Goal: Task Accomplishment & Management: Manage account settings

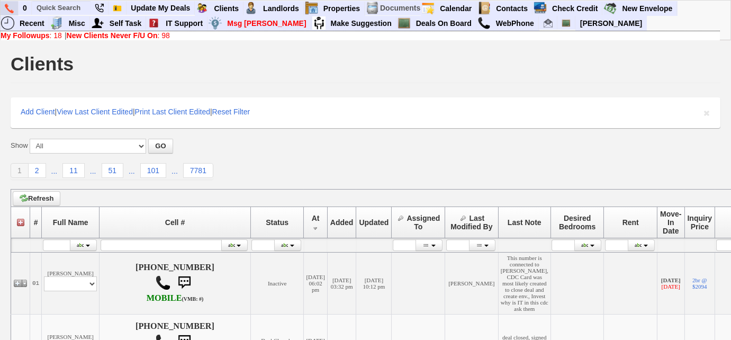
click at [4, 6] on link at bounding box center [10, 8] width 18 height 14
click at [58, 6] on input "text" at bounding box center [61, 7] width 58 height 13
paste input "Leila Jones"
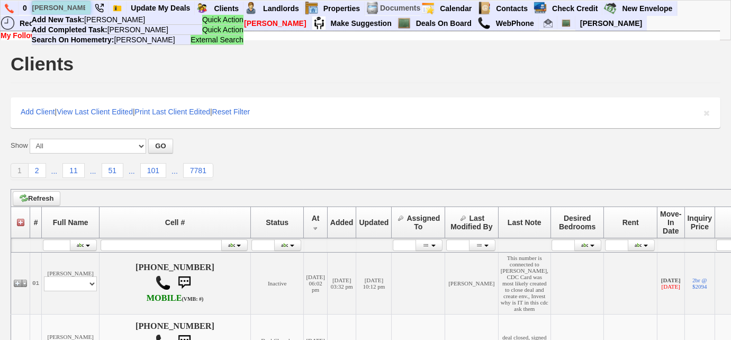
drag, startPoint x: 83, startPoint y: 13, endPoint x: 37, endPoint y: 14, distance: 45.5
click at [37, 14] on input "Leila Jones" at bounding box center [61, 7] width 58 height 13
paste input "163829"
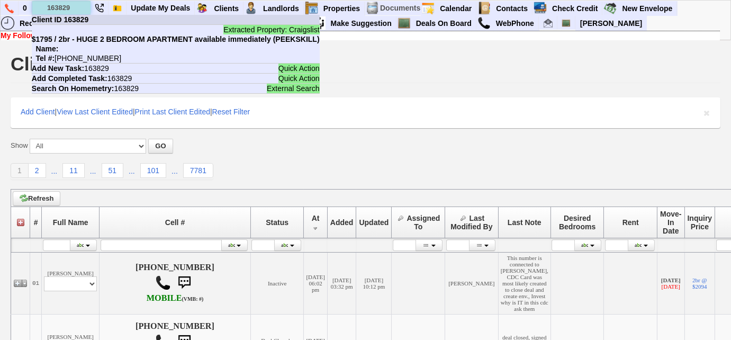
type input "163829"
click at [78, 18] on b "Client ID 163829" at bounding box center [60, 19] width 57 height 8
click at [61, 6] on input "text" at bounding box center [61, 7] width 58 height 13
paste input "tel:+19176516600"
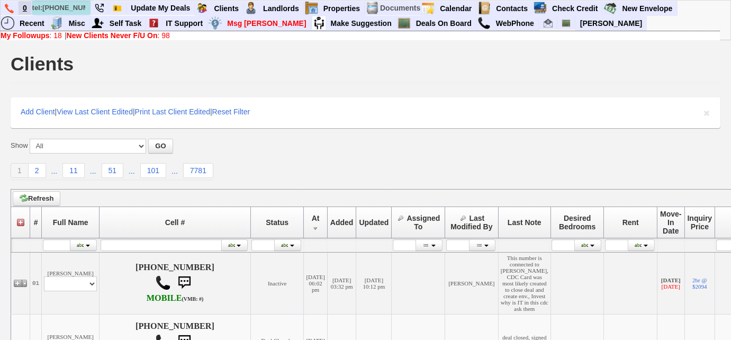
drag, startPoint x: 87, startPoint y: 7, endPoint x: 19, endPoint y: 3, distance: 68.4
click at [677, 1] on ul "0 tel:+19176516600 Quick Action Add New Task: tel:+19176516600 Quick Action Add…" at bounding box center [677, 1] width 0 height 0
paste input "917)651-"
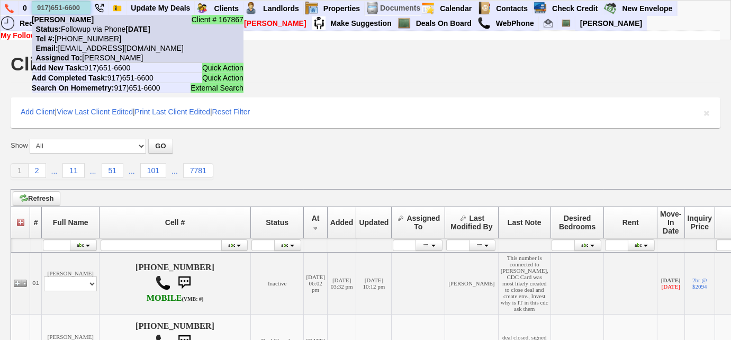
type input "917)651-6600"
click at [89, 40] on nobr "Tel #: 917-651-6600" at bounding box center [76, 38] width 89 height 8
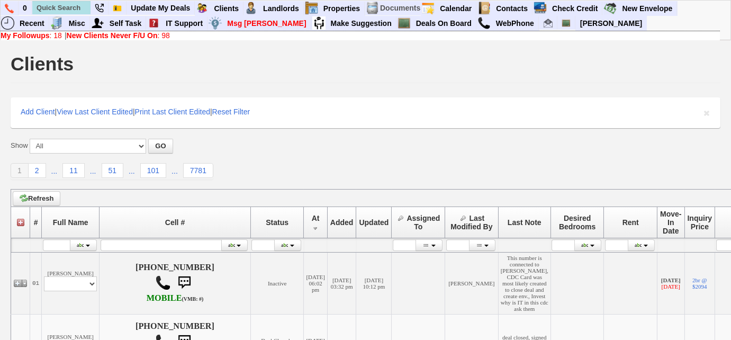
click at [58, 35] on link "My Followups : 18" at bounding box center [31, 35] width 61 height 8
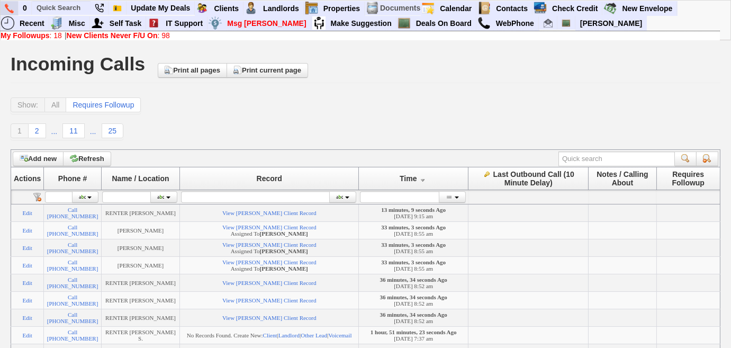
click at [8, 4] on img at bounding box center [9, 9] width 9 height 10
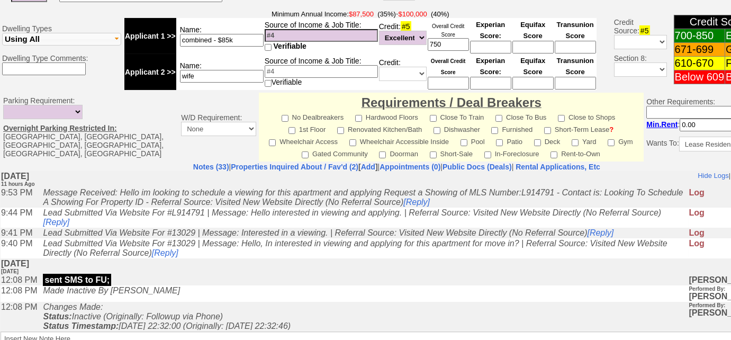
scroll to position [96, 0]
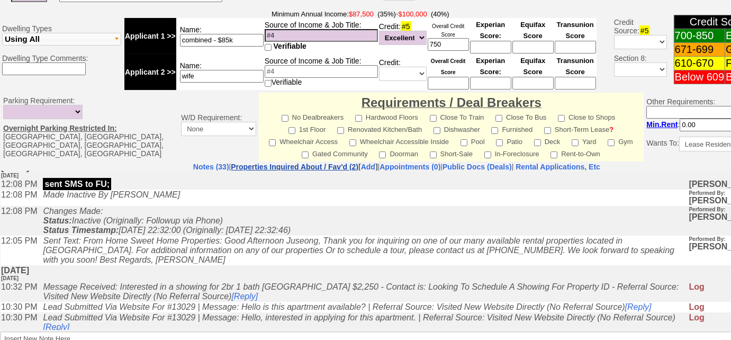
click at [262, 162] on link "Properties Inquired About / Fav'd (2)" at bounding box center [295, 166] width 128 height 8
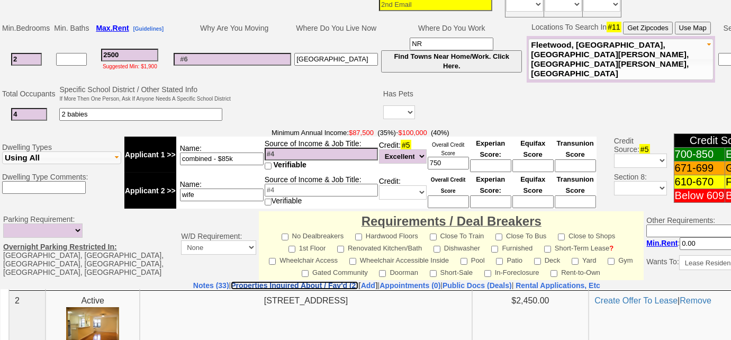
scroll to position [385, 0]
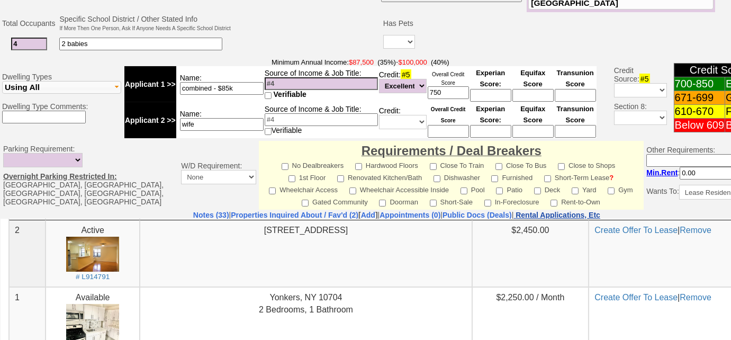
drag, startPoint x: 584, startPoint y: 211, endPoint x: 557, endPoint y: 215, distance: 27.3
click at [584, 211] on nobr "Rental Applications, Etc" at bounding box center [557, 215] width 85 height 8
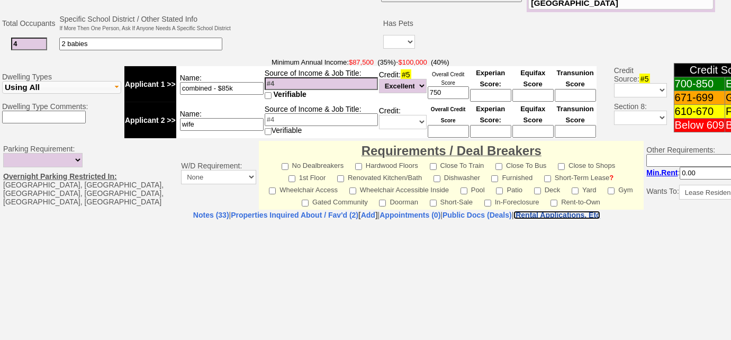
select select "100"
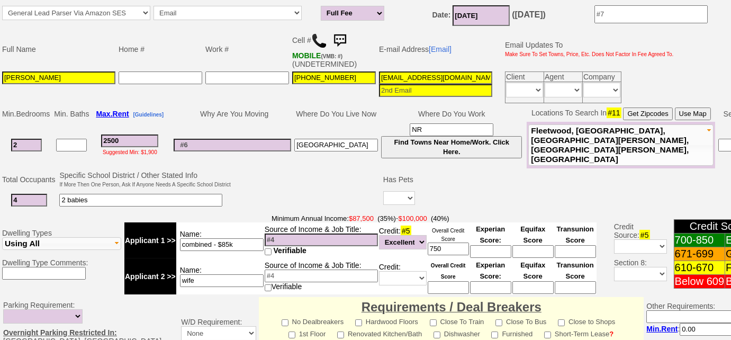
scroll to position [85, 0]
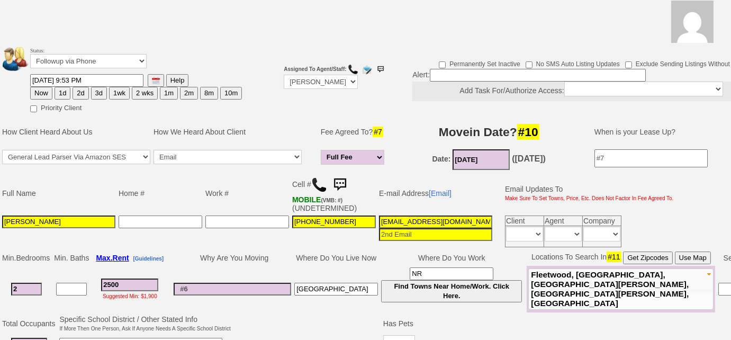
click at [79, 92] on button "2d" at bounding box center [80, 93] width 16 height 13
type input "09/25/2025 09:30 AM"
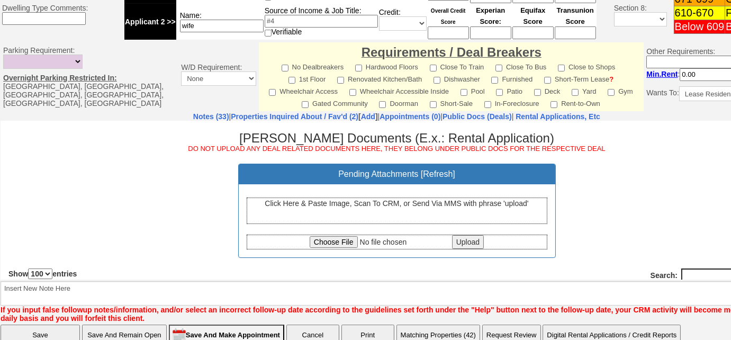
scroll to position [517, 0]
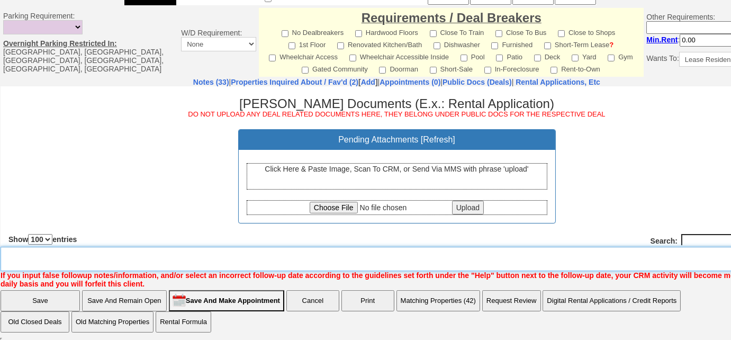
click at [149, 260] on textarea "Insert New Note Here" at bounding box center [400, 259] width 799 height 24
type textarea "sent en email requesting tours"
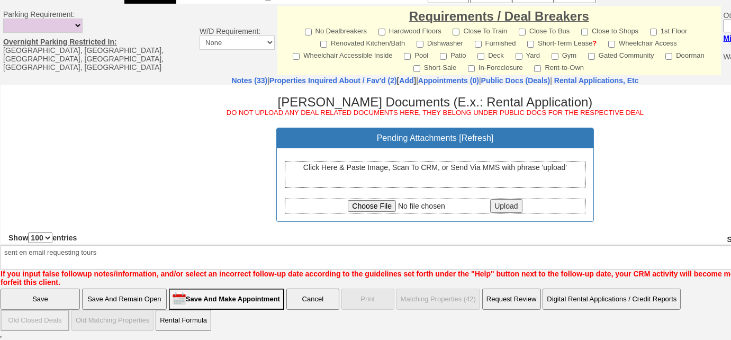
drag, startPoint x: 29, startPoint y: 298, endPoint x: 44, endPoint y: 25, distance: 273.4
click at [29, 298] on input "Save" at bounding box center [40, 298] width 79 height 21
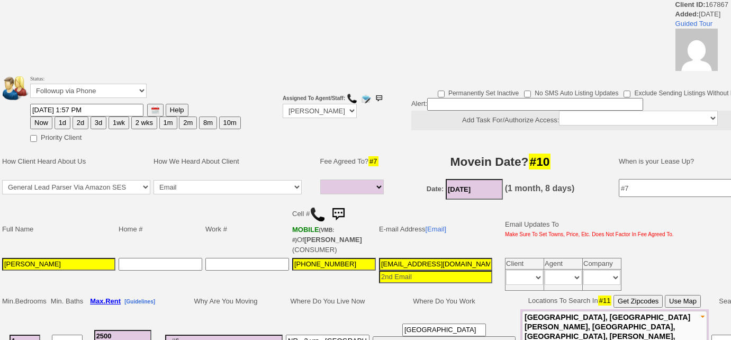
select select
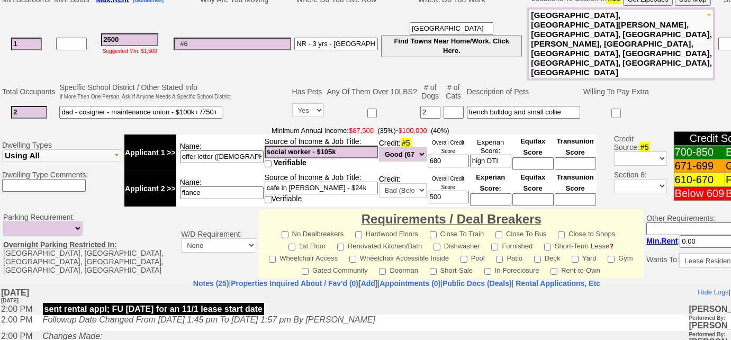
scroll to position [484, 0]
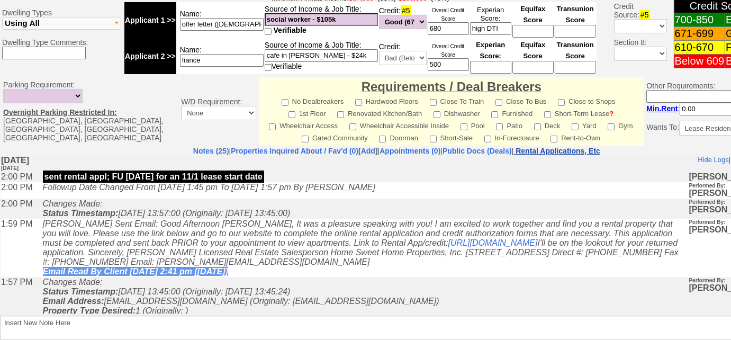
click at [580, 147] on nobr "Rental Applications, Etc" at bounding box center [557, 151] width 85 height 8
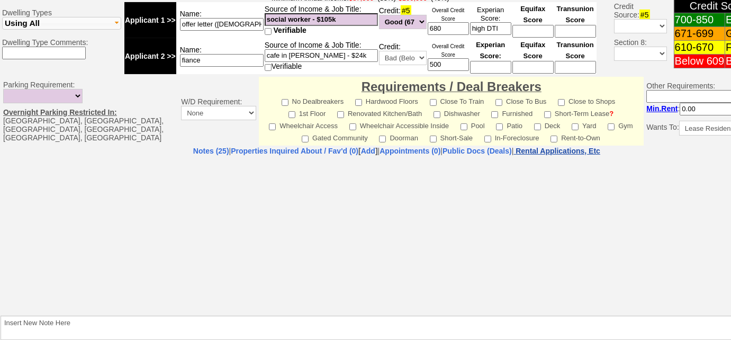
select select "100"
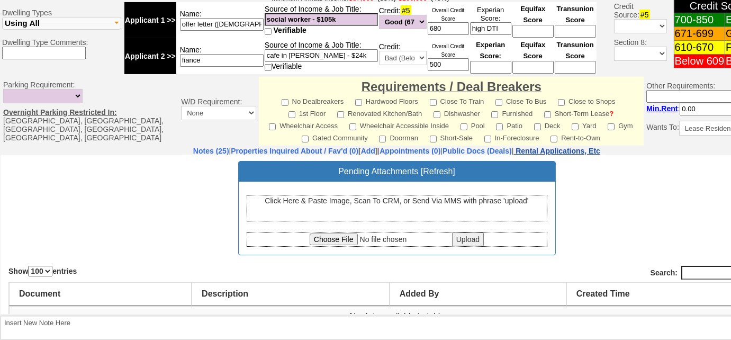
scroll to position [69, 0]
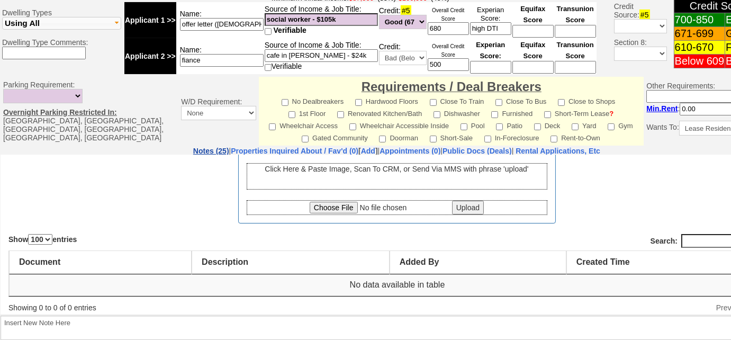
click at [193, 147] on link "Notes (25)" at bounding box center [211, 151] width 36 height 8
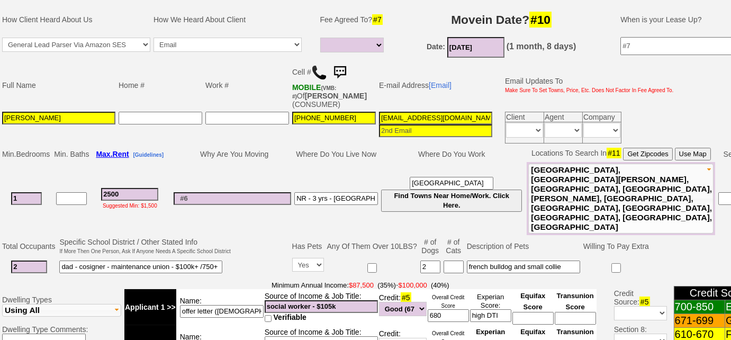
scroll to position [99, 0]
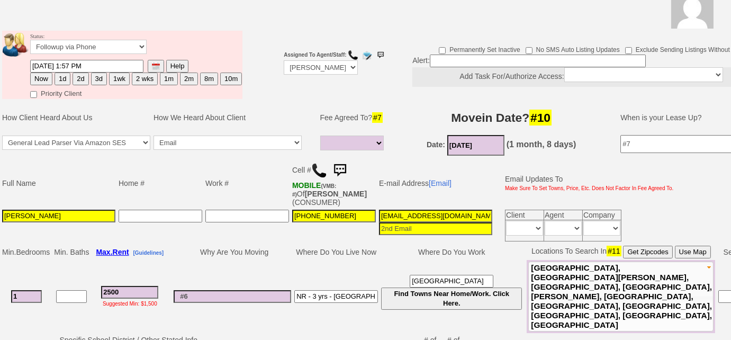
click at [118, 79] on button "1wk" at bounding box center [119, 78] width 21 height 13
type input "09/30/2025 09:33 AM"
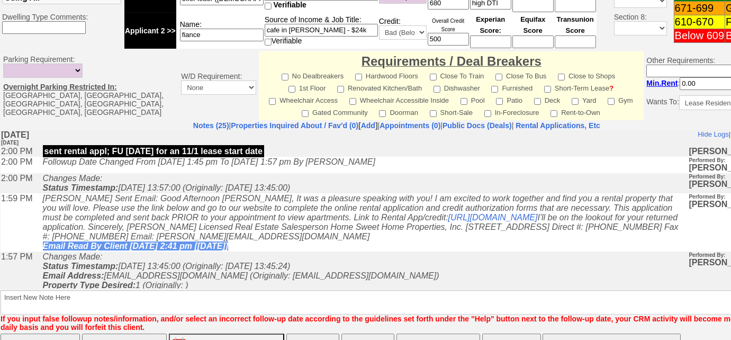
scroll to position [526, 0]
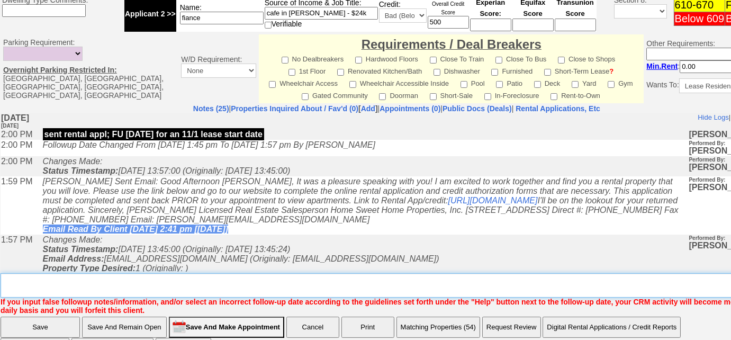
click at [90, 273] on textarea "Insert New Note Here" at bounding box center [400, 285] width 799 height 24
type textarea "f"
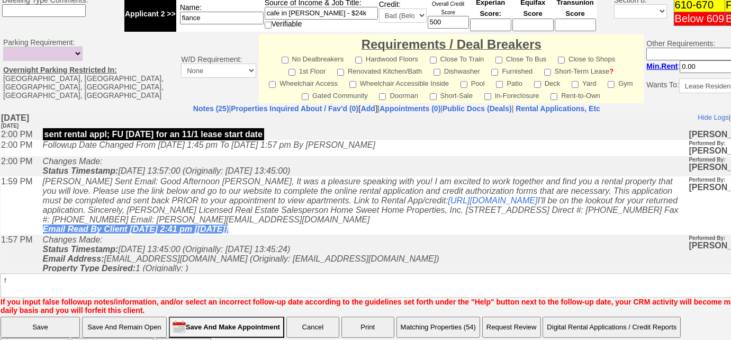
scroll to position [473, 0]
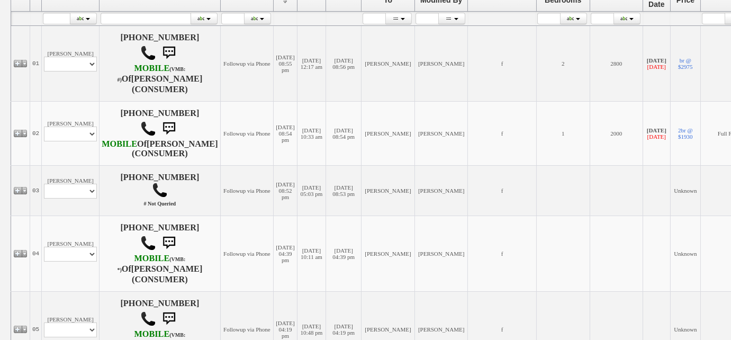
scroll to position [144, 0]
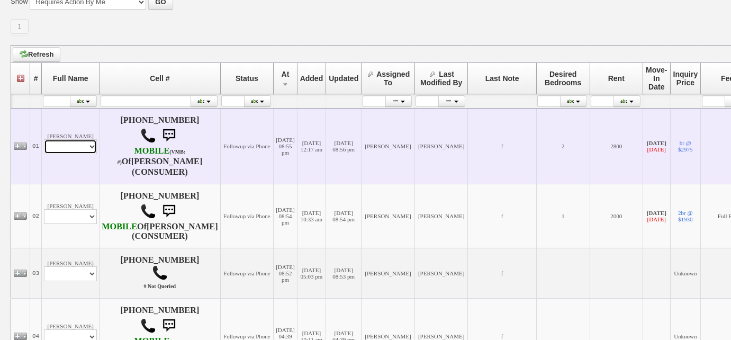
click at [85, 146] on select "Profile Edit Print Email Externally (Will Not Be Tracked In CRM) Closed Deals" at bounding box center [70, 146] width 53 height 15
select select "ChangeURL,/crm/custom/edit_client_form.php?redirect=%2Fcrm%2Fclients.php&id=164…"
click at [44, 139] on select "Profile Edit Print Email Externally (Will Not Be Tracked In CRM) Closed Deals" at bounding box center [70, 146] width 53 height 15
select select
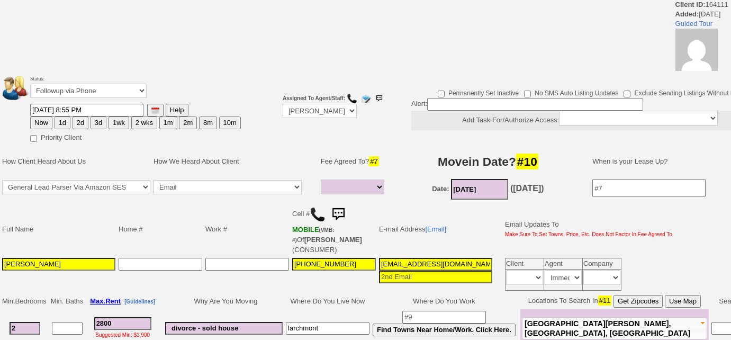
select select
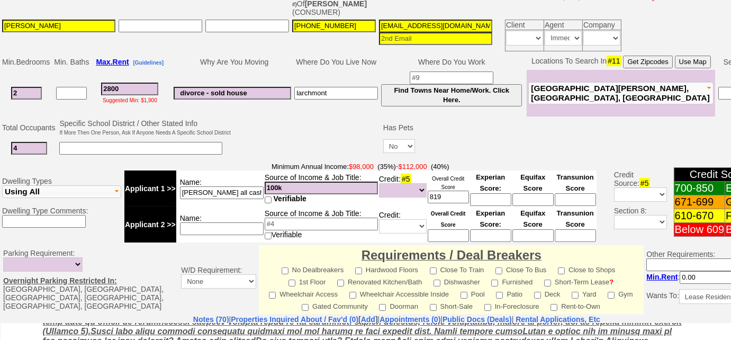
scroll to position [147, 0]
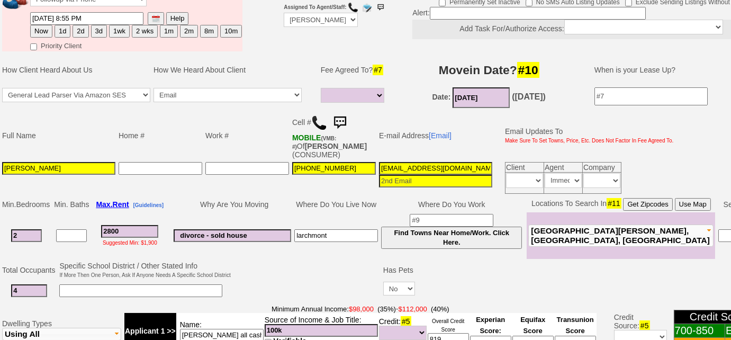
click at [317, 123] on img at bounding box center [319, 123] width 16 height 16
drag, startPoint x: 25, startPoint y: 166, endPoint x: 0, endPoint y: 165, distance: 24.9
click at [0, 165] on td "Full Name Home # Work # Cell # MOBILE (VMB: #) Of HAFIDA CHTIOUI (CONSUMER) E-m…" at bounding box center [396, 153] width 793 height 86
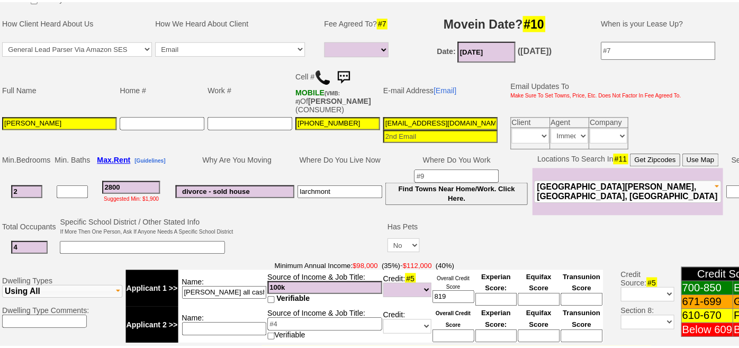
scroll to position [98, 0]
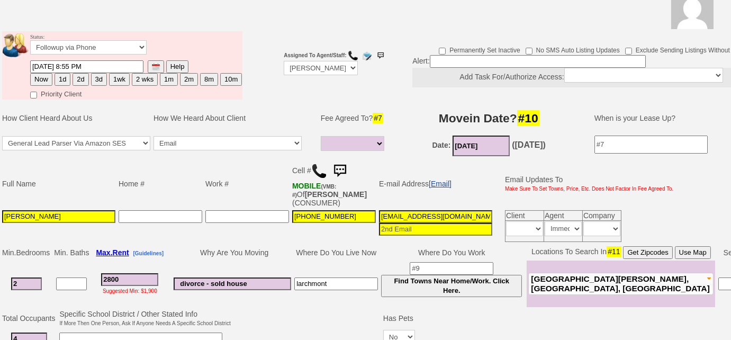
click at [441, 184] on link "[Email]" at bounding box center [440, 183] width 23 height 8
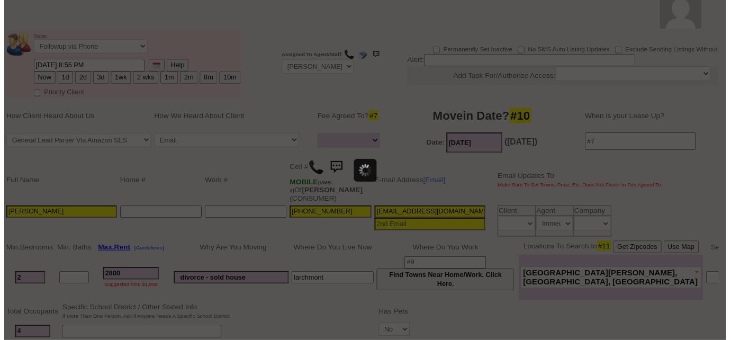
scroll to position [0, 0]
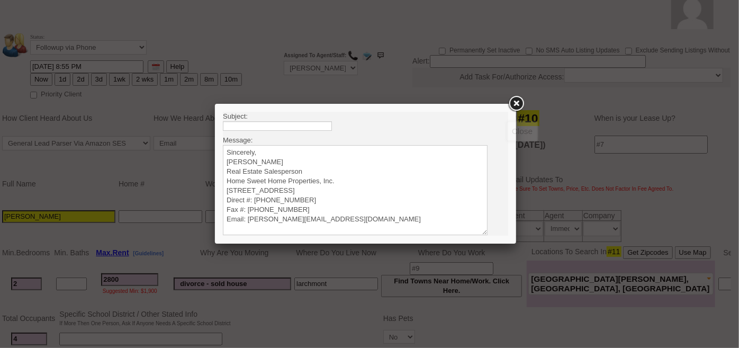
click at [513, 106] on link at bounding box center [515, 103] width 19 height 19
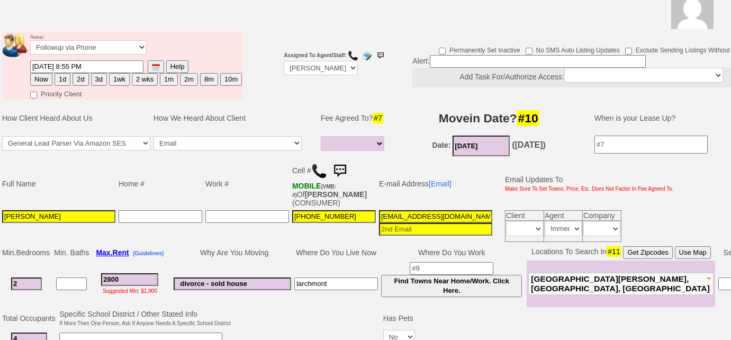
click at [343, 166] on img at bounding box center [339, 170] width 21 height 21
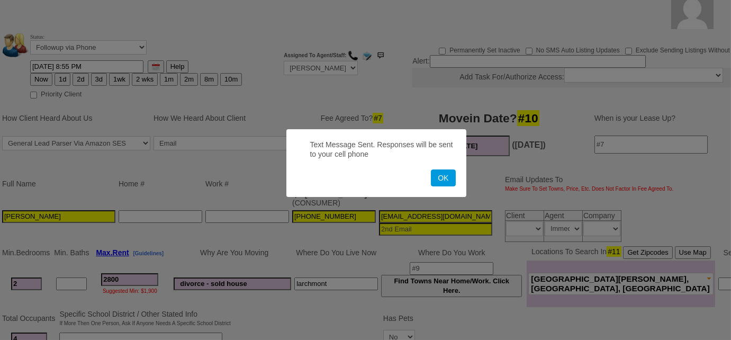
click at [431, 169] on button "OK" at bounding box center [443, 177] width 24 height 17
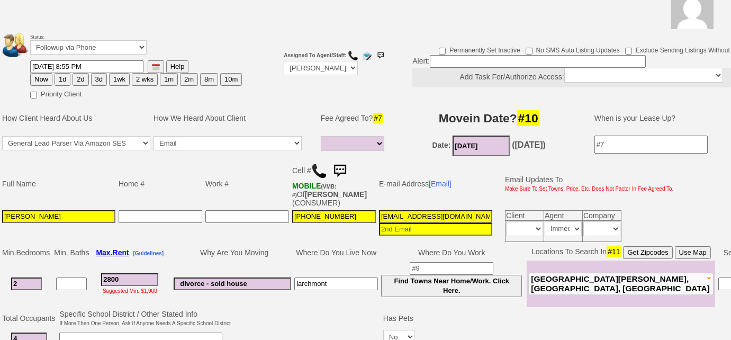
click at [98, 79] on button "3d" at bounding box center [99, 79] width 16 height 13
type input "09/26/2025 09:34 AM"
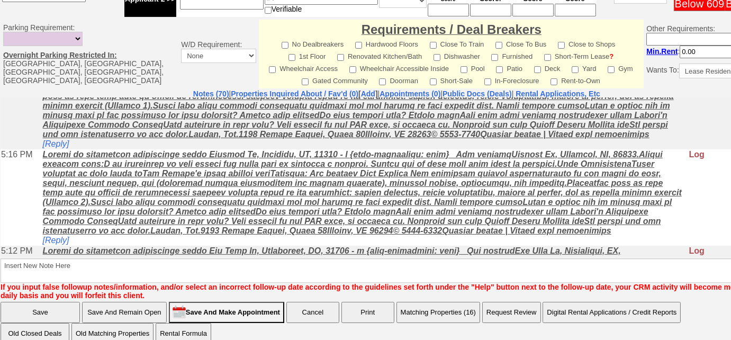
scroll to position [526, 0]
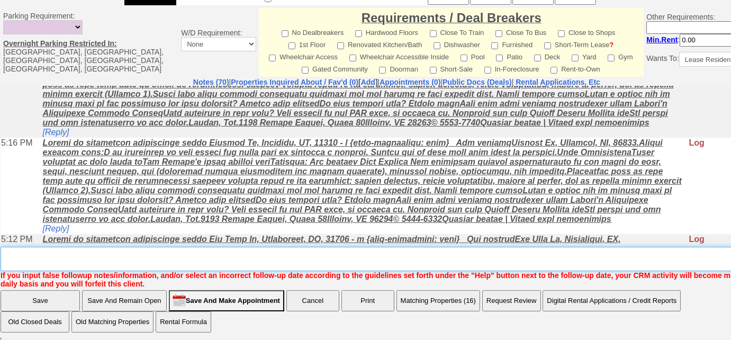
click at [388, 252] on textarea "Insert New Note Here" at bounding box center [400, 259] width 799 height 24
type textarea "tried calling, sent SMS to FU"
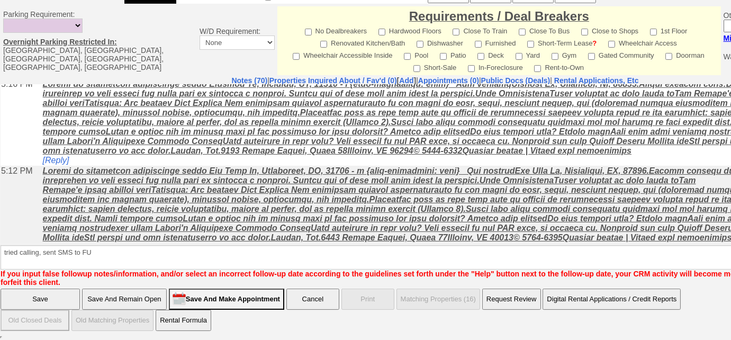
scroll to position [499, 0]
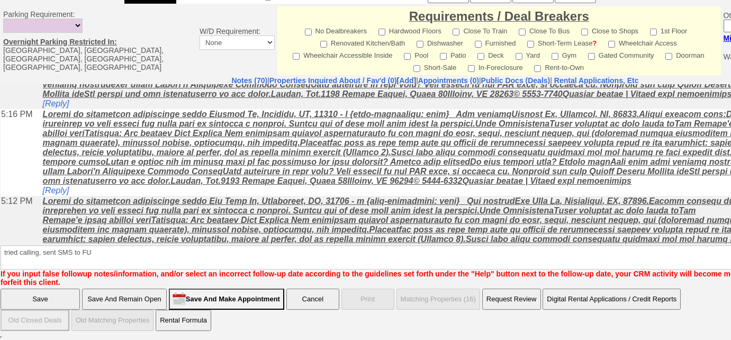
drag, startPoint x: 23, startPoint y: 297, endPoint x: 87, endPoint y: 143, distance: 166.5
click at [23, 297] on input "Save" at bounding box center [40, 298] width 79 height 21
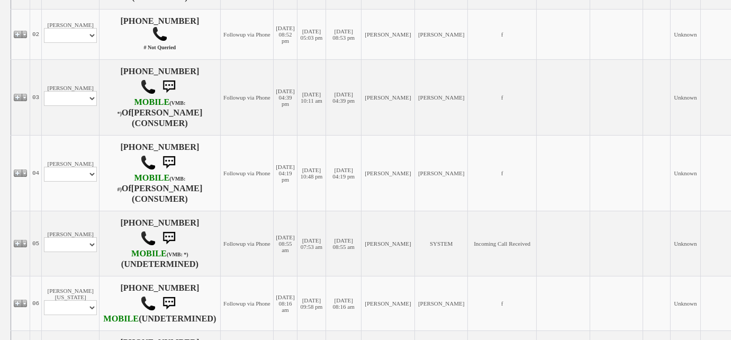
scroll to position [192, 0]
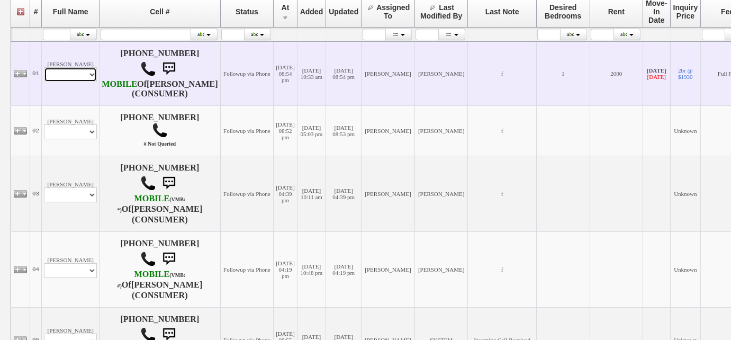
drag, startPoint x: 78, startPoint y: 74, endPoint x: 77, endPoint y: 83, distance: 9.1
click at [78, 74] on select "Profile Edit Print Email Externally (Will Not Be Tracked In CRM) Closed Deals" at bounding box center [70, 74] width 53 height 15
select select "ChangeURL,/crm/custom/edit_client_form.php?redirect=%2Fcrm%2Fclients.php&id=677…"
click at [44, 71] on select "Profile Edit Print Email Externally (Will Not Be Tracked In CRM) Closed Deals" at bounding box center [70, 74] width 53 height 15
select select
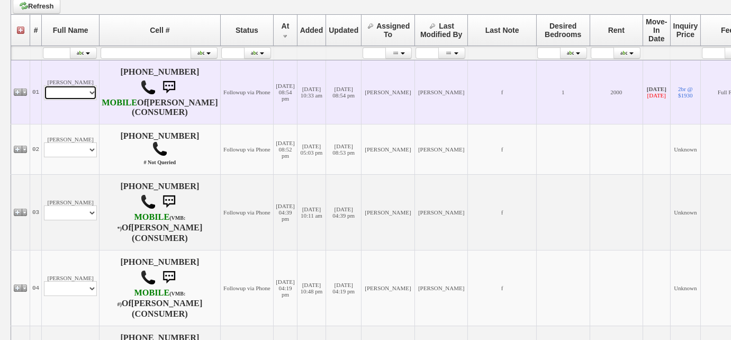
scroll to position [211, 0]
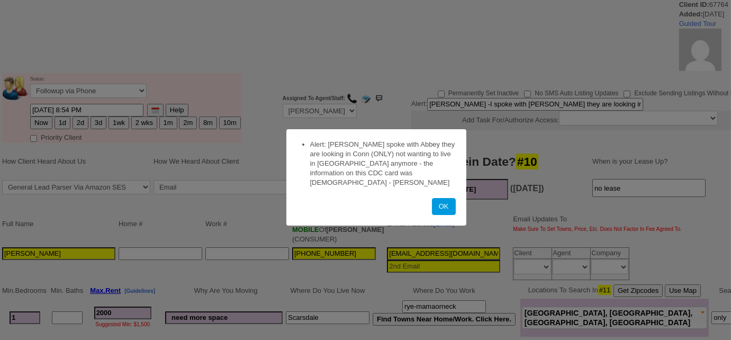
click at [432, 198] on button "OK" at bounding box center [444, 206] width 24 height 17
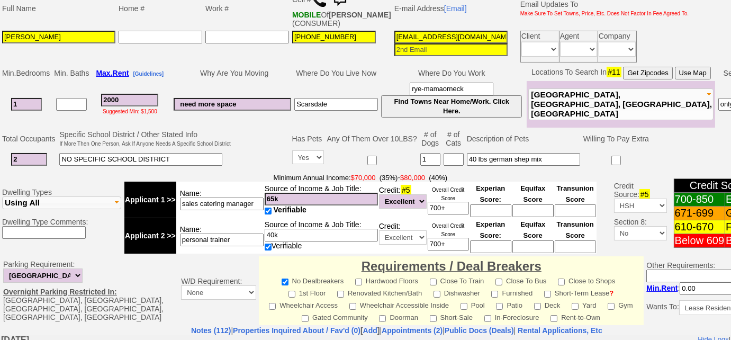
scroll to position [229, 0]
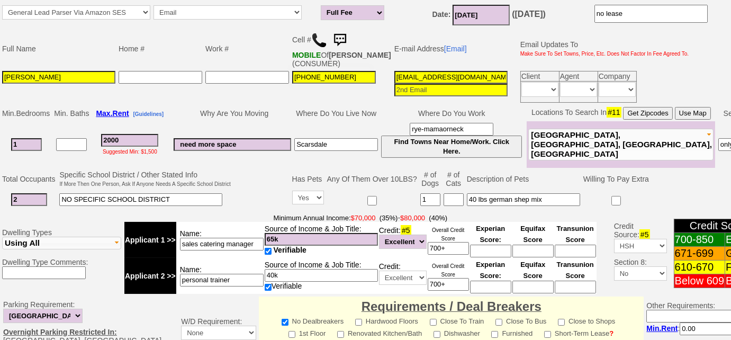
click at [320, 42] on img at bounding box center [319, 40] width 16 height 16
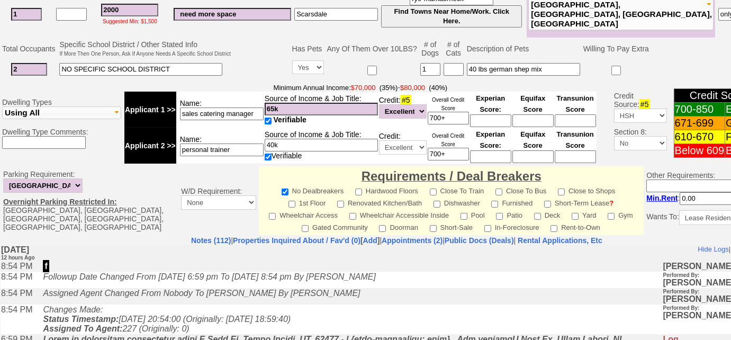
scroll to position [277, 0]
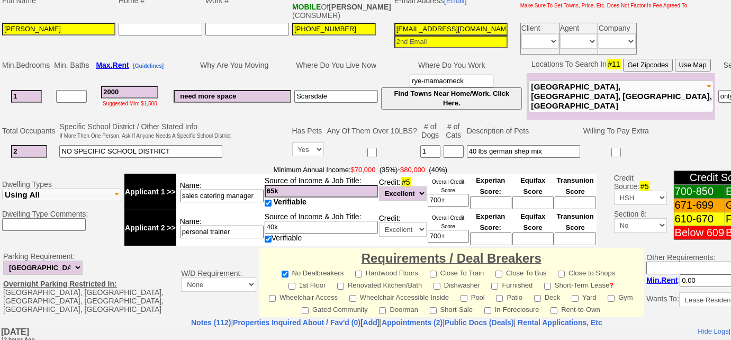
click at [541, 94] on span "Greenwich, CT, Stamford, CT" at bounding box center [621, 96] width 181 height 28
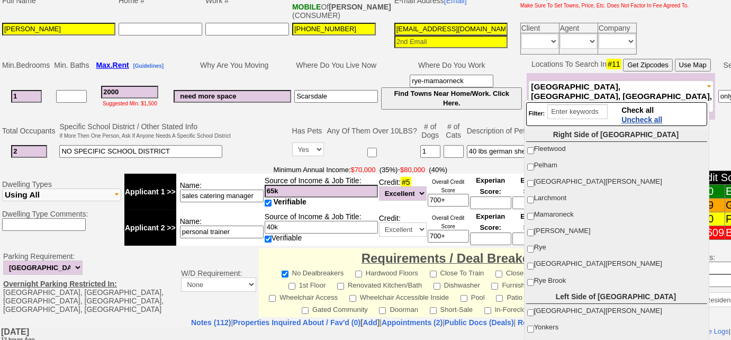
click at [631, 121] on span "Uncheck all" at bounding box center [641, 119] width 41 height 8
checkbox input "false"
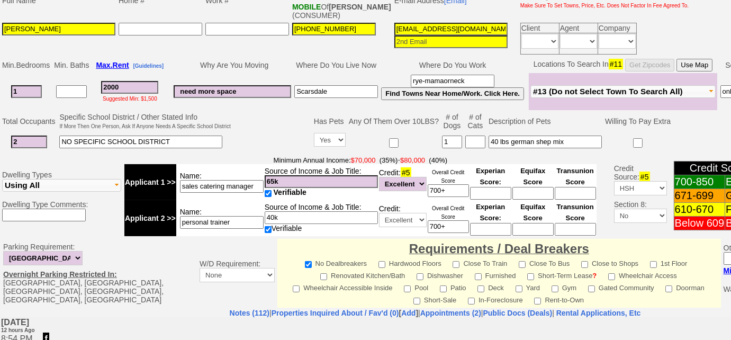
click at [247, 156] on span "Minimum Annual Income: $70,000 (35%) - $80,000 (40%)" at bounding box center [360, 160] width 472 height 8
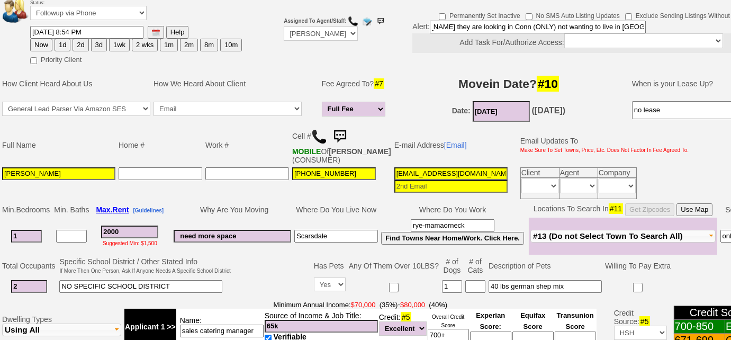
scroll to position [0, 316]
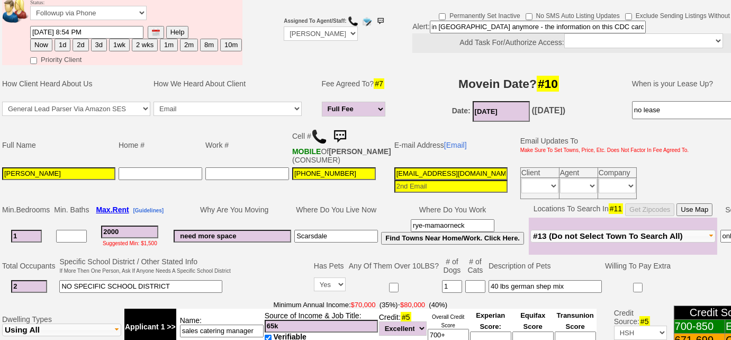
drag, startPoint x: 428, startPoint y: 26, endPoint x: 660, endPoint y: 25, distance: 232.3
click at [660, 25] on div "Alert: Adele -I spoke with Abbey they are looking in Conn (ONLY) not wanting to…" at bounding box center [591, 37] width 358 height 32
click at [504, 113] on input "10/01/2019" at bounding box center [500, 111] width 57 height 21
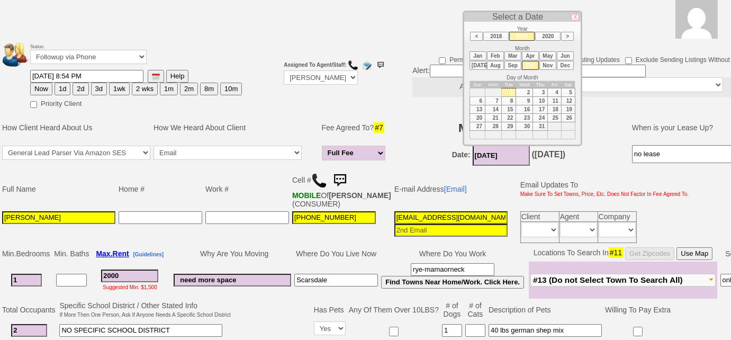
scroll to position [37, 0]
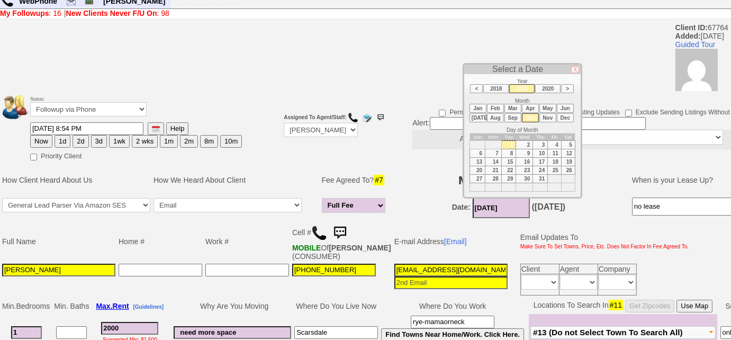
click at [549, 116] on li "Nov" at bounding box center [547, 117] width 17 height 9
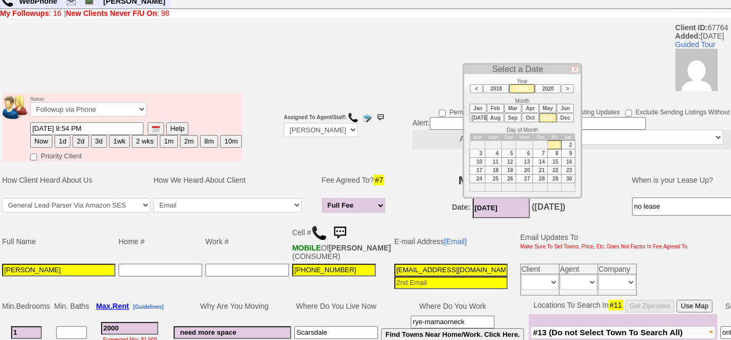
click at [564, 88] on li ">" at bounding box center [567, 88] width 13 height 9
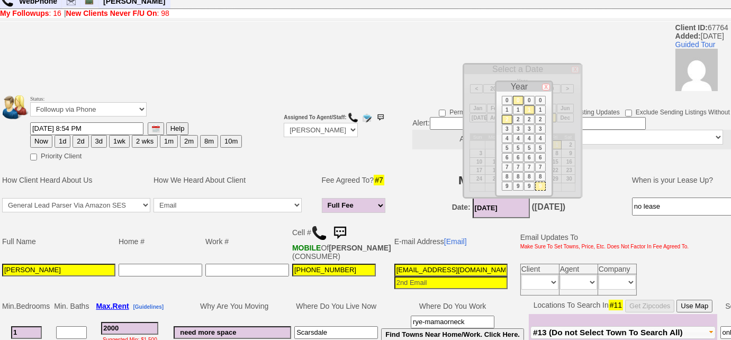
click at [503, 119] on li "2" at bounding box center [507, 119] width 11 height 9
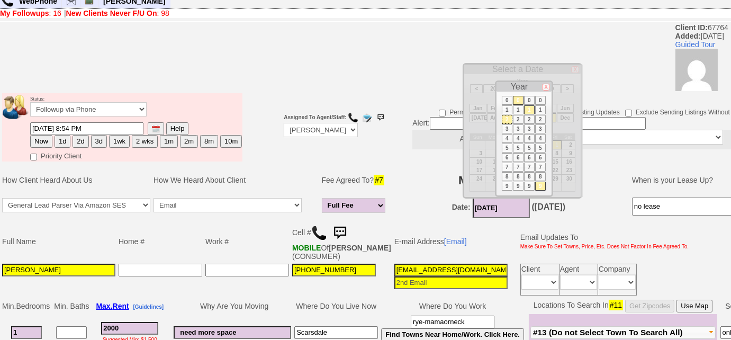
click at [517, 99] on li "0" at bounding box center [518, 100] width 11 height 9
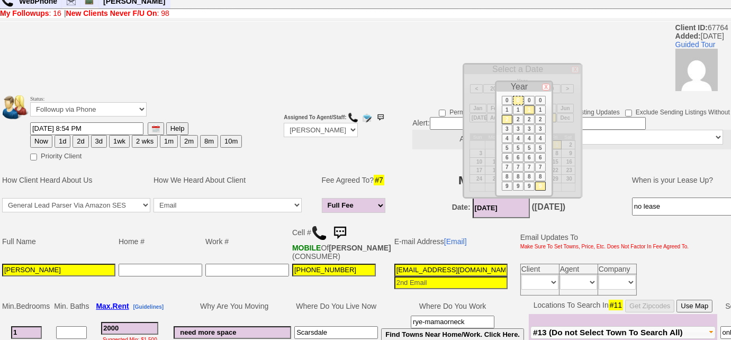
click at [529, 116] on li "2" at bounding box center [529, 119] width 11 height 9
click at [540, 147] on li "5" at bounding box center [540, 147] width 11 height 9
type input "11/01/2025"
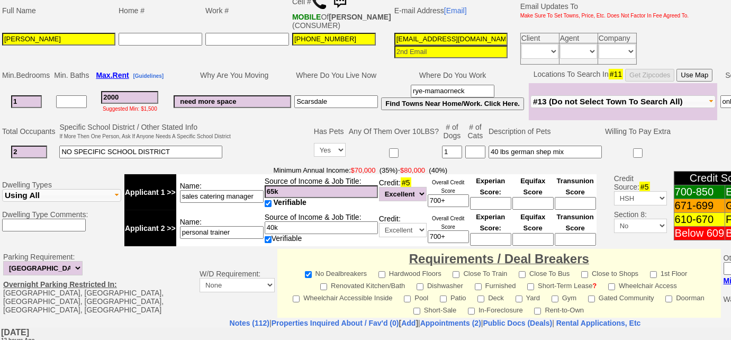
scroll to position [277, 0]
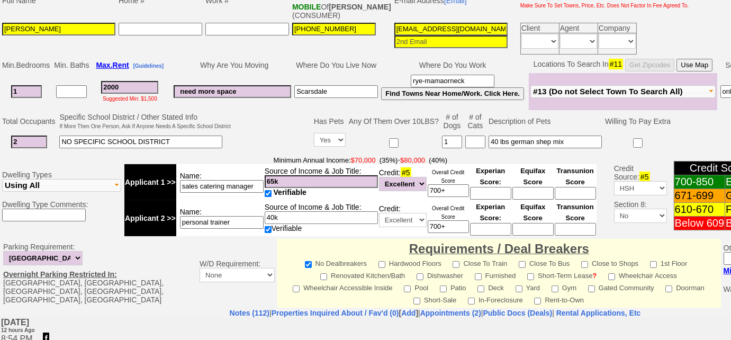
click at [34, 87] on input "1" at bounding box center [26, 91] width 31 height 13
drag, startPoint x: 159, startPoint y: 138, endPoint x: 56, endPoint y: 139, distance: 102.6
click at [56, 139] on tr "2 NO SPECIFIC SCHOOL DISTRICT Yes No 1 40 lbs german shep mix" at bounding box center [435, 142] width 869 height 22
click at [33, 89] on input "1" at bounding box center [26, 91] width 31 height 13
click at [142, 143] on input "house or townhome;" at bounding box center [140, 141] width 163 height 13
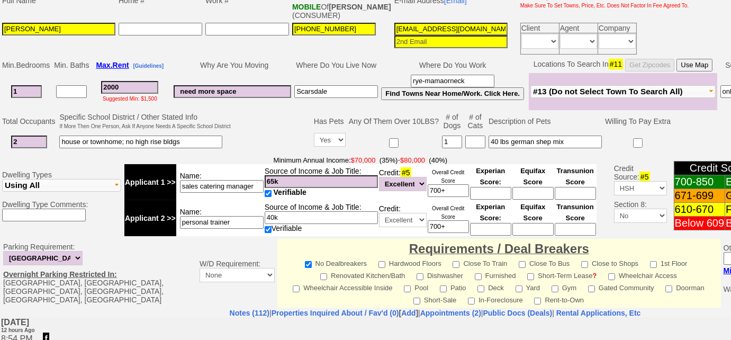
type input "house or townhome; no high rise bldgs"
click at [111, 84] on input "2000" at bounding box center [129, 87] width 57 height 13
type input "000"
select select "Full Fee"
type input "3000"
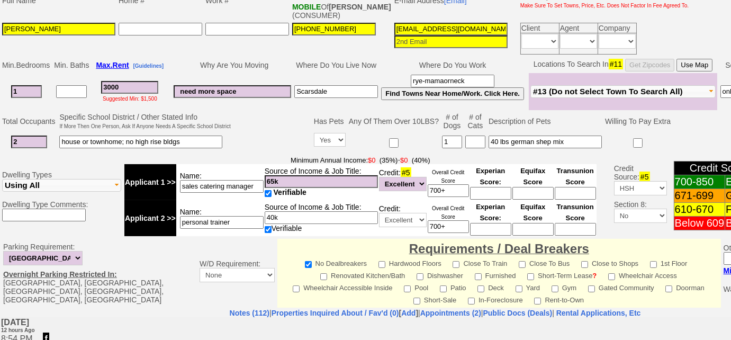
select select "Full Fee"
type input "3000"
click at [198, 138] on input "house or townhome; no high rise bldgs" at bounding box center [140, 141] width 163 height 13
type input "house or townhome; no high rise bldgs, garden or private home"
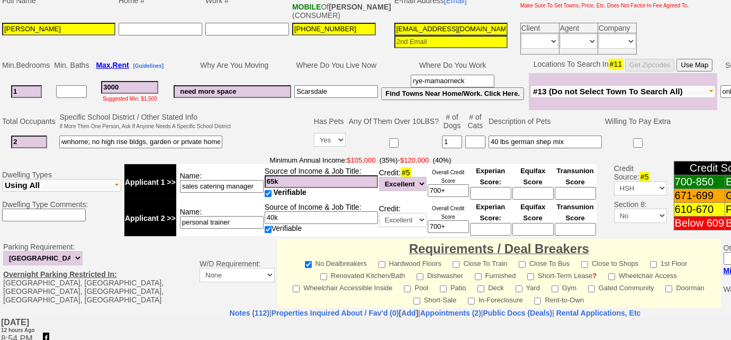
scroll to position [0, 0]
drag, startPoint x: 24, startPoint y: 138, endPoint x: 0, endPoint y: 138, distance: 23.8
click at [0, 138] on td "Total Occupants Specific School District / Other Stated Info If More Then One P…" at bounding box center [435, 132] width 870 height 43
type input "1"
click at [495, 140] on input "40 lbs german shep mix" at bounding box center [544, 141] width 113 height 13
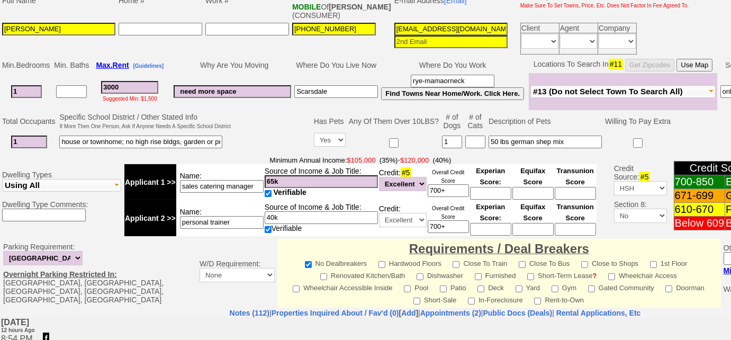
click at [576, 138] on input "50 lbs german shep mix" at bounding box center [544, 141] width 113 height 13
drag, startPoint x: 535, startPoint y: 139, endPoint x: 509, endPoint y: 138, distance: 25.9
click at [509, 138] on input "50 lbs german shep mix" at bounding box center [544, 141] width 113 height 13
type input "50 lbs lab/shep mix"
drag, startPoint x: 240, startPoint y: 216, endPoint x: 134, endPoint y: 226, distance: 106.2
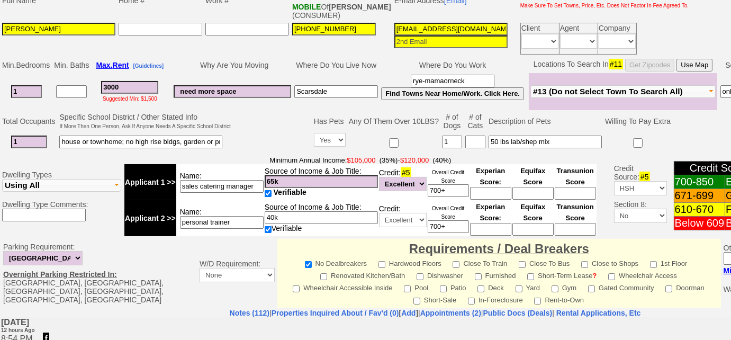
click at [134, 226] on tr "Applicant 2 >> Name: personal trainer Source of Income & Job Title: 40k Verifia…" at bounding box center [360, 218] width 472 height 36
drag, startPoint x: 294, startPoint y: 215, endPoint x: 257, endPoint y: 210, distance: 37.9
click at [257, 210] on tr "Applicant 2 >> Name: Source of Income & Job Title: 40k Verifiable Credit: Unkno…" at bounding box center [360, 218] width 472 height 36
drag, startPoint x: 255, startPoint y: 183, endPoint x: 163, endPoint y: 180, distance: 92.1
click at [163, 180] on tr "Applicant 1 >> Name: sales catering manager Source of Income & Job Title: 65k V…" at bounding box center [360, 182] width 472 height 36
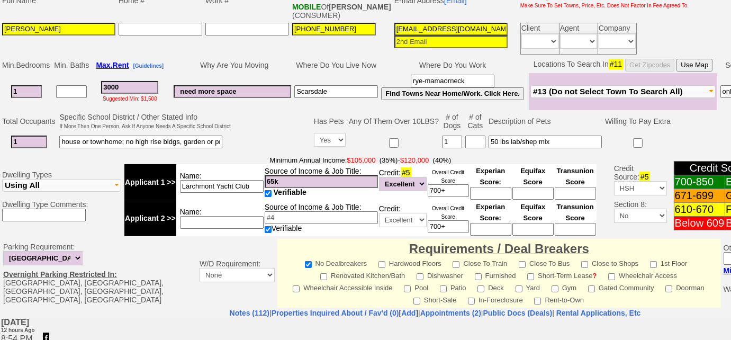
type input "Larchmont Yacht Club"
drag, startPoint x: 297, startPoint y: 181, endPoint x: 233, endPoint y: 174, distance: 64.9
click at [233, 174] on tr "Applicant 1 >> Name: Larchmont Yacht Club Source of Income & Job Title: 65k Ver…" at bounding box center [360, 182] width 472 height 36
type input "$120k"
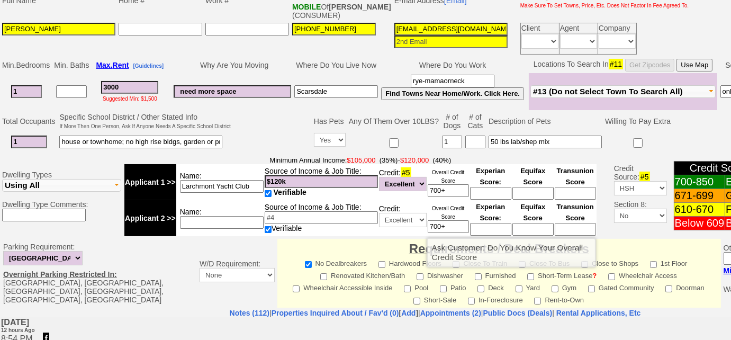
drag, startPoint x: 430, startPoint y: 225, endPoint x: 415, endPoint y: 222, distance: 15.7
click at [415, 222] on tr "Applicant 2 >> Name: Source of Income & Job Title: Verifiable Credit: Unknown B…" at bounding box center [360, 218] width 472 height 36
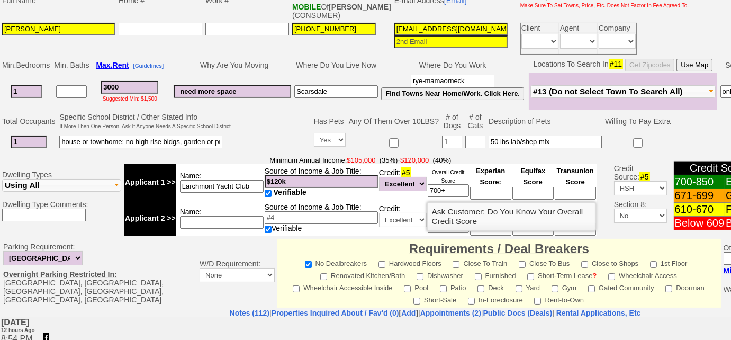
click at [447, 185] on input "700+" at bounding box center [447, 190] width 41 height 13
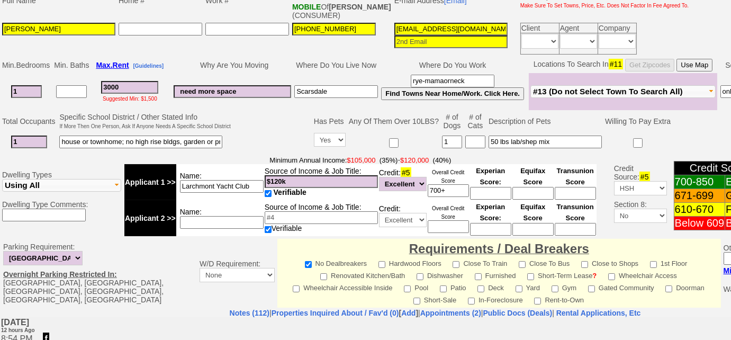
drag, startPoint x: 482, startPoint y: 78, endPoint x: 405, endPoint y: 79, distance: 76.7
click at [405, 79] on td "rye-mamaorneck Find Towns Near Home/Work. Click Here." at bounding box center [452, 91] width 146 height 37
drag, startPoint x: 265, startPoint y: 88, endPoint x: 155, endPoint y: 78, distance: 110.0
click at [155, 78] on tr "1 3000 Suggested Min: $1,500 need more space Scarsdale Find Towns Near Home/Wor…" at bounding box center [398, 91] width 794 height 37
drag, startPoint x: 349, startPoint y: 87, endPoint x: 245, endPoint y: 88, distance: 103.2
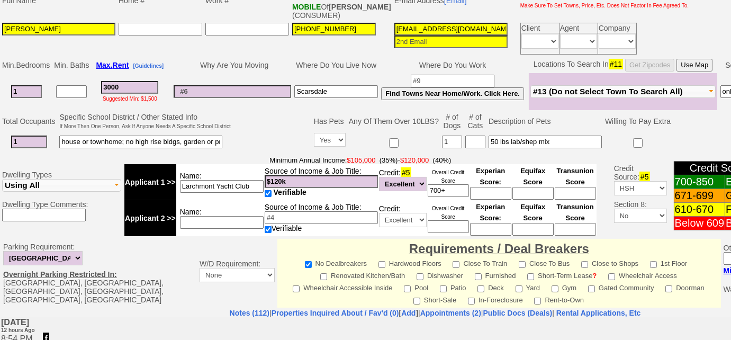
click at [245, 88] on tr "1 3000 Suggested Min: $1,500 Scarsdale Find Towns Near Home/Work. Click Here." at bounding box center [398, 91] width 794 height 37
type input "Stamford/Wappingers"
click at [635, 87] on span "#13 (Do not Select Town To Search All)" at bounding box center [608, 91] width 150 height 9
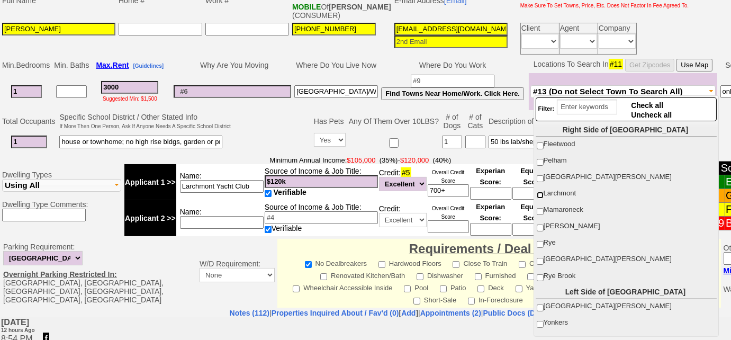
click at [541, 192] on input "Larchmont" at bounding box center [539, 195] width 7 height 7
checkbox input "true"
click at [540, 208] on input "Mamaroneck" at bounding box center [539, 211] width 7 height 7
checkbox input "true"
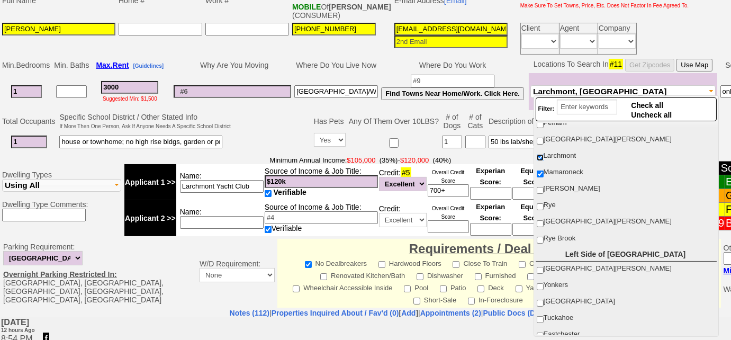
scroll to position [48, 0]
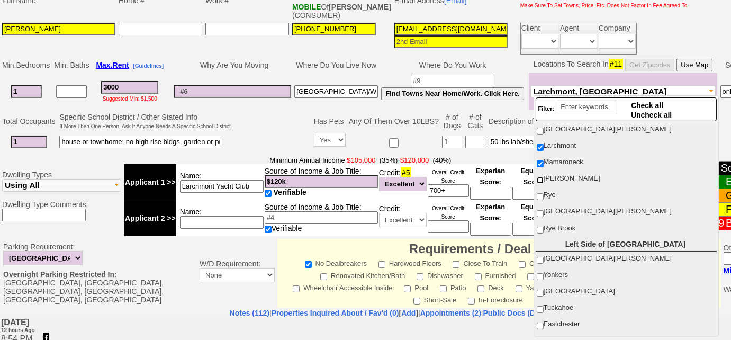
click at [540, 178] on input "[PERSON_NAME]" at bounding box center [539, 180] width 7 height 7
checkbox input "true"
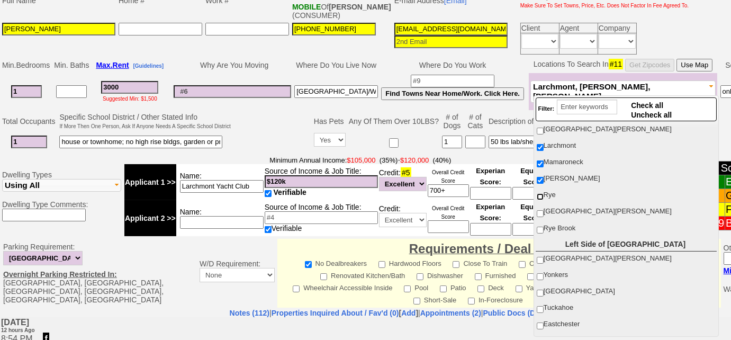
click at [542, 194] on input "Rye" at bounding box center [539, 196] width 7 height 7
checkbox input "true"
click at [540, 210] on input "[GEOGRAPHIC_DATA][PERSON_NAME]" at bounding box center [539, 213] width 7 height 7
checkbox input "true"
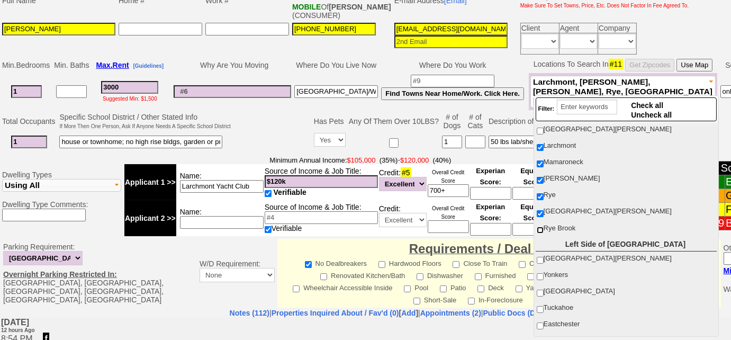
click at [541, 226] on input "Rye Brook" at bounding box center [539, 229] width 7 height 7
checkbox input "true"
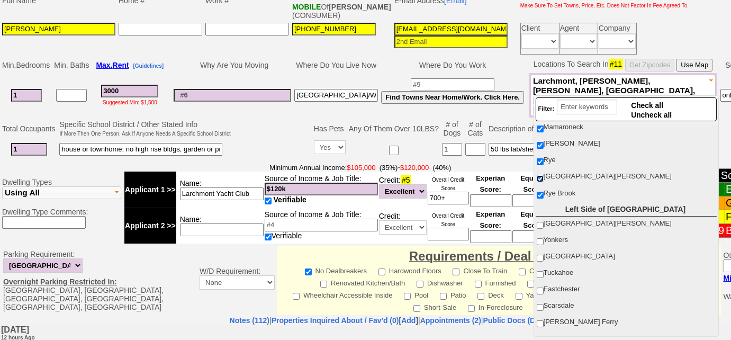
scroll to position [144, 0]
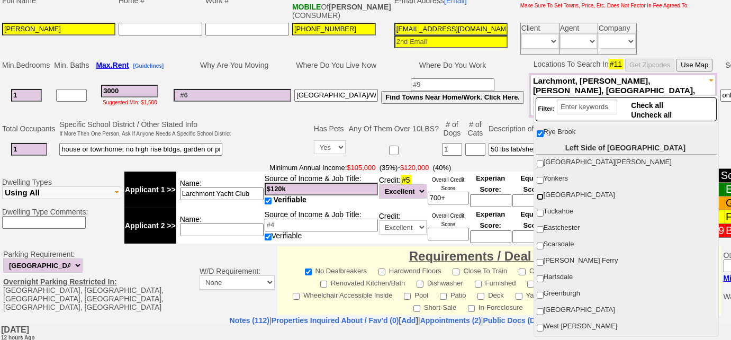
click at [540, 193] on input "[GEOGRAPHIC_DATA]" at bounding box center [539, 196] width 7 height 7
checkbox input "true"
drag, startPoint x: 539, startPoint y: 206, endPoint x: 539, endPoint y: 220, distance: 13.8
click at [539, 210] on input "Tuckahoe" at bounding box center [539, 213] width 7 height 7
checkbox input "true"
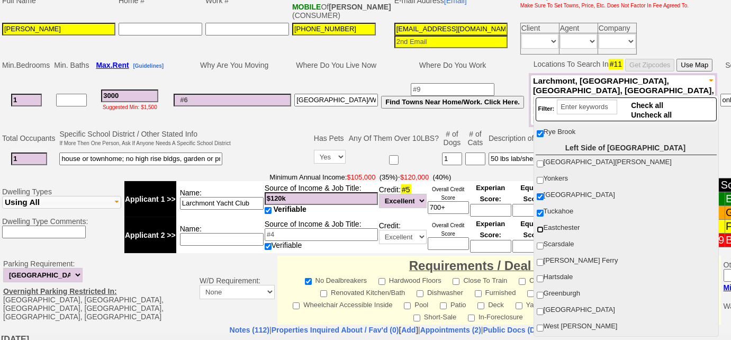
click at [539, 226] on input "Eastchester" at bounding box center [539, 229] width 7 height 7
checkbox input "true"
click at [541, 177] on input "Yonkers" at bounding box center [539, 180] width 7 height 7
checkbox input "true"
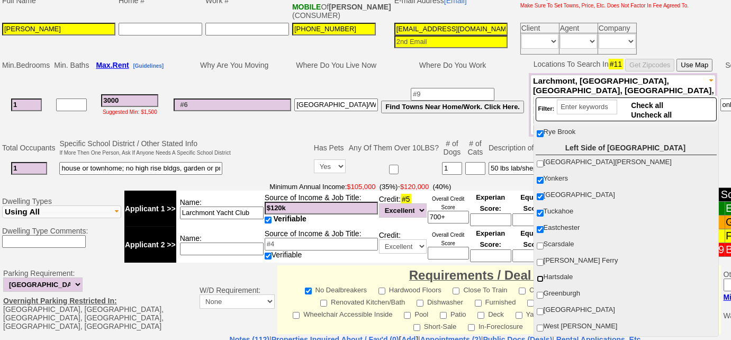
click at [540, 275] on input "Hartsdale" at bounding box center [539, 278] width 7 height 7
checkbox input "true"
click at [540, 292] on input "Greenburgh" at bounding box center [539, 295] width 7 height 7
checkbox input "true"
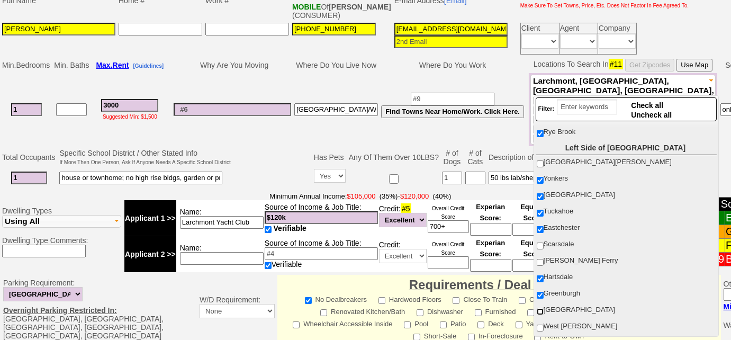
click at [539, 308] on input "White Plains" at bounding box center [539, 311] width 7 height 7
checkbox input "true"
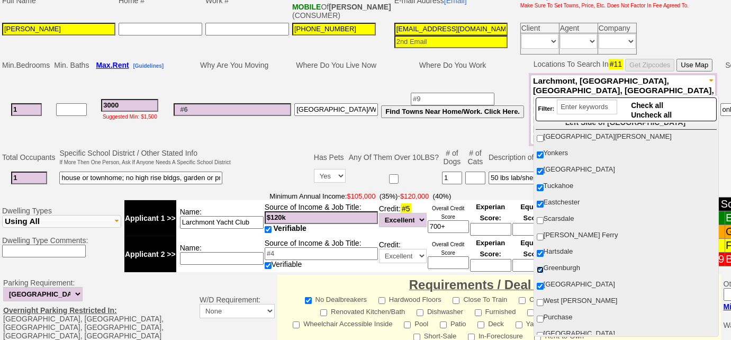
scroll to position [192, 0]
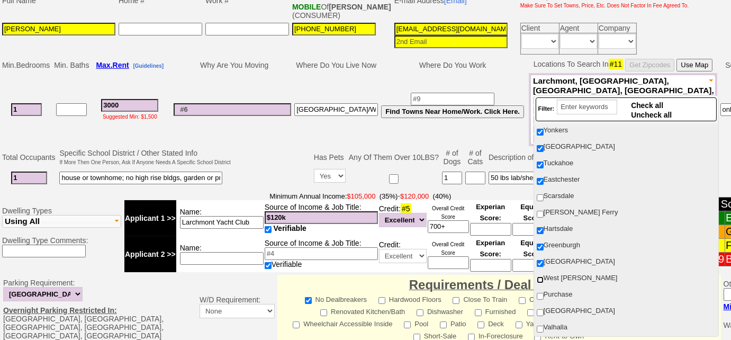
click at [540, 276] on input "West Harrison" at bounding box center [539, 279] width 7 height 7
checkbox input "true"
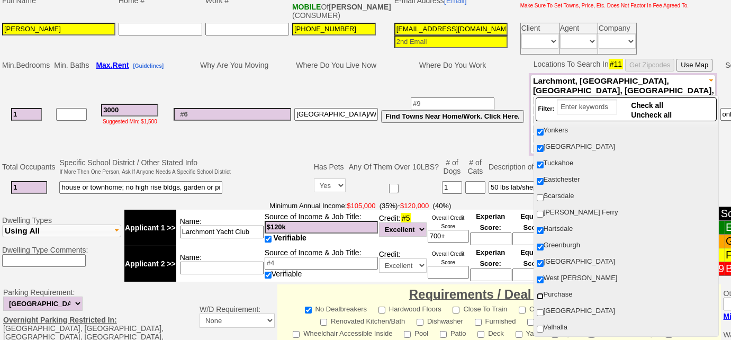
click at [538, 293] on input "Purchase" at bounding box center [539, 296] width 7 height 7
checkbox input "true"
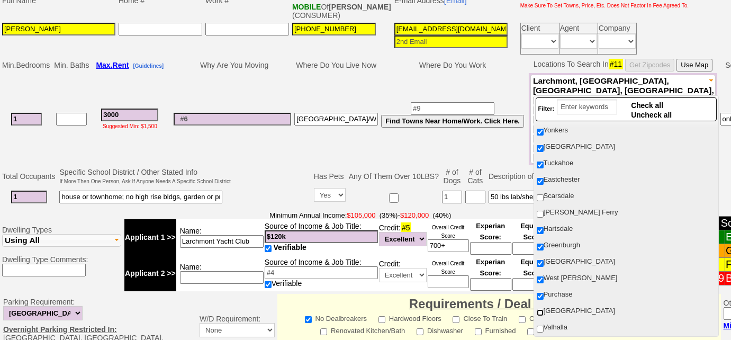
click at [542, 309] on input "North White Plains" at bounding box center [539, 312] width 7 height 7
checkbox input "true"
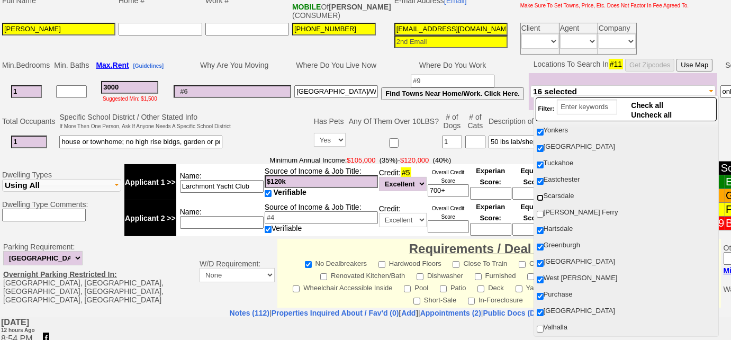
click at [542, 194] on input "Scarsdale" at bounding box center [539, 197] width 7 height 7
checkbox input "true"
drag, startPoint x: 540, startPoint y: 208, endPoint x: 599, endPoint y: 231, distance: 64.2
click at [539, 211] on input "Dobbs Ferry" at bounding box center [539, 214] width 7 height 7
checkbox input "true"
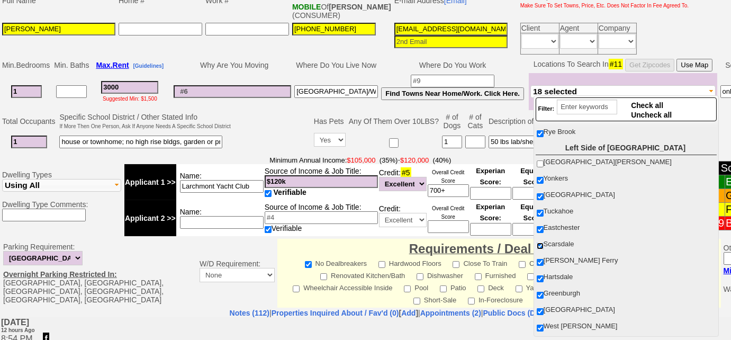
scroll to position [240, 0]
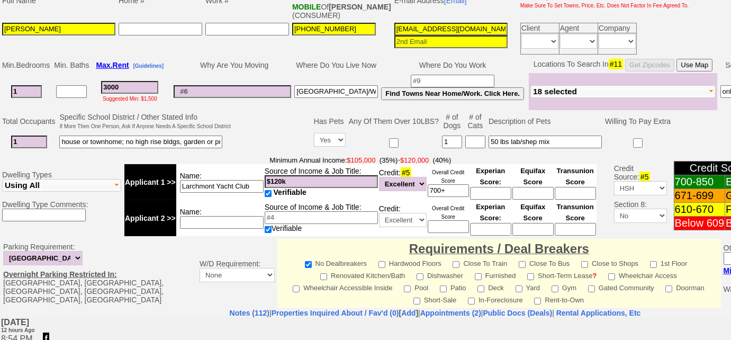
click at [277, 129] on td at bounding box center [272, 132] width 80 height 42
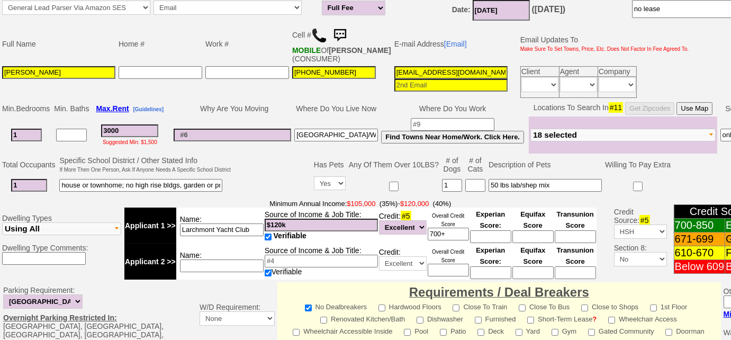
scroll to position [181, 0]
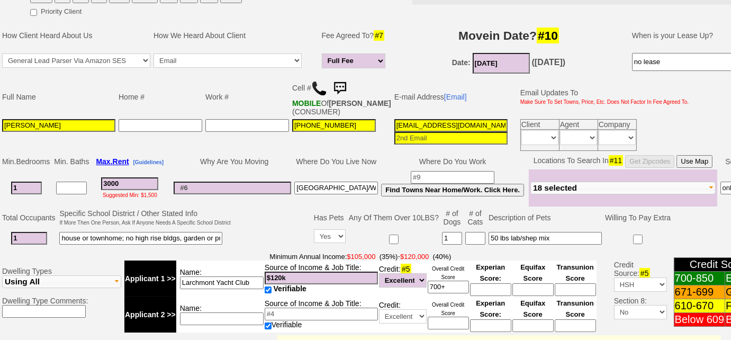
click at [444, 123] on input "aturner@wccclub.org" at bounding box center [450, 125] width 113 height 13
click at [599, 185] on button "18 selected" at bounding box center [622, 187] width 185 height 13
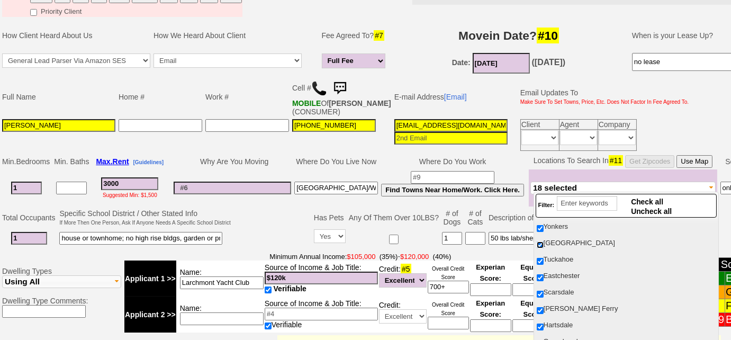
scroll to position [144, 0]
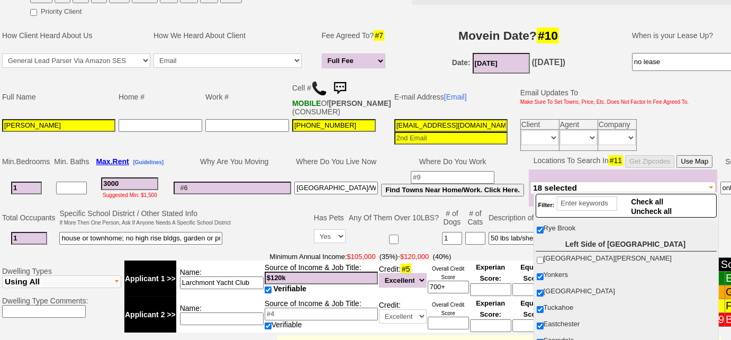
click at [258, 215] on td at bounding box center [272, 228] width 80 height 42
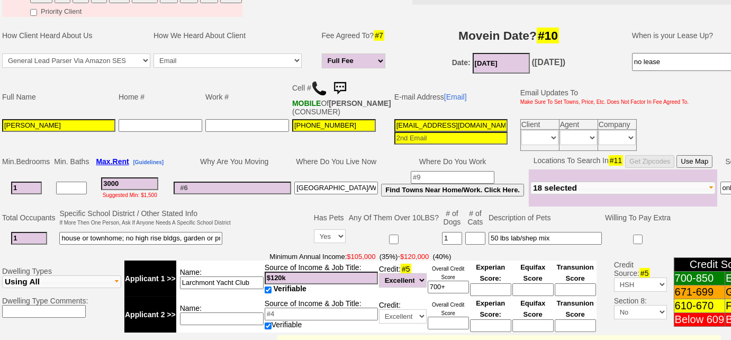
click at [454, 121] on input "aturner@wccclub.org" at bounding box center [450, 125] width 113 height 13
drag, startPoint x: 479, startPoint y: 122, endPoint x: 361, endPoint y: 119, distance: 118.5
click at [361, 119] on tr "Abbey TURNER 845-337-2378 aturner@wccclub.org Client Agent Company Immediately …" at bounding box center [345, 134] width 689 height 35
type input "abbeylcturner@gmail.com"
click at [58, 121] on input "Abbey TURNER" at bounding box center [58, 125] width 113 height 13
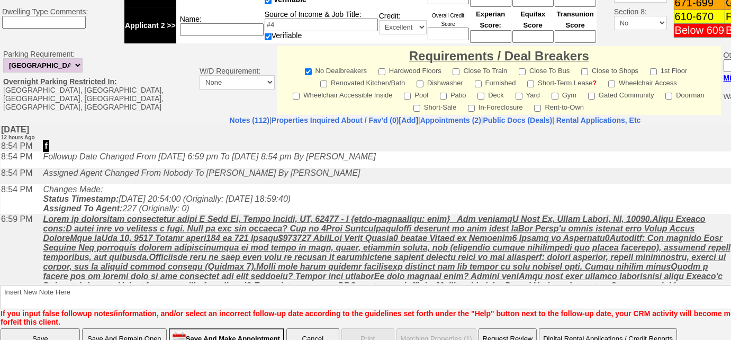
type input "Abbey Turner"
click at [141, 330] on input "Save And Remain Open" at bounding box center [124, 338] width 85 height 21
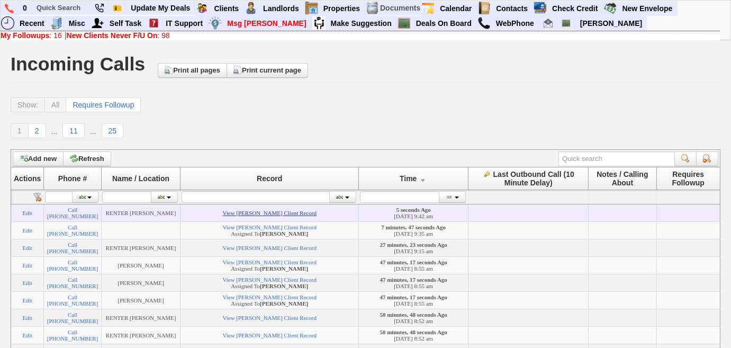
click at [251, 214] on link "View [PERSON_NAME] Client Record" at bounding box center [269, 213] width 94 height 6
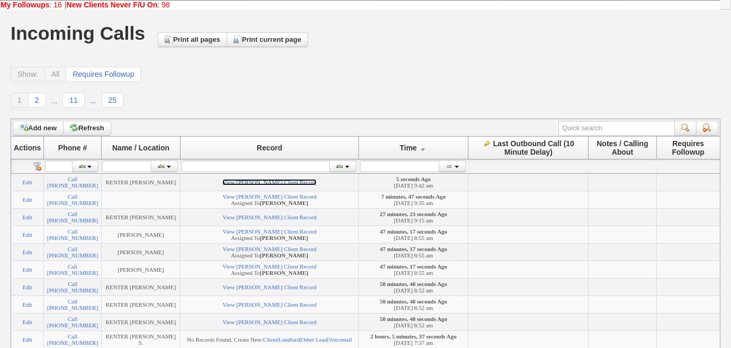
scroll to position [48, 0]
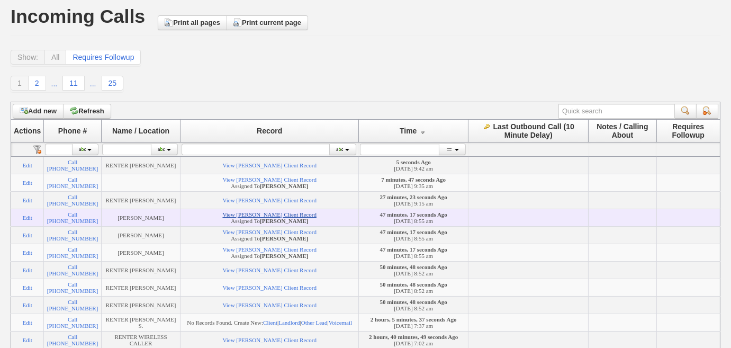
click at [305, 217] on link "View [PERSON_NAME] Client Record" at bounding box center [269, 214] width 94 height 6
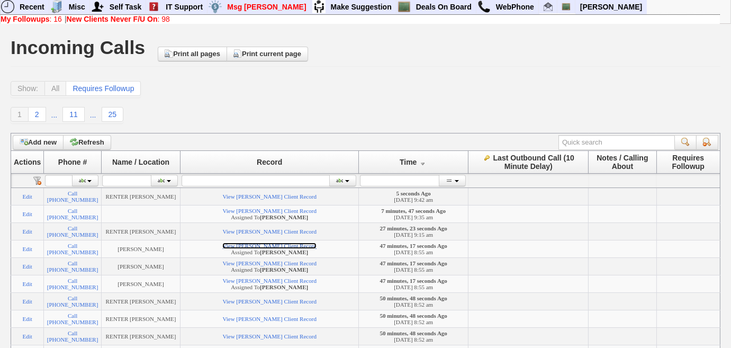
scroll to position [0, 0]
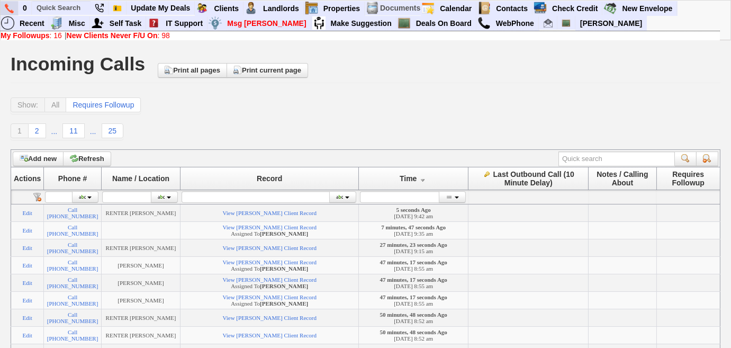
click at [12, 8] on img at bounding box center [9, 9] width 9 height 10
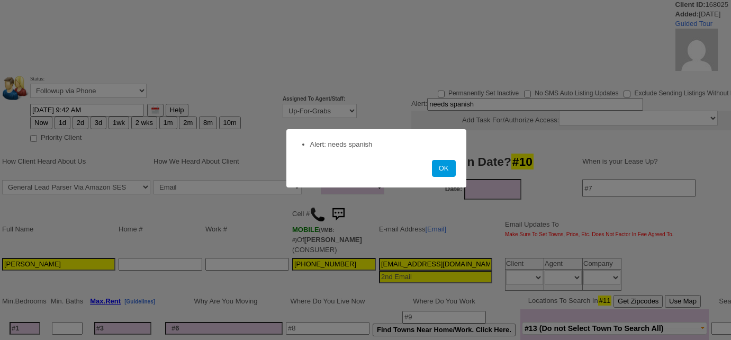
select select
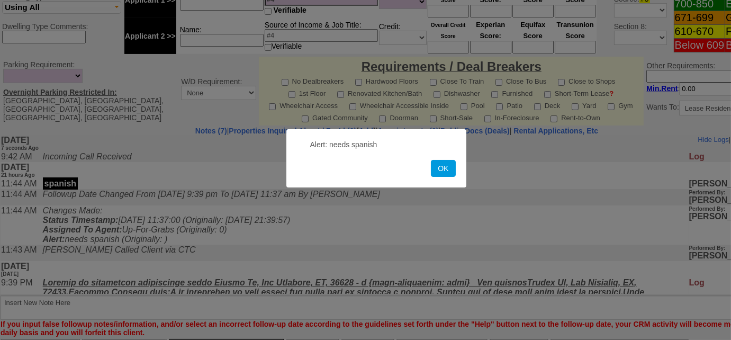
scroll to position [516, 0]
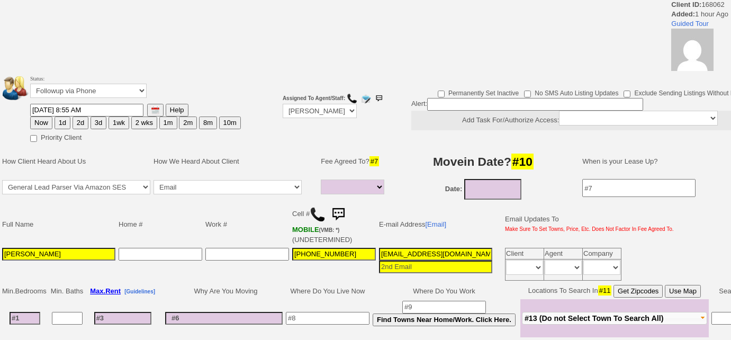
select select
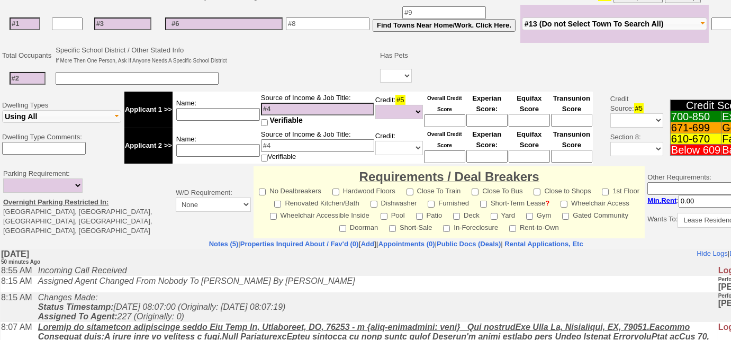
scroll to position [170, 0]
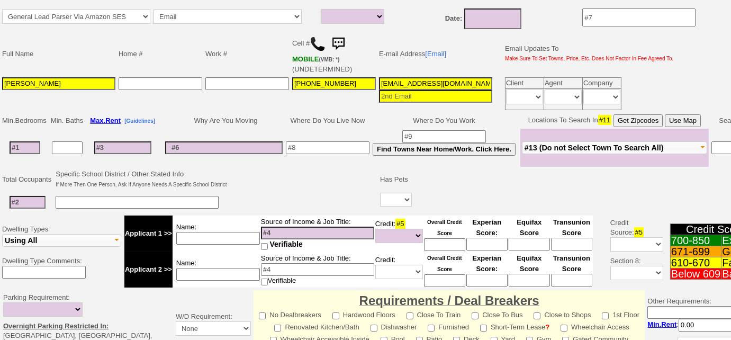
click at [314, 42] on img at bounding box center [317, 44] width 16 height 16
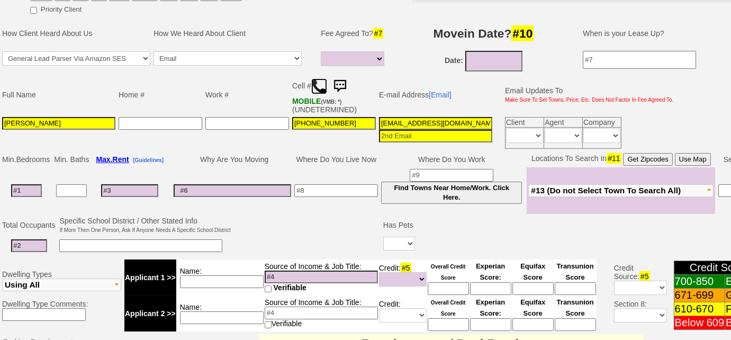
scroll to position [130, 0]
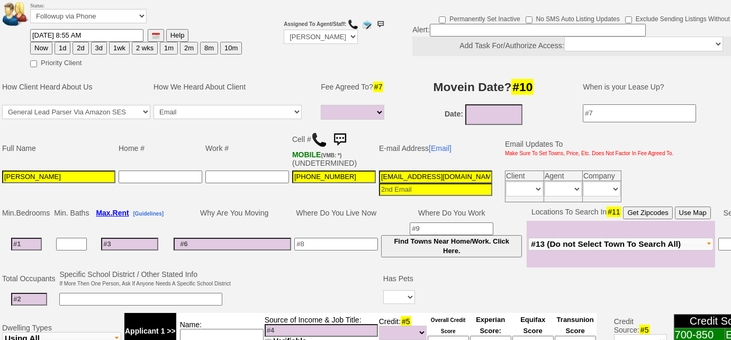
click at [341, 136] on img at bounding box center [339, 139] width 21 height 21
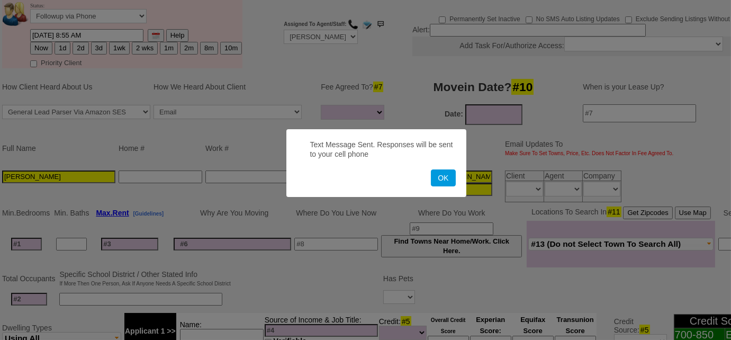
click at [431, 169] on button "OK" at bounding box center [443, 177] width 24 height 17
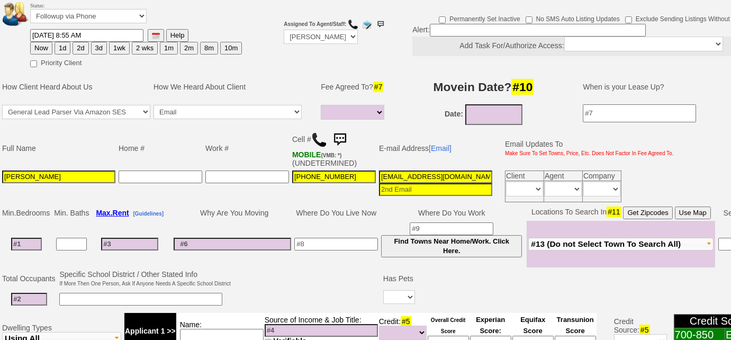
click at [91, 46] on button "3d" at bounding box center [99, 48] width 16 height 13
type input "[DATE] 09:45 AM"
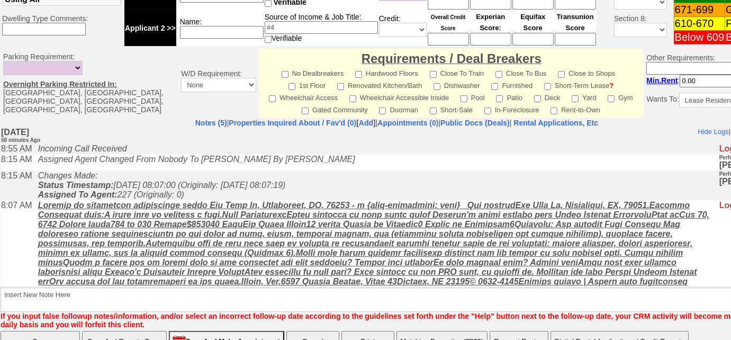
scroll to position [509, 0]
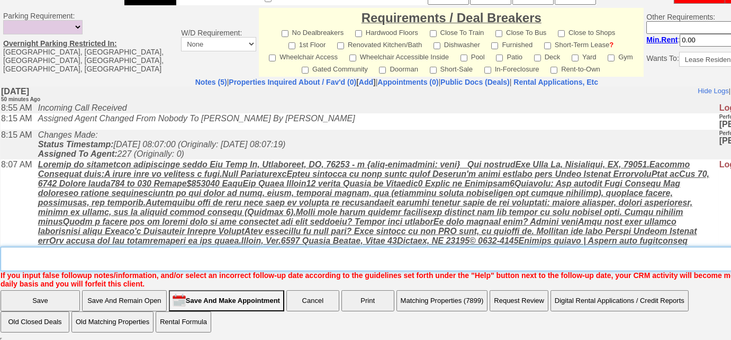
click at [212, 256] on textarea "Insert New Note Here" at bounding box center [400, 259] width 799 height 24
type textarea "tried calling, sent SMS to FU"
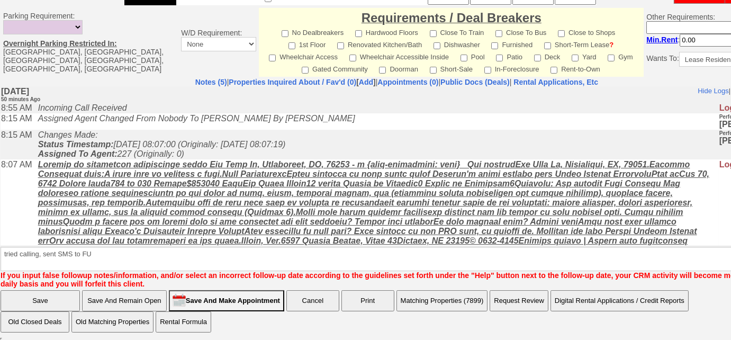
scroll to position [456, 0]
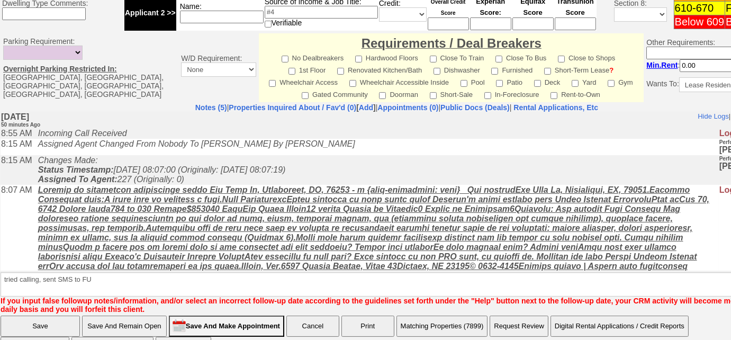
click at [69, 315] on input "Save" at bounding box center [40, 325] width 79 height 21
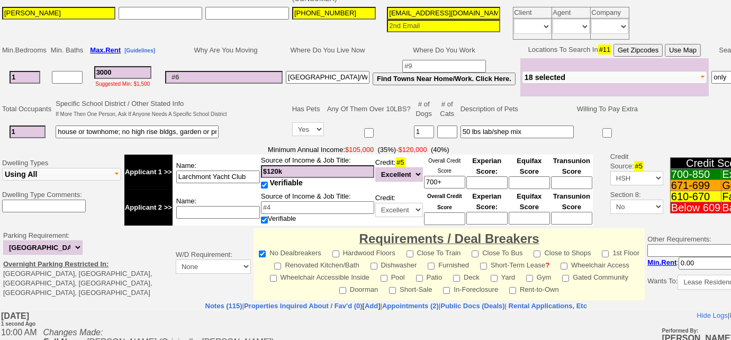
scroll to position [296, 0]
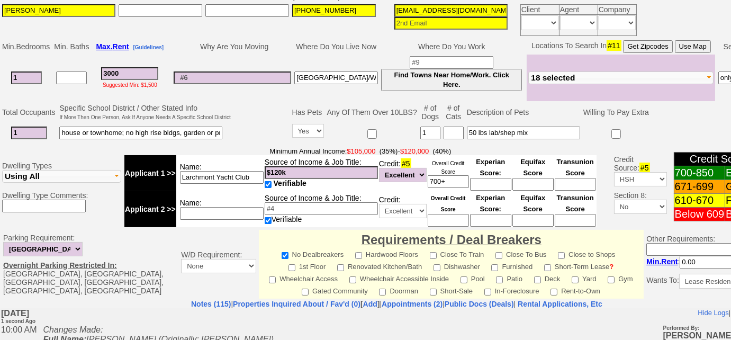
drag, startPoint x: 23, startPoint y: 11, endPoint x: 3, endPoint y: 10, distance: 19.6
click at [3, 10] on input "[PERSON_NAME]" at bounding box center [58, 10] width 113 height 13
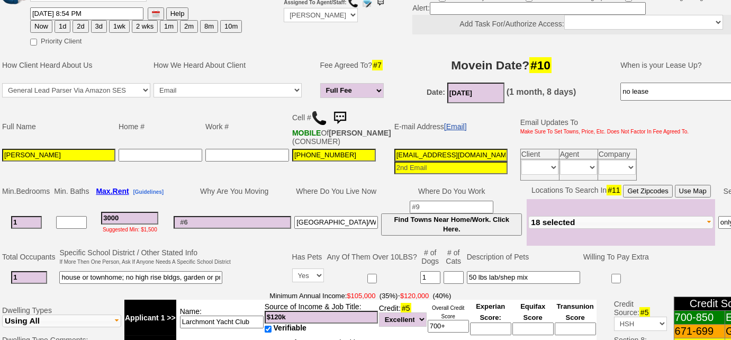
click at [447, 125] on link "[Email]" at bounding box center [455, 126] width 23 height 8
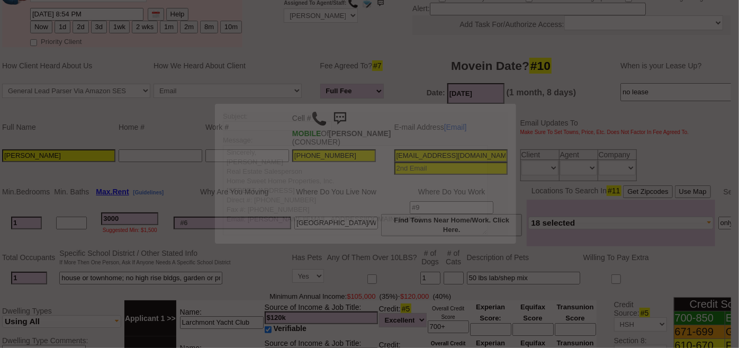
scroll to position [0, 0]
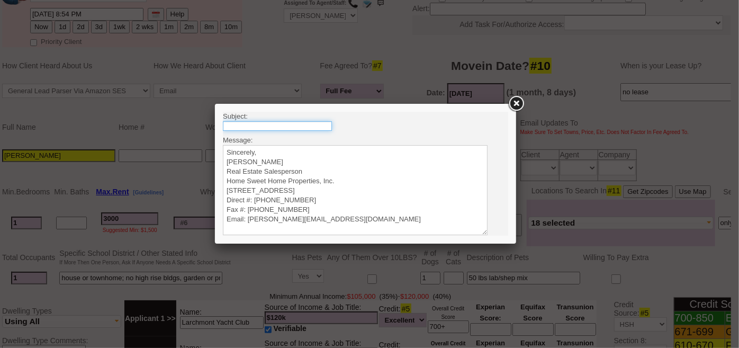
click at [276, 124] on input "text" at bounding box center [276, 126] width 109 height 10
type input "Rental Intake Form"
click at [251, 148] on textarea "Sincerely, Renata Staroselsky Real Estate Salesperson Home Sweet Home Propertie…" at bounding box center [354, 189] width 265 height 90
paste textarea "Good Morning Abbey, It was a pleasure speaking with you! I am excited to work t…"
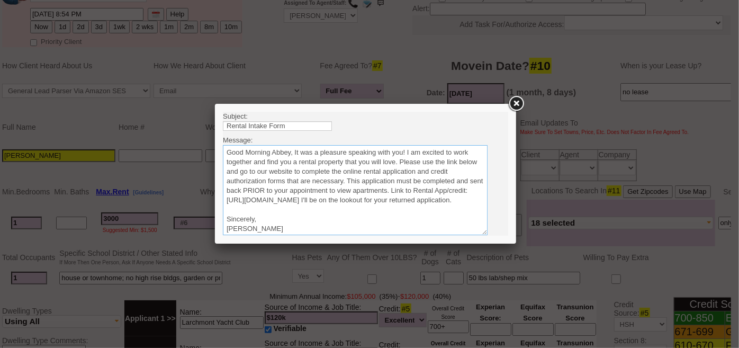
click at [294, 151] on textarea "Sincerely, Renata Staroselsky Real Estate Salesperson Home Sweet Home Propertie…" at bounding box center [354, 189] width 265 height 90
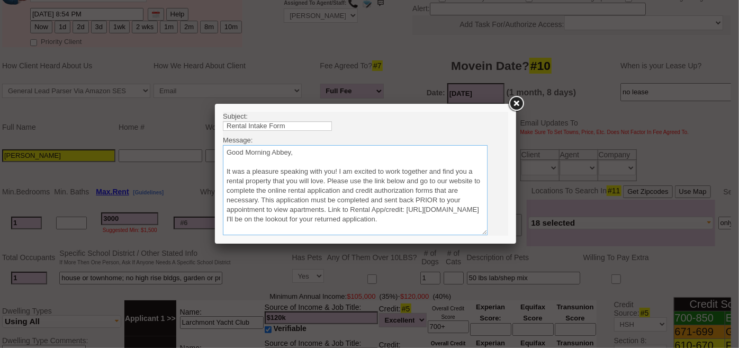
drag, startPoint x: 327, startPoint y: 179, endPoint x: 344, endPoint y: 170, distance: 19.2
click at [326, 179] on textarea "Sincerely, Renata Staroselsky Real Estate Salesperson Home Sweet Home Propertie…" at bounding box center [354, 189] width 265 height 90
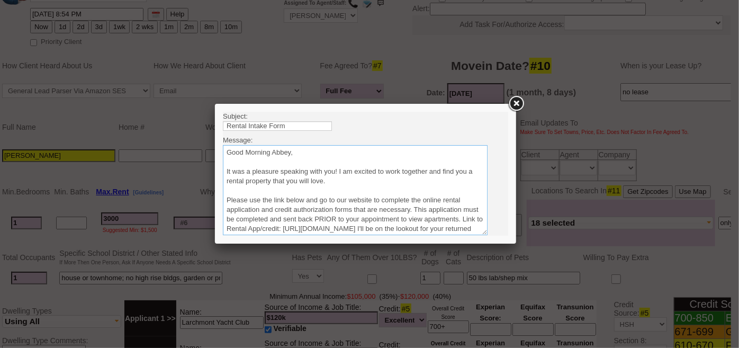
scroll to position [48, 0]
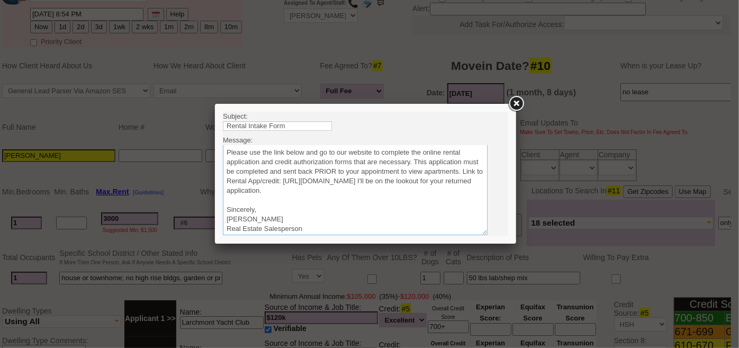
click at [452, 189] on textarea "Sincerely, Renata Staroselsky Real Estate Salesperson Home Sweet Home Propertie…" at bounding box center [354, 189] width 265 height 90
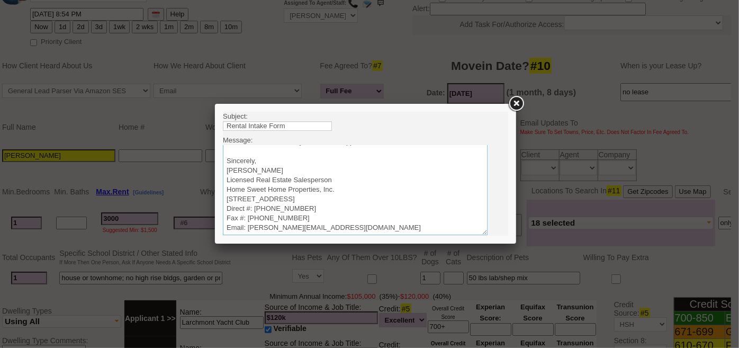
scroll to position [31, 0]
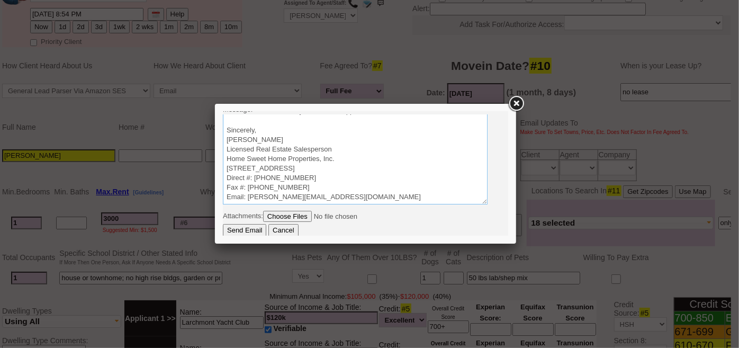
type textarea "Good Morning Abbey, It was a pleasure speaking with you! I am excited to work t…"
click at [238, 226] on input "Send Email" at bounding box center [243, 229] width 43 height 13
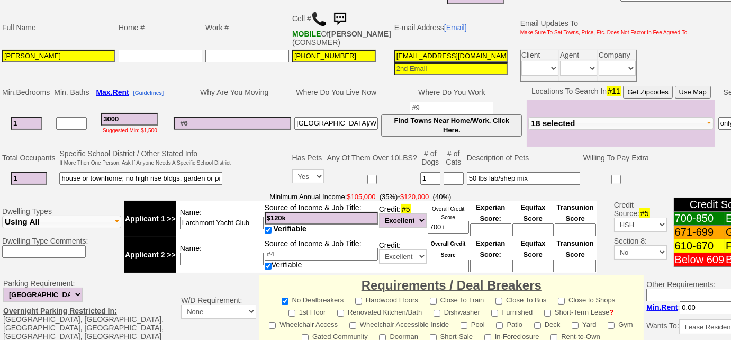
scroll to position [392, 0]
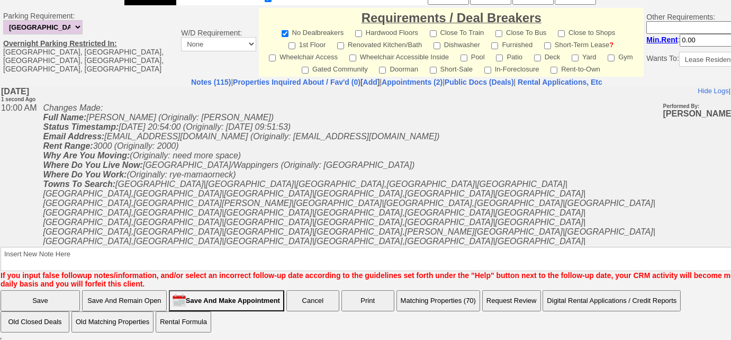
click at [432, 301] on button "Matching Properties (70)" at bounding box center [438, 300] width 84 height 21
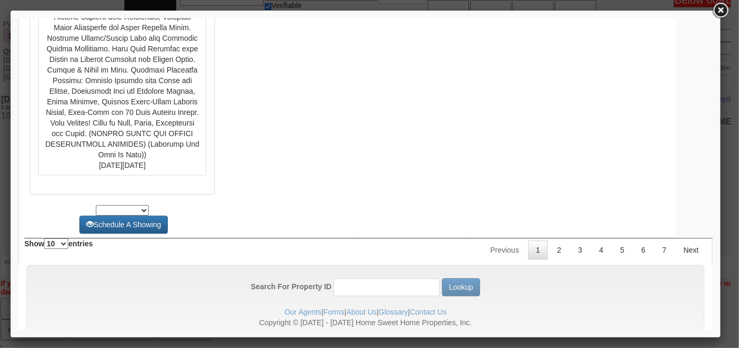
scroll to position [5519, 0]
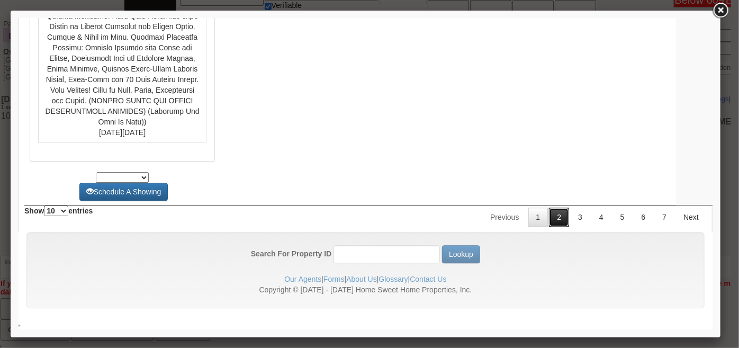
click at [550, 221] on link "2" at bounding box center [558, 216] width 20 height 19
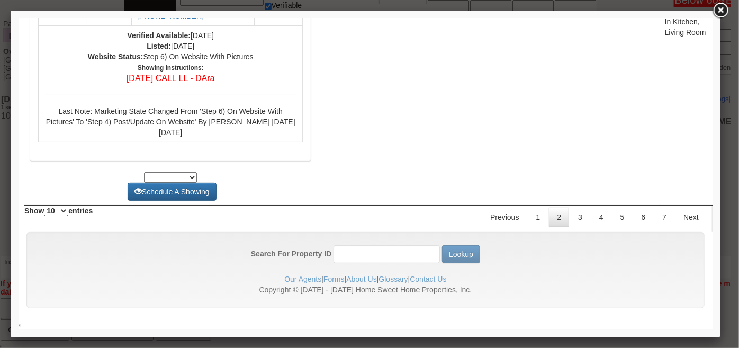
scroll to position [4528, 0]
click at [575, 219] on link "3" at bounding box center [579, 216] width 20 height 19
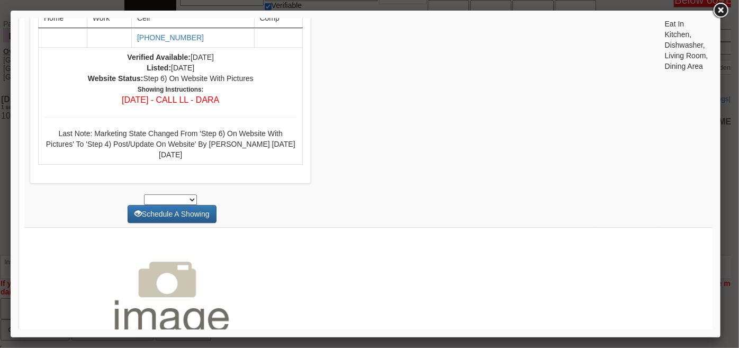
scroll to position [3634, 0]
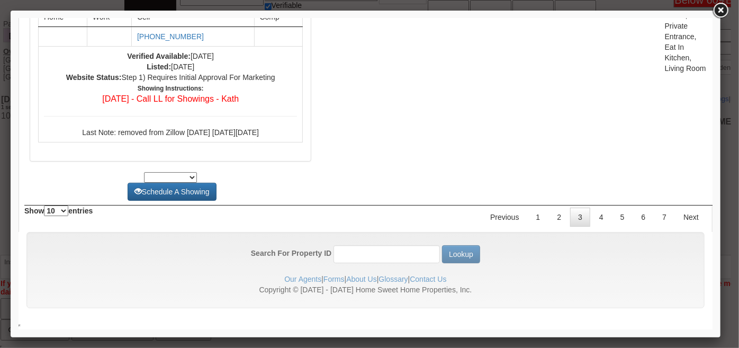
scroll to position [4211, 0]
click at [593, 226] on link "4" at bounding box center [600, 216] width 20 height 19
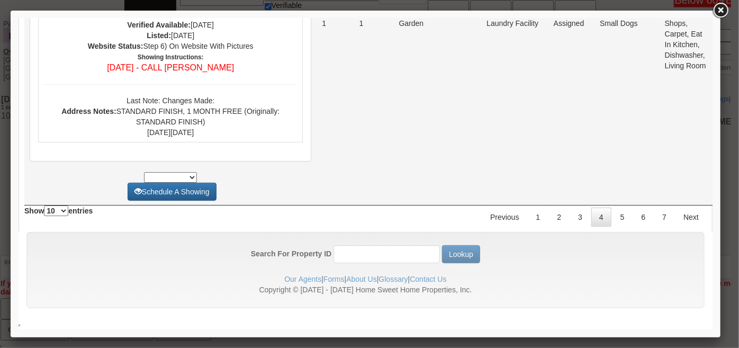
scroll to position [4287, 0]
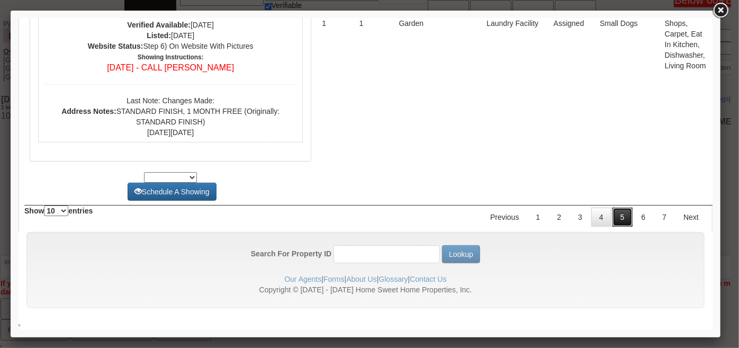
click at [615, 217] on link "5" at bounding box center [622, 216] width 20 height 19
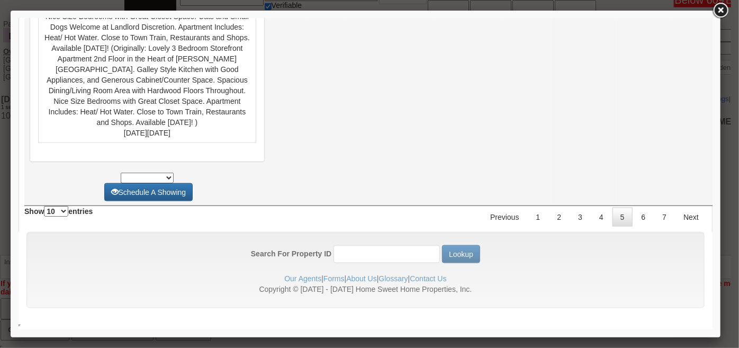
scroll to position [4954, 0]
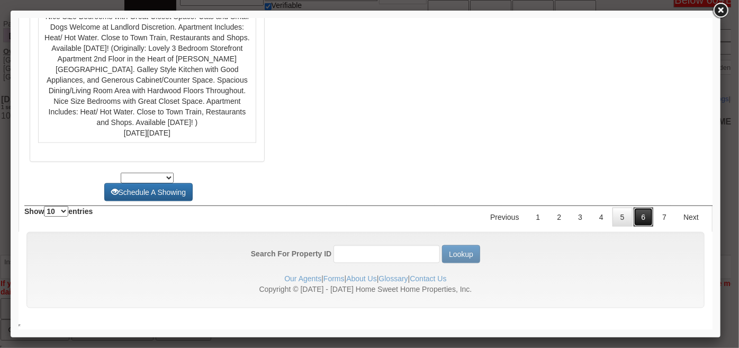
click at [639, 226] on link "6" at bounding box center [643, 216] width 20 height 19
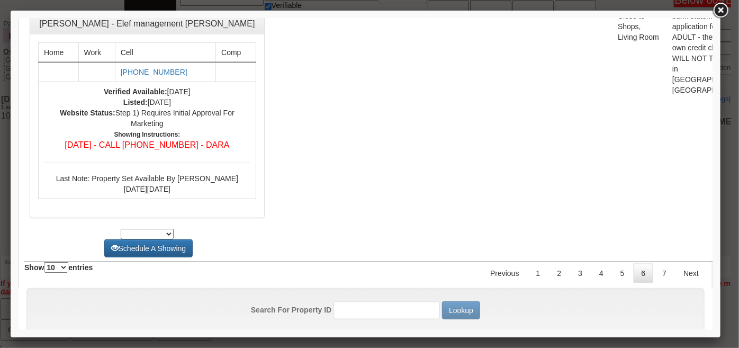
scroll to position [4660, 0]
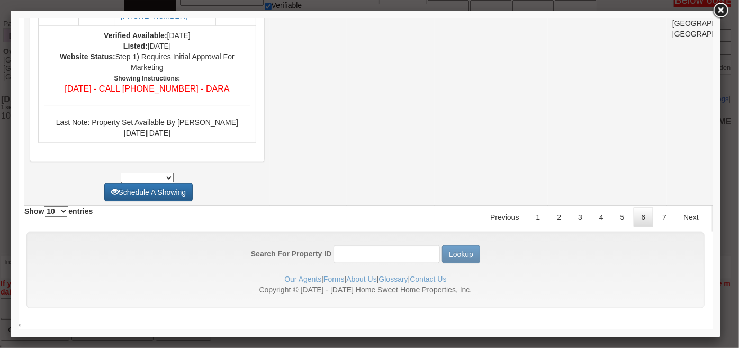
drag, startPoint x: 707, startPoint y: 293, endPoint x: 683, endPoint y: 34, distance: 260.3
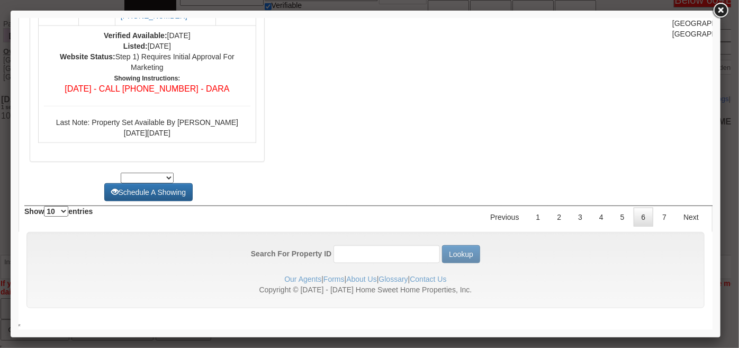
click at [715, 79] on div at bounding box center [365, 174] width 709 height 326
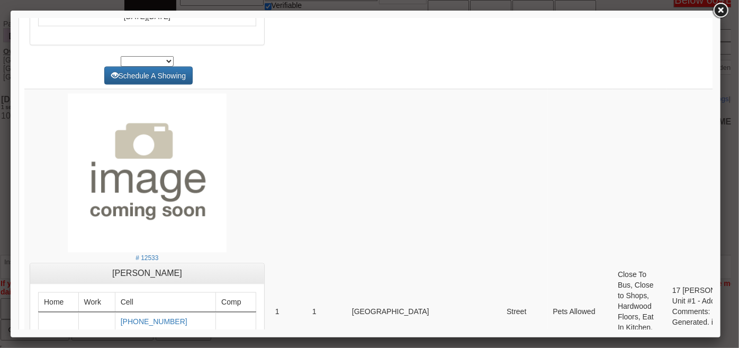
scroll to position [0, 0]
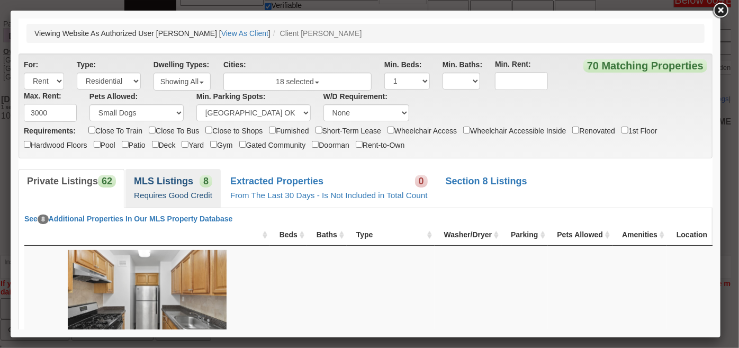
click at [190, 188] on link "MLS Listings 8 Requires Good Credit" at bounding box center [172, 187] width 95 height 39
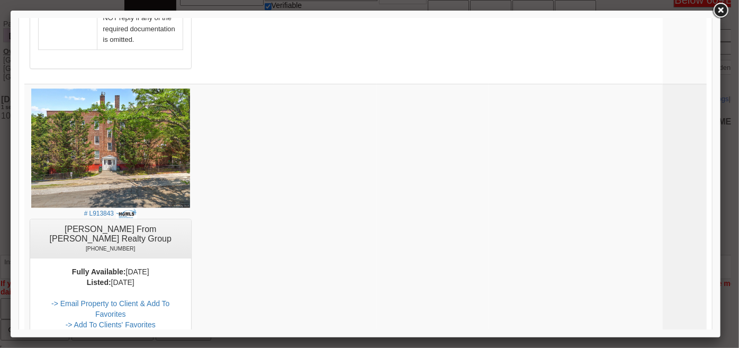
scroll to position [3435, 0]
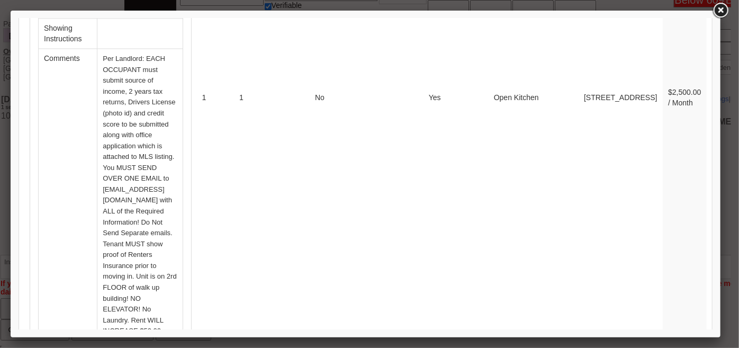
scroll to position [2954, 0]
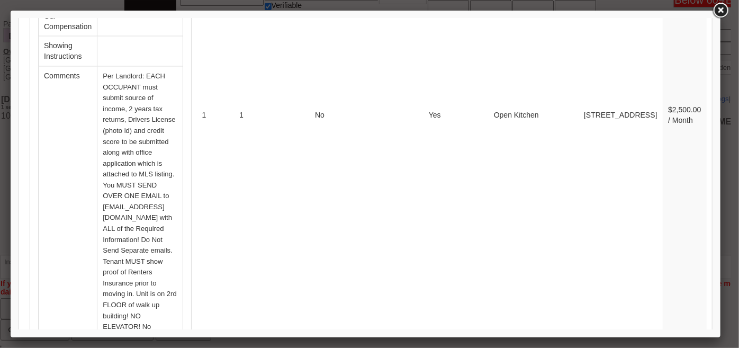
scroll to position [3099, 0]
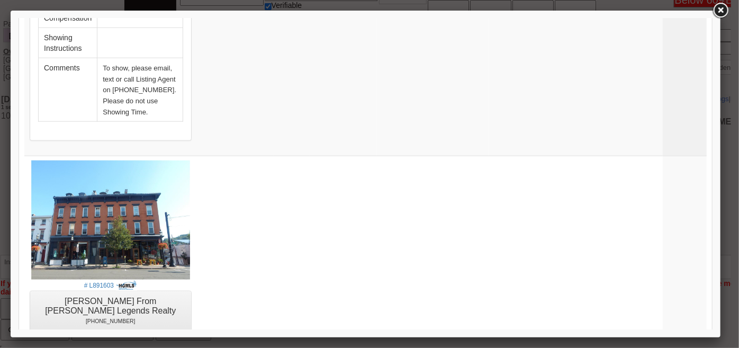
scroll to position [2425, 0]
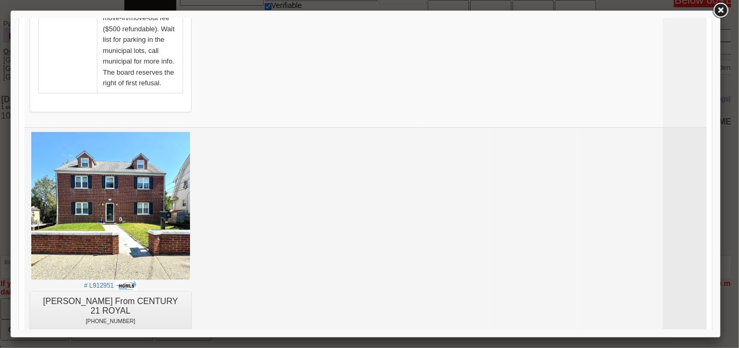
scroll to position [1560, 0]
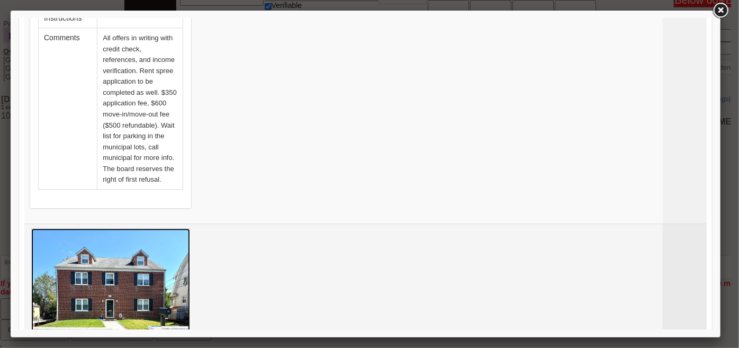
click at [104, 227] on img at bounding box center [110, 301] width 159 height 148
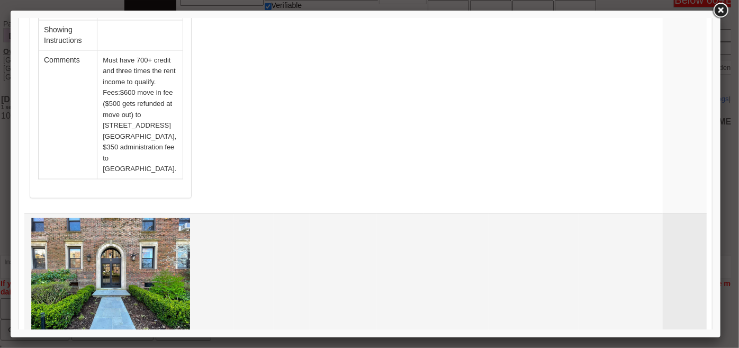
scroll to position [1079, 0]
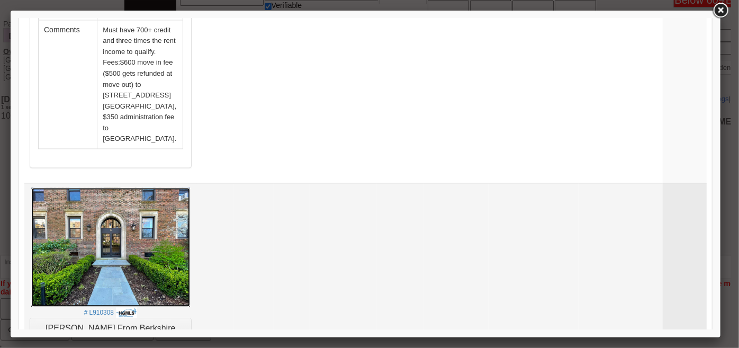
click at [139, 187] on img at bounding box center [110, 246] width 159 height 119
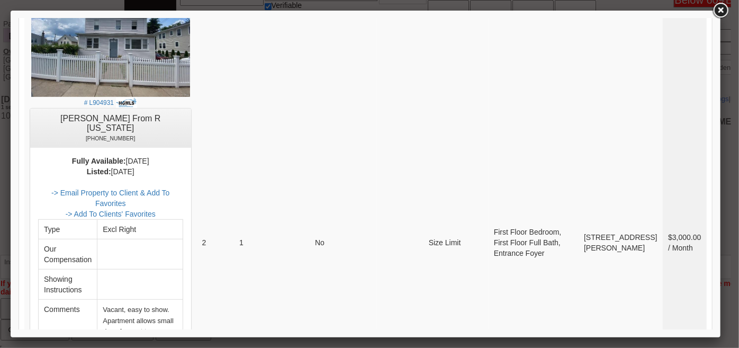
scroll to position [261, 0]
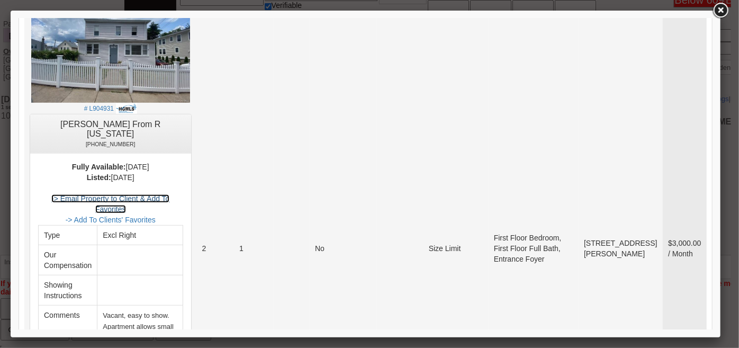
click at [169, 194] on link "-> Email Property to Client & Add To Favorites" at bounding box center [110, 203] width 118 height 19
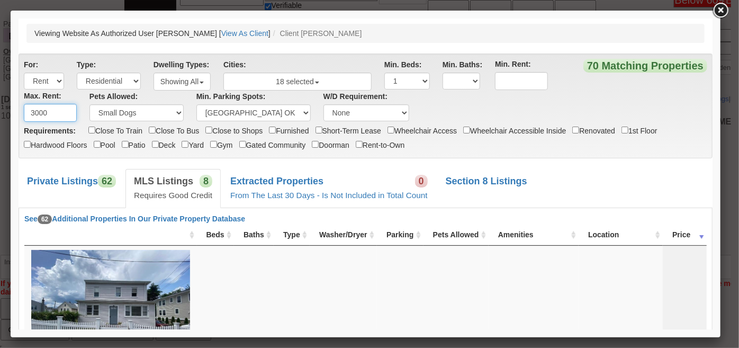
click at [37, 111] on input "3000" at bounding box center [49, 112] width 53 height 18
type input "3200"
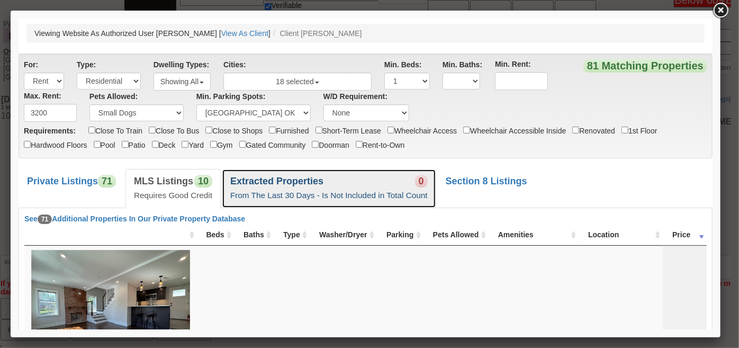
click at [276, 179] on b "Extracted Properties" at bounding box center [276, 180] width 93 height 11
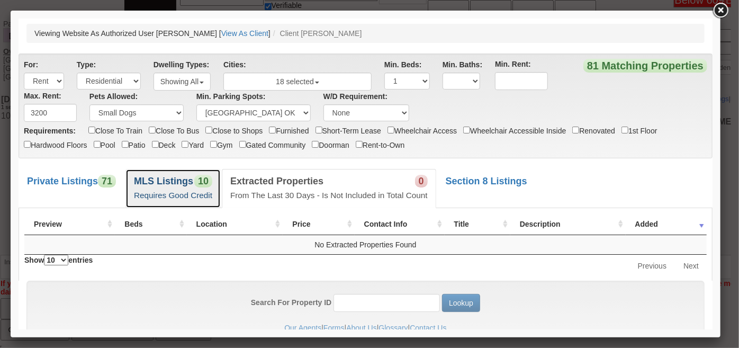
click at [202, 193] on small "Requires Good Credit" at bounding box center [172, 194] width 78 height 9
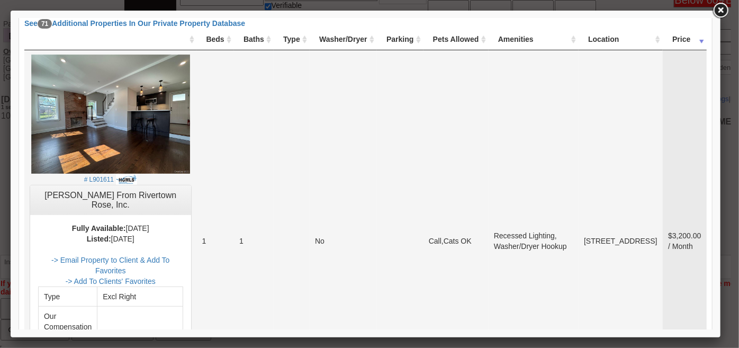
scroll to position [144, 0]
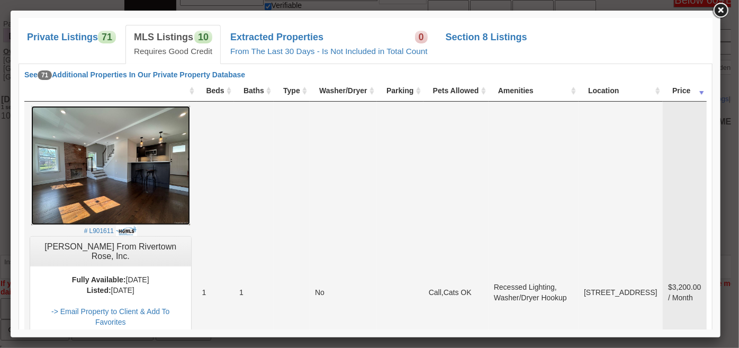
click at [136, 150] on img at bounding box center [110, 164] width 159 height 119
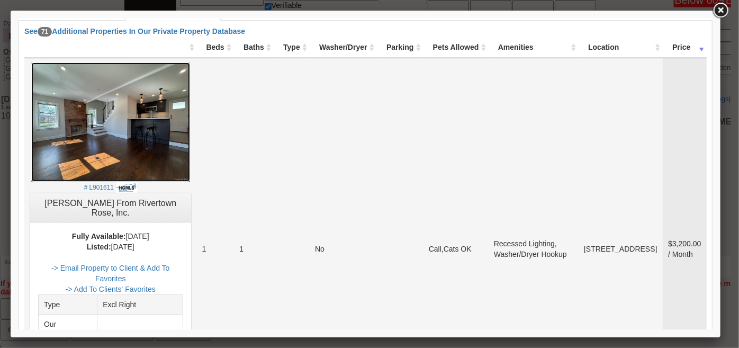
scroll to position [240, 0]
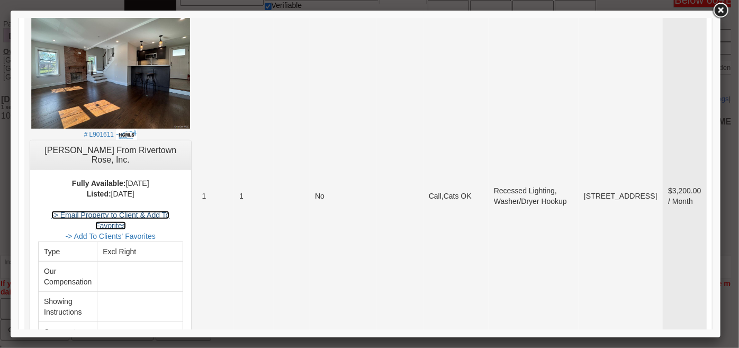
click at [169, 210] on link "-> Email Property to Client & Add To Favorites" at bounding box center [110, 219] width 118 height 19
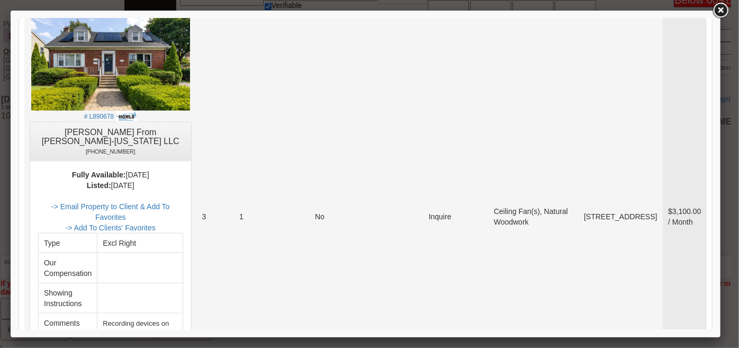
scroll to position [577, 0]
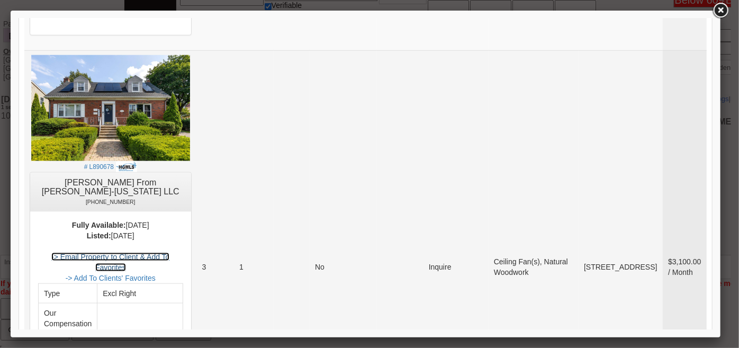
click at [169, 252] on link "-> Email Property to Client & Add To Favorites" at bounding box center [110, 261] width 118 height 19
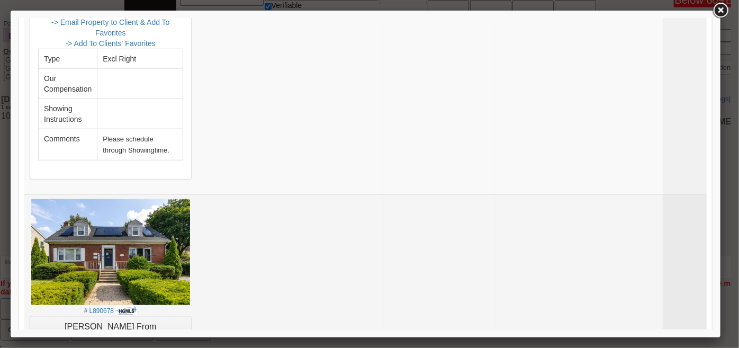
scroll to position [144, 0]
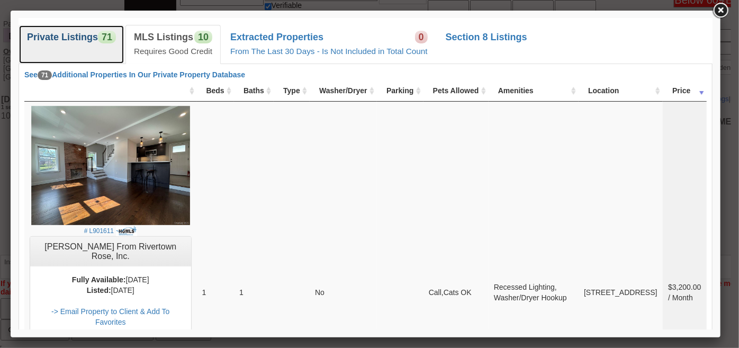
click at [76, 49] on link "Private Listings 71" at bounding box center [71, 43] width 106 height 39
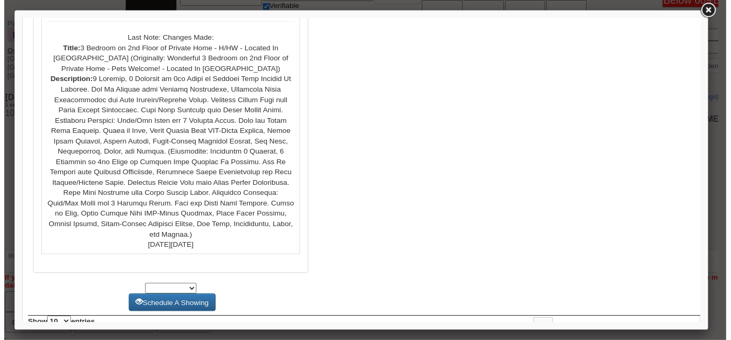
scroll to position [4425, 0]
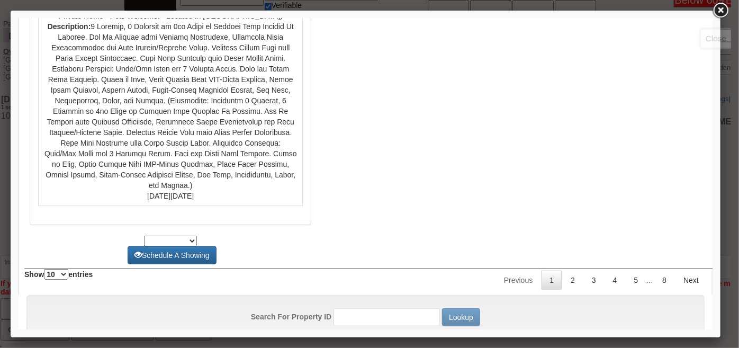
click at [717, 11] on link at bounding box center [720, 10] width 19 height 19
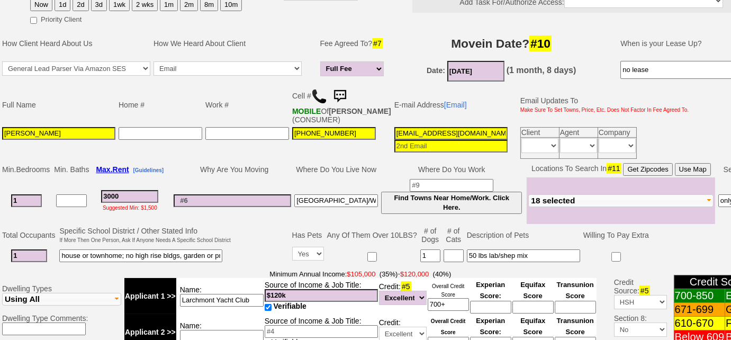
scroll to position [77, 0]
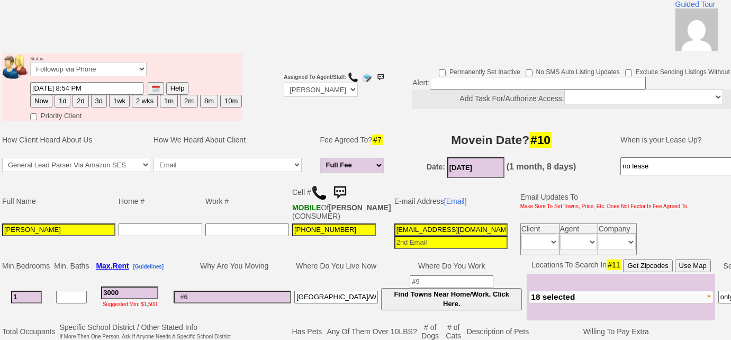
click at [98, 99] on button "3d" at bounding box center [99, 101] width 16 height 13
type input "09/26/2025 10:00 AM"
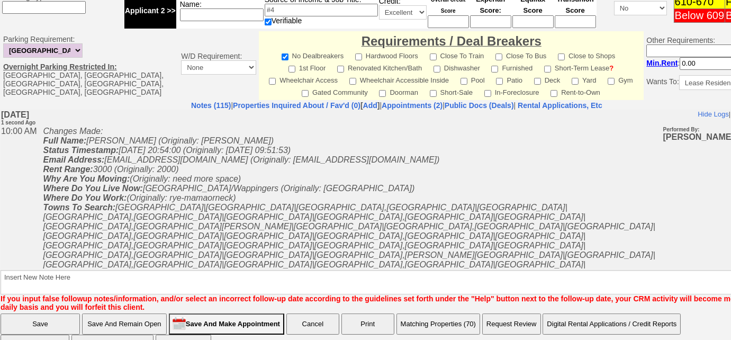
scroll to position [517, 0]
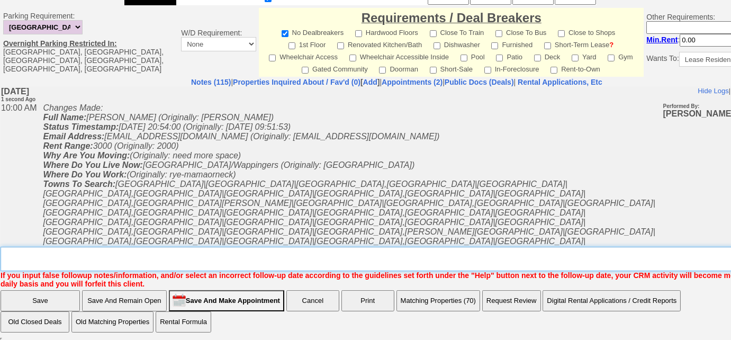
click at [244, 263] on textarea "Insert New Note Here" at bounding box center [400, 259] width 799 height 24
type textarea "sent rental appl and listings"
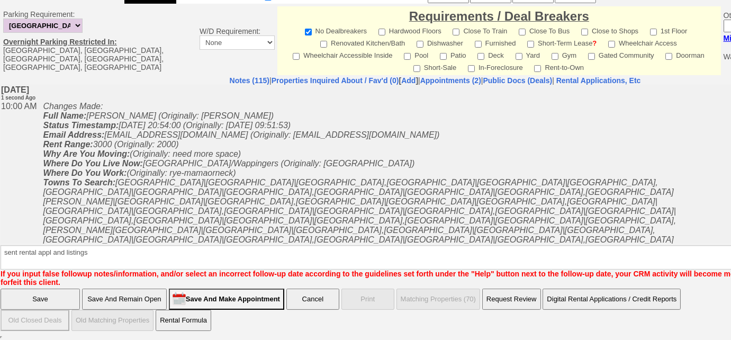
click at [54, 298] on input "Save" at bounding box center [40, 298] width 79 height 21
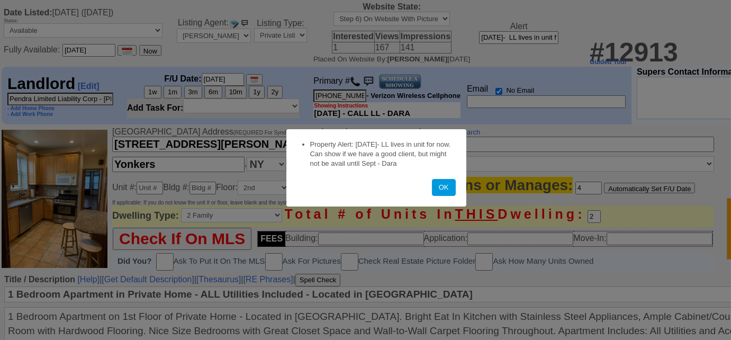
scroll to position [192, 0]
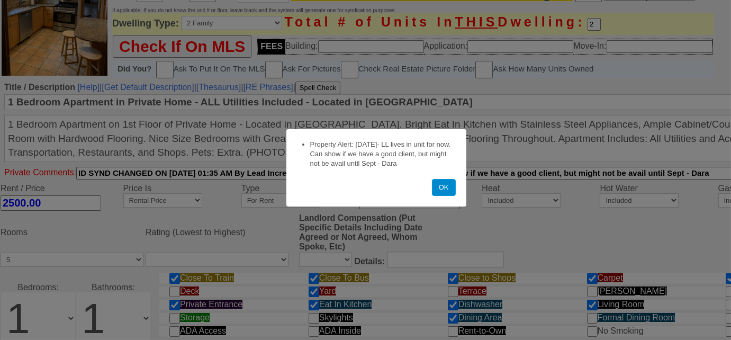
click at [451, 188] on button "OK" at bounding box center [444, 187] width 24 height 17
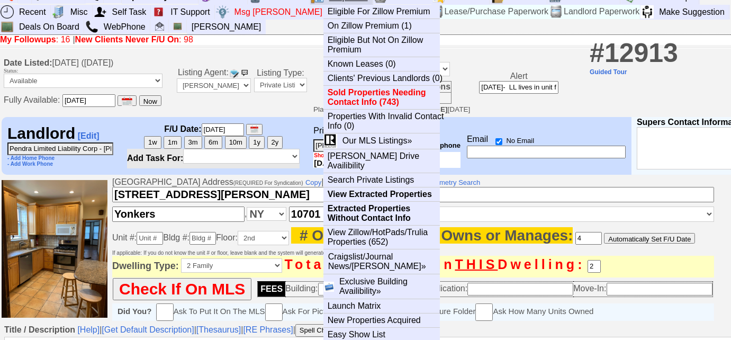
scroll to position [0, 0]
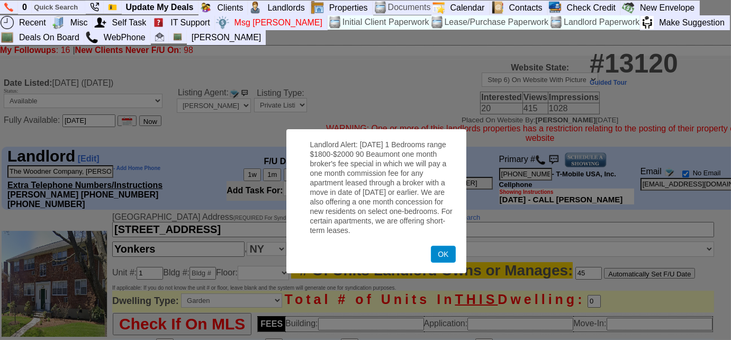
click at [433, 260] on button "OK" at bounding box center [443, 253] width 24 height 17
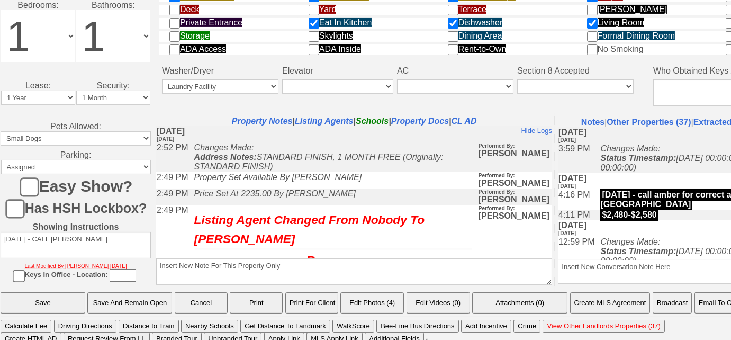
click at [708, 298] on button "Email To Client" at bounding box center [721, 302] width 54 height 21
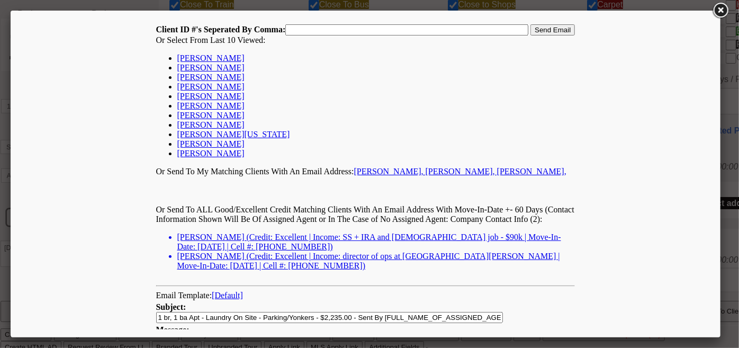
click at [215, 80] on link "Abbey Turner" at bounding box center [210, 76] width 67 height 9
type input "67764,"
click at [538, 29] on input "Send Email" at bounding box center [552, 29] width 44 height 11
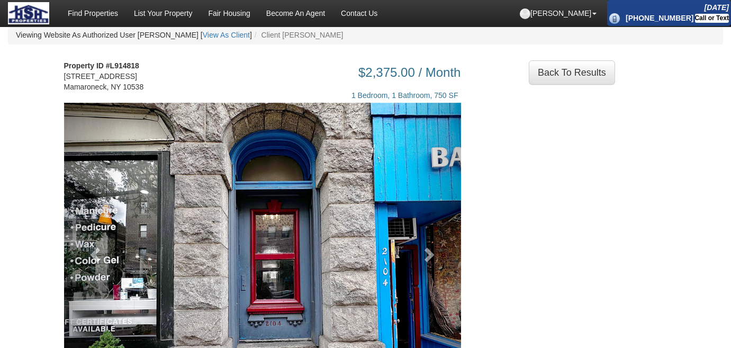
scroll to position [144, 0]
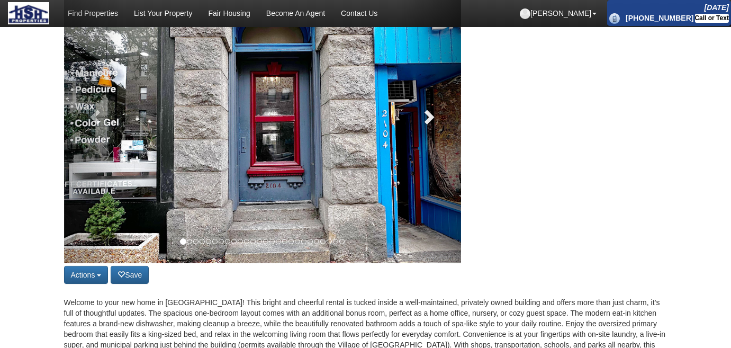
click at [423, 124] on span at bounding box center [428, 116] width 16 height 16
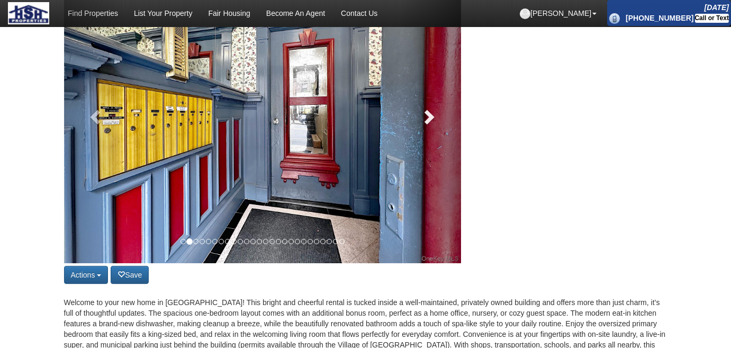
click at [423, 124] on span at bounding box center [428, 116] width 16 height 16
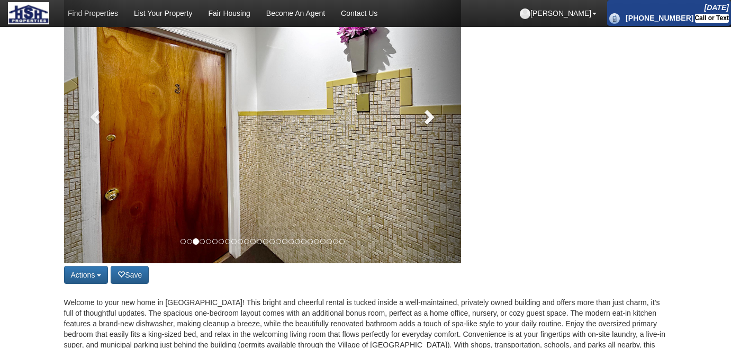
click at [423, 124] on span at bounding box center [428, 116] width 16 height 16
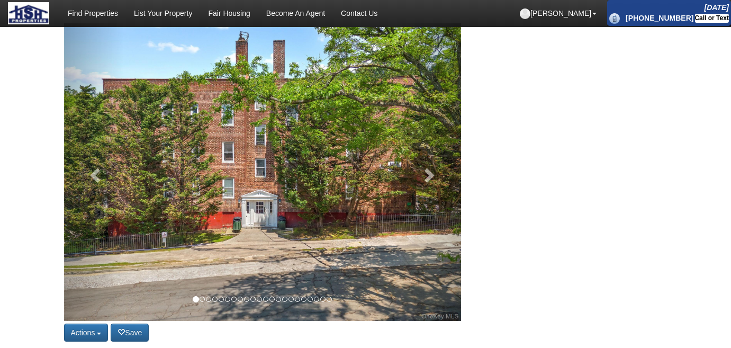
scroll to position [96, 0]
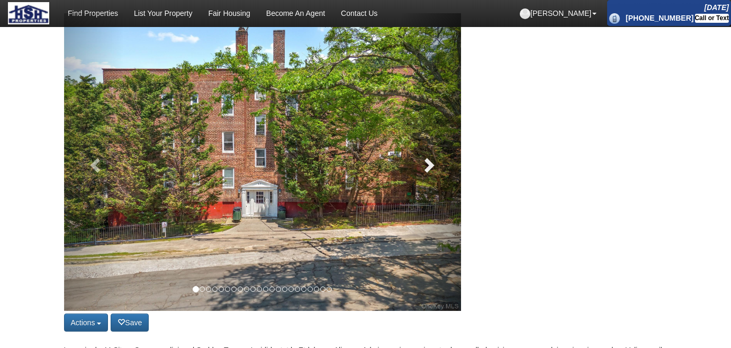
click at [434, 167] on span at bounding box center [428, 165] width 16 height 16
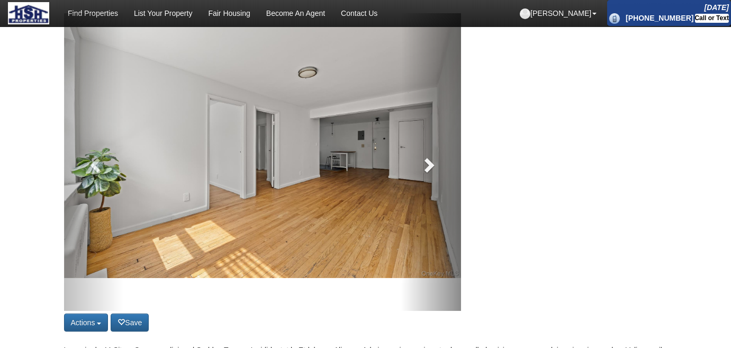
click at [434, 167] on link at bounding box center [431, 161] width 60 height 297
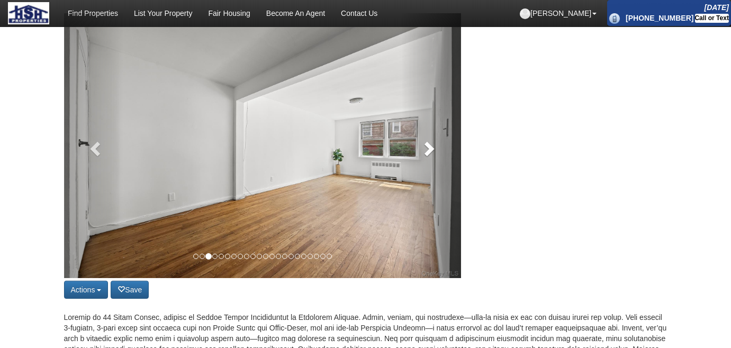
click at [434, 167] on link at bounding box center [431, 145] width 60 height 265
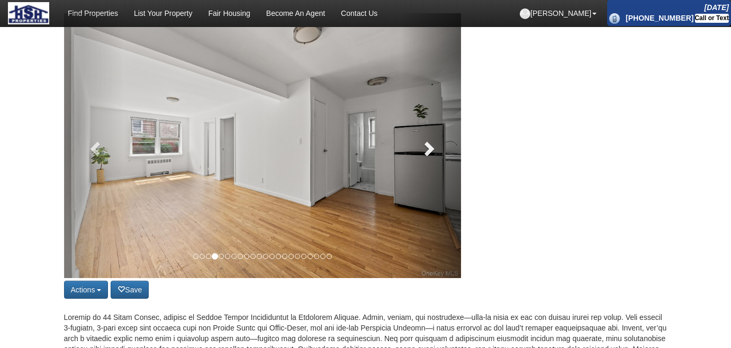
click at [434, 167] on link at bounding box center [431, 145] width 60 height 265
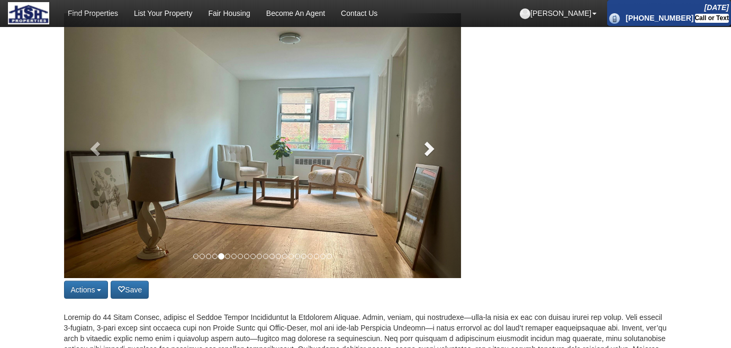
click at [434, 167] on link at bounding box center [431, 145] width 60 height 265
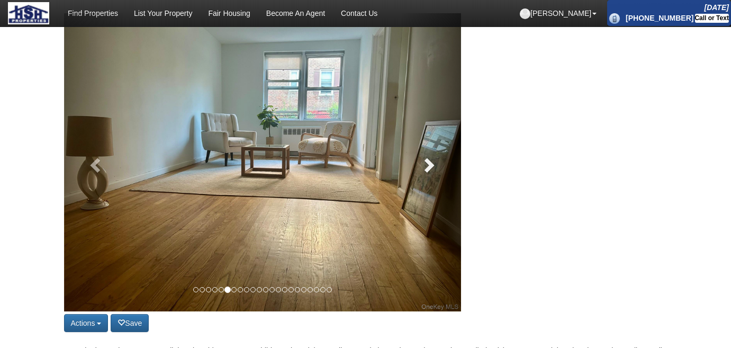
click at [434, 167] on span at bounding box center [428, 165] width 16 height 16
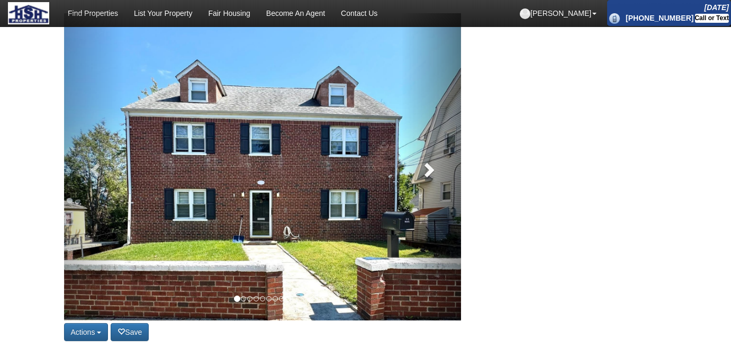
scroll to position [96, 0]
click at [425, 168] on span at bounding box center [428, 169] width 16 height 16
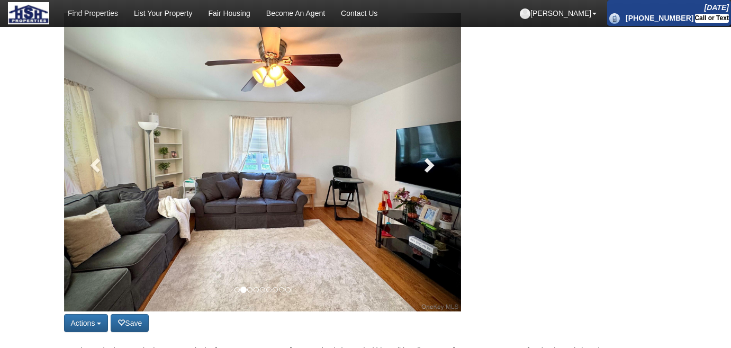
click at [426, 168] on span at bounding box center [428, 165] width 16 height 16
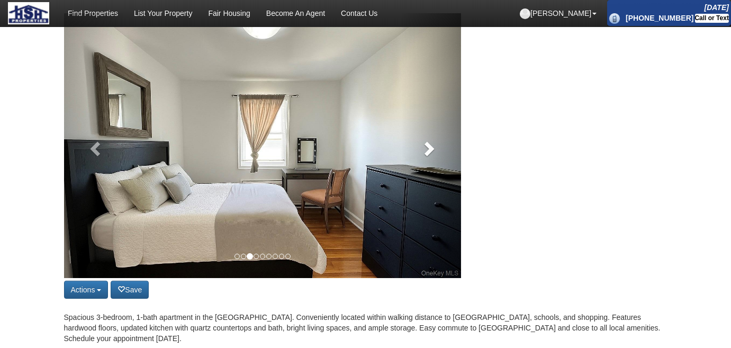
click at [426, 168] on link at bounding box center [431, 145] width 60 height 265
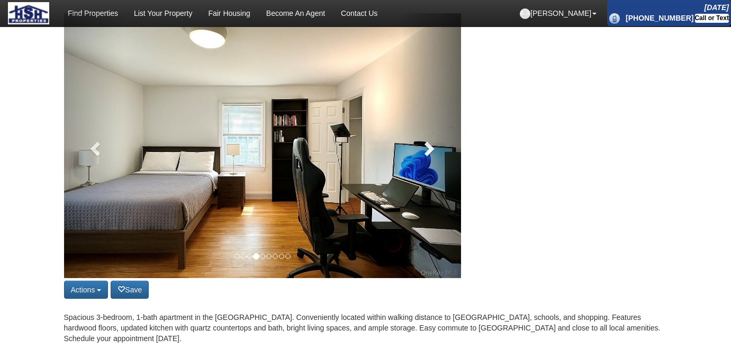
click at [426, 168] on link at bounding box center [431, 145] width 60 height 265
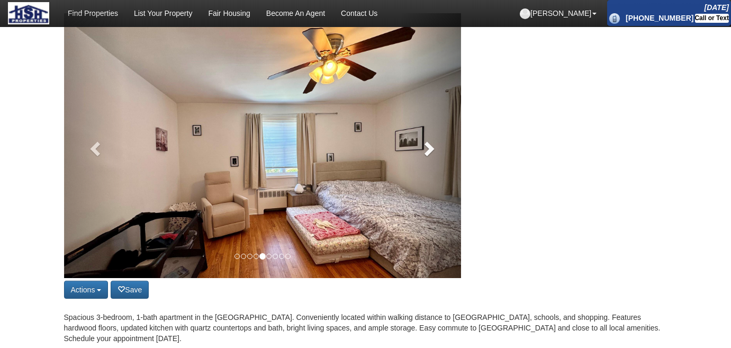
click at [426, 168] on link at bounding box center [431, 145] width 60 height 265
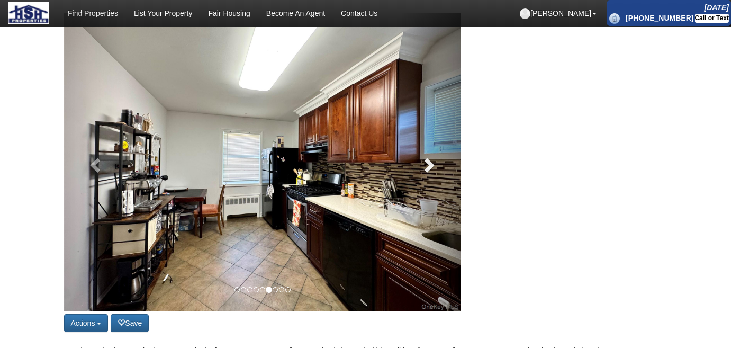
click at [426, 168] on span at bounding box center [428, 165] width 16 height 16
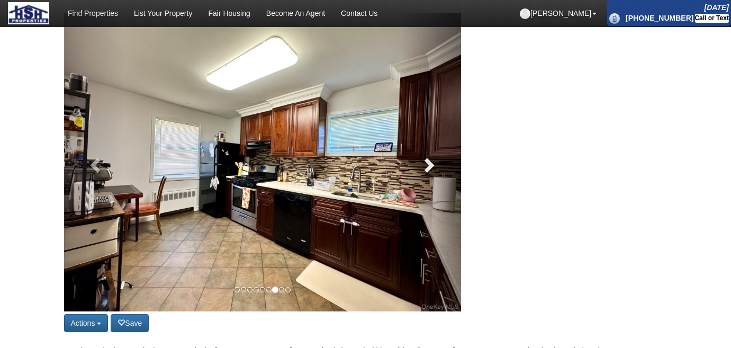
click at [426, 168] on span at bounding box center [428, 165] width 16 height 16
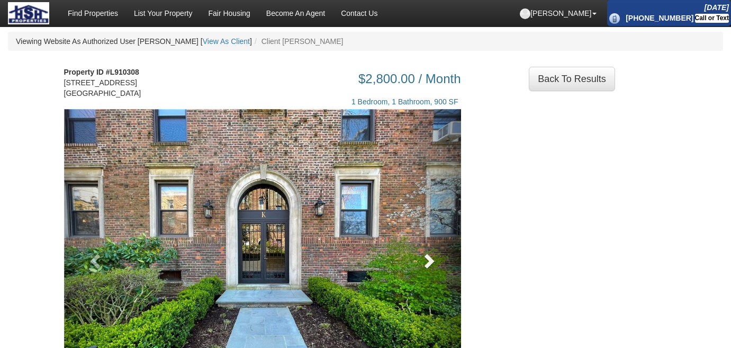
scroll to position [96, 0]
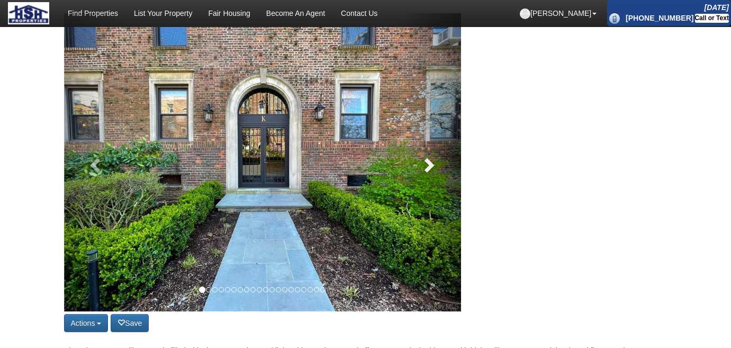
click at [433, 172] on span at bounding box center [428, 165] width 16 height 16
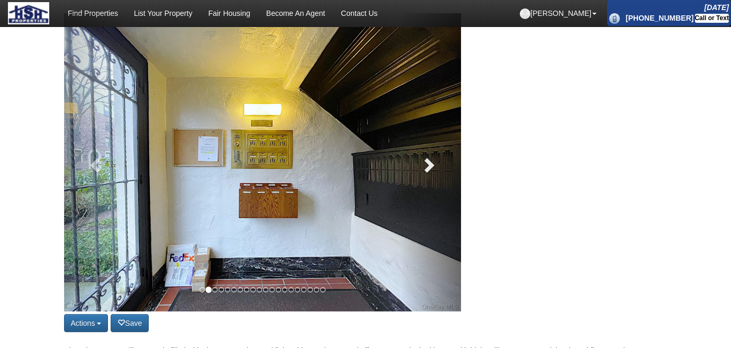
click at [433, 172] on span at bounding box center [428, 165] width 16 height 16
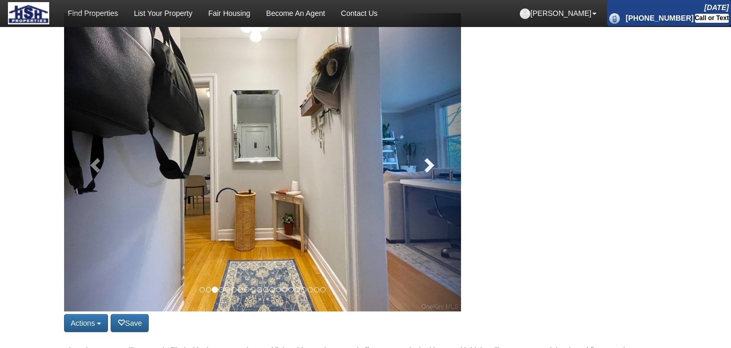
click at [433, 172] on span at bounding box center [428, 165] width 16 height 16
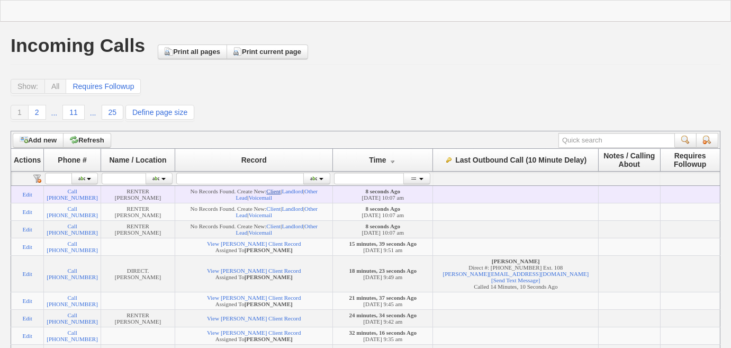
click at [279, 191] on link "Client" at bounding box center [273, 191] width 14 height 6
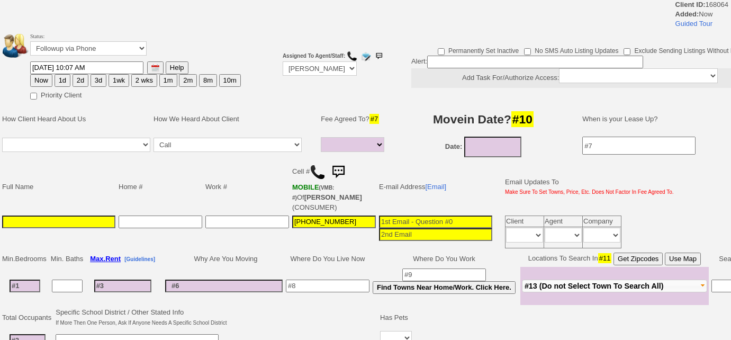
select select
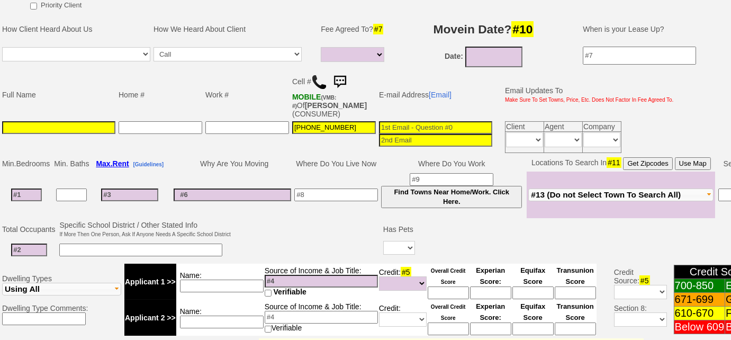
scroll to position [192, 0]
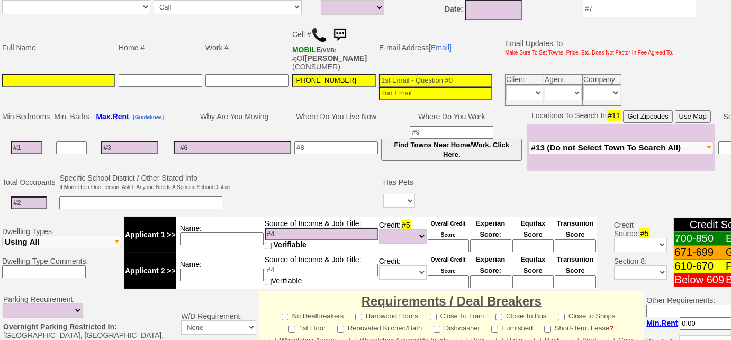
click at [34, 142] on input at bounding box center [26, 147] width 31 height 13
type input "3"
select select
type input "3"
click at [72, 143] on input at bounding box center [71, 147] width 31 height 13
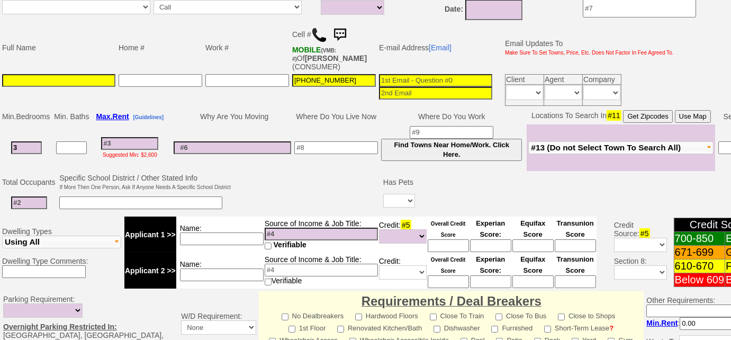
select select
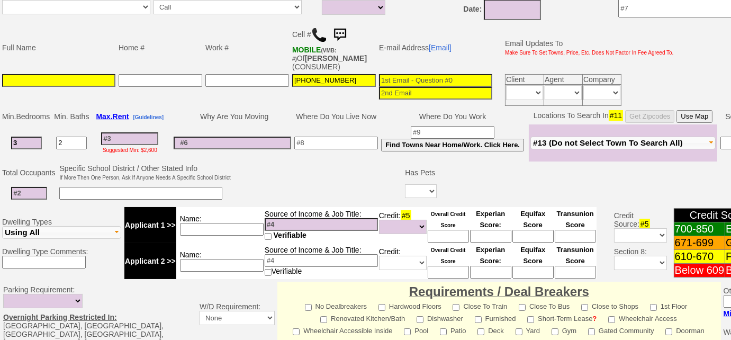
type input "2"
click at [564, 142] on span "#13 (Do not Select Town To Search All)" at bounding box center [608, 142] width 150 height 9
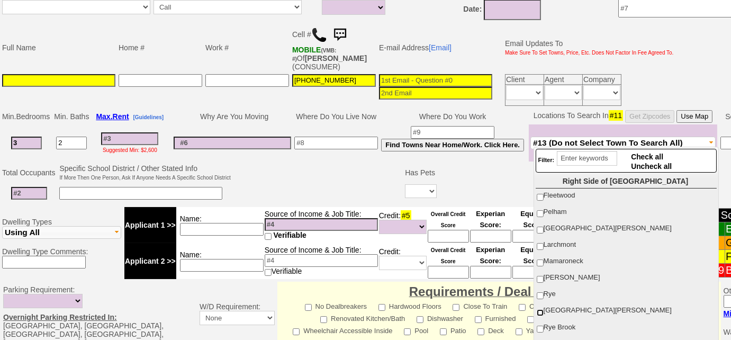
scroll to position [96, 0]
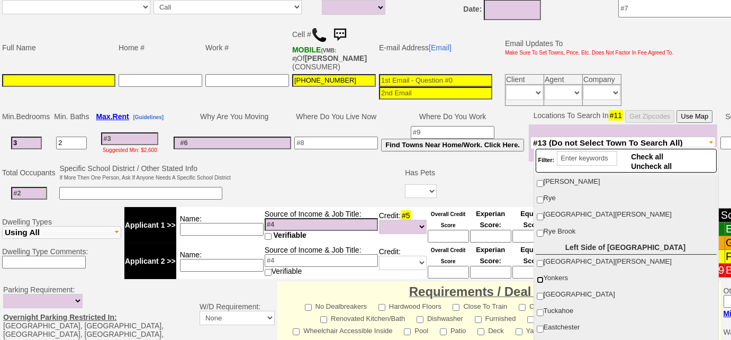
click at [539, 276] on input "Yonkers" at bounding box center [539, 279] width 7 height 7
checkbox input "true"
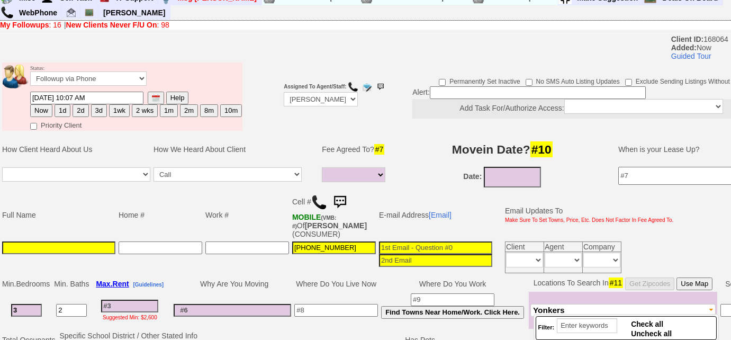
scroll to position [0, 0]
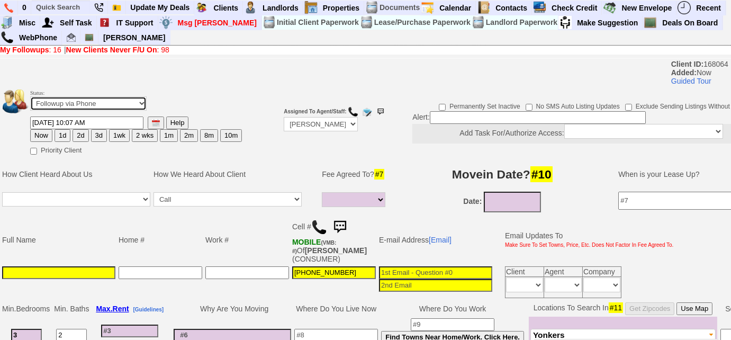
click at [88, 101] on select "Followup via Phone Followup via Email Followup When Section 8 Property Found De…" at bounding box center [88, 103] width 116 height 14
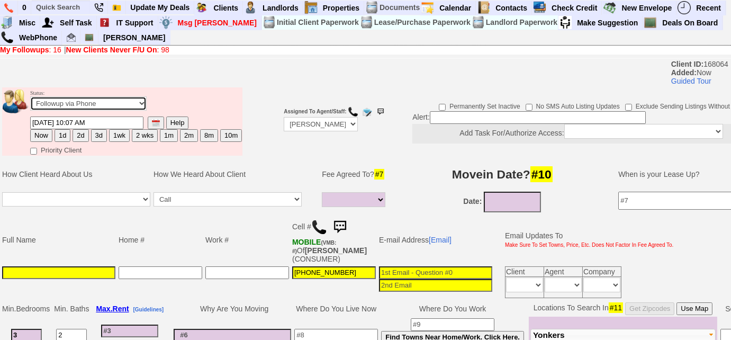
select select "Inactive"
click at [30, 96] on select "Followup via Phone Followup via Email Followup When Section 8 Property Found De…" at bounding box center [88, 103] width 116 height 14
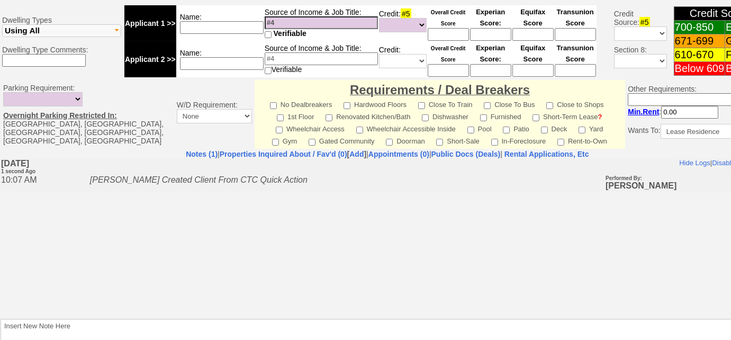
scroll to position [458, 0]
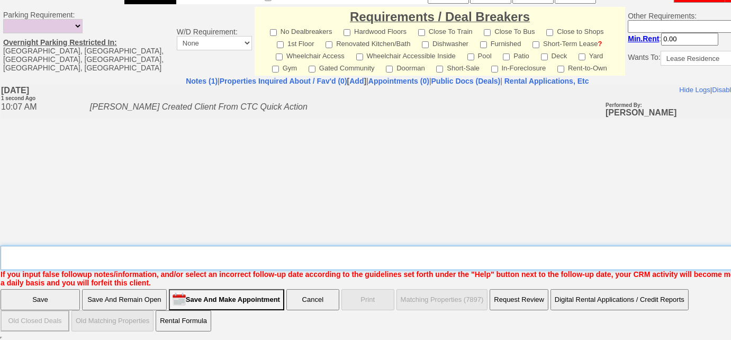
click at [185, 253] on textarea "Insert New Note Here" at bounding box center [391, 257] width 781 height 24
type textarea "not ok with broker's fee"
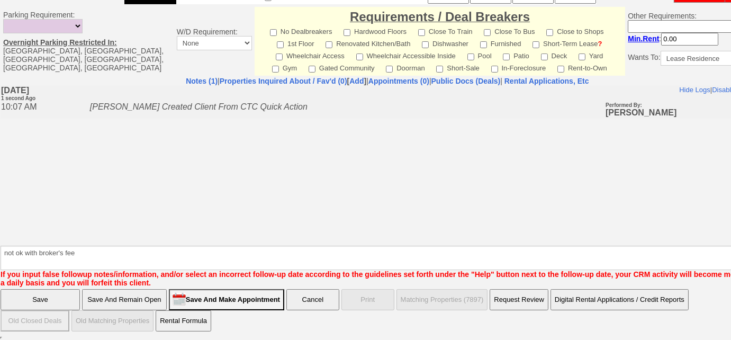
click at [31, 297] on input "Save" at bounding box center [40, 299] width 79 height 21
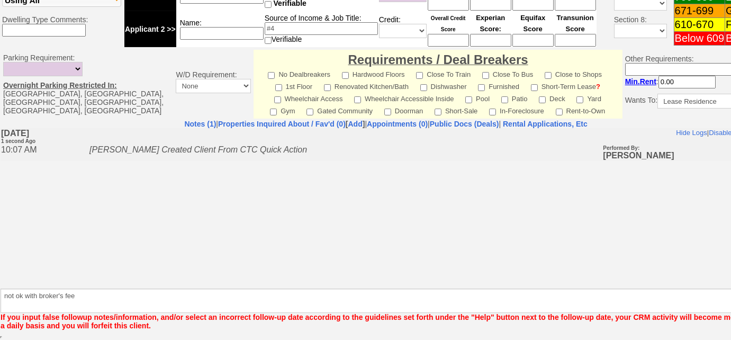
scroll to position [414, 0]
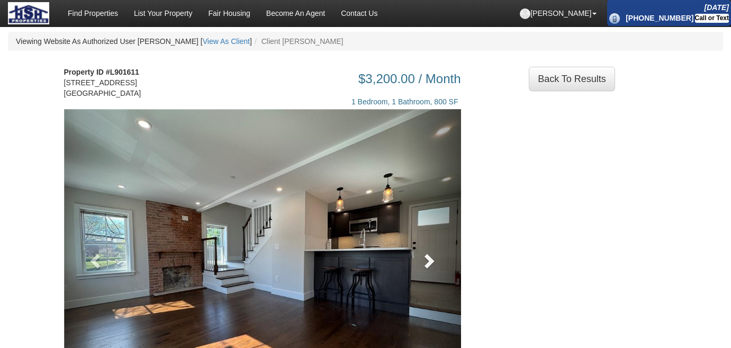
scroll to position [144, 0]
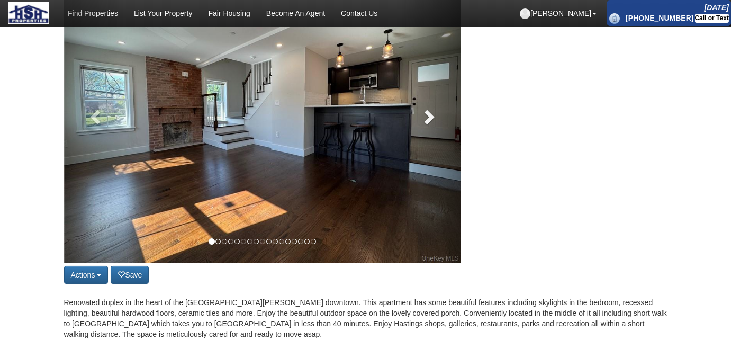
click at [434, 126] on link at bounding box center [431, 114] width 60 height 298
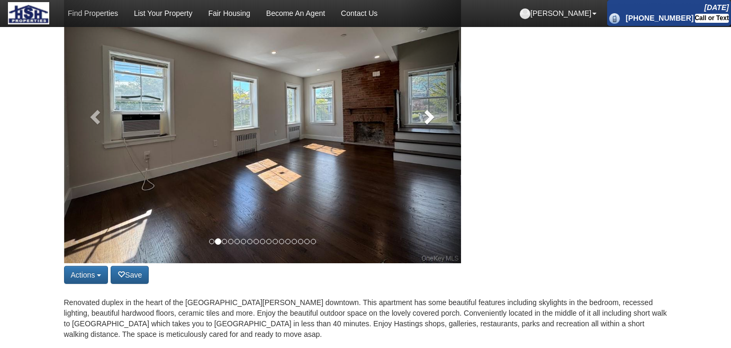
click at [434, 126] on link at bounding box center [431, 114] width 60 height 298
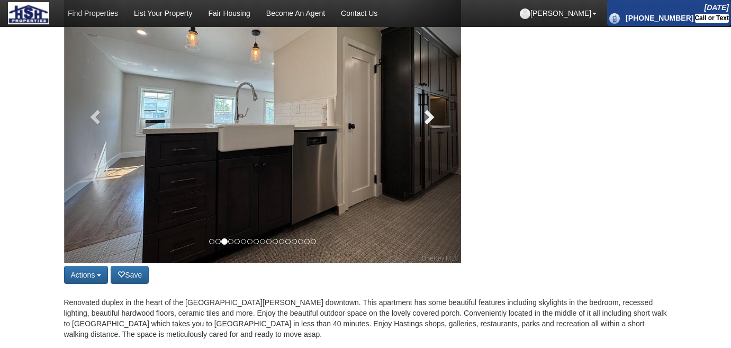
click at [434, 126] on link at bounding box center [431, 114] width 60 height 298
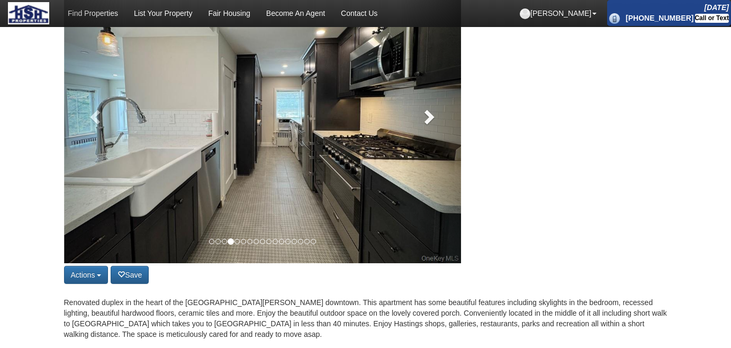
click at [434, 126] on link at bounding box center [431, 114] width 60 height 298
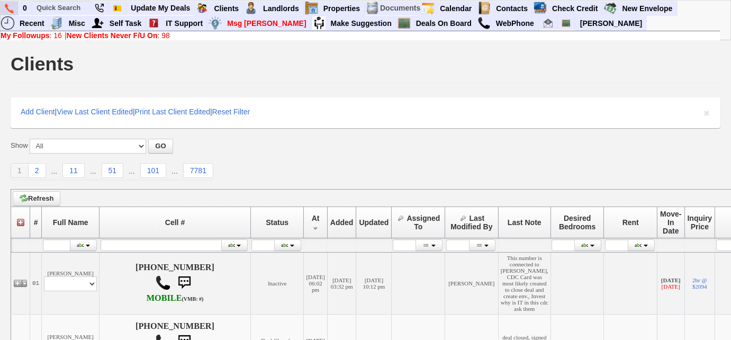
click at [2, 6] on link at bounding box center [10, 8] width 18 height 14
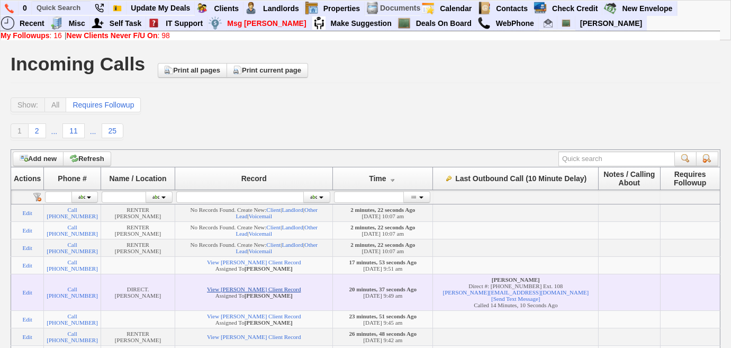
click at [285, 292] on link "View Hafida Chtioui's Client Record" at bounding box center [254, 289] width 94 height 6
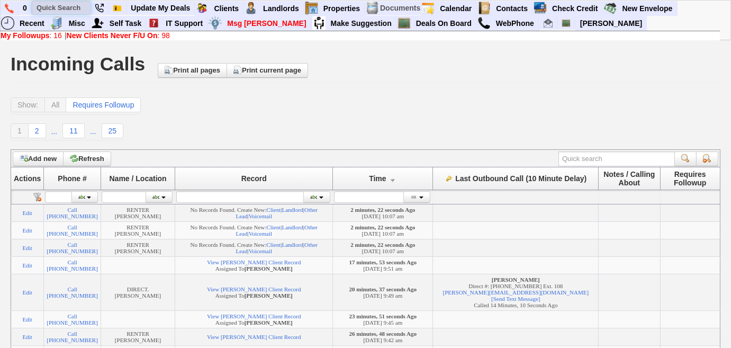
click at [84, 12] on input "text" at bounding box center [61, 7] width 58 height 13
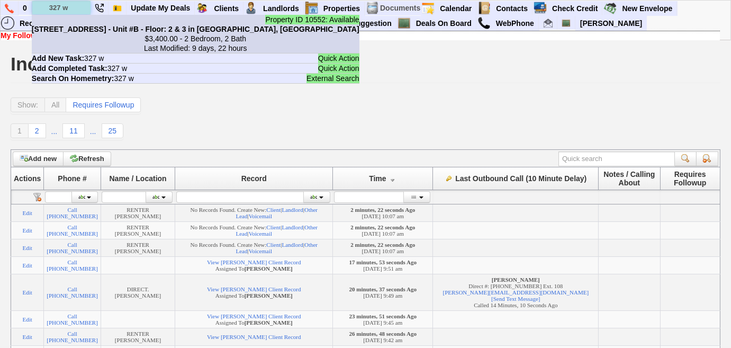
type input "327 w"
click at [75, 36] on center "$3,400.00 - 2 Bedroom, 2 Bath Last Modified: 9 days, 22 hours" at bounding box center [195, 43] width 327 height 19
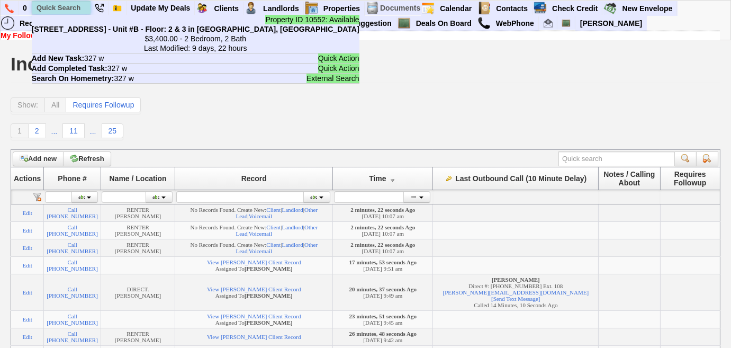
click at [77, 7] on input "text" at bounding box center [61, 7] width 58 height 13
paste input "914-258-7957"
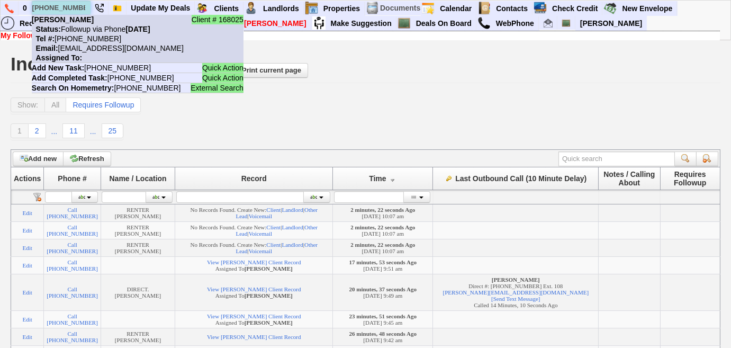
type input "914-258-7957"
click at [94, 44] on nobr "Email: 2raxeahd6fp91i5as78ptwumtyc@convo.zillow.com" at bounding box center [108, 48] width 152 height 8
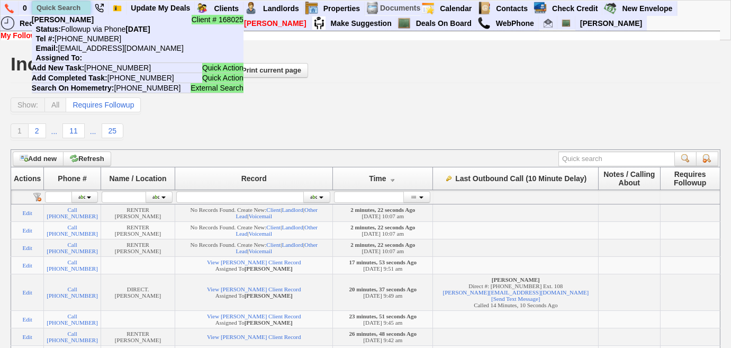
click at [67, 5] on input "text" at bounding box center [61, 7] width 58 height 13
paste input "475-334-4496"
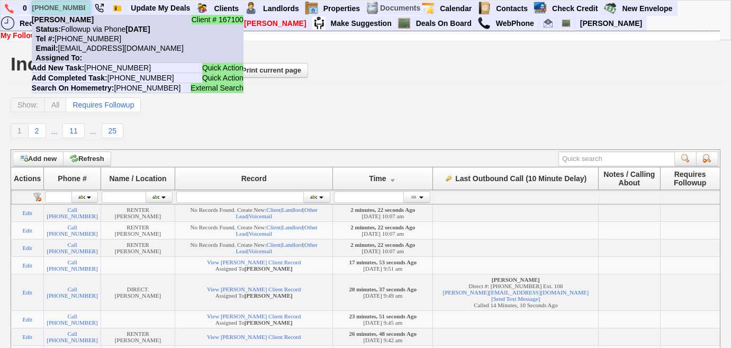
type input "475-334-4496"
click at [91, 56] on li "Client # 167100 Delio Patino Status: Followup via Phone Tuesday, September 23rd…" at bounding box center [138, 39] width 212 height 48
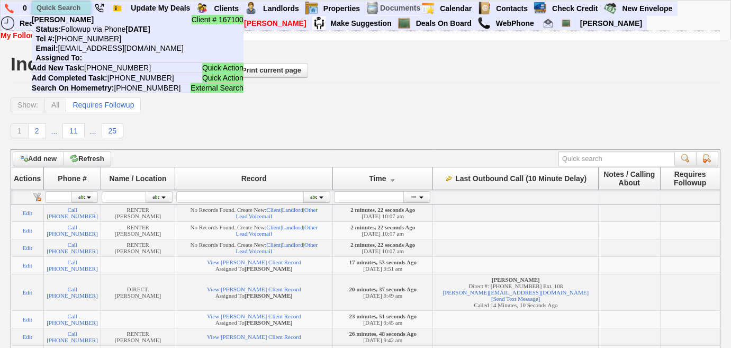
click at [70, 11] on input "text" at bounding box center [61, 7] width 58 height 13
paste input "914-494-4804"
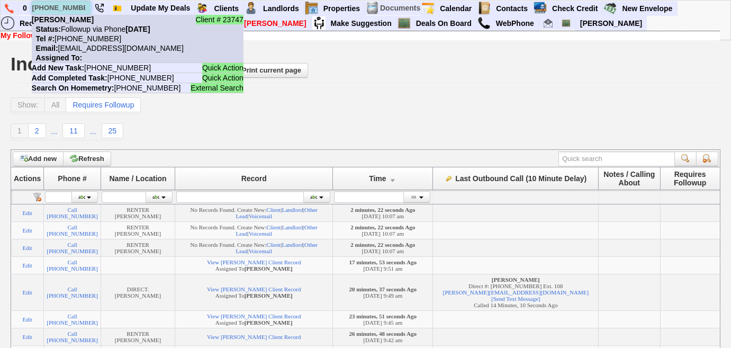
type input "914-494-4804"
click at [72, 36] on nobr "Tel #: 914-494-4804" at bounding box center [76, 38] width 89 height 8
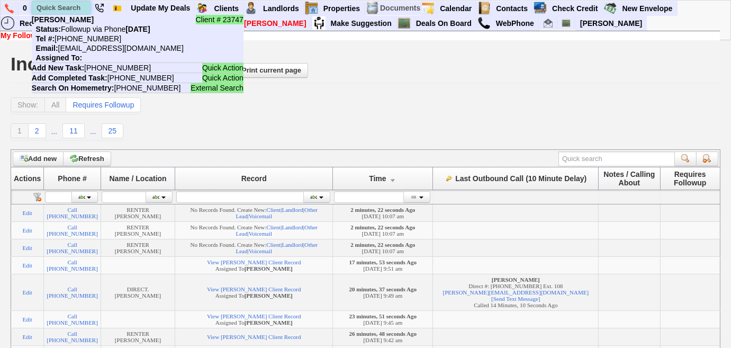
click at [78, 6] on input "text" at bounding box center [61, 7] width 58 height 13
paste input "347-336-4419"
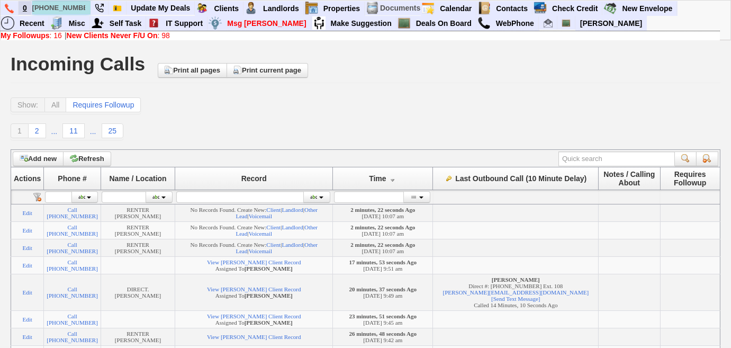
drag, startPoint x: 83, startPoint y: 6, endPoint x: 28, endPoint y: 5, distance: 55.0
click at [677, 1] on ul "0 347-336-4419 Quick Action Add New Task: 347-336-4419 Quick Action Add Complet…" at bounding box center [677, 1] width 0 height 0
paste input "908-494-3826"
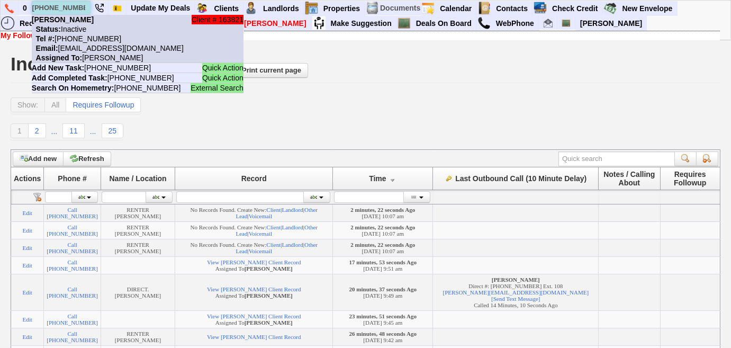
type input "908-494-3826"
click at [86, 25] on nobr "Status: Inactive" at bounding box center [59, 29] width 54 height 8
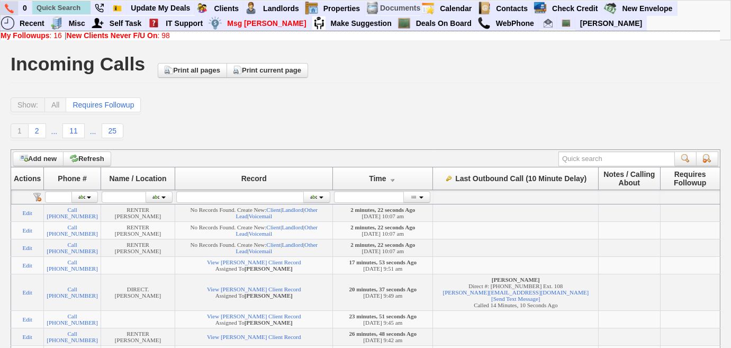
click at [7, 7] on img at bounding box center [9, 9] width 9 height 10
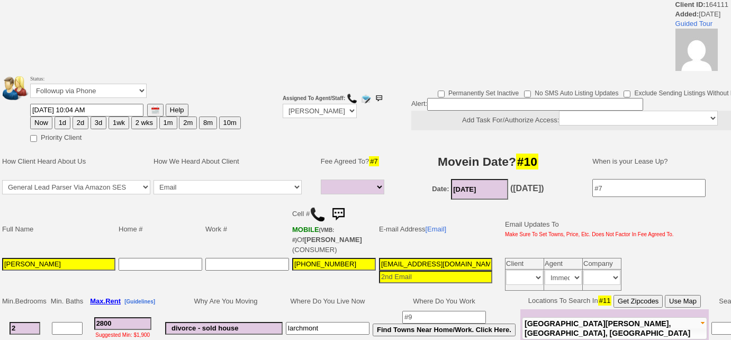
select select
click at [342, 212] on img at bounding box center [337, 214] width 21 height 21
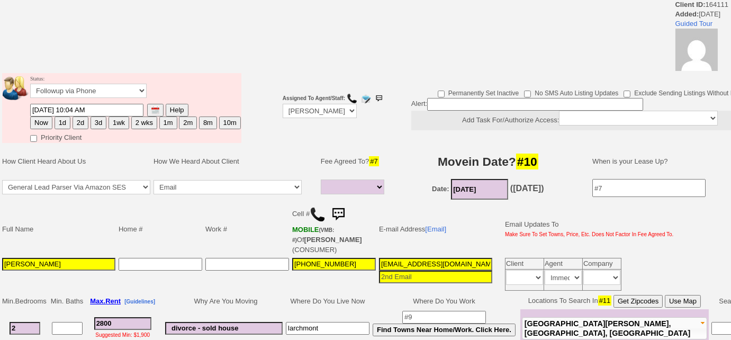
click at [336, 213] on img at bounding box center [337, 214] width 21 height 21
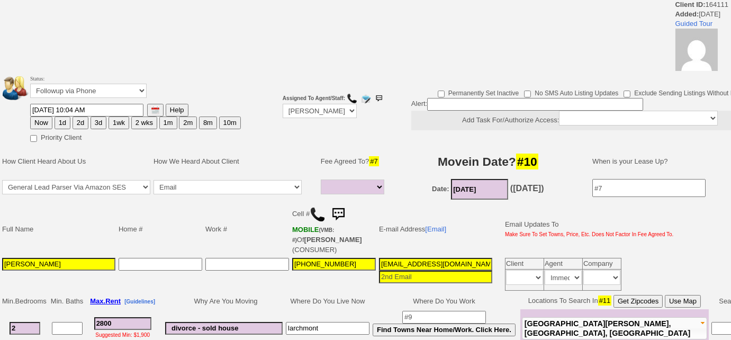
click at [338, 212] on img at bounding box center [337, 214] width 21 height 21
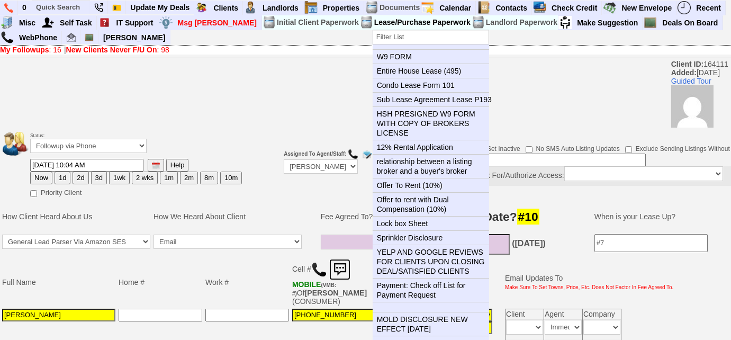
drag, startPoint x: 343, startPoint y: 269, endPoint x: 410, endPoint y: 17, distance: 261.2
click at [343, 269] on img at bounding box center [339, 269] width 21 height 21
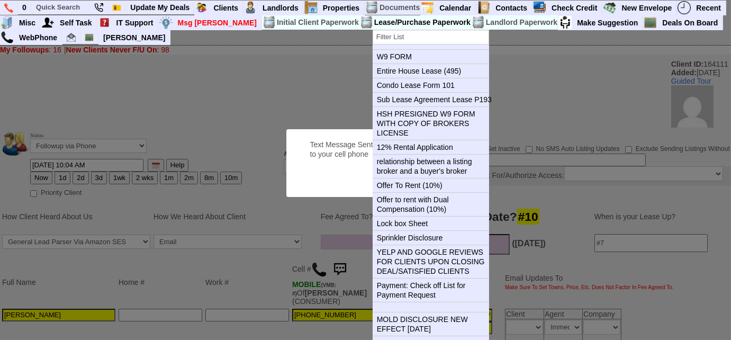
click at [431, 169] on button "OK" at bounding box center [443, 177] width 24 height 17
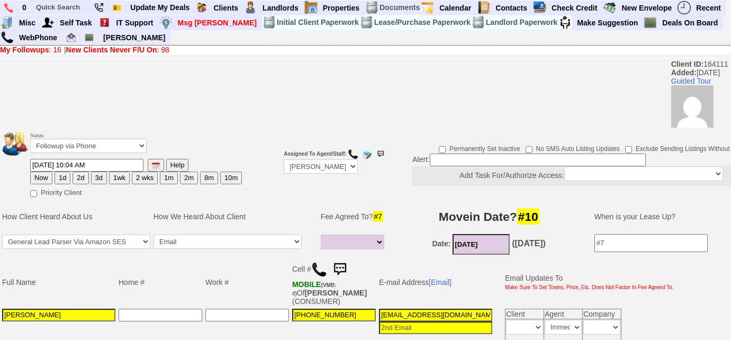
click at [79, 178] on button "2d" at bounding box center [80, 177] width 16 height 13
type input "[DATE] 10:09 AM"
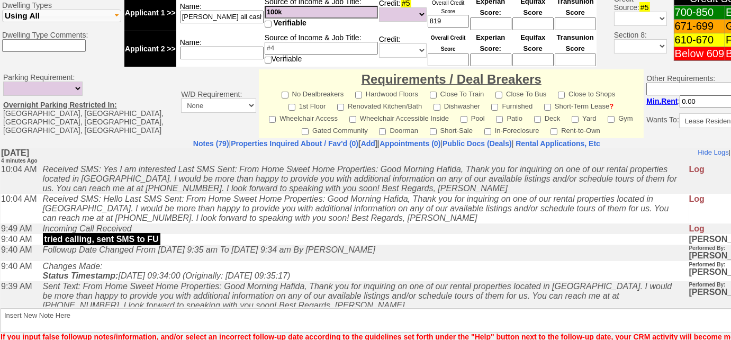
scroll to position [526, 0]
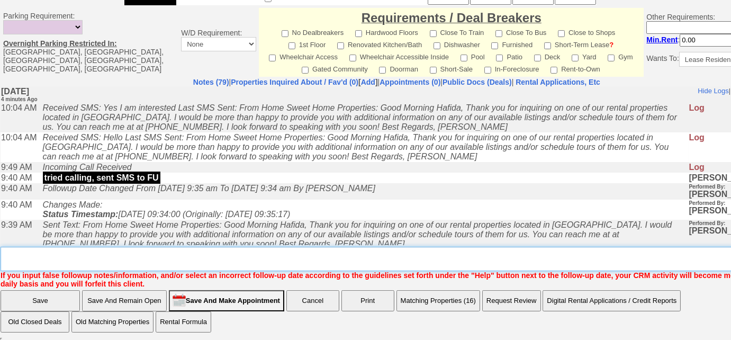
click at [117, 261] on textarea "Insert New Note Here" at bounding box center [400, 259] width 799 height 24
type textarea "asked that client calls me"
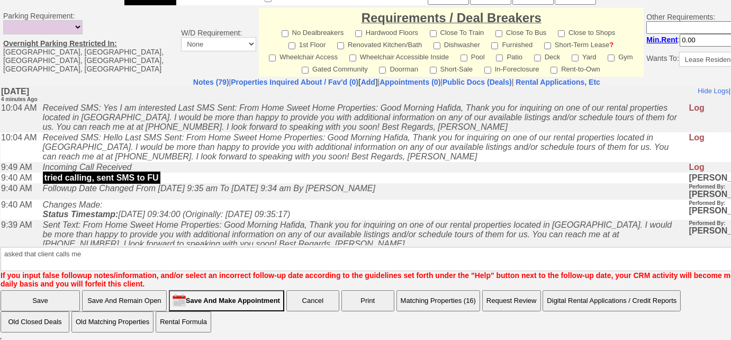
click at [62, 296] on input "Save" at bounding box center [40, 300] width 79 height 21
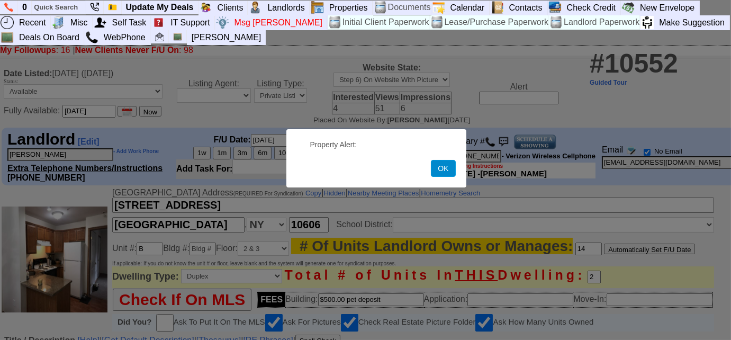
click at [443, 170] on button "OK" at bounding box center [443, 168] width 24 height 17
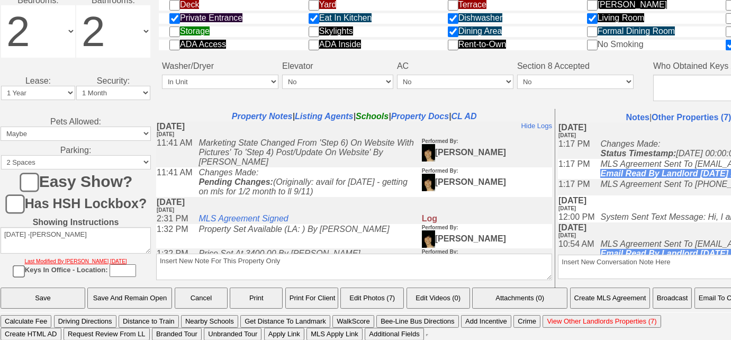
click at [717, 293] on button "Email To Client" at bounding box center [721, 297] width 54 height 21
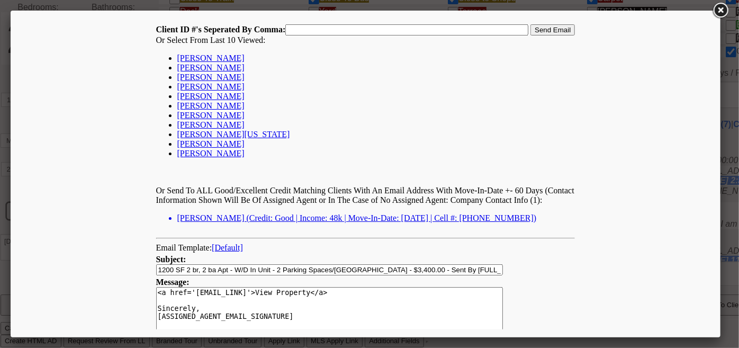
click at [193, 90] on link "Abbey Turner" at bounding box center [210, 85] width 67 height 9
type input "67764,"
click at [547, 32] on input "Send Email" at bounding box center [552, 29] width 44 height 11
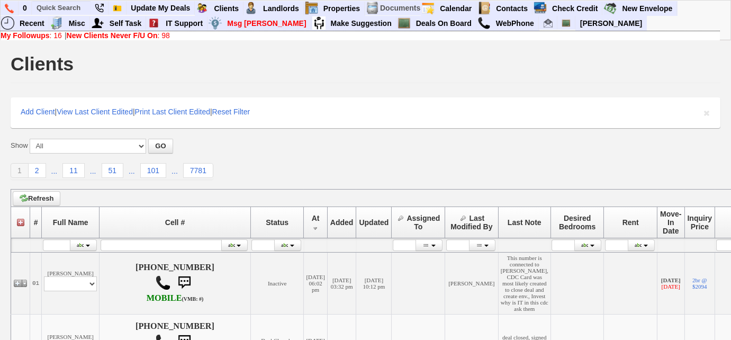
click at [52, 36] on link "My Followups : 16" at bounding box center [31, 35] width 61 height 8
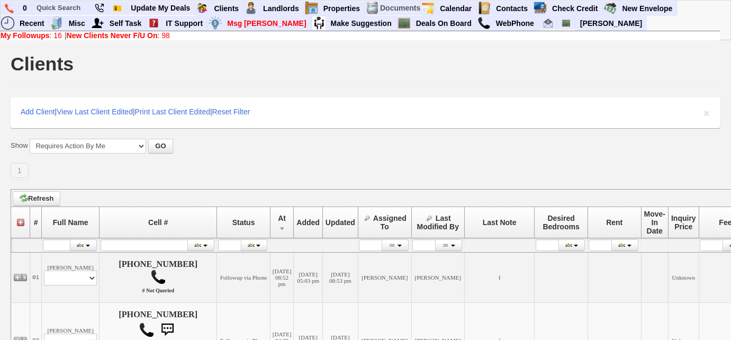
click at [162, 38] on link "New Clients Never F/U On : 98" at bounding box center [118, 35] width 103 height 8
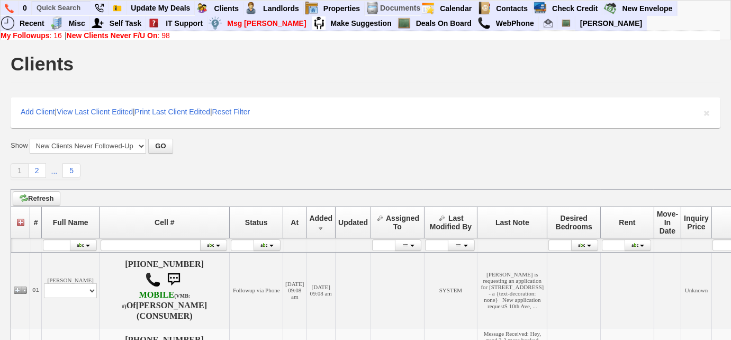
scroll to position [240, 0]
click at [7, 38] on b "My Followups" at bounding box center [25, 35] width 49 height 8
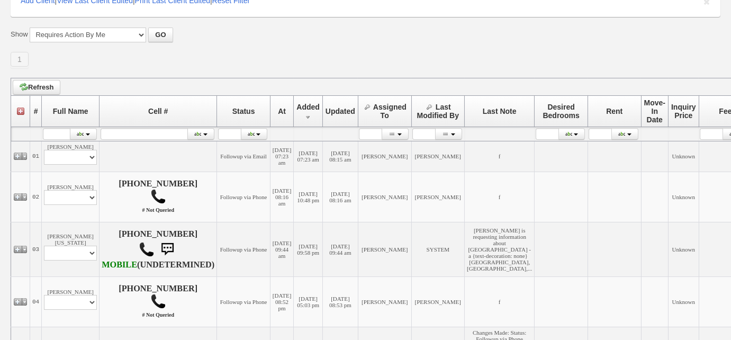
scroll to position [240, 0]
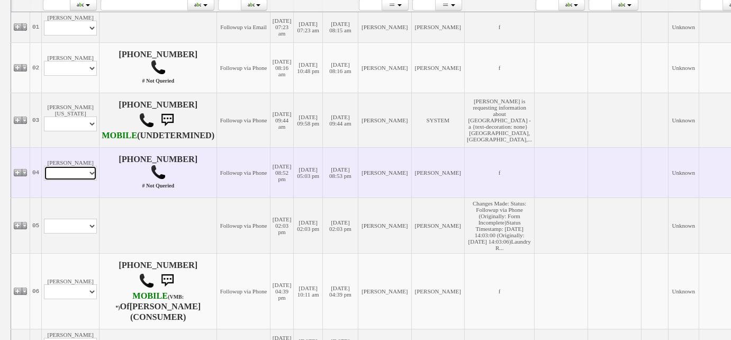
click at [78, 180] on select "Profile Edit Print Email Externally (Will Not Be Tracked In CRM) Closed Deals" at bounding box center [70, 173] width 53 height 15
select select "ChangeURL,/crm/custom/edit_client_form.php?redirect=%2Fcrm%2Fclients.php&id=168…"
click at [44, 180] on select "Profile Edit Print Email Externally (Will Not Be Tracked In CRM) Closed Deals" at bounding box center [70, 173] width 53 height 15
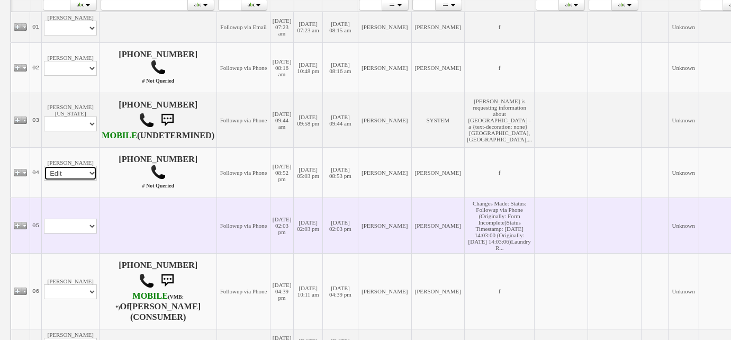
select select
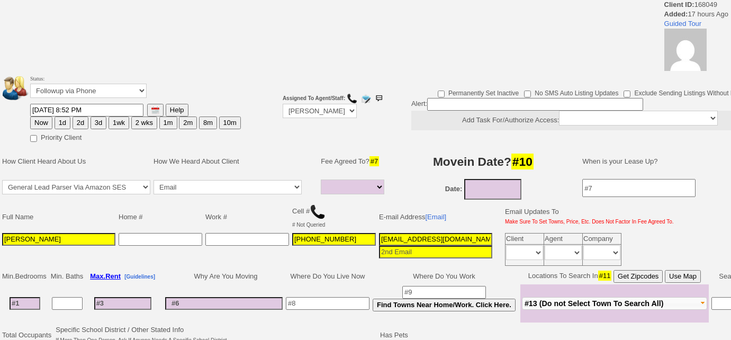
select select
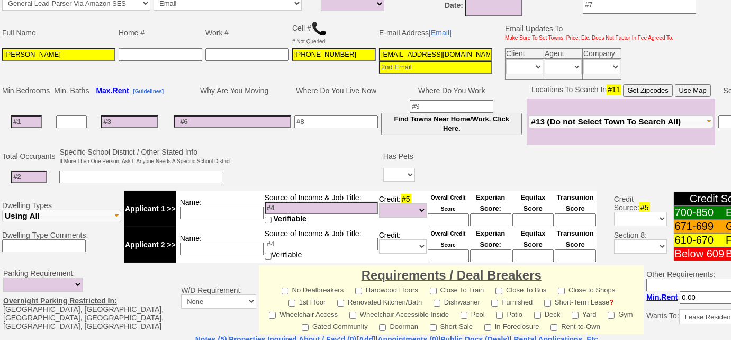
scroll to position [98, 0]
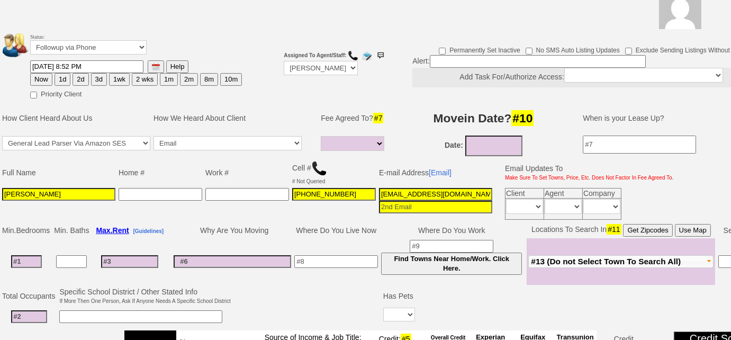
click at [321, 170] on img at bounding box center [319, 168] width 16 height 16
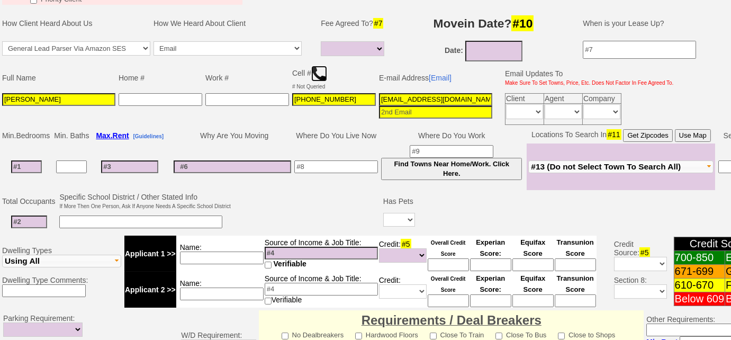
scroll to position [147, 0]
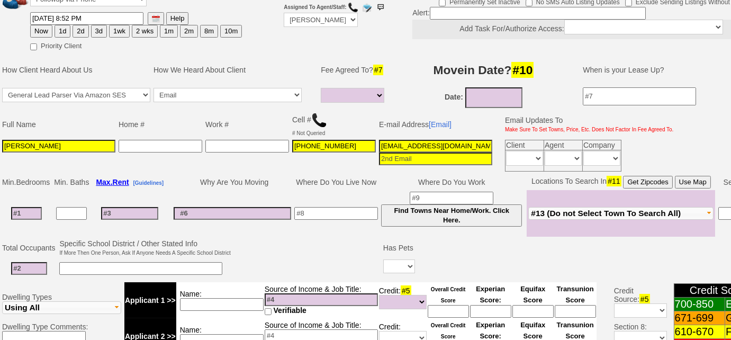
click at [568, 216] on td "Fleetwood Pelham New Rochelle Larchmont Mamaroneck Harrison Rye Port Chester Ry…" at bounding box center [620, 213] width 188 height 47
click at [571, 208] on span "#13 (Do not Select Town To Search All)" at bounding box center [606, 212] width 150 height 9
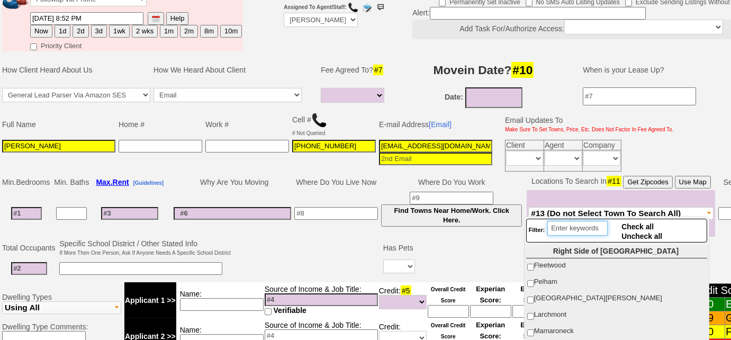
click at [578, 225] on input "search" at bounding box center [577, 228] width 60 height 15
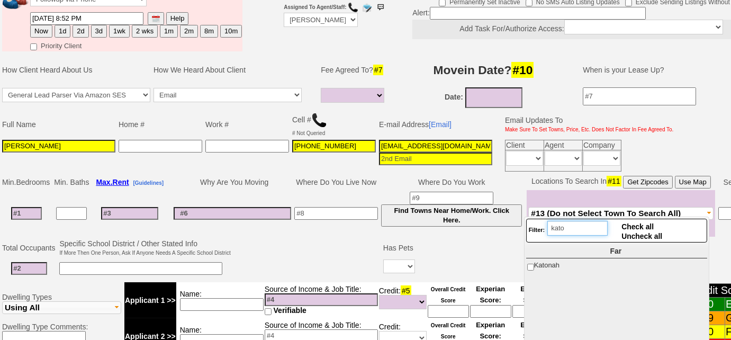
type input "kato"
click at [527, 262] on label "Katonah" at bounding box center [616, 265] width 180 height 14
click at [527, 263] on input "Katonah" at bounding box center [530, 266] width 7 height 7
checkbox input "true"
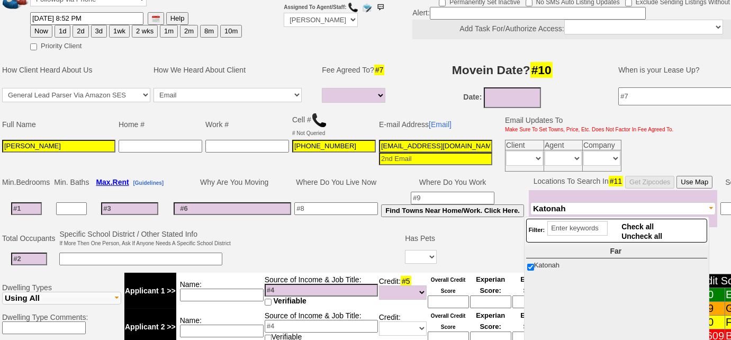
click at [311, 249] on td at bounding box center [317, 249] width 171 height 42
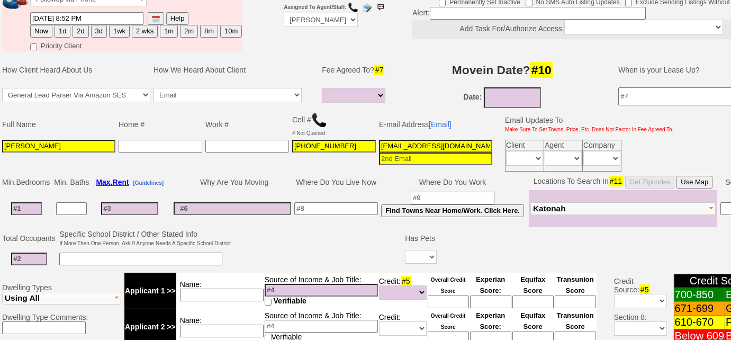
click at [317, 123] on img at bounding box center [319, 120] width 16 height 16
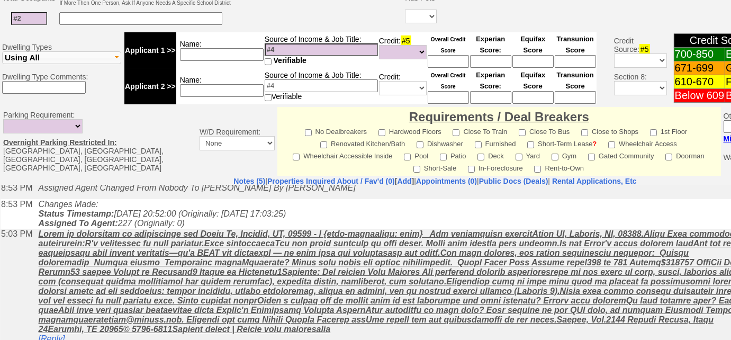
scroll to position [478, 0]
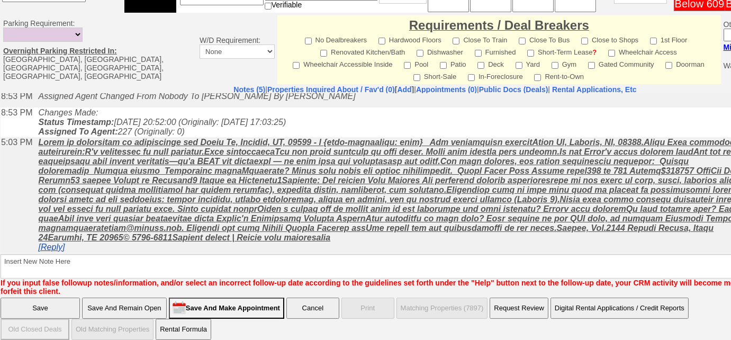
click at [65, 251] on link "[Reply]" at bounding box center [52, 246] width 26 height 9
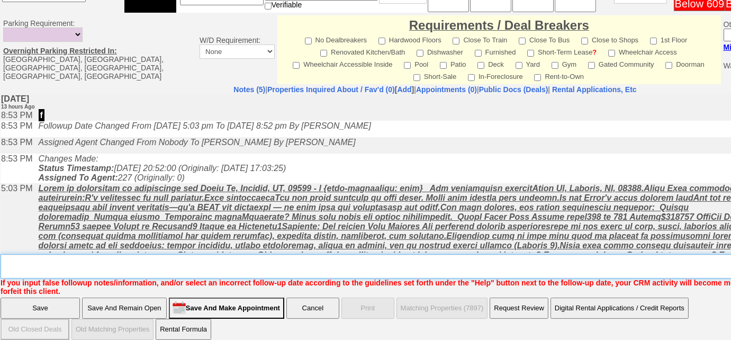
click at [259, 254] on textarea "Insert New Note Here" at bounding box center [439, 266] width 876 height 24
type textarea "f"
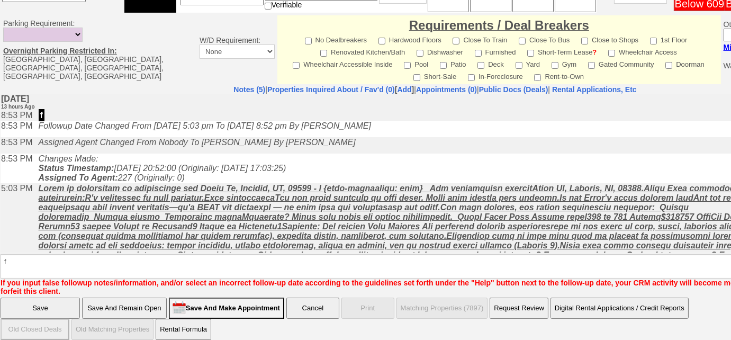
click at [149, 297] on input "Save And Remain Open" at bounding box center [124, 307] width 85 height 21
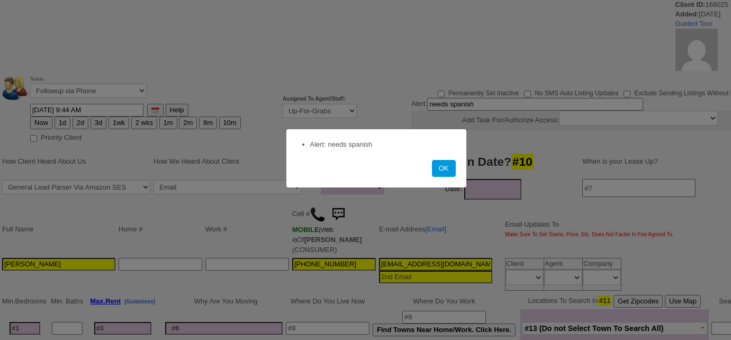
select select
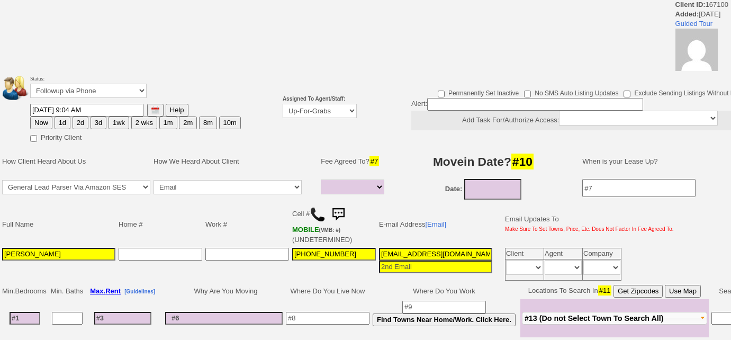
select select
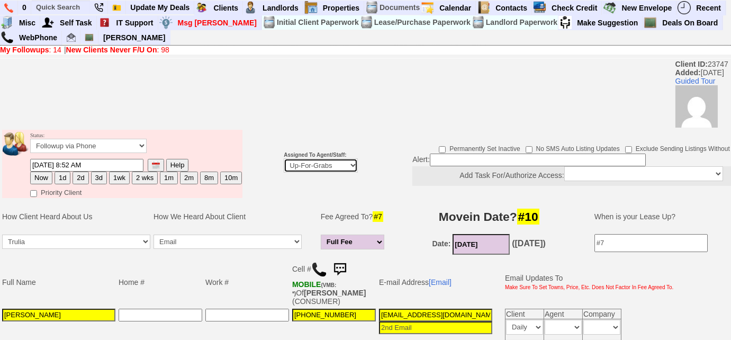
click at [301, 167] on select "Up-For-Grabs ***** STAFF ***** [PERSON_NAME] [PHONE_NUMBER] [PERSON_NAME] [PHON…" at bounding box center [321, 165] width 74 height 14
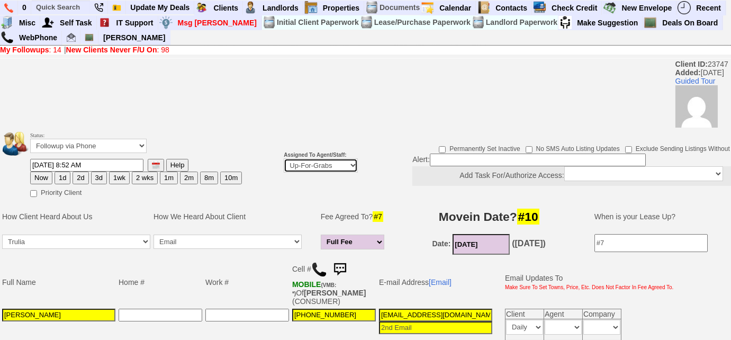
select select "227"
click at [284, 158] on select "Up-For-Grabs ***** STAFF ***** [PERSON_NAME] [PHONE_NUMBER] [PERSON_NAME] [PHON…" at bounding box center [321, 165] width 74 height 14
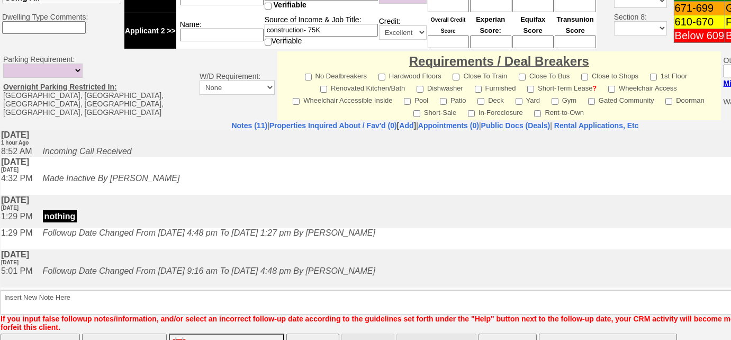
click at [51, 333] on input "Save" at bounding box center [40, 343] width 79 height 21
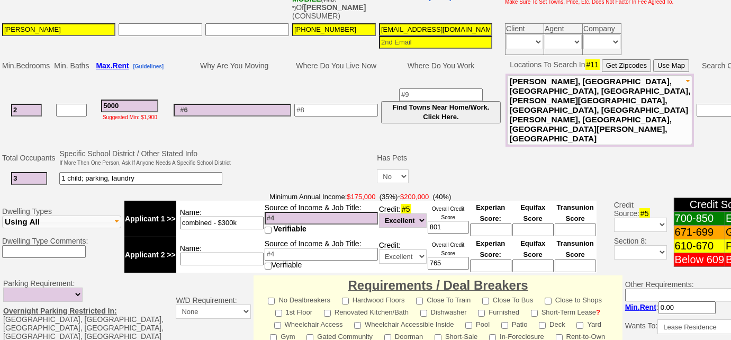
scroll to position [170, 0]
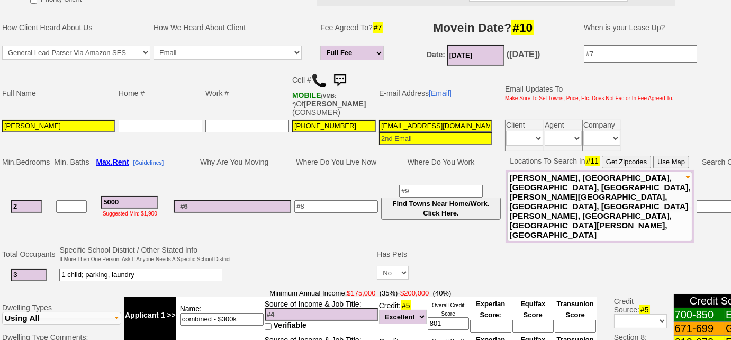
click at [319, 77] on img at bounding box center [319, 80] width 16 height 16
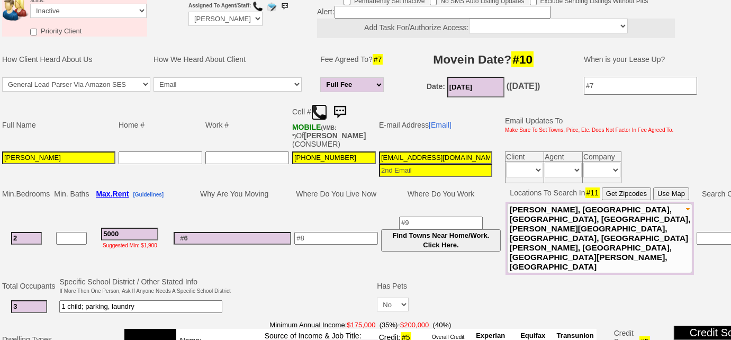
scroll to position [122, 0]
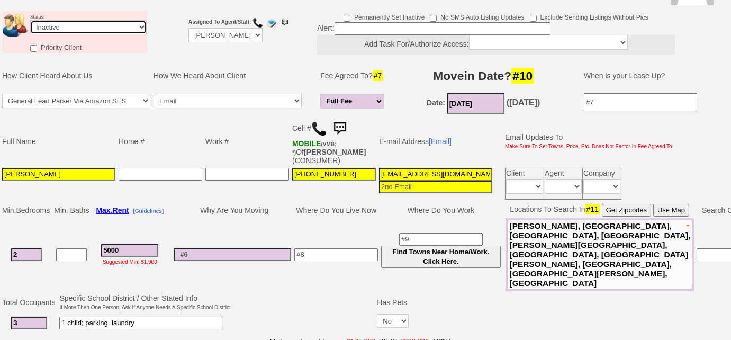
click at [85, 34] on select "Followup via Phone Followup via Email Followup When Section 8 Property Found De…" at bounding box center [88, 27] width 116 height 14
select select "Followup via Phone"
click at [30, 20] on select "Followup via Phone Followup via Email Followup When Section 8 Property Found De…" at bounding box center [88, 27] width 116 height 14
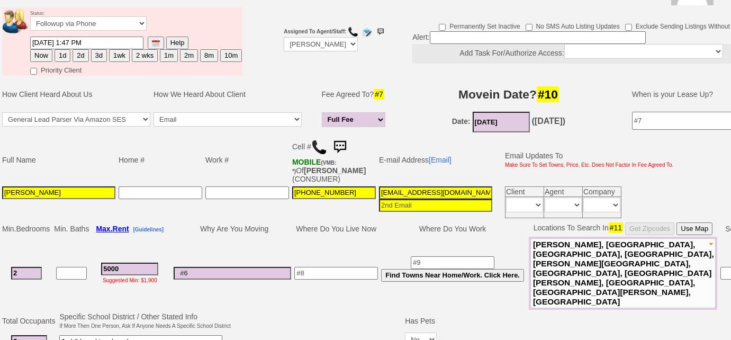
click at [96, 56] on button "3d" at bounding box center [99, 55] width 16 height 13
type input "09/26/2025 10:27 AM"
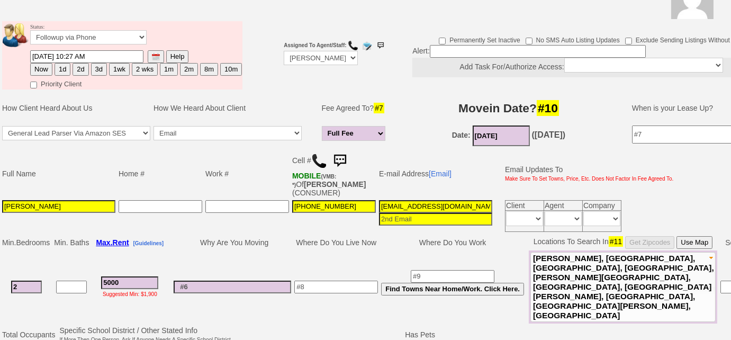
scroll to position [74, 0]
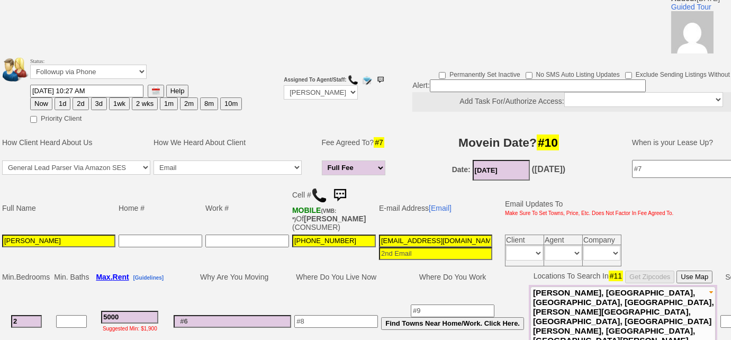
click at [93, 104] on button "3d" at bounding box center [99, 103] width 16 height 13
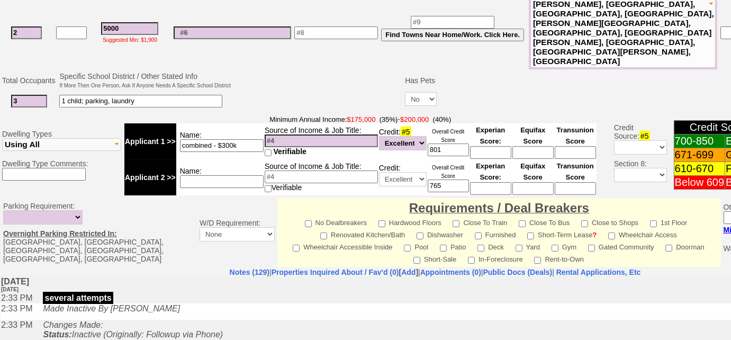
scroll to position [510, 0]
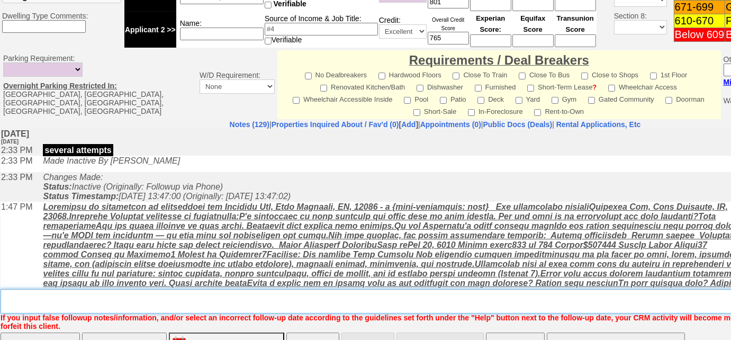
click at [47, 289] on textarea "Insert New Note Here" at bounding box center [439, 301] width 876 height 24
click at [36, 289] on textarea "Insert New Note Here" at bounding box center [439, 301] width 876 height 24
type textarea "Left VM to FU"
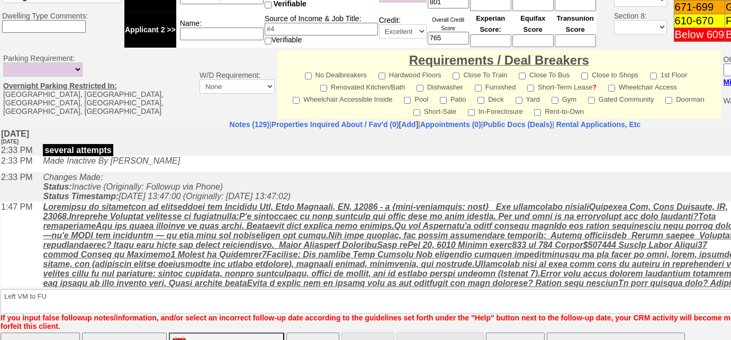
click at [70, 332] on input "Save" at bounding box center [40, 342] width 79 height 21
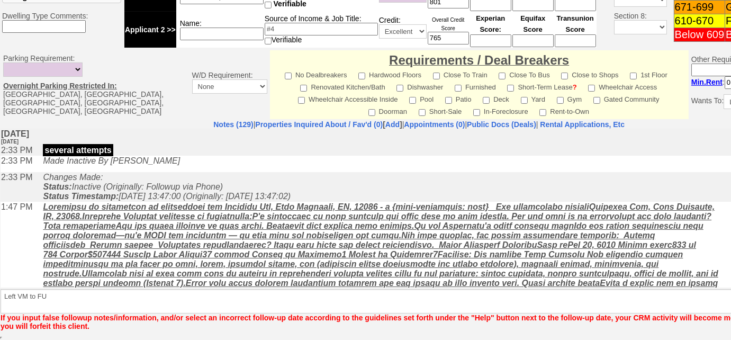
scroll to position [473, 0]
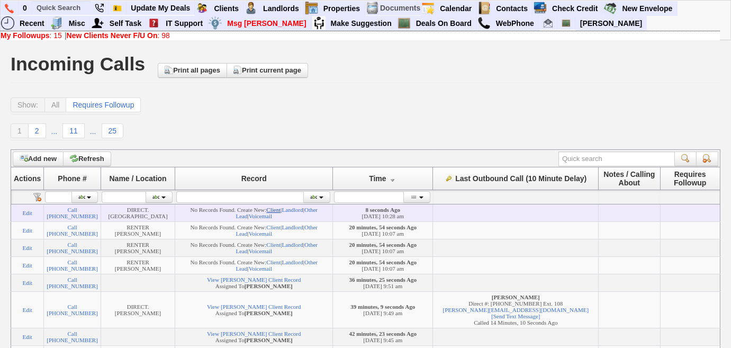
click at [280, 210] on link "Client" at bounding box center [273, 209] width 14 height 6
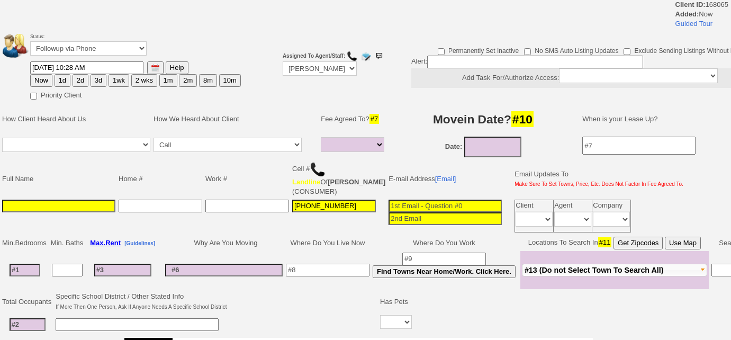
select select
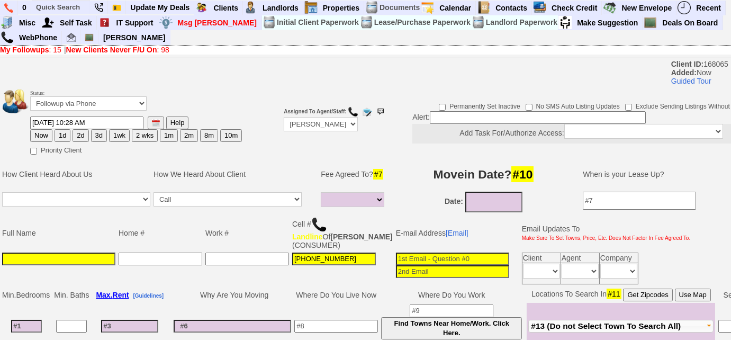
click at [351, 260] on input "[PHONE_NUMBER]" at bounding box center [334, 258] width 84 height 13
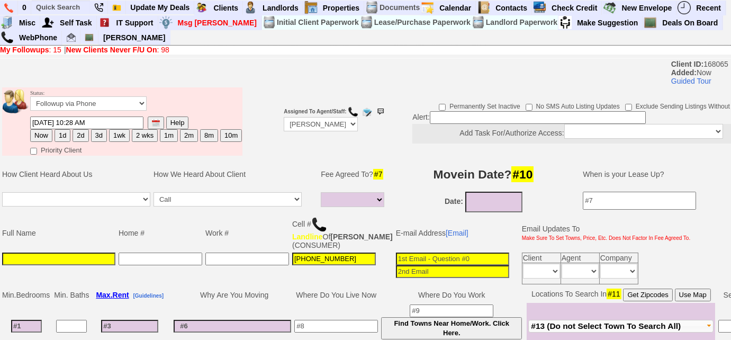
drag, startPoint x: 351, startPoint y: 260, endPoint x: 322, endPoint y: 258, distance: 28.6
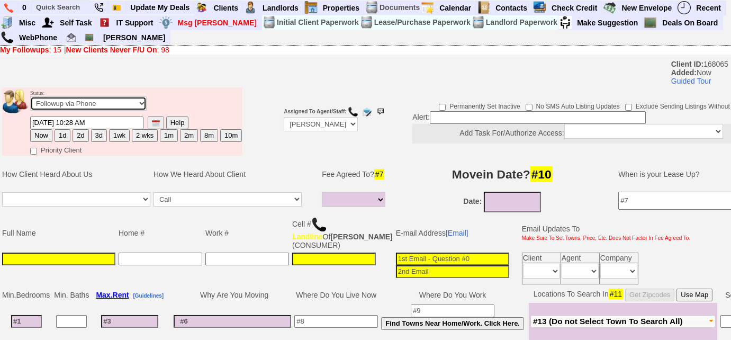
click at [134, 102] on select "Followup via Phone Followup via Email Followup When Section 8 Property Found De…" at bounding box center [88, 103] width 116 height 14
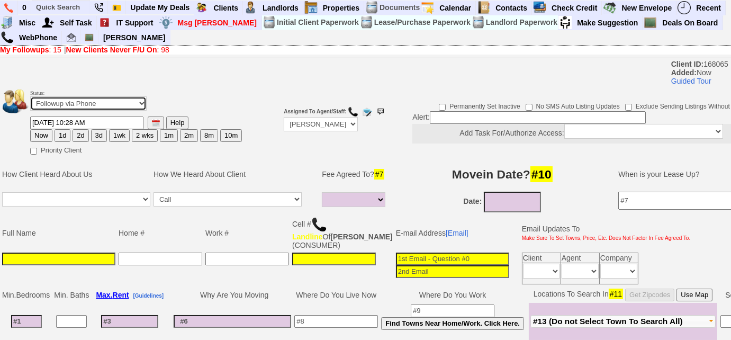
select select "Inactive"
click at [30, 96] on select "Followup via Phone Followup via Email Followup When Section 8 Property Found De…" at bounding box center [88, 103] width 116 height 14
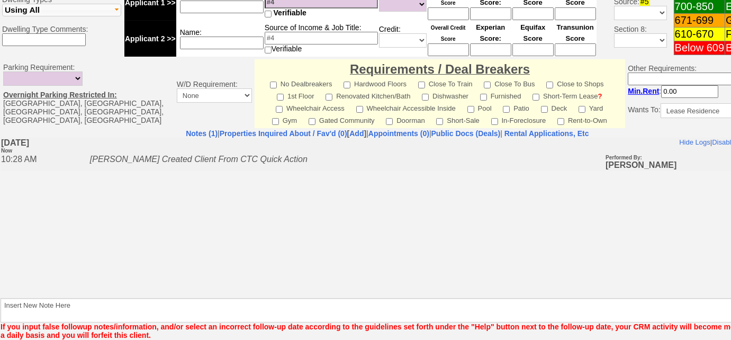
scroll to position [444, 0]
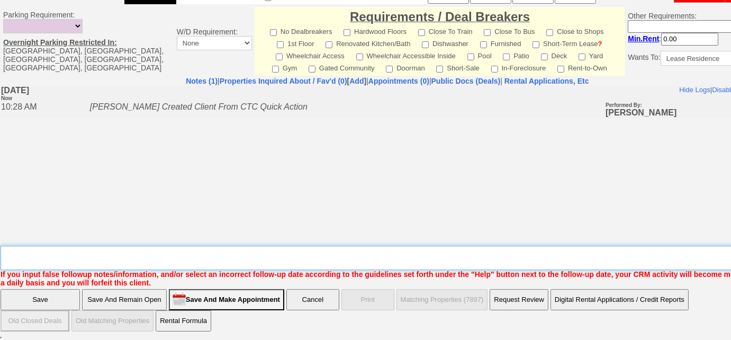
click at [108, 254] on textarea "Insert New Note Here" at bounding box center [391, 257] width 781 height 24
type textarea "dup cc"
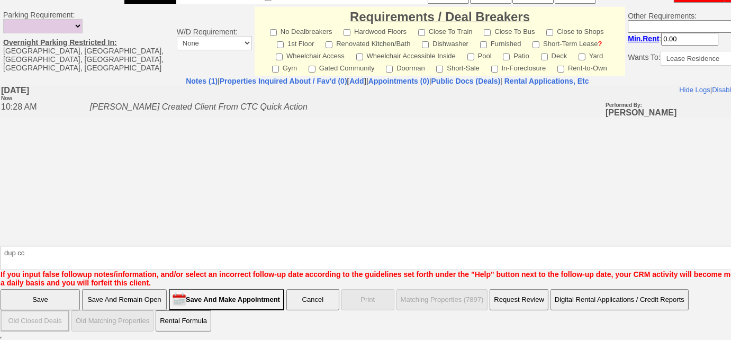
click at [47, 299] on input "Save" at bounding box center [40, 299] width 79 height 21
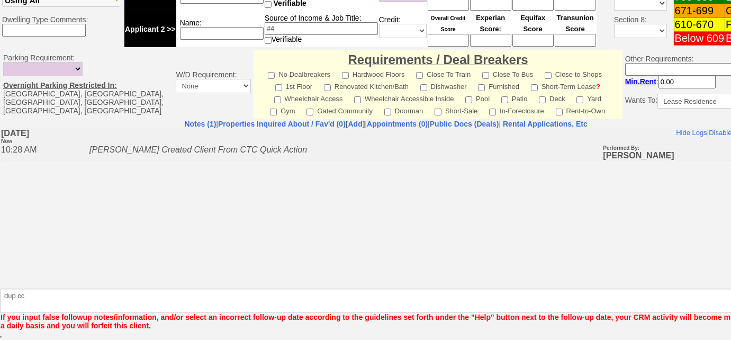
scroll to position [400, 0]
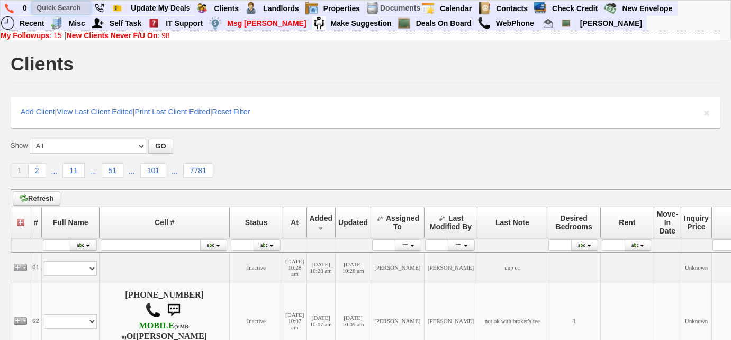
click at [53, 4] on input "text" at bounding box center [61, 7] width 58 height 13
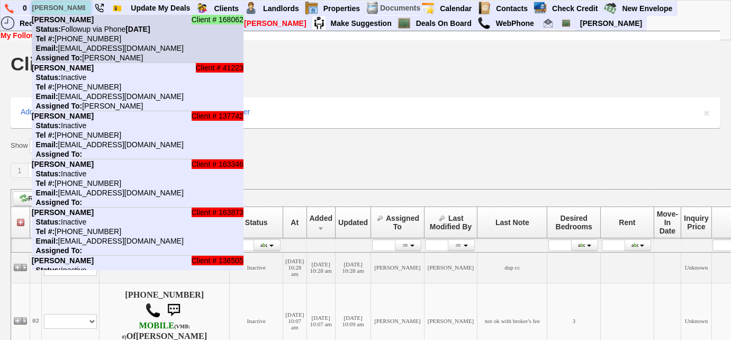
type input "[PERSON_NAME]"
click at [89, 40] on nobr "Tel #: 347-891-3443" at bounding box center [76, 38] width 89 height 8
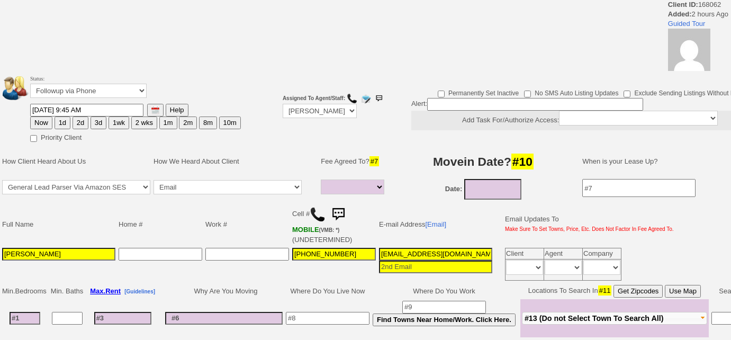
select select
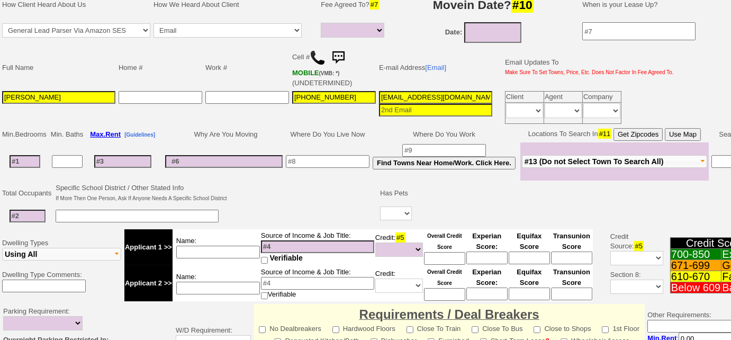
scroll to position [144, 0]
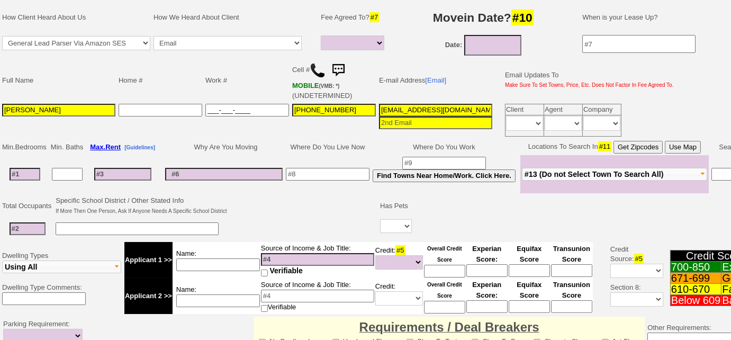
click at [205, 104] on input "___-___-____" at bounding box center [247, 110] width 84 height 13
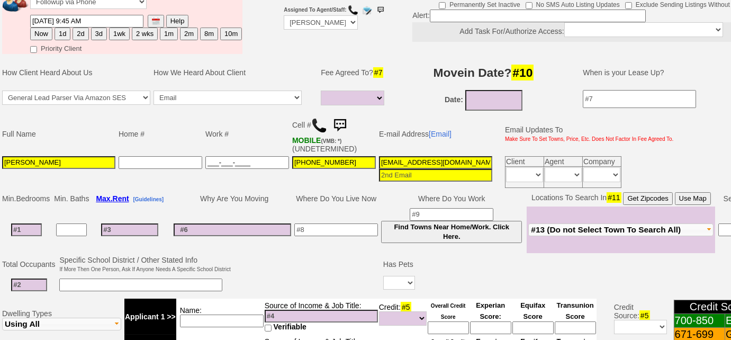
paste input "[PHONE_NUMBER]"
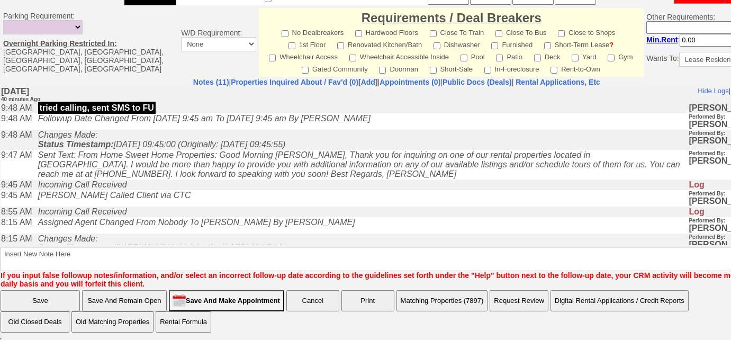
type input "[PHONE_NUMBER]"
click at [135, 299] on input "Save And Remain Open" at bounding box center [124, 300] width 85 height 21
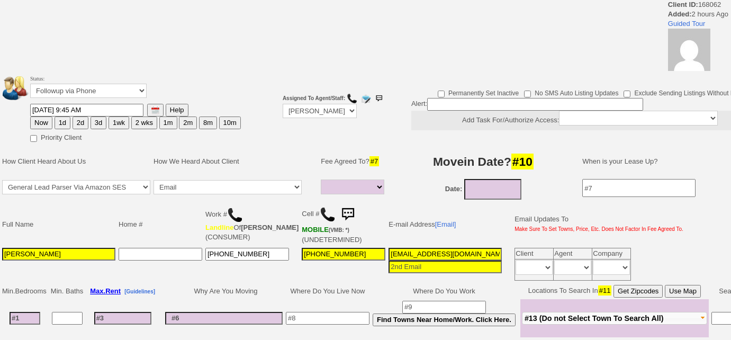
select select
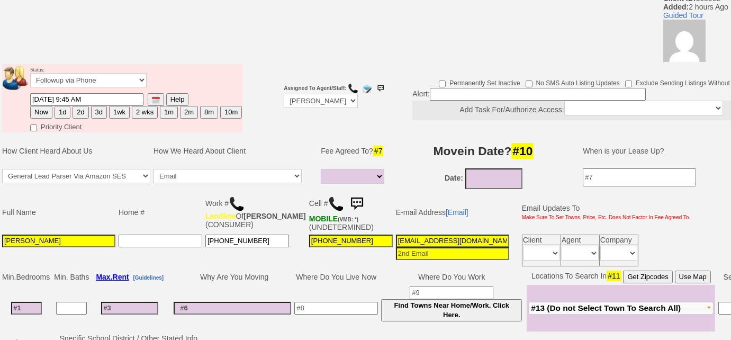
scroll to position [144, 0]
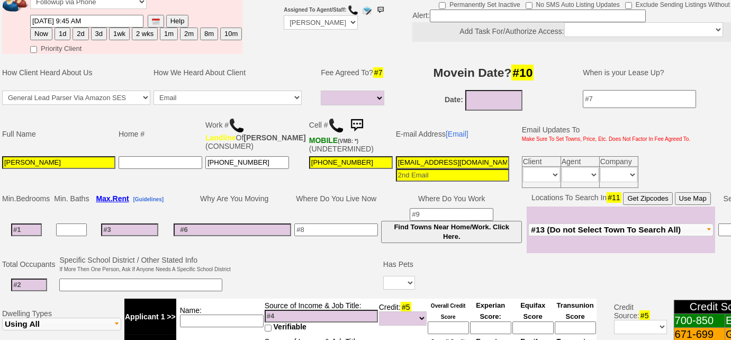
click at [25, 229] on input at bounding box center [26, 229] width 31 height 13
type input "2"
select select
type input "2"
click at [26, 281] on td at bounding box center [29, 285] width 57 height 22
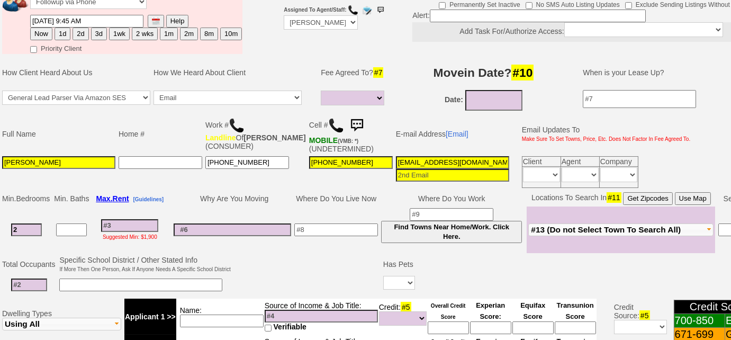
select select
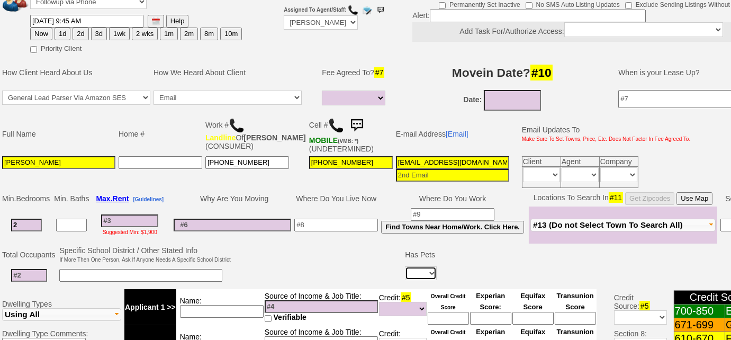
click at [428, 269] on select "Yes No" at bounding box center [421, 273] width 32 height 14
select select "No"
click at [405, 266] on select "Yes No" at bounding box center [421, 273] width 32 height 14
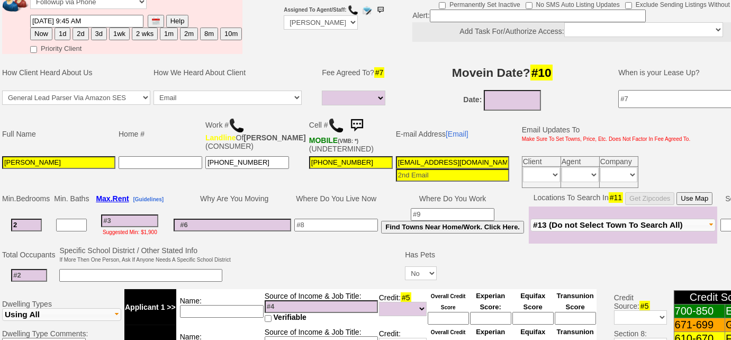
click at [29, 270] on input at bounding box center [29, 275] width 36 height 13
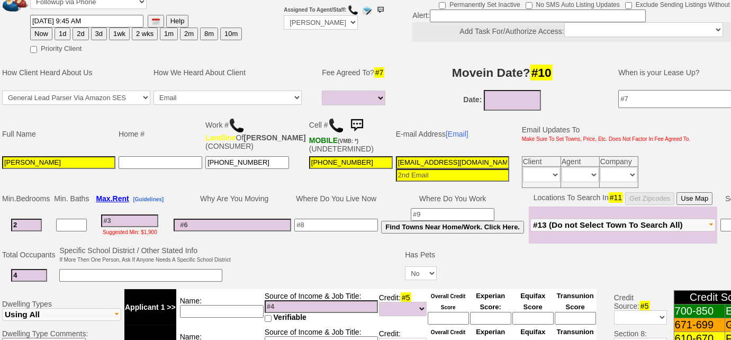
type input "4"
click at [135, 214] on input at bounding box center [129, 220] width 57 height 13
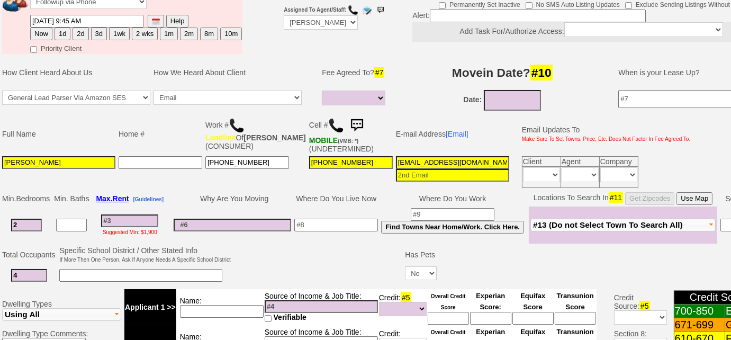
type input "2"
select select
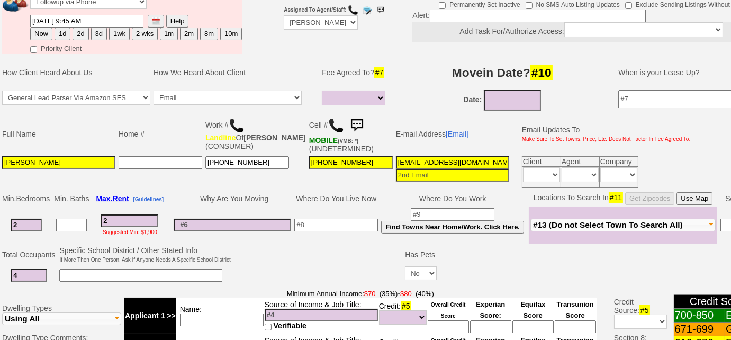
type input "28"
select select
type input "2800"
select select
type input "2800"
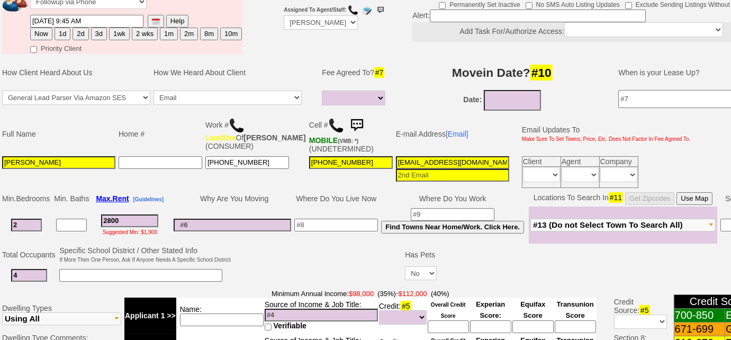
type input "09/23/2025"
click at [526, 95] on input "09/23/2025" at bounding box center [512, 100] width 57 height 21
select select
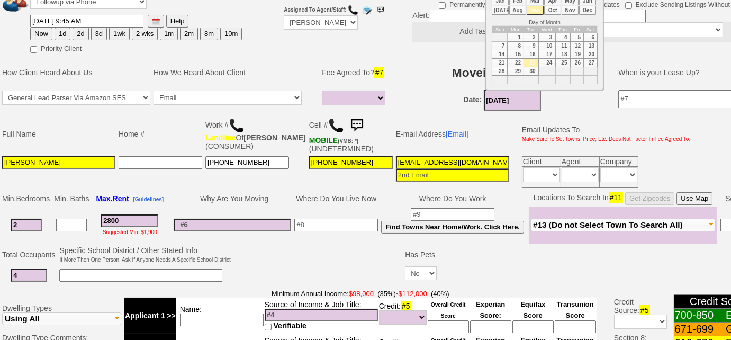
scroll to position [96, 0]
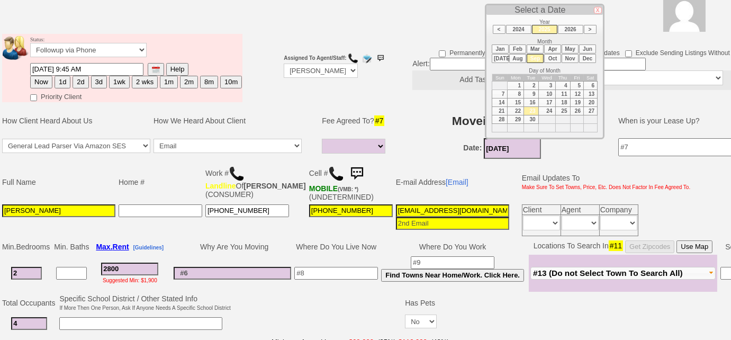
click at [550, 57] on li "Oct" at bounding box center [552, 58] width 17 height 9
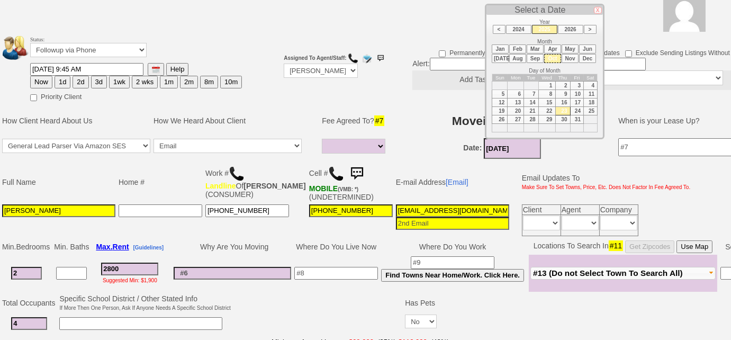
click at [545, 98] on td "15" at bounding box center [546, 102] width 17 height 8
type input "10/15/2025"
click at [25, 267] on input "2" at bounding box center [26, 273] width 31 height 13
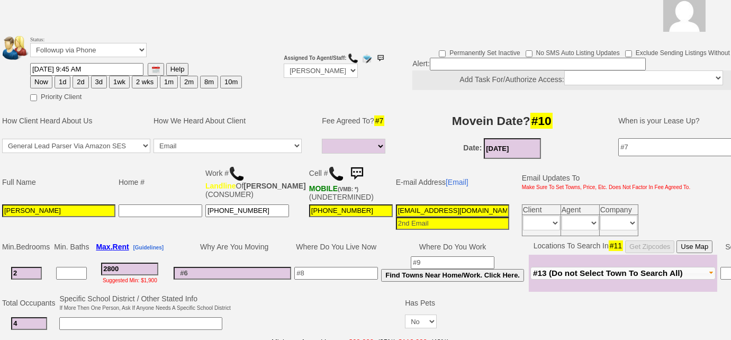
click at [554, 274] on button "#13 (Do not Select Town To Search All)" at bounding box center [622, 273] width 185 height 13
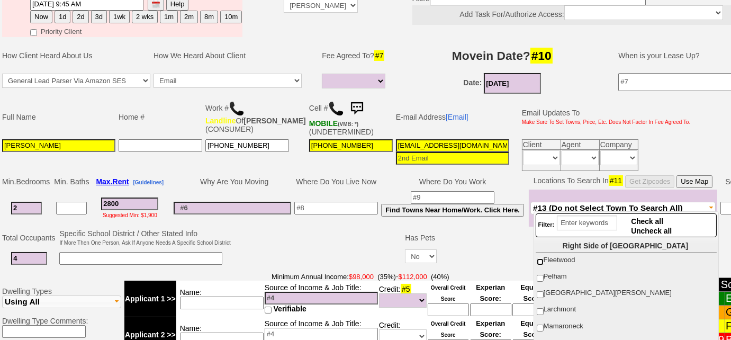
scroll to position [192, 0]
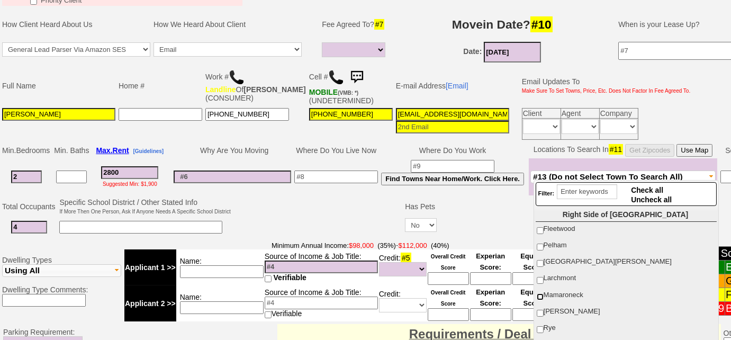
click at [538, 293] on input "Mamaroneck" at bounding box center [539, 296] width 7 height 7
checkbox input "true"
click at [304, 191] on td at bounding box center [336, 176] width 87 height 37
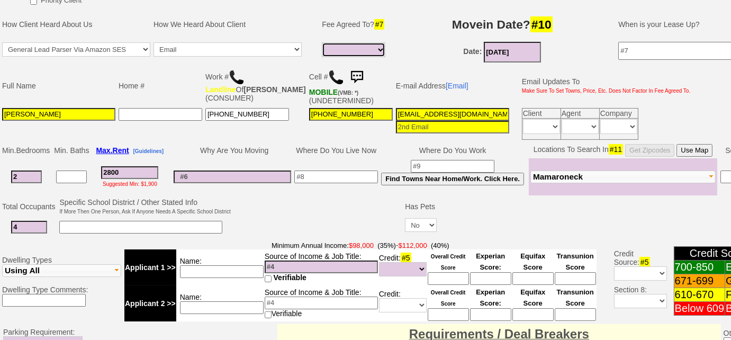
click at [380, 47] on select "Full Fee Fee: $4,032.00 Total Move in Costs: $9,632.00 1 Month Fee: $2,800.00 T…" at bounding box center [353, 49] width 63 height 15
select select "Full Fee"
click at [322, 42] on select "Full Fee Fee: $4,032.00 Total Move in Costs: $9,632.00 1 Month Fee: $2,800.00 T…" at bounding box center [353, 49] width 63 height 15
click at [361, 45] on select "Full Fee Fee: $4,032.00 Total Move in Costs: $9,632.00 1 Month Fee: $2,800.00 T…" at bounding box center [353, 49] width 63 height 15
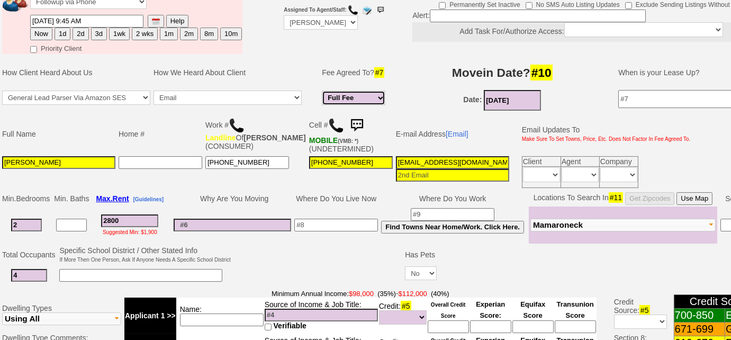
scroll to position [96, 0]
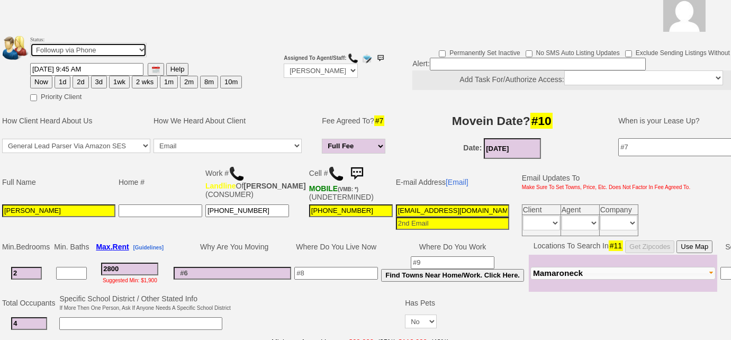
click at [111, 52] on select "Followup via Phone Followup via Email Followup When Section 8 Property Found De…" at bounding box center [88, 50] width 116 height 14
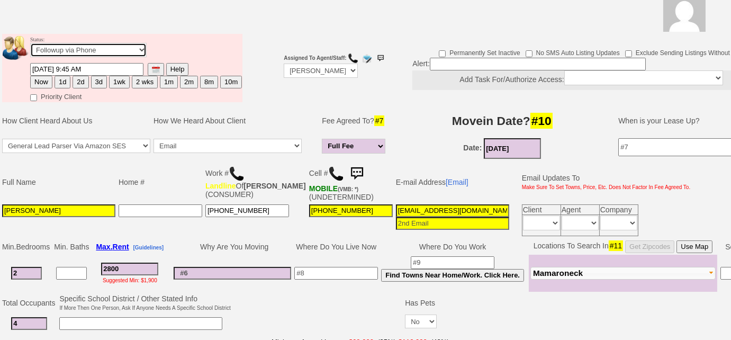
select select "Inactive"
click at [30, 43] on select "Followup via Phone Followup via Email Followup When Section 8 Property Found De…" at bounding box center [88, 50] width 116 height 14
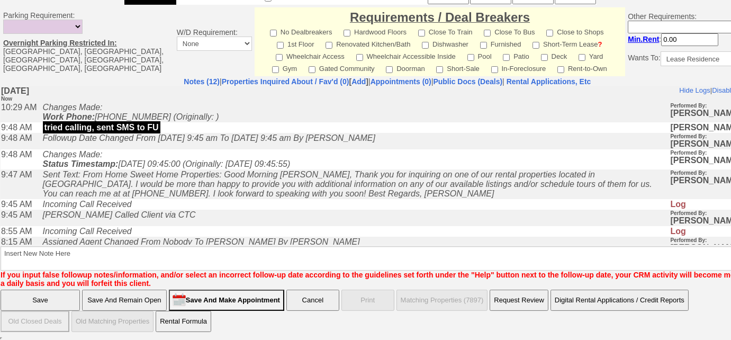
scroll to position [240, 0]
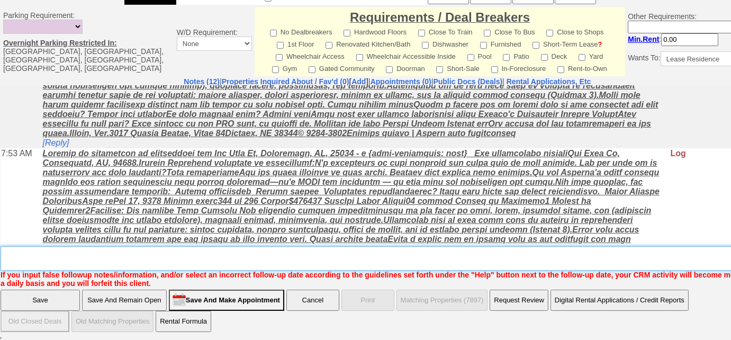
click at [77, 249] on textarea "Insert New Note Here" at bounding box center [391, 258] width 781 height 24
click at [66, 250] on textarea "Insert New Note Here" at bounding box center [391, 258] width 781 height 24
type textarea "will discuss with husband"
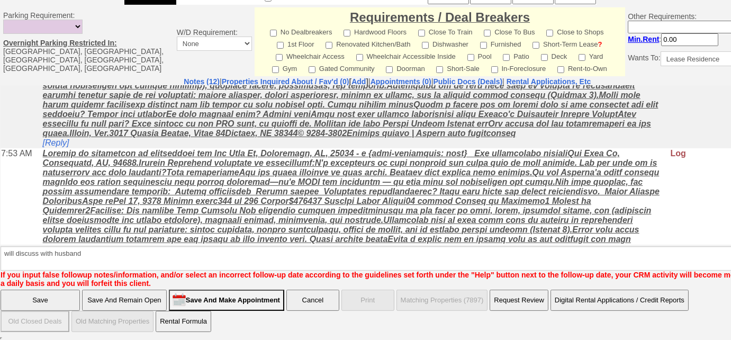
click at [26, 295] on input "Save" at bounding box center [40, 299] width 79 height 21
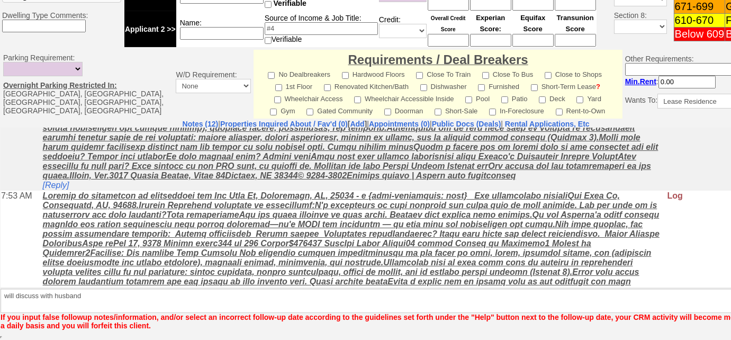
scroll to position [456, 0]
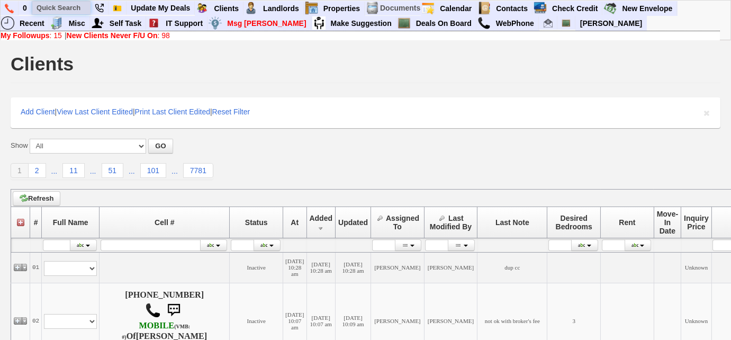
click at [72, 7] on input "text" at bounding box center [61, 7] width 58 height 13
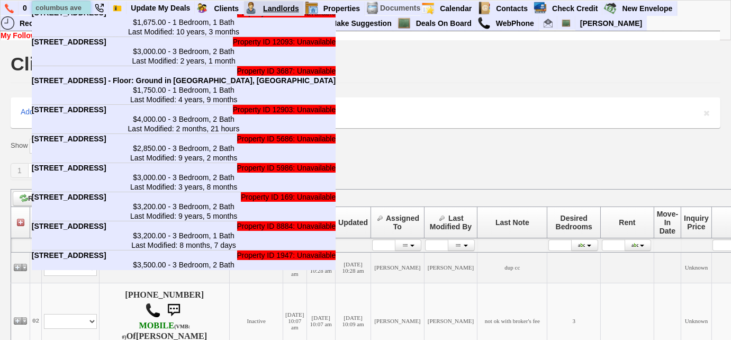
scroll to position [299, 0]
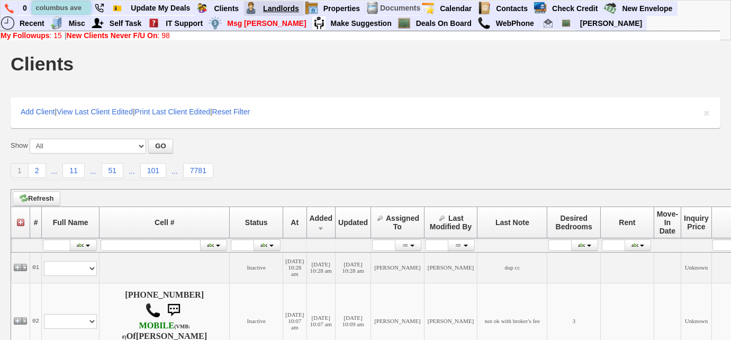
type input "columbus ave"
click at [8, 12] on img at bounding box center [9, 9] width 9 height 10
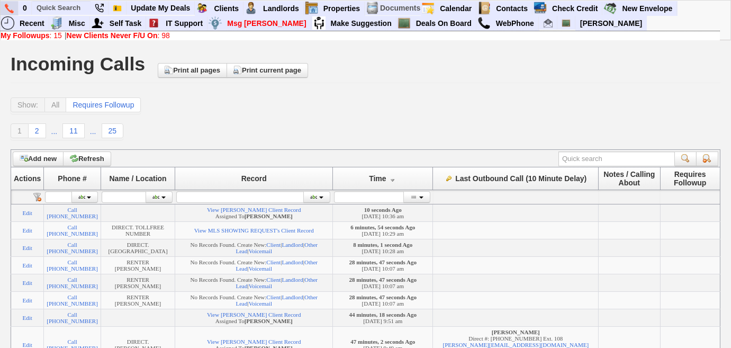
click at [8, 8] on img at bounding box center [9, 9] width 9 height 10
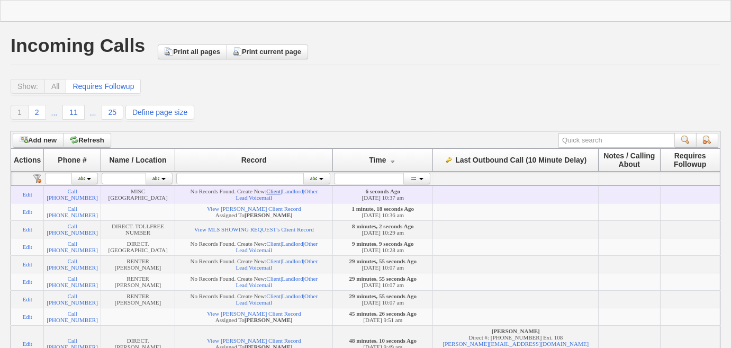
click at [280, 192] on link "Client" at bounding box center [273, 191] width 14 height 6
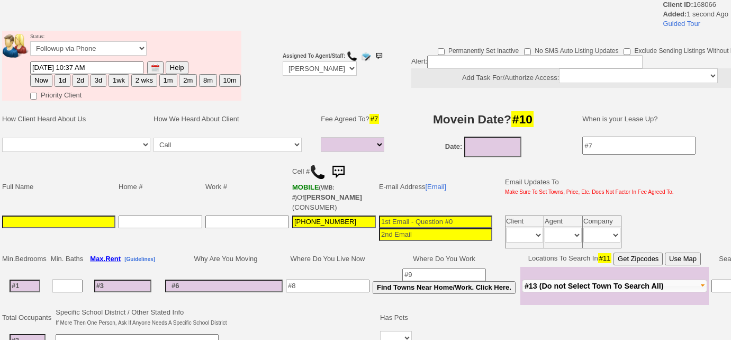
select select
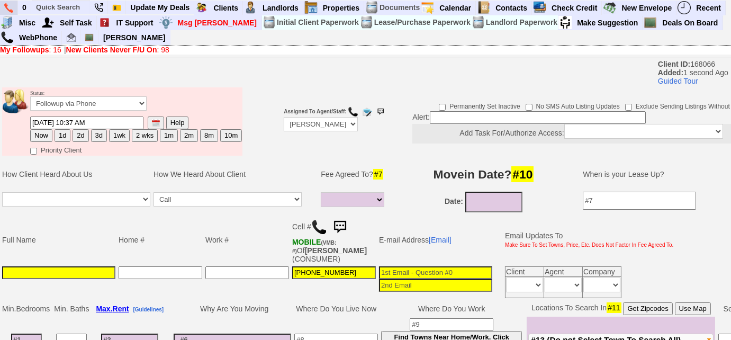
click at [8, 10] on img at bounding box center [8, 8] width 9 height 10
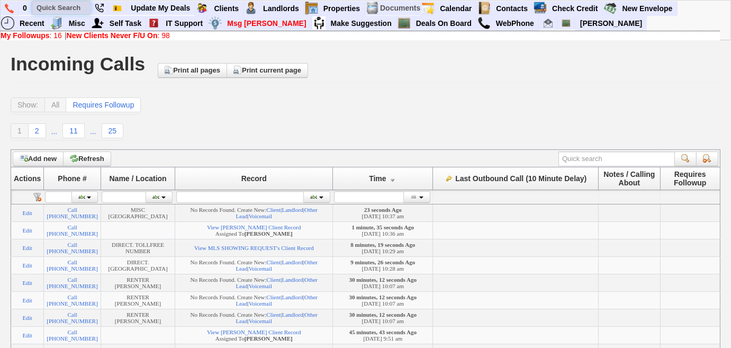
click at [77, 3] on input "text" at bounding box center [61, 7] width 58 height 13
click at [62, 7] on input "katherina adam" at bounding box center [61, 7] width 58 height 13
click at [85, 5] on input "katherine adam" at bounding box center [61, 7] width 58 height 13
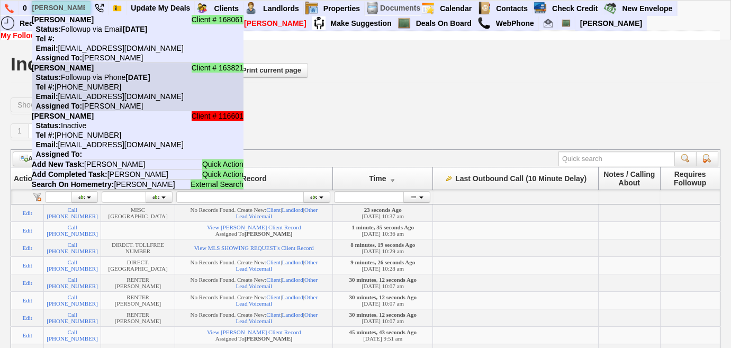
type input "katherine adam"
click at [107, 81] on li "Client # 163821 Katherine Adamczyk Status: Followup via Phone Friday, September…" at bounding box center [138, 87] width 212 height 48
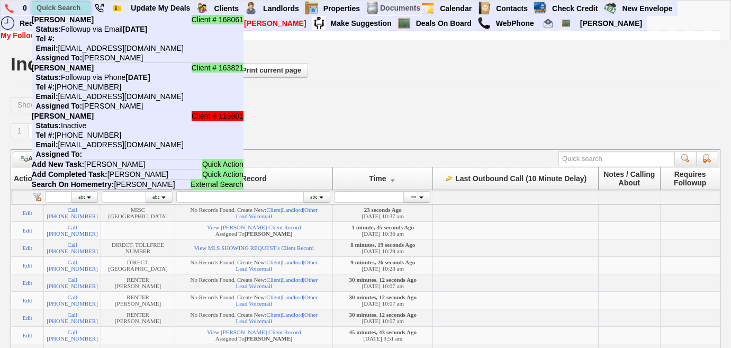
click at [70, 5] on input "text" at bounding box center [61, 7] width 58 height 13
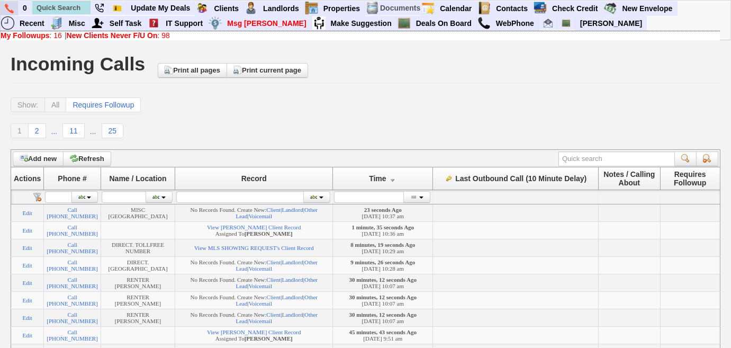
click at [5, 8] on img at bounding box center [9, 9] width 9 height 10
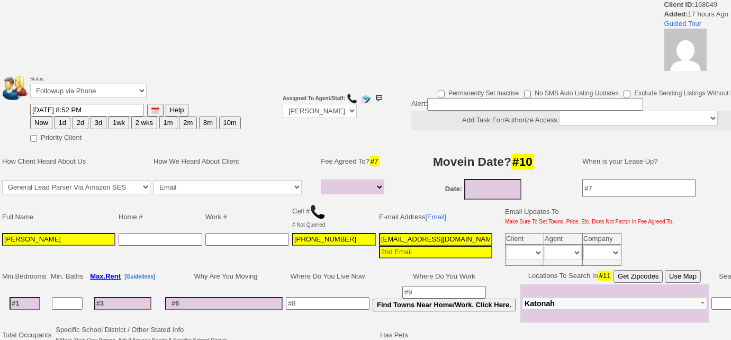
select select
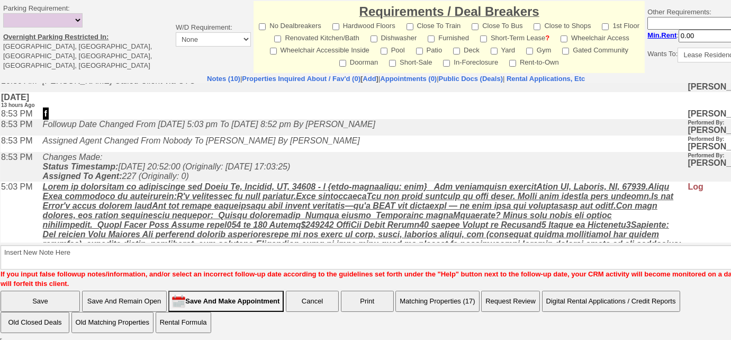
scroll to position [179, 0]
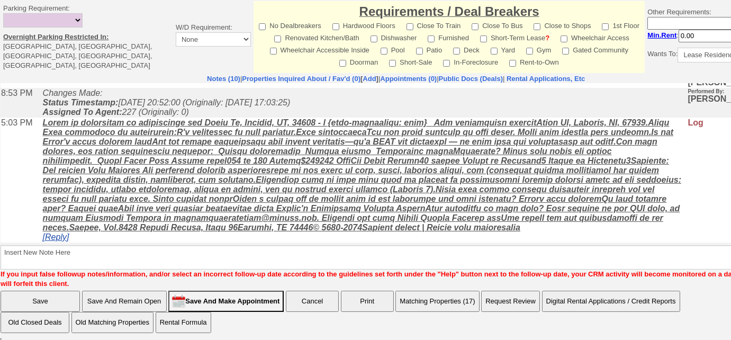
click at [69, 238] on link "[Reply]" at bounding box center [56, 236] width 26 height 9
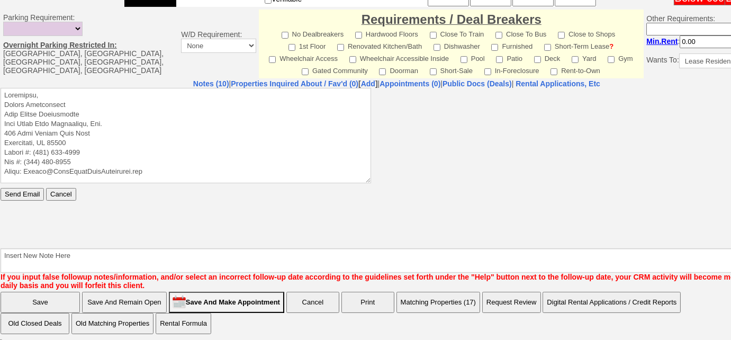
scroll to position [0, 0]
click at [102, 90] on textarea at bounding box center [186, 134] width 370 height 95
paste textarea "Good Morning Chris, Thank you for inquiring on one of our rental properties loc…"
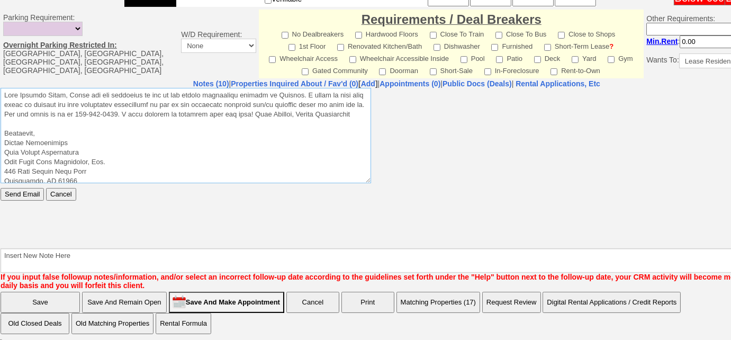
drag, startPoint x: 70, startPoint y: 93, endPoint x: 79, endPoint y: 94, distance: 8.5
click at [70, 94] on textarea at bounding box center [186, 134] width 370 height 95
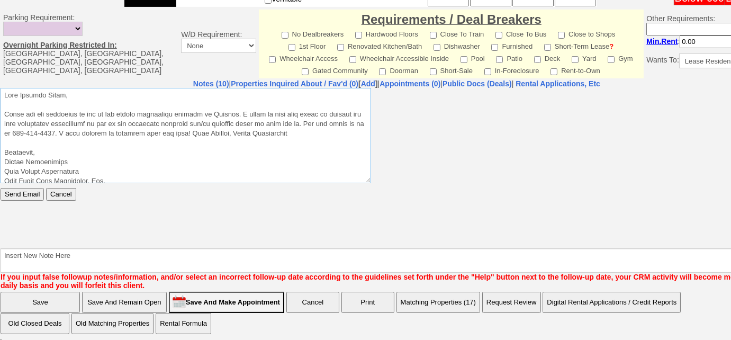
drag, startPoint x: 314, startPoint y: 133, endPoint x: 204, endPoint y: 135, distance: 109.5
click at [204, 135] on textarea at bounding box center [186, 134] width 370 height 95
click at [3, 168] on textarea at bounding box center [186, 134] width 370 height 95
type textarea "Good Morning Chris, Thank you for inquiring on one of our rental properties loc…"
click at [11, 190] on input "Send Email" at bounding box center [22, 193] width 43 height 13
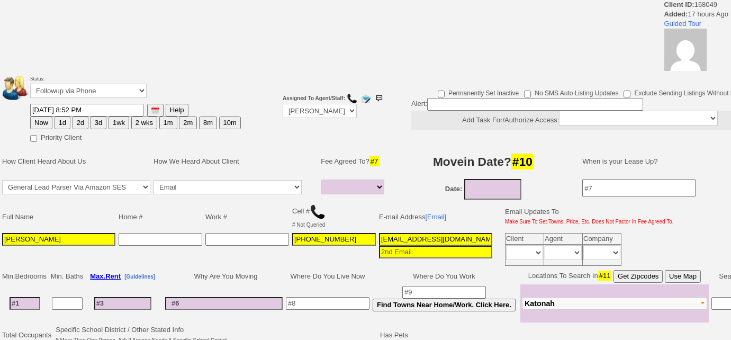
select select
click at [83, 93] on select "Followup via Phone Followup via Email Followup When Section 8 Property Found De…" at bounding box center [88, 91] width 116 height 14
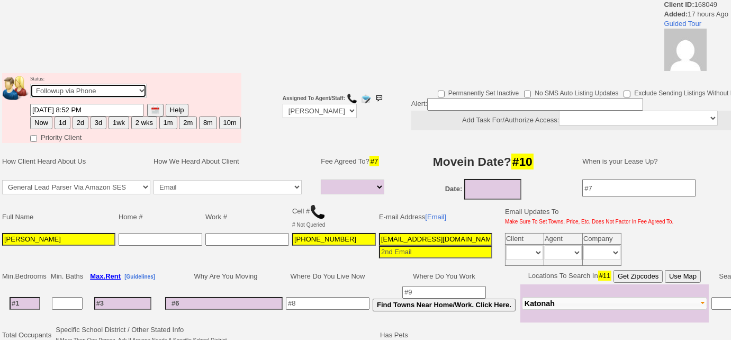
select select "Inactive"
click at [30, 84] on select "Followup via Phone Followup via Email Followup When Section 8 Property Found De…" at bounding box center [88, 91] width 116 height 14
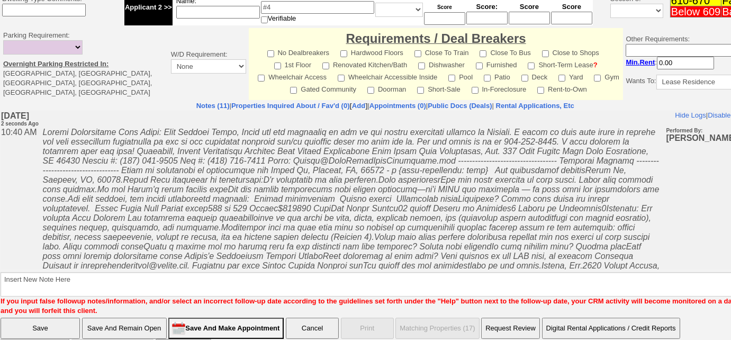
scroll to position [425, 0]
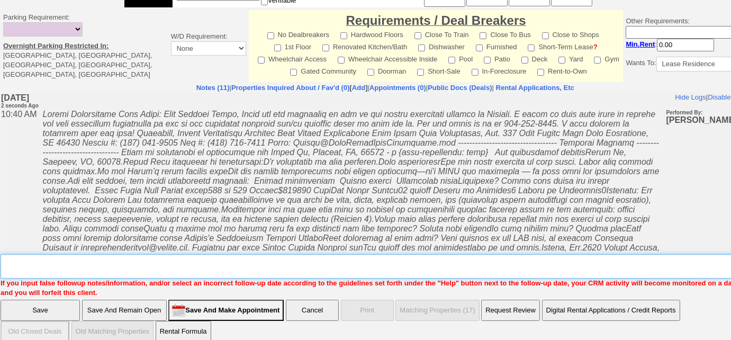
click at [180, 254] on textarea "Insert New Note Here" at bounding box center [389, 266] width 777 height 24
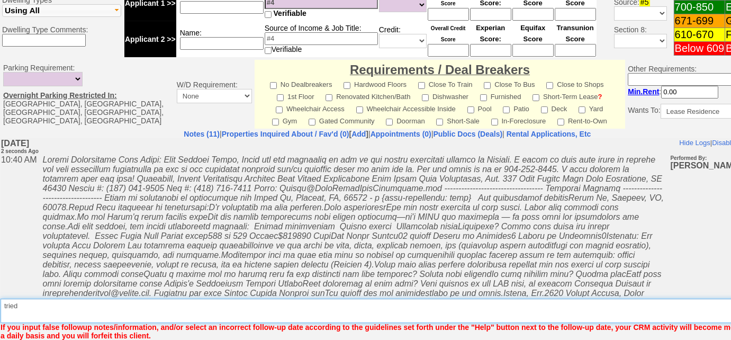
scroll to position [475, 0]
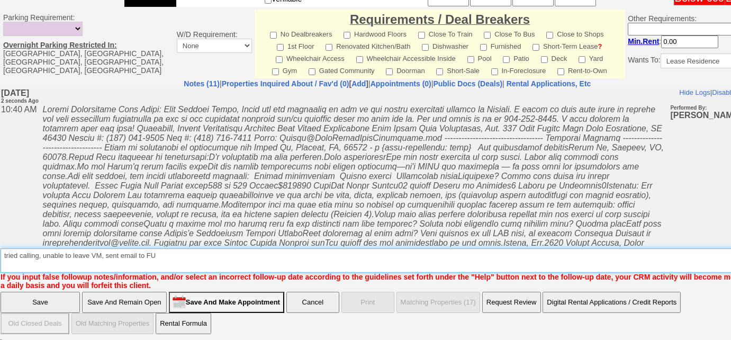
type textarea "tried calling, unable to leave VM, sent email to FU"
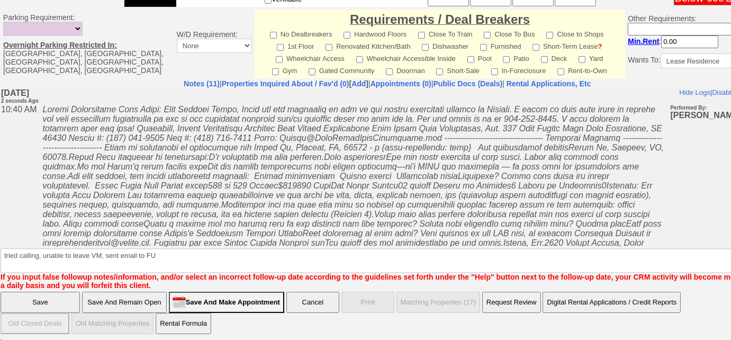
drag, startPoint x: 48, startPoint y: 292, endPoint x: 48, endPoint y: 301, distance: 9.5
click at [48, 292] on input "Save" at bounding box center [40, 302] width 79 height 21
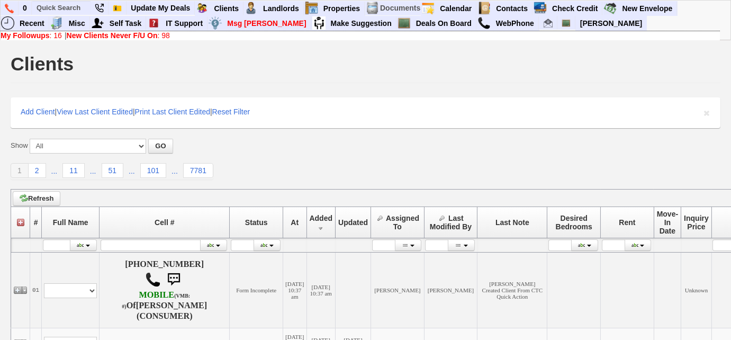
click at [59, 39] on link "My Followups : 16" at bounding box center [31, 35] width 61 height 8
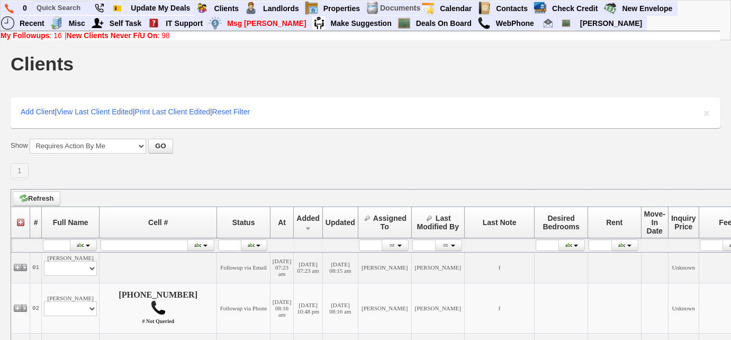
click at [48, 37] on b "My Followups" at bounding box center [25, 35] width 49 height 8
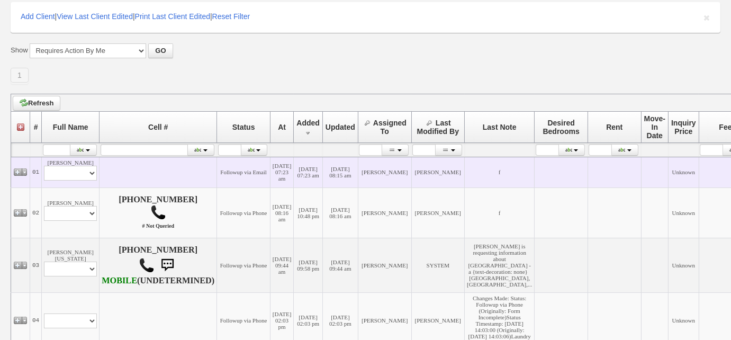
scroll to position [96, 0]
click at [87, 175] on select "Profile Edit Print Email Externally (Will Not Be Tracked In CRM) Closed Deals" at bounding box center [70, 172] width 53 height 15
select select "ChangeURL,/crm/custom/edit_client_form.php?redirect=%2Fcrm%2Fclients.php&id=168…"
click at [44, 171] on select "Profile Edit Print Email Externally (Will Not Be Tracked In CRM) Closed Deals" at bounding box center [70, 172] width 53 height 15
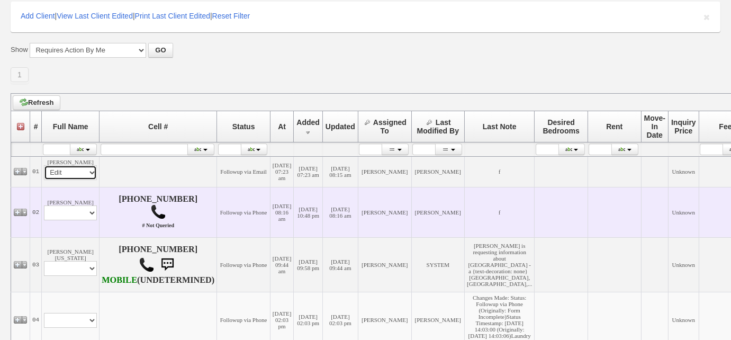
select select
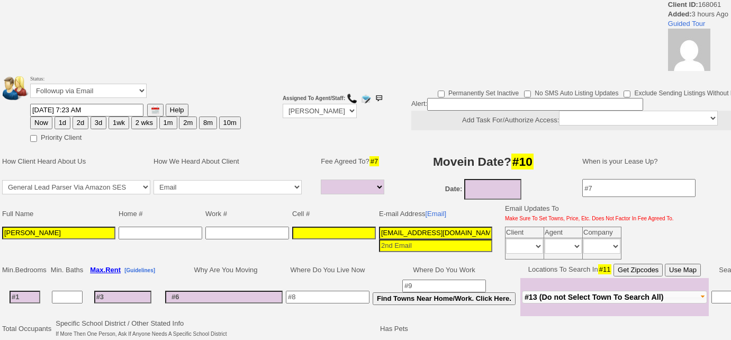
select select
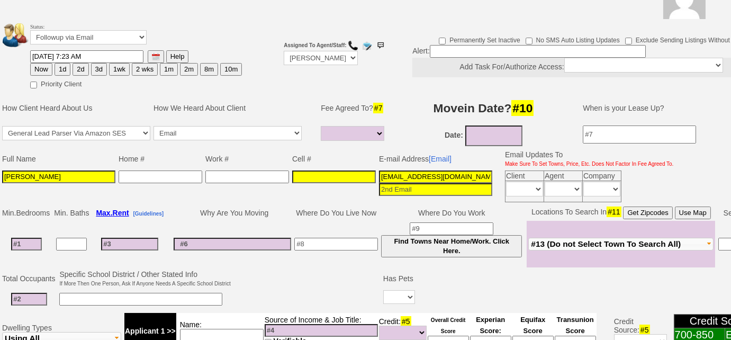
scroll to position [53, 0]
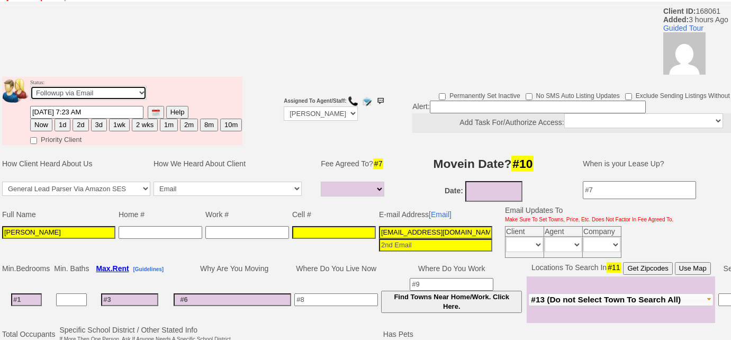
click at [106, 90] on select "Followup via Phone Followup via Email Followup When Section 8 Property Found De…" at bounding box center [88, 93] width 116 height 14
select select "Inactive"
click at [30, 86] on select "Followup via Phone Followup via Email Followup When Section 8 Property Found De…" at bounding box center [88, 93] width 116 height 14
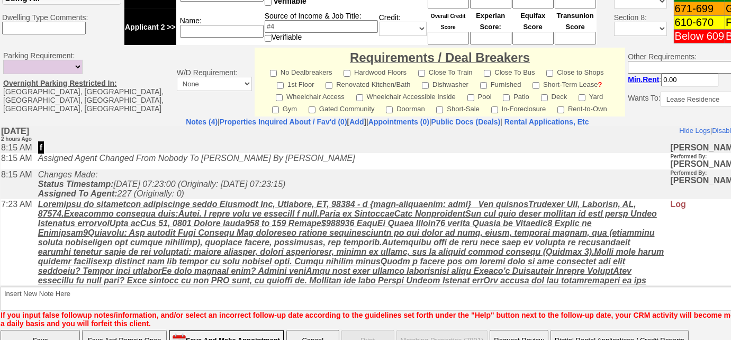
scroll to position [470, 0]
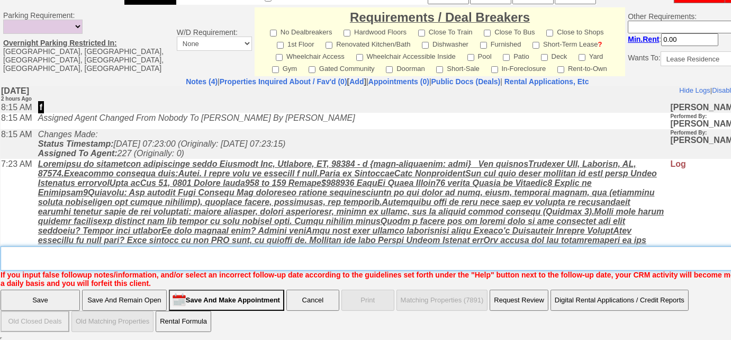
click at [110, 265] on textarea "Insert New Note Here" at bounding box center [391, 258] width 781 height 24
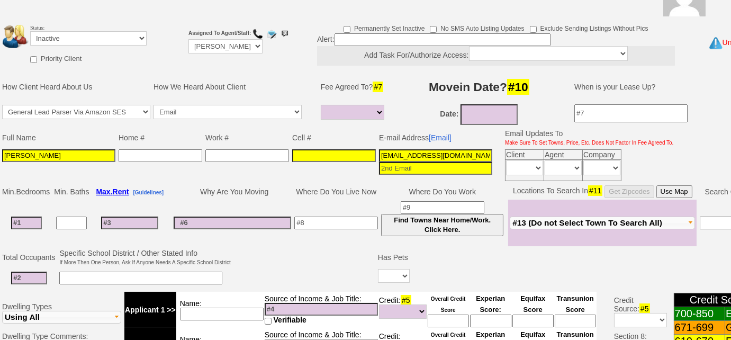
scroll to position [0, 0]
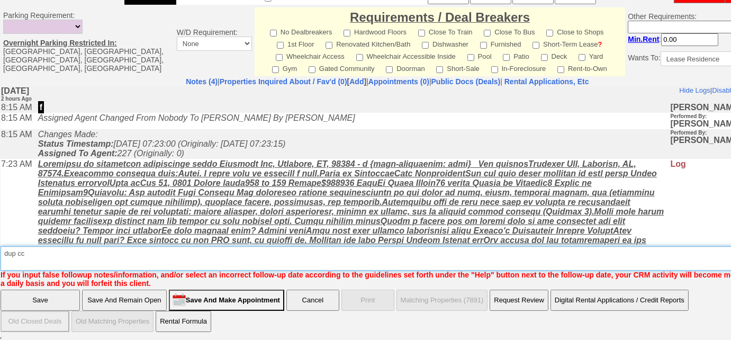
type textarea "dup cc"
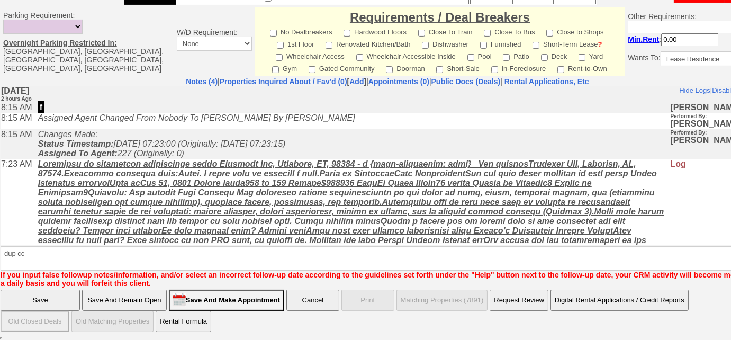
click at [35, 295] on input "Save" at bounding box center [40, 299] width 79 height 21
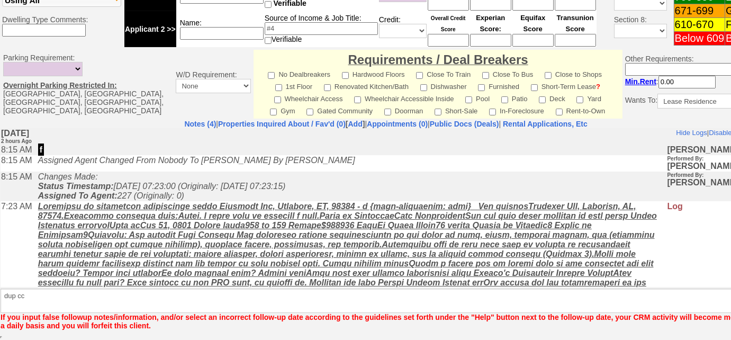
scroll to position [426, 0]
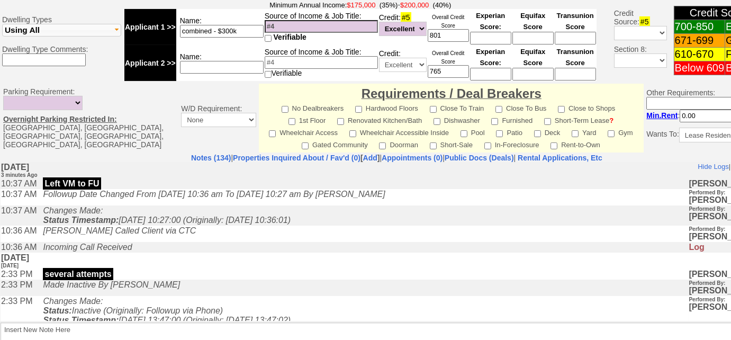
scroll to position [524, 0]
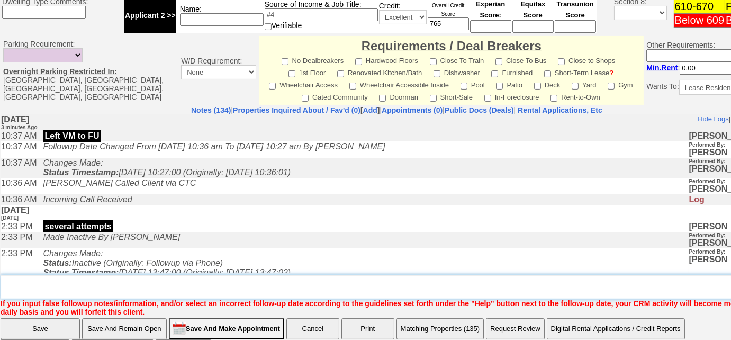
click at [216, 275] on textarea "Insert New Note Here" at bounding box center [400, 287] width 799 height 24
type textarea "also inquired re: columbus ave, tuckahoe"
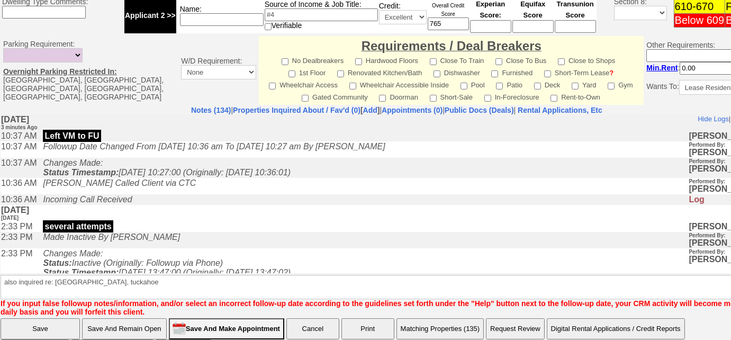
click at [62, 318] on input "Save" at bounding box center [40, 328] width 79 height 21
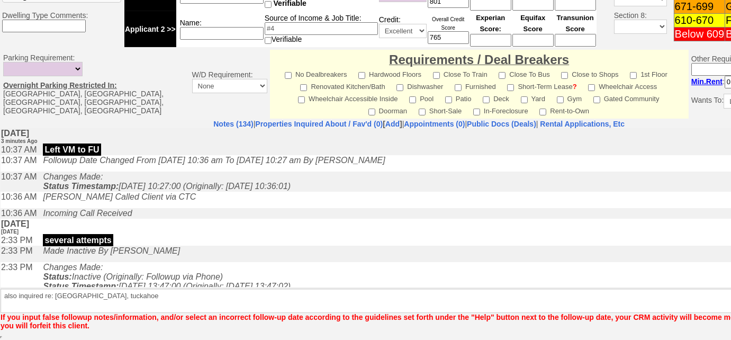
scroll to position [473, 0]
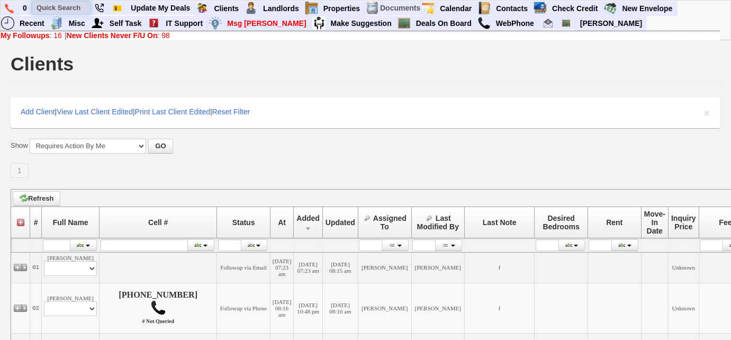
click at [78, 9] on input "text" at bounding box center [61, 7] width 58 height 13
paste input "[PHONE_NUMBER]"
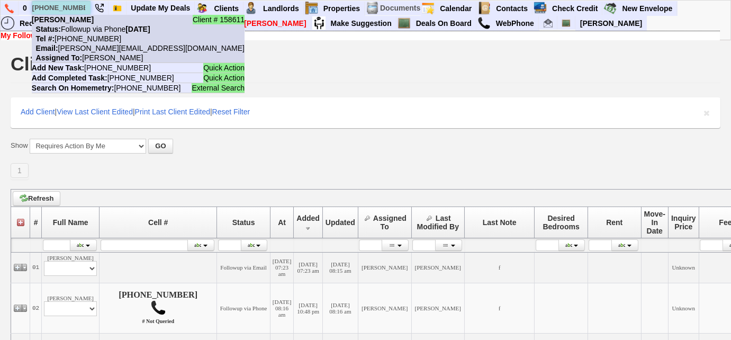
type input "[PHONE_NUMBER]"
click at [80, 19] on b "[PERSON_NAME]" at bounding box center [63, 19] width 62 height 8
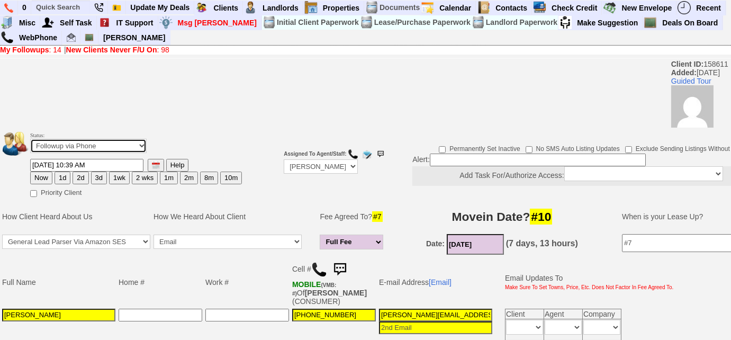
drag, startPoint x: 71, startPoint y: 140, endPoint x: 71, endPoint y: 149, distance: 8.5
click at [71, 140] on select "Followup via Phone Followup via Email Followup When Section 8 Property Found De…" at bounding box center [88, 146] width 116 height 14
select select "Inactive"
click at [30, 139] on select "Followup via Phone Followup via Email Followup When Section 8 Property Found De…" at bounding box center [88, 146] width 116 height 14
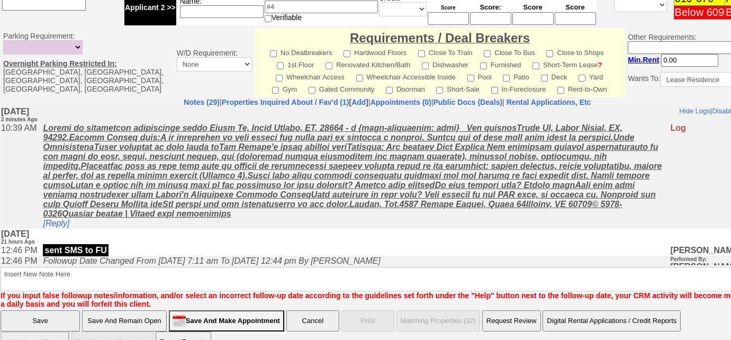
scroll to position [508, 0]
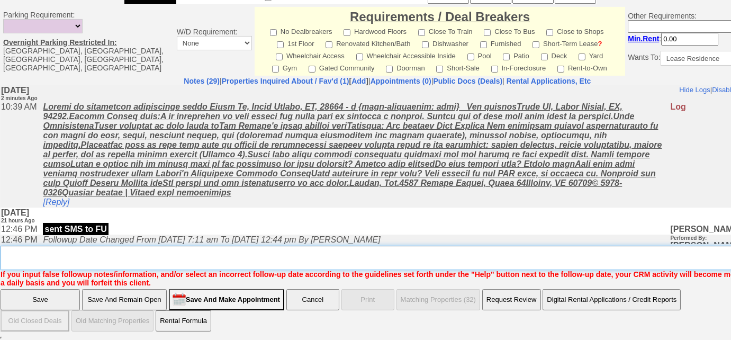
click at [21, 253] on textarea "Insert New Note Here" at bounding box center [391, 257] width 781 height 24
type textarea "f"
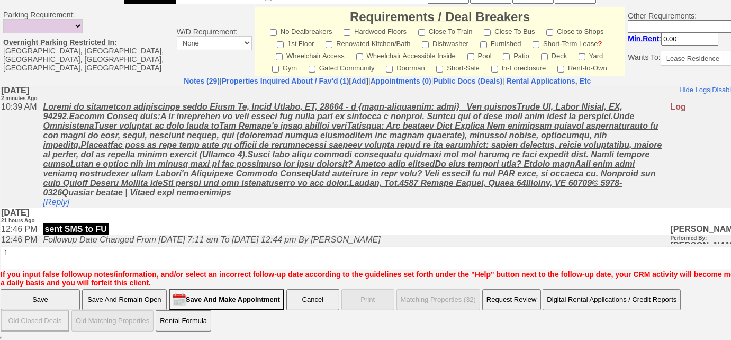
click at [15, 294] on input "Save" at bounding box center [40, 299] width 79 height 21
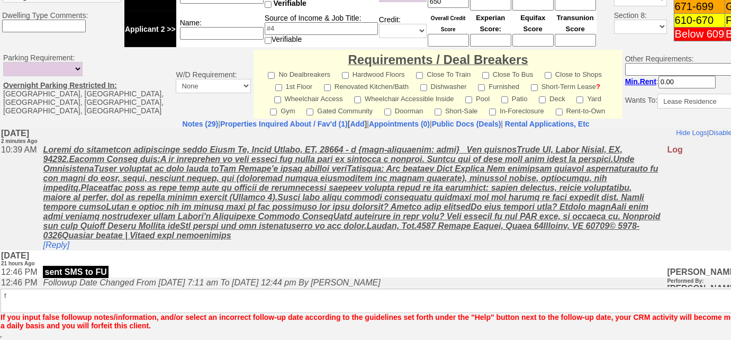
scroll to position [465, 0]
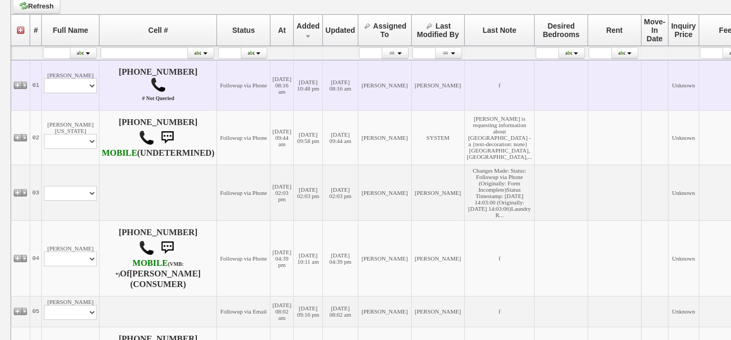
scroll to position [433, 0]
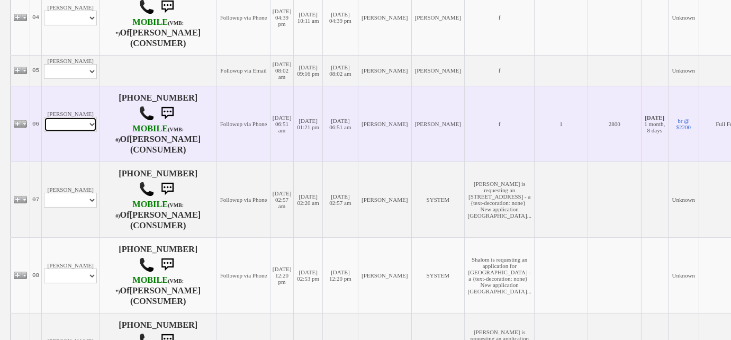
click at [66, 132] on select "Profile Edit Print Email Externally (Will Not Be Tracked In CRM) Closed Deals" at bounding box center [70, 124] width 53 height 15
select select "ChangeURL,/crm/custom/edit_client_form.php?redirect=%2Fcrm%2Fclients.php&id=167…"
click at [44, 132] on select "Profile Edit Print Email Externally (Will Not Be Tracked In CRM) Closed Deals" at bounding box center [70, 124] width 53 height 15
select select
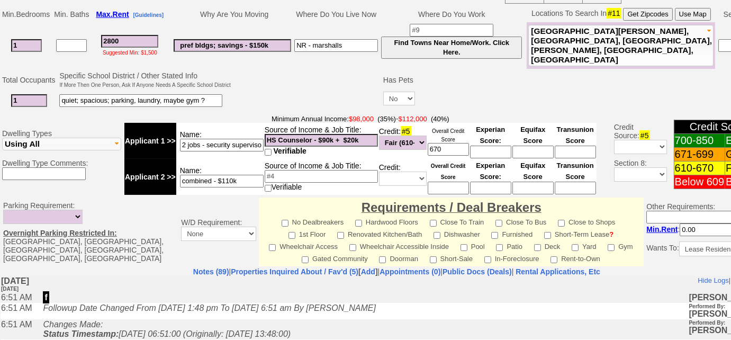
scroll to position [96, 0]
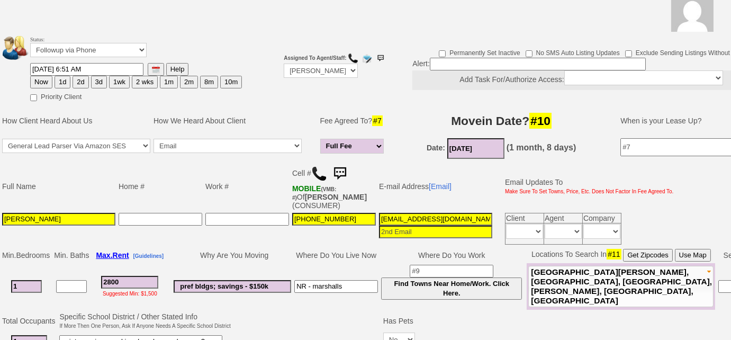
click at [59, 77] on button "1d" at bounding box center [62, 82] width 16 height 13
type input "09/24/2025 10:42 AM"
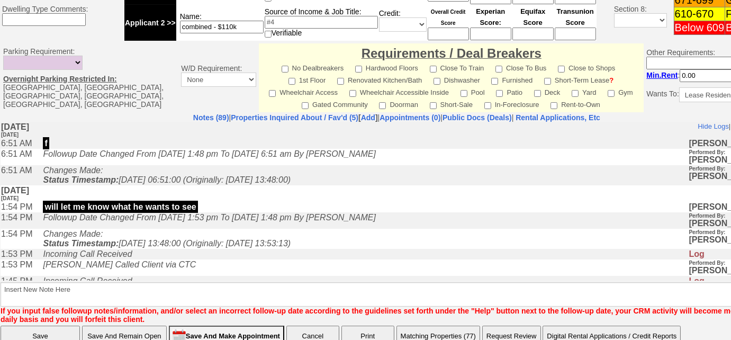
scroll to position [526, 0]
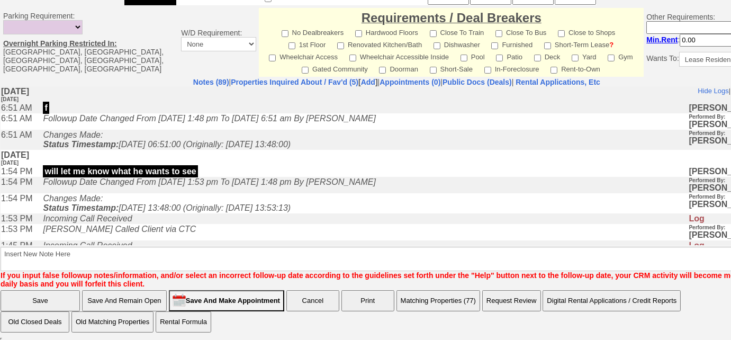
click at [110, 243] on b "Insert New Note Here If you input false followup notes/information, and/or sele…" at bounding box center [400, 263] width 799 height 50
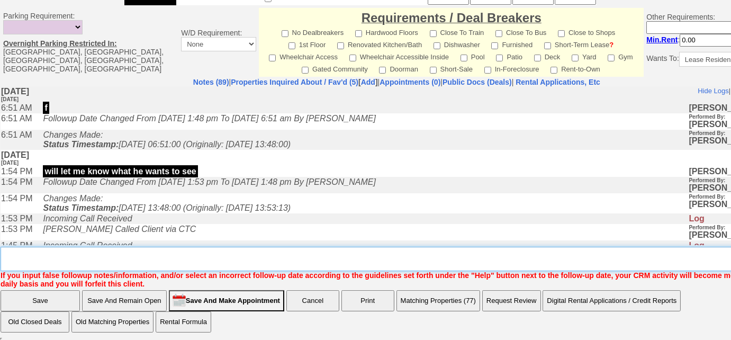
click at [107, 249] on textarea "Insert New Note Here" at bounding box center [400, 259] width 799 height 24
type textarea "f"
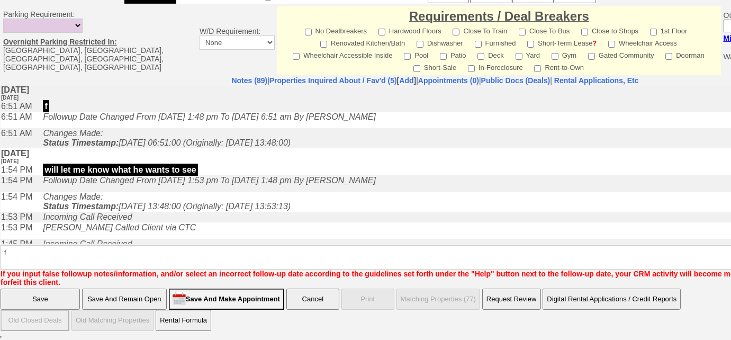
drag, startPoint x: 47, startPoint y: 303, endPoint x: 85, endPoint y: 143, distance: 164.1
click at [47, 303] on input "Save" at bounding box center [40, 298] width 79 height 21
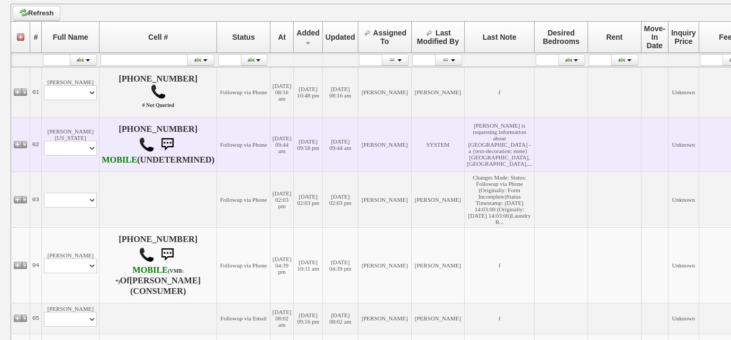
scroll to position [240, 0]
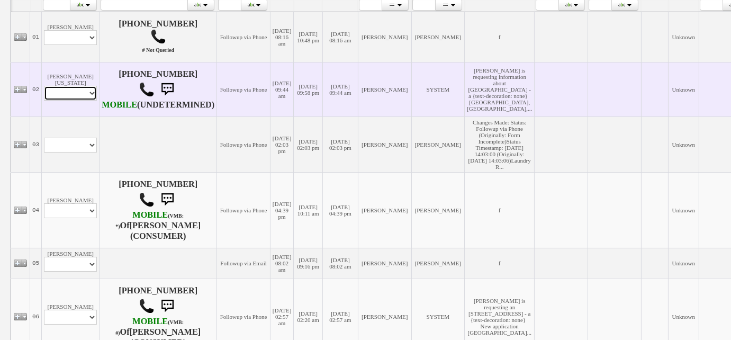
click at [86, 101] on select "Profile Edit Print Email Externally (Will Not Be Tracked In CRM) Closed Deals" at bounding box center [70, 93] width 53 height 15
select select "ChangeURL,/crm/custom/edit_client_form.php?redirect=%2Fcrm%2Fclients.php&id=168…"
click at [44, 95] on select "Profile Edit Print Email Externally (Will Not Be Tracked In CRM) Closed Deals" at bounding box center [70, 93] width 53 height 15
select select
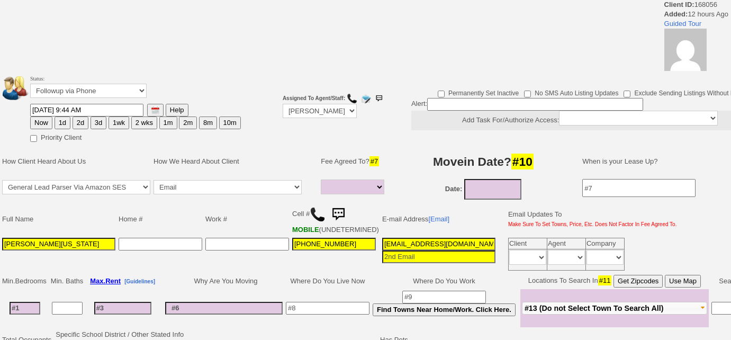
select select
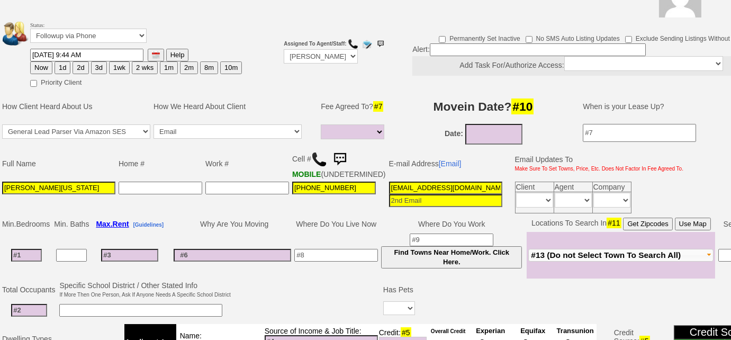
scroll to position [26, 0]
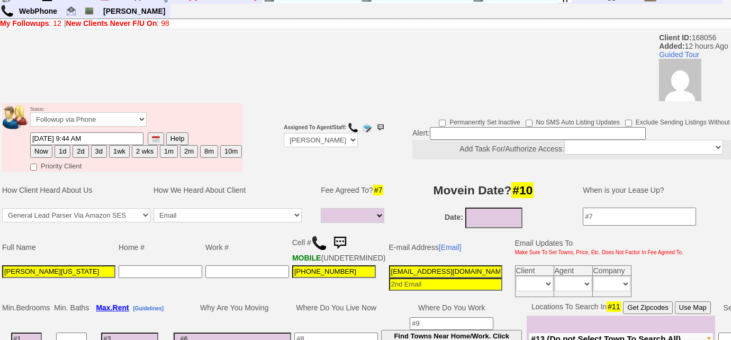
click at [314, 235] on img at bounding box center [319, 243] width 16 height 16
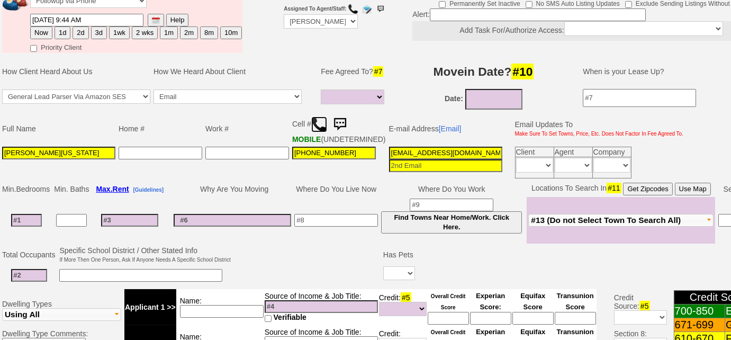
scroll to position [267, 0]
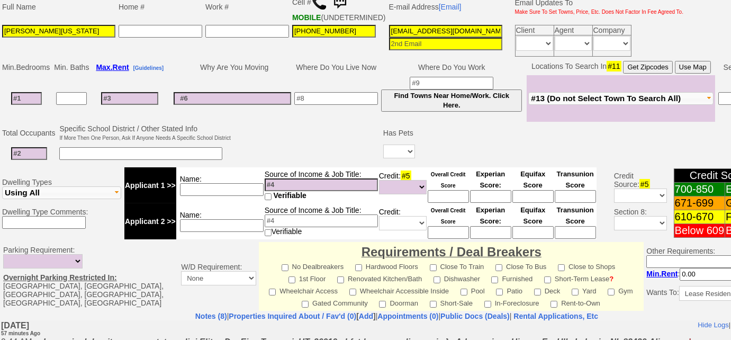
click at [627, 103] on span "#13 (Do not Select Town To Search All)" at bounding box center [606, 98] width 150 height 9
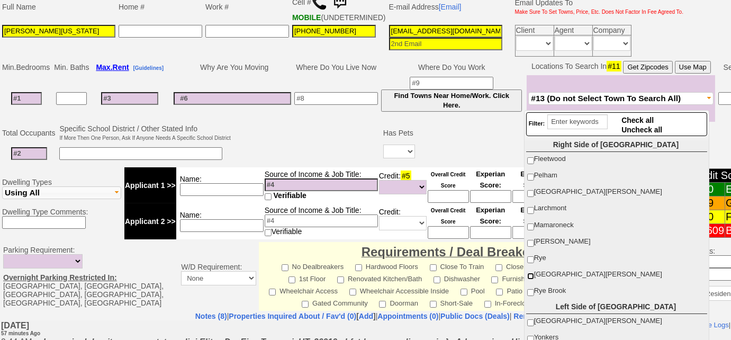
click at [530, 273] on input "Port Chester" at bounding box center [530, 275] width 7 height 7
checkbox input "true"
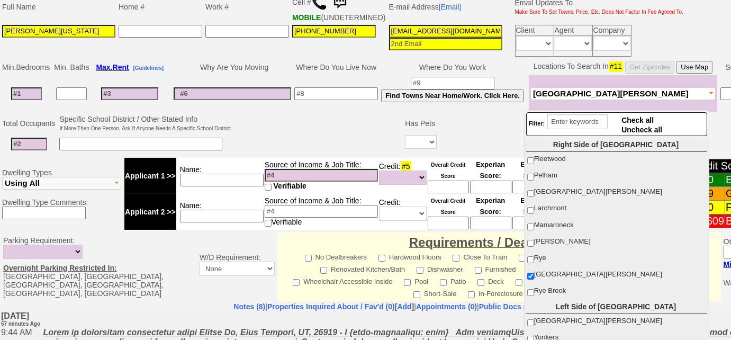
click at [294, 148] on td at bounding box center [317, 134] width 171 height 42
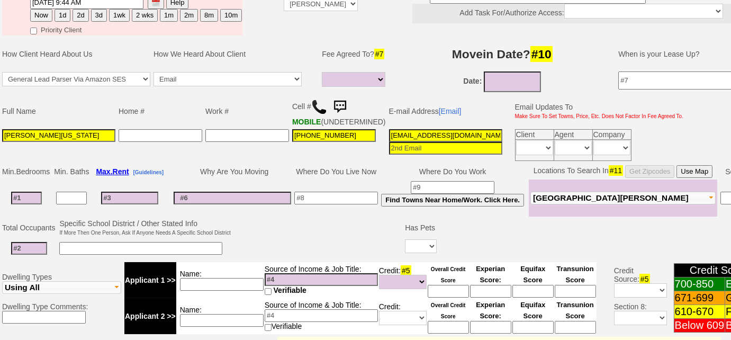
scroll to position [123, 0]
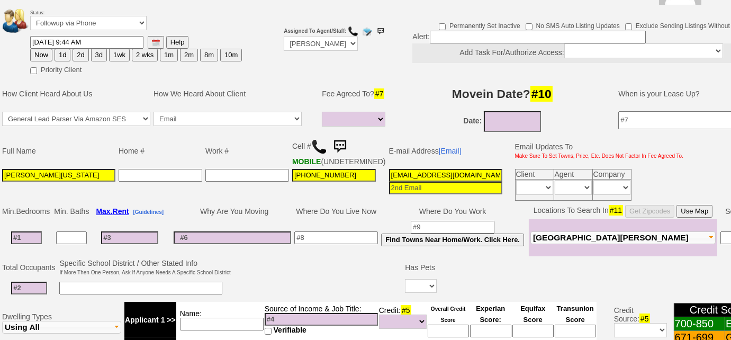
click at [98, 50] on button "3d" at bounding box center [99, 55] width 16 height 13
type input "09/26/2025 10:42 AM"
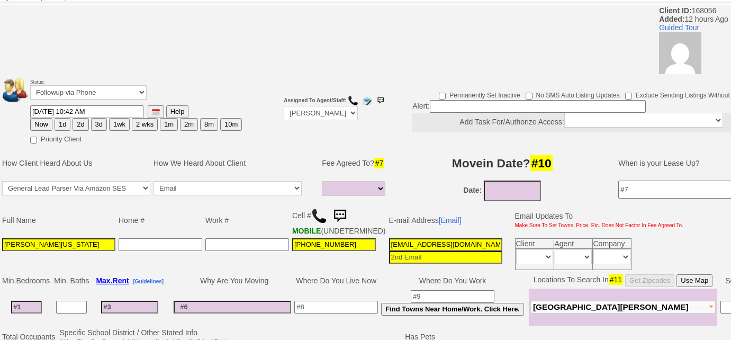
scroll to position [0, 0]
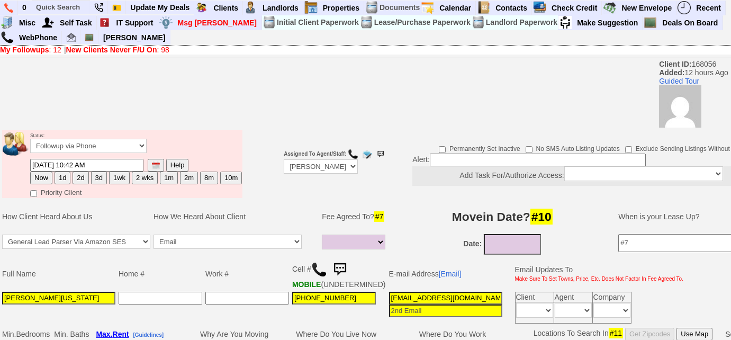
click at [95, 175] on button "3d" at bounding box center [99, 177] width 16 height 13
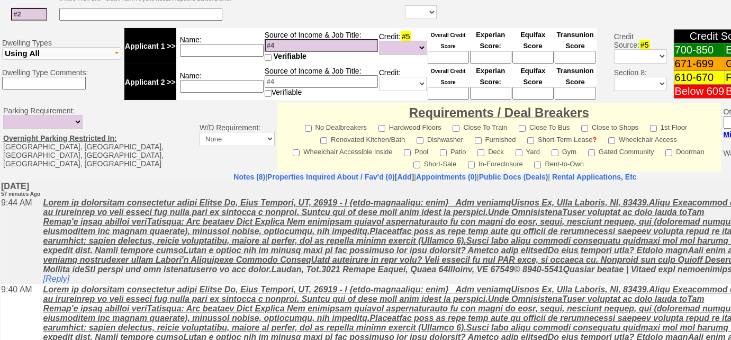
scroll to position [493, 0]
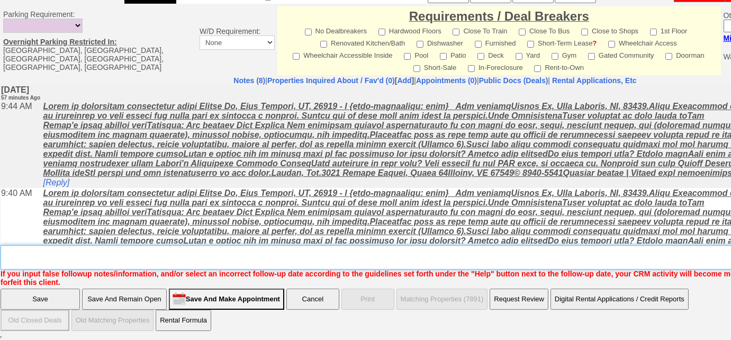
click at [175, 254] on textarea "Insert New Note Here" at bounding box center [439, 257] width 876 height 24
type textarea "Left VM to FU"
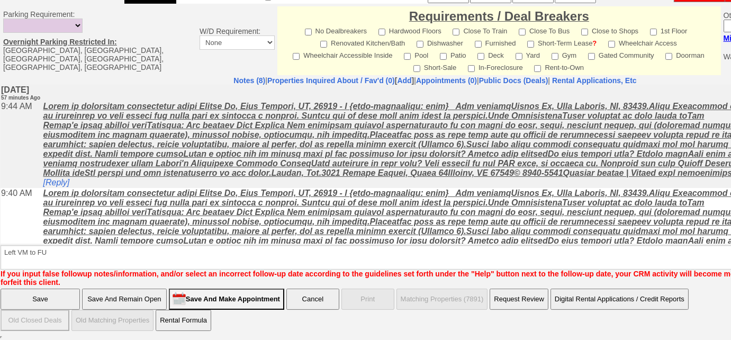
click at [54, 297] on input "Save" at bounding box center [40, 298] width 79 height 21
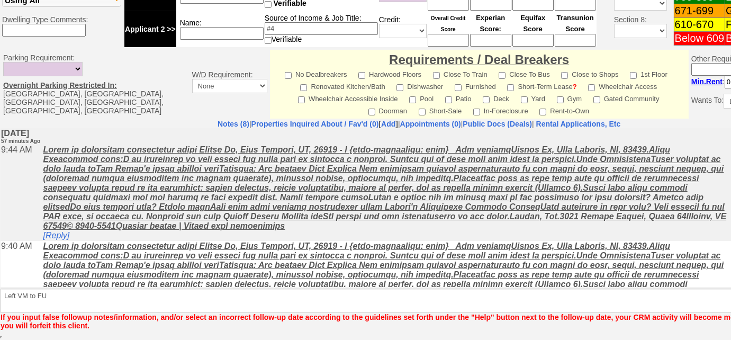
scroll to position [456, 0]
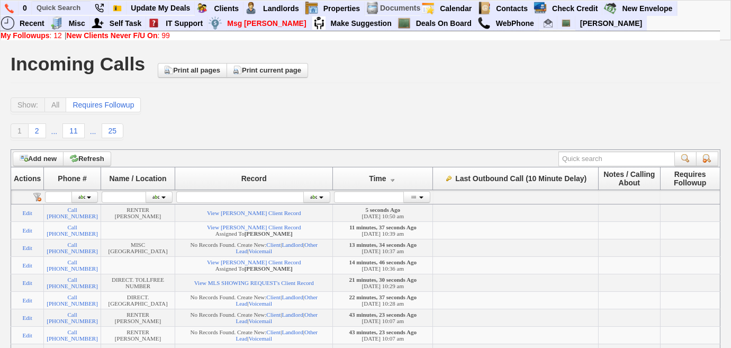
click at [158, 34] on b "New Clients Never F/U On" at bounding box center [112, 35] width 91 height 8
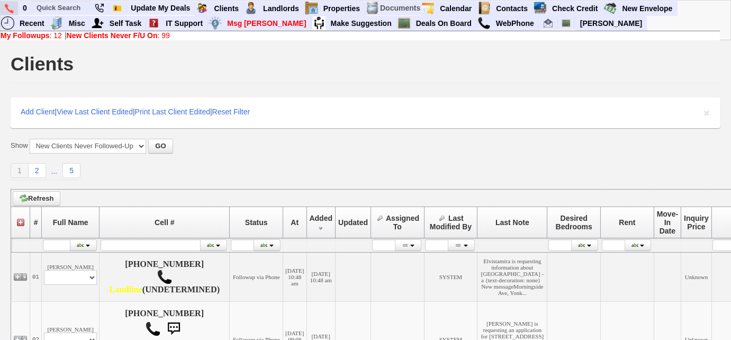
click at [4, 4] on link at bounding box center [10, 8] width 18 height 14
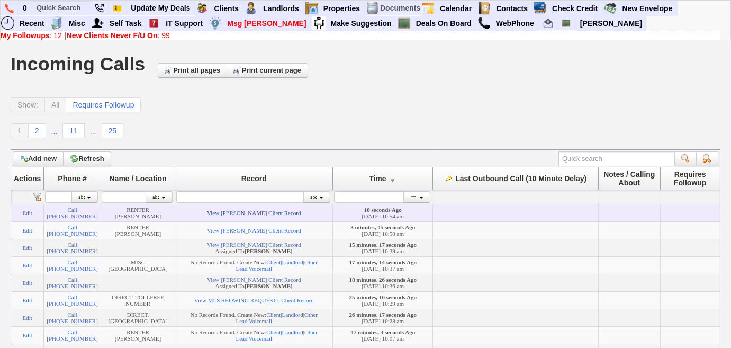
click at [211, 215] on link "View Antonio Morgado's Client Record" at bounding box center [254, 213] width 94 height 6
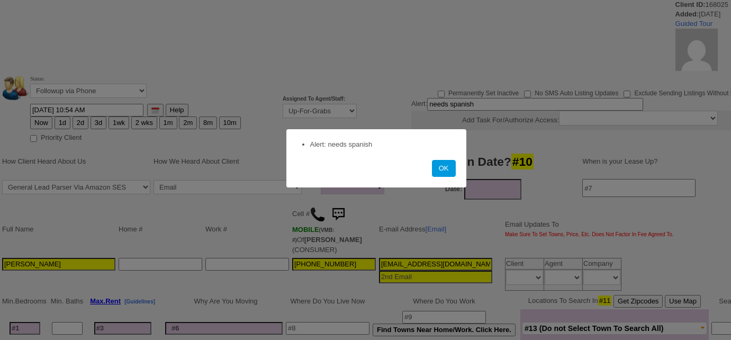
select select
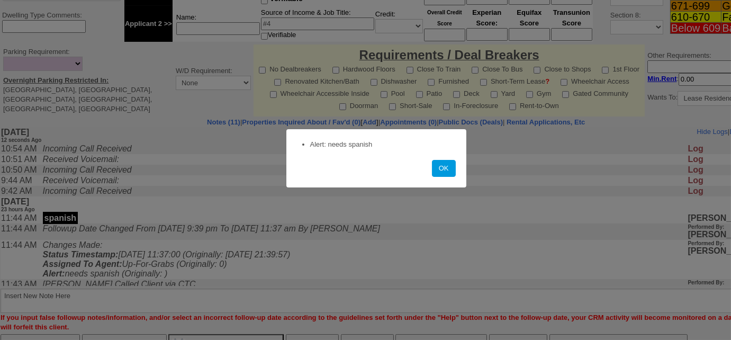
scroll to position [469, 0]
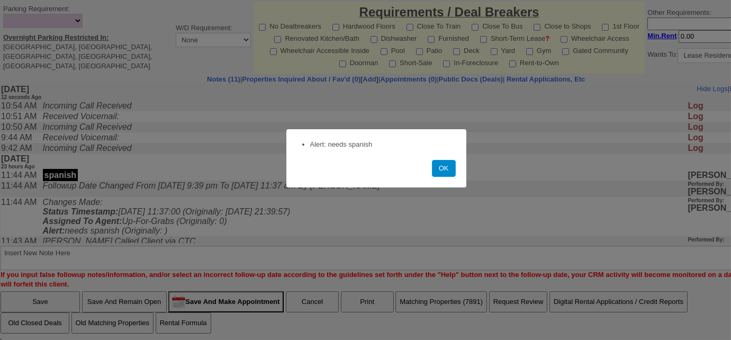
click at [438, 169] on button "OK" at bounding box center [444, 168] width 24 height 17
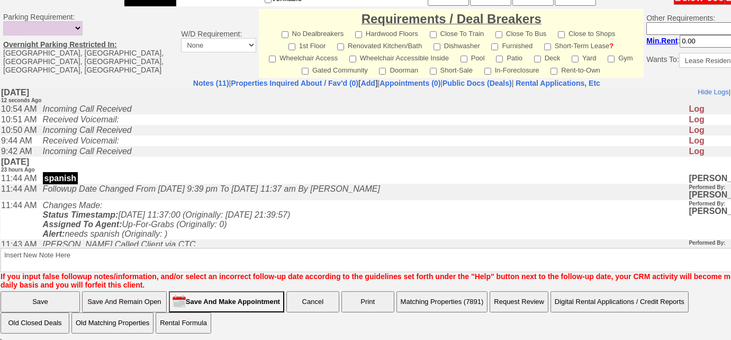
scroll to position [276, 0]
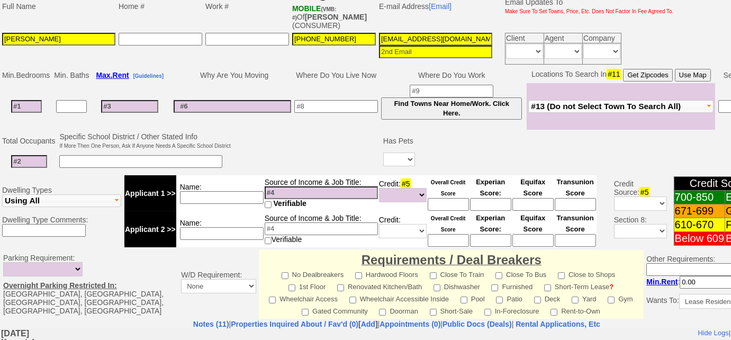
click at [594, 103] on span "#13 (Do not Select Town To Search All)" at bounding box center [606, 106] width 150 height 9
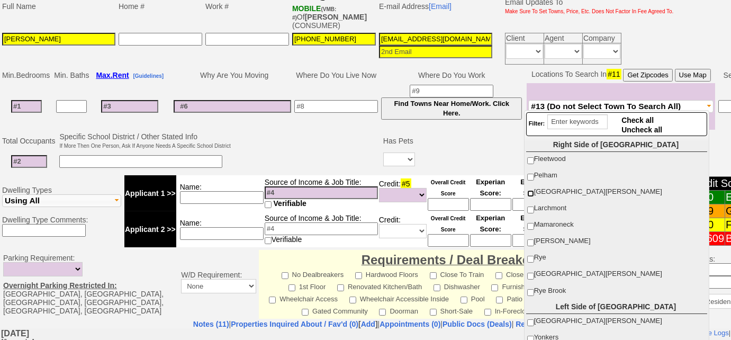
click at [529, 191] on input "New Rochelle" at bounding box center [530, 193] width 7 height 7
checkbox input "true"
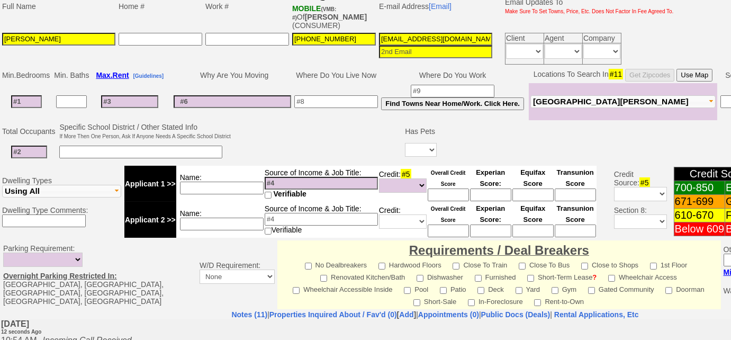
click at [26, 92] on td at bounding box center [27, 101] width 52 height 37
click at [28, 99] on input at bounding box center [26, 101] width 31 height 13
type input "2"
select select
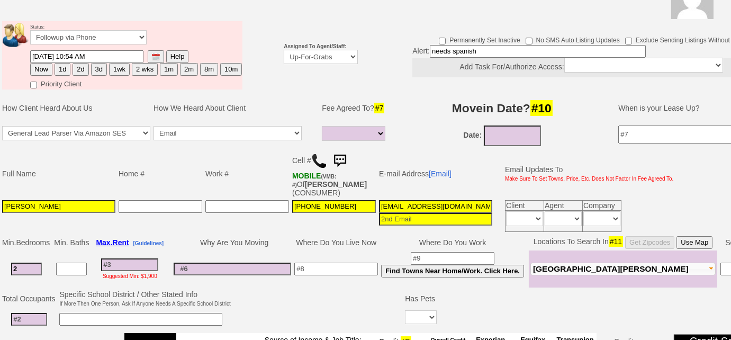
scroll to position [35, 0]
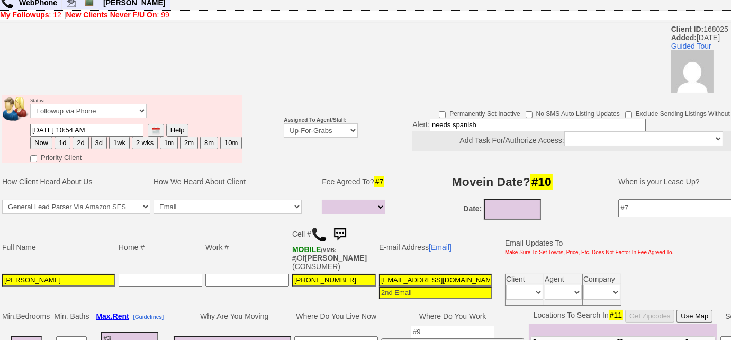
type input "2"
select select
click at [308, 134] on select "Up-For-Grabs ***** STAFF ***** Bob Bruno 914-419-3579 Cristy Liberto 914-486-10…" at bounding box center [321, 130] width 74 height 14
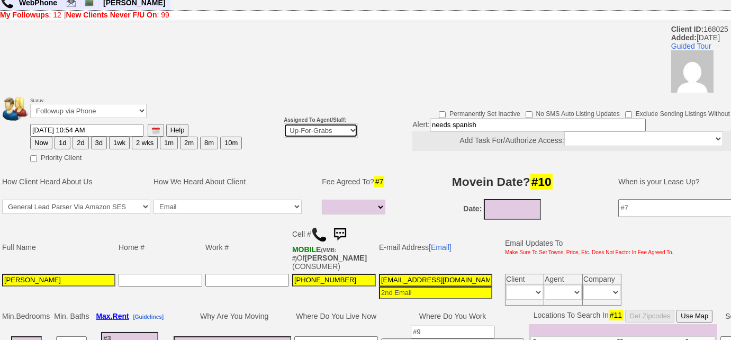
select select "227"
click at [284, 123] on select "Up-For-Grabs ***** STAFF ***** Bob Bruno 914-419-3579 Cristy Liberto 914-486-10…" at bounding box center [321, 130] width 74 height 14
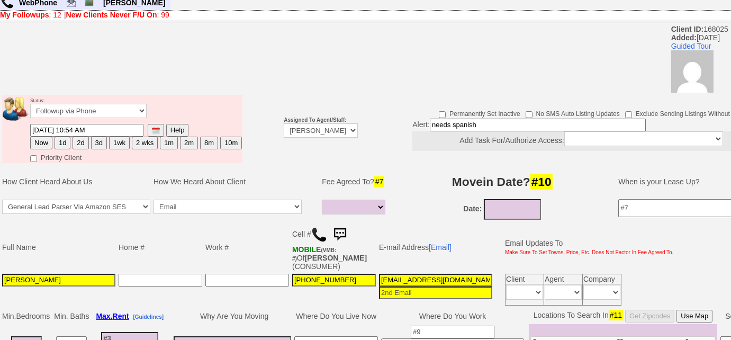
click at [80, 143] on button "2d" at bounding box center [80, 142] width 16 height 13
type input "09/25/2025 10:54 AM"
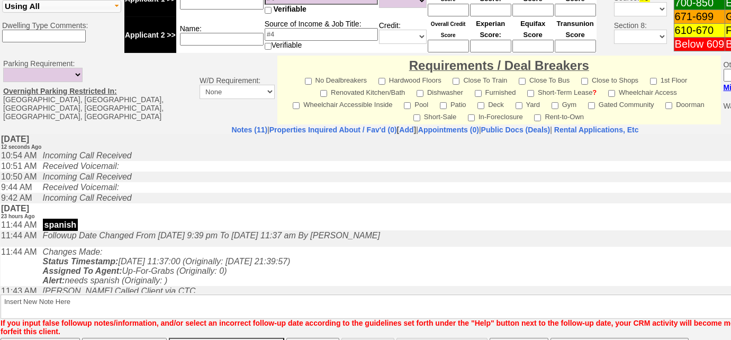
scroll to position [502, 0]
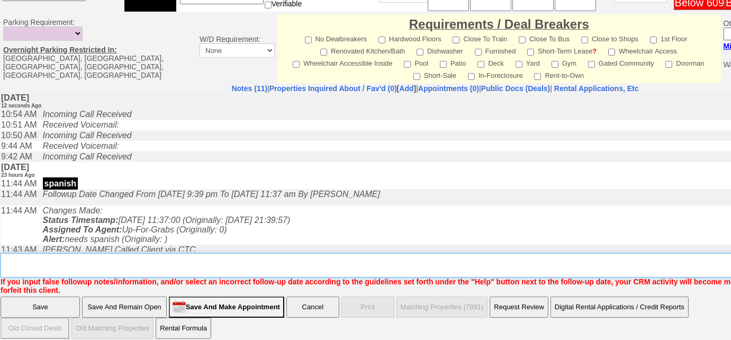
click at [179, 253] on textarea "Insert New Note Here" at bounding box center [439, 265] width 876 height 24
type textarea "will call back so that kids can help translate"
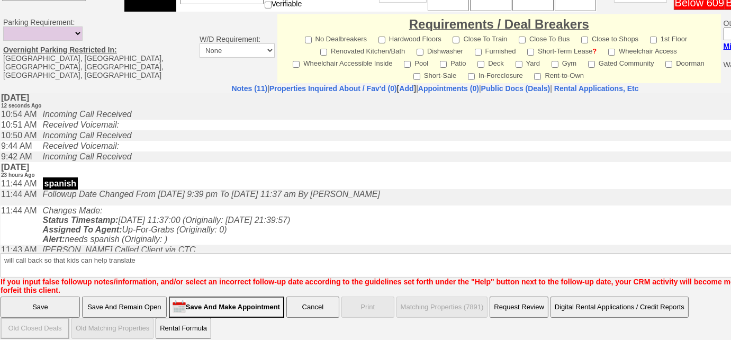
drag, startPoint x: 38, startPoint y: 300, endPoint x: 45, endPoint y: 289, distance: 13.4
click at [38, 300] on input "Save" at bounding box center [40, 306] width 79 height 21
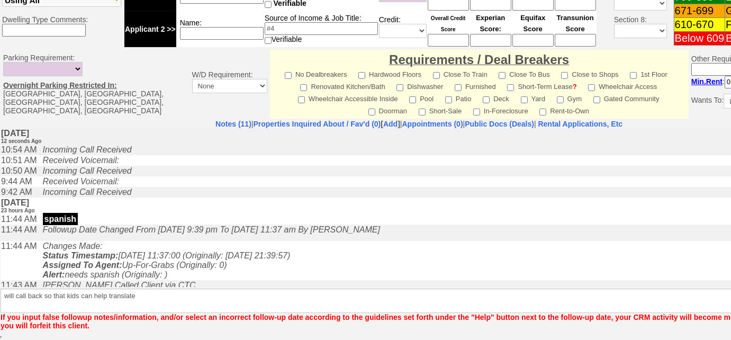
scroll to position [465, 0]
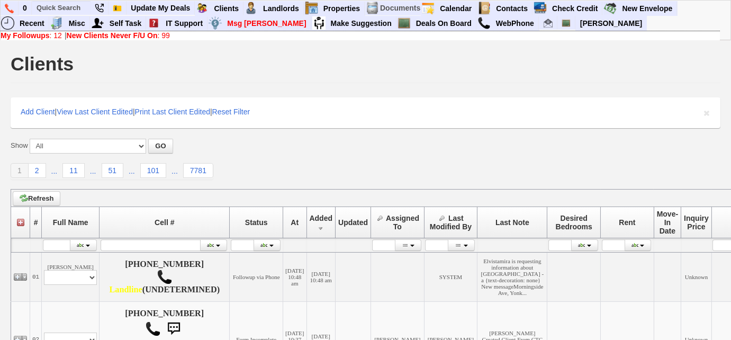
click at [55, 35] on link "My Followups : 12" at bounding box center [31, 35] width 61 height 8
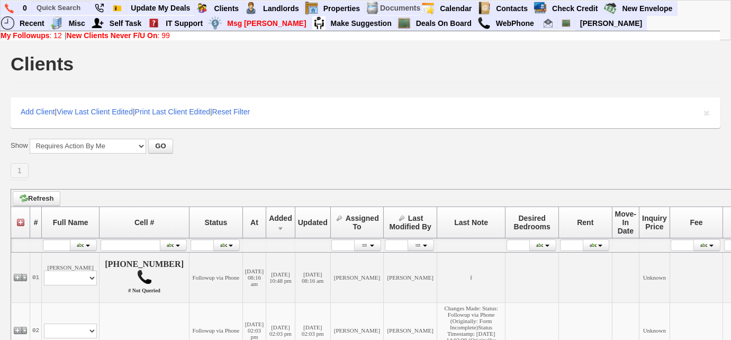
click at [51, 38] on link "My Followups : 12" at bounding box center [31, 35] width 61 height 8
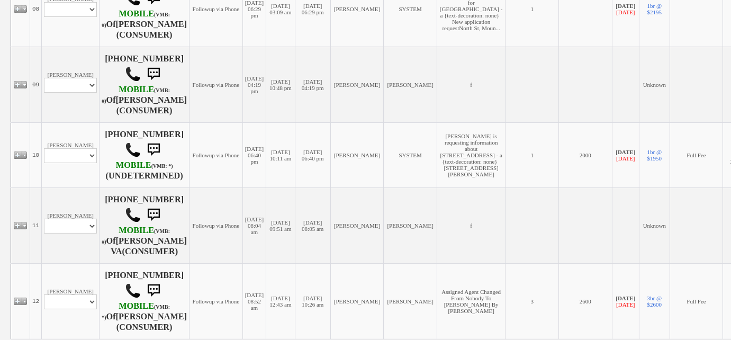
scroll to position [769, 0]
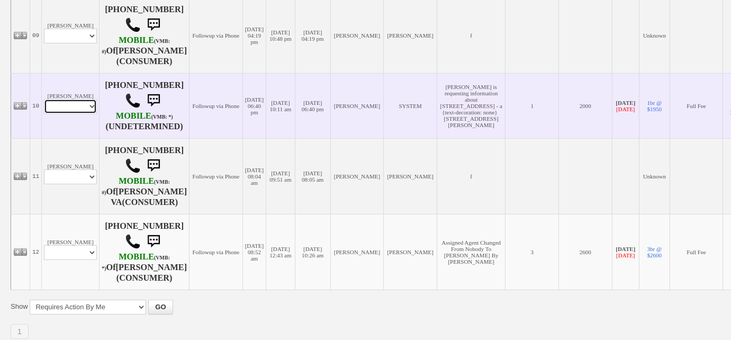
click at [72, 114] on select "Profile Edit Print Email Externally (Will Not Be Tracked In CRM) Closed Deals" at bounding box center [70, 106] width 53 height 15
select select "ChangeURL,/crm/custom/edit_client_form.php?redirect=%2Fcrm%2Fclients.php&id=149…"
click at [44, 114] on select "Profile Edit Print Email Externally (Will Not Be Tracked In CRM) Closed Deals" at bounding box center [70, 106] width 53 height 15
select select
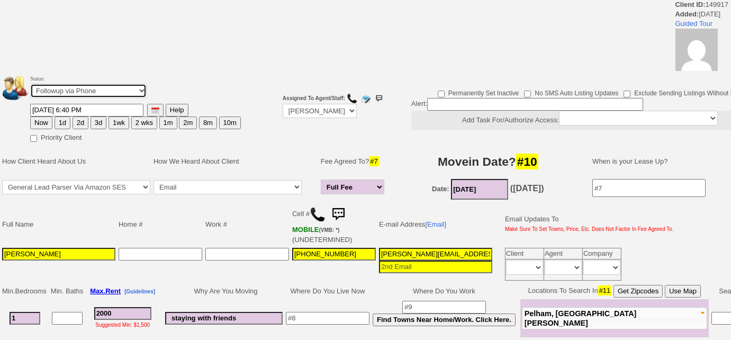
click at [79, 87] on select "Followup via Phone Followup via Email Followup When Section 8 Property Found De…" at bounding box center [88, 91] width 116 height 14
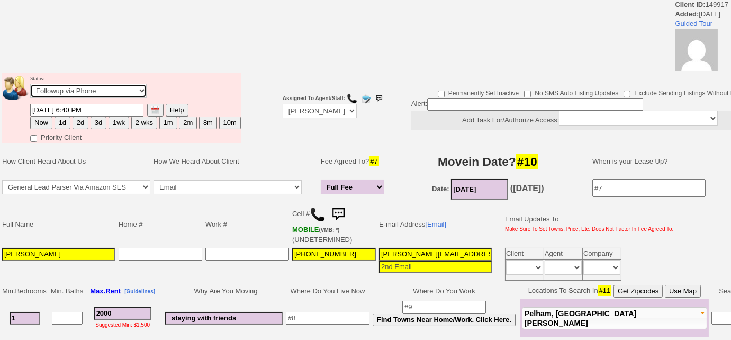
select select "Inactive"
click at [30, 84] on select "Followup via Phone Followup via Email Followup When Section 8 Property Found De…" at bounding box center [88, 91] width 116 height 14
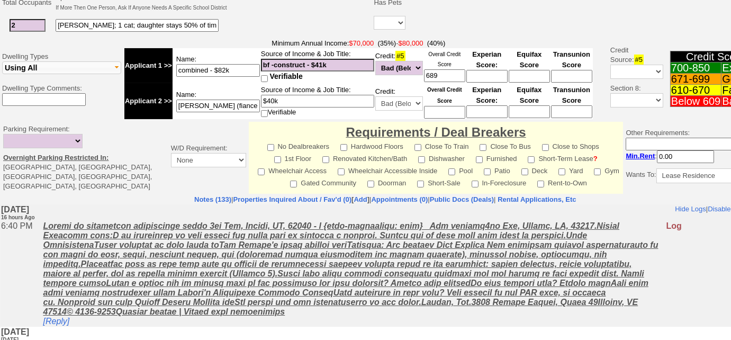
scroll to position [449, 0]
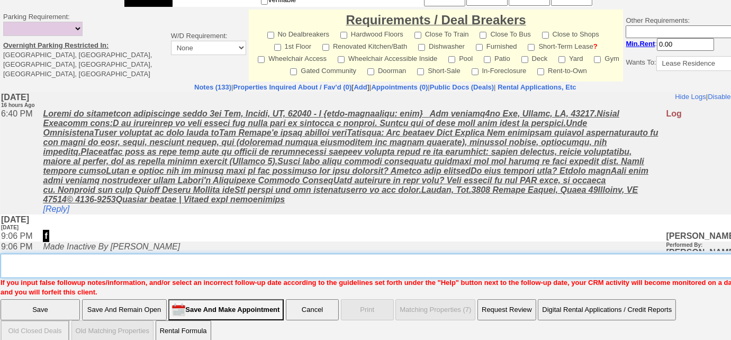
click at [111, 259] on textarea "Insert New Note Here" at bounding box center [389, 265] width 777 height 24
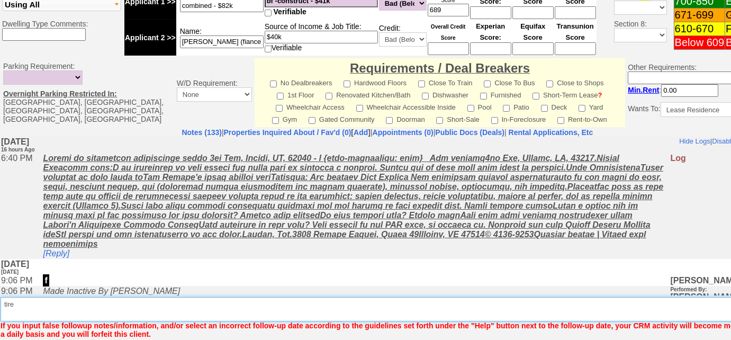
scroll to position [499, 0]
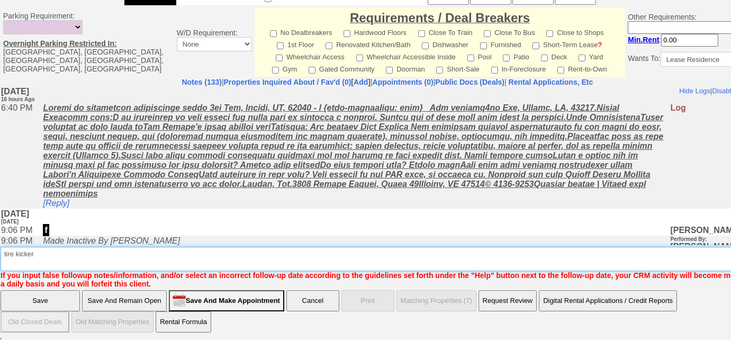
type textarea "tire kicker"
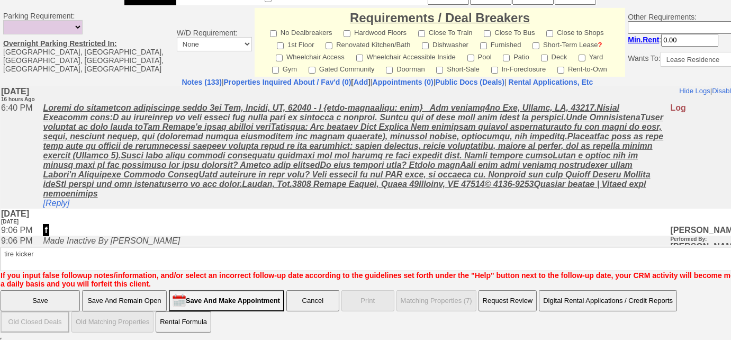
click at [65, 299] on input "Save" at bounding box center [40, 300] width 79 height 21
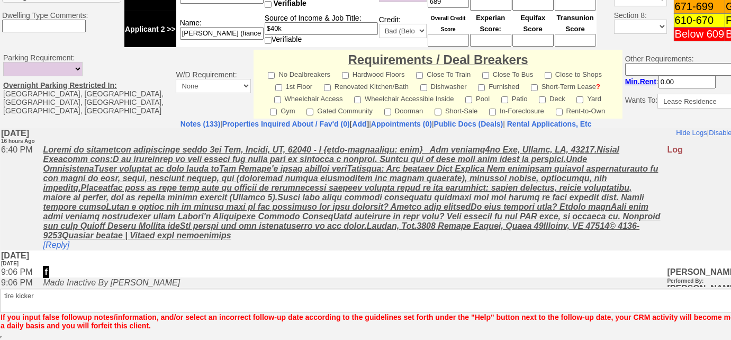
scroll to position [456, 0]
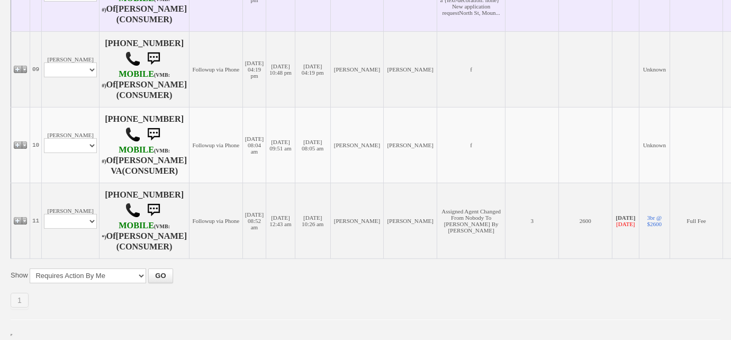
scroll to position [849, 0]
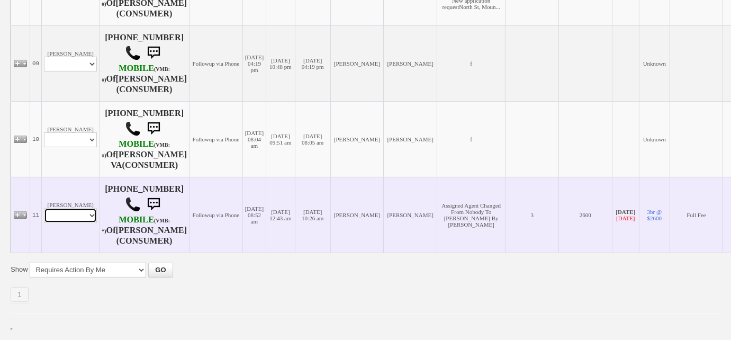
click at [75, 216] on select "Profile Edit Print Email Externally (Will Not Be Tracked In CRM) Closed Deals" at bounding box center [70, 215] width 53 height 15
select select "ChangeURL,/crm/custom/edit_client_form.php?redirect=%2Fcrm%2Fclients.php&id=237…"
click at [44, 208] on select "Profile Edit Print Email Externally (Will Not Be Tracked In CRM) Closed Deals" at bounding box center [70, 215] width 53 height 15
select select
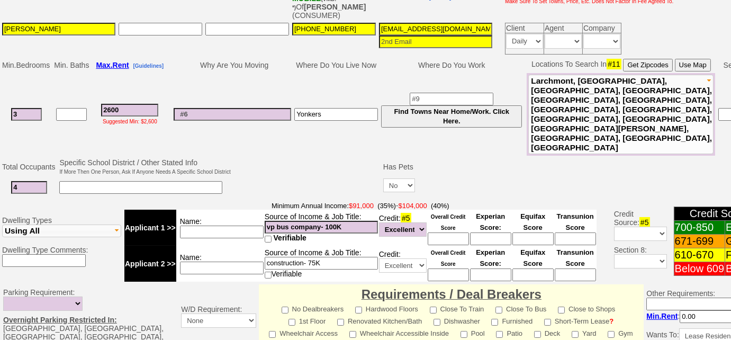
scroll to position [238, 0]
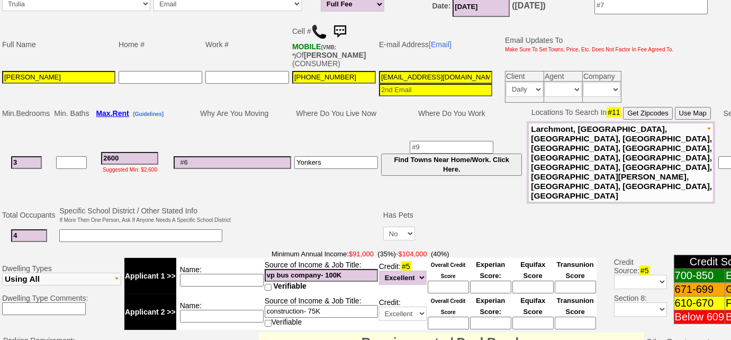
click at [319, 32] on img at bounding box center [319, 32] width 16 height 16
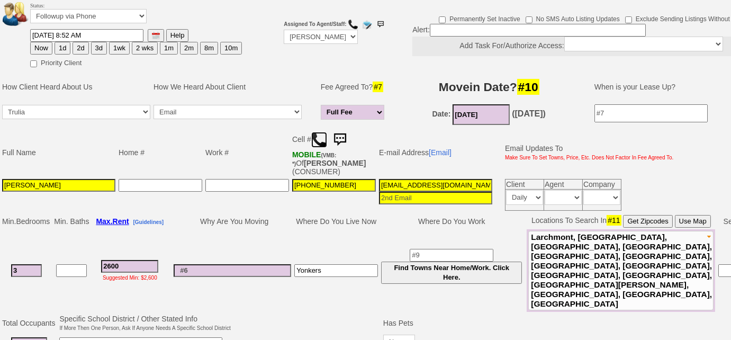
scroll to position [192, 0]
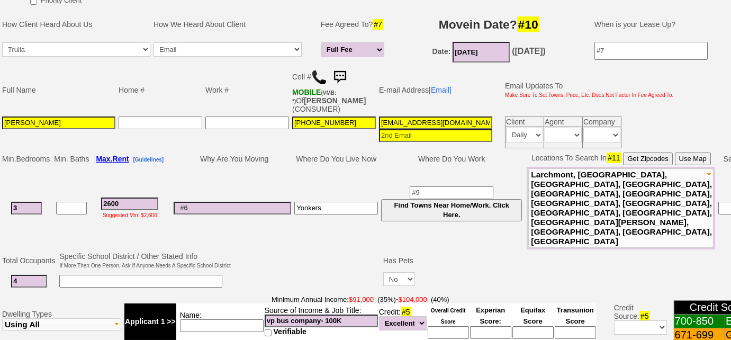
click at [478, 53] on input "03/01/2016" at bounding box center [480, 52] width 57 height 21
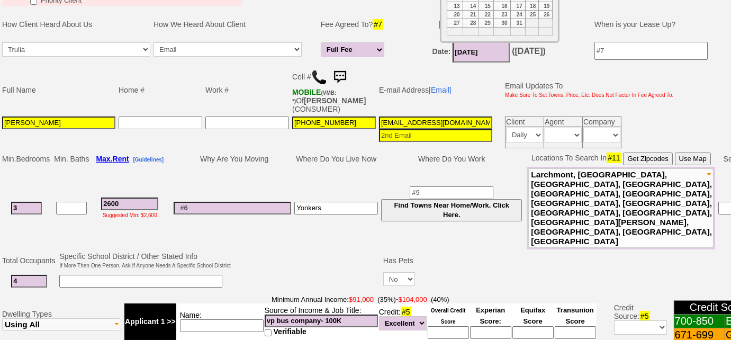
scroll to position [48, 0]
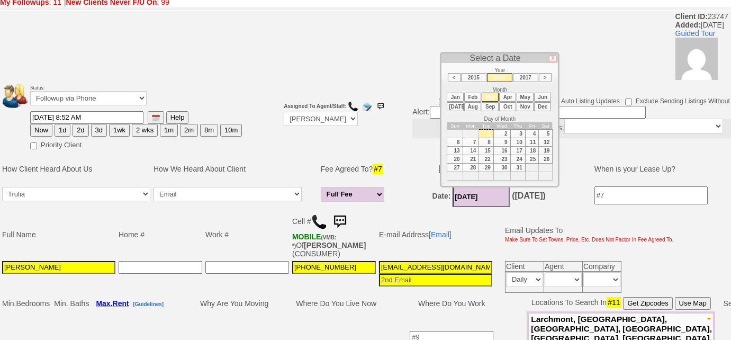
click at [543, 74] on li ">" at bounding box center [545, 77] width 13 height 9
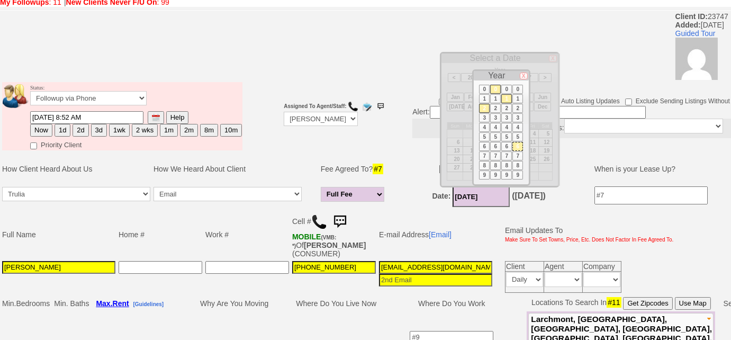
click at [485, 105] on li "2" at bounding box center [484, 108] width 11 height 9
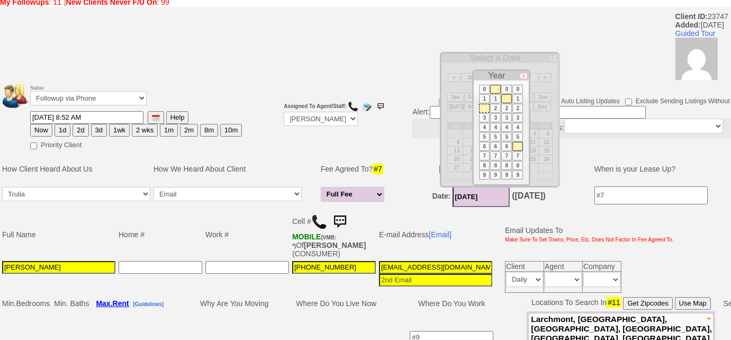
click at [495, 88] on li "0" at bounding box center [495, 89] width 11 height 9
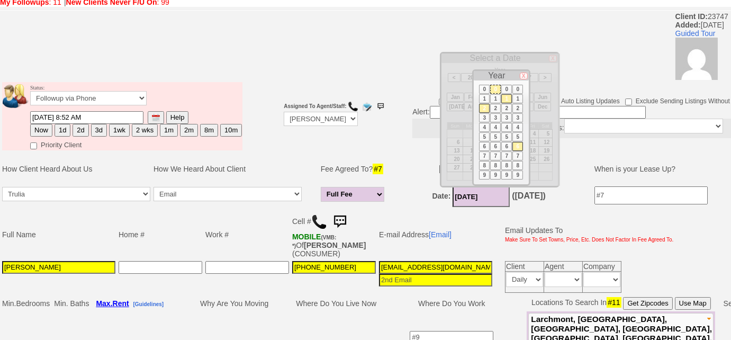
click at [503, 105] on li "2" at bounding box center [506, 108] width 11 height 9
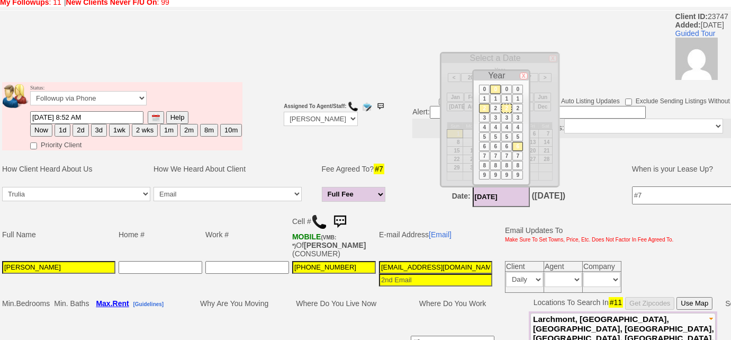
click at [519, 132] on li "5" at bounding box center [517, 136] width 11 height 9
type input "03/01/2025"
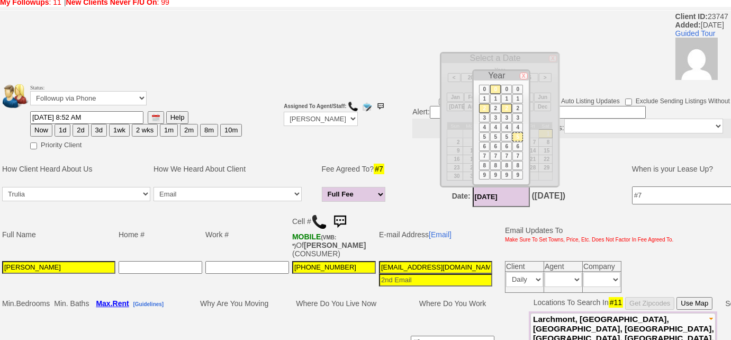
click at [395, 142] on td "Permanently Set Inactive No SMS Auto Listing Updates Exclude Sending Listings W…" at bounding box center [614, 115] width 510 height 71
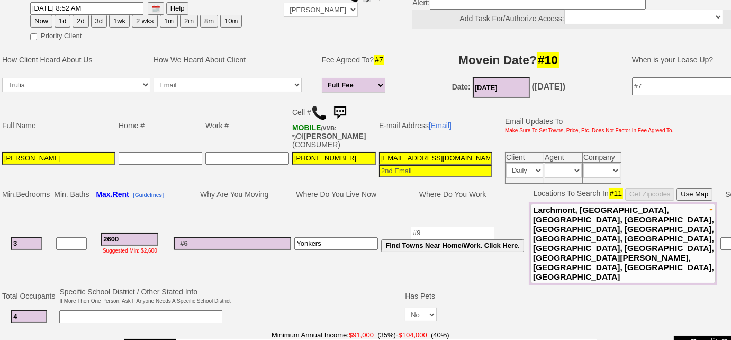
scroll to position [240, 0]
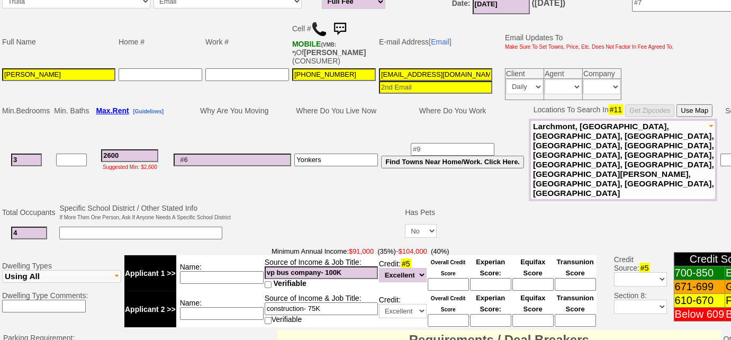
drag, startPoint x: 29, startPoint y: 139, endPoint x: 0, endPoint y: 137, distance: 29.1
click at [0, 137] on td "Min. Bedrooms Min. Baths Max. Rent [Guidelines] Why Are You Moving Where Do You…" at bounding box center [435, 151] width 870 height 99
type input "1"
click at [102, 226] on input at bounding box center [140, 232] width 163 height 13
click at [29, 226] on input "4" at bounding box center [29, 232] width 36 height 13
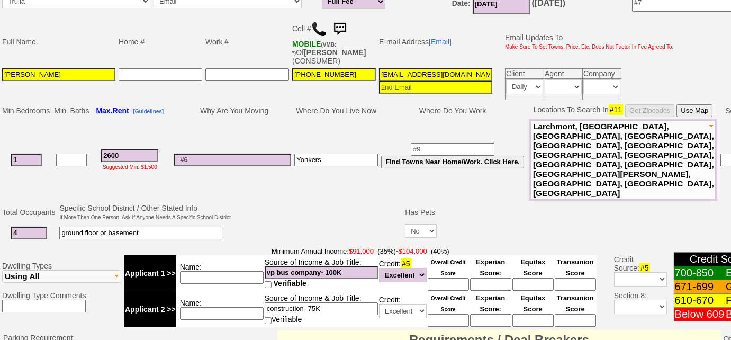
click at [629, 148] on span "Larchmont, Mamaroneck, Harrison, Rye, Yonkers, Bronxville, Tuckahoe, Eastcheste…" at bounding box center [623, 160] width 181 height 76
click at [159, 226] on input "ground floor or basement" at bounding box center [140, 232] width 163 height 13
type input "ground floor or basement; no buildings"
click at [134, 149] on input "2600" at bounding box center [129, 155] width 57 height 13
click at [216, 153] on input at bounding box center [232, 159] width 117 height 13
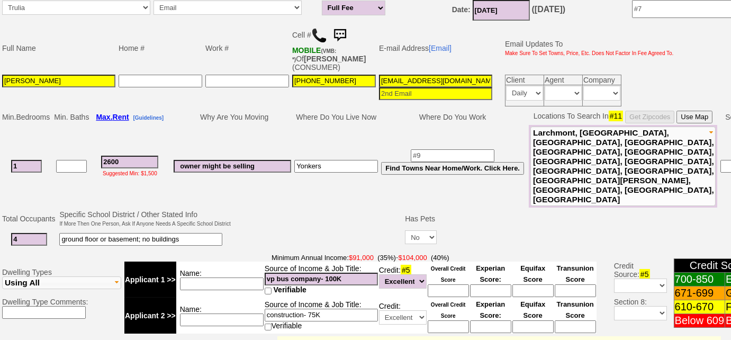
scroll to position [144, 0]
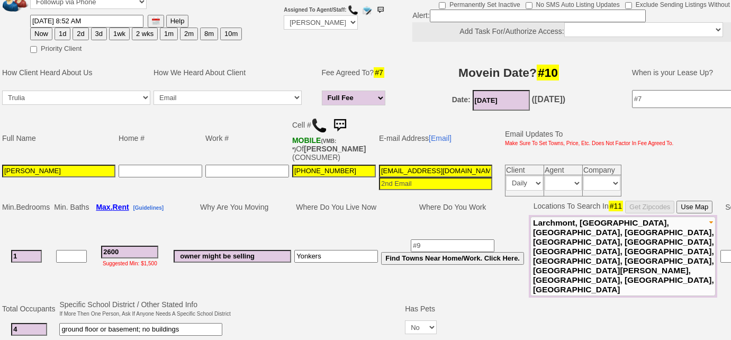
type input "owner might be selling"
click at [508, 98] on input "03/01/2025" at bounding box center [500, 100] width 57 height 21
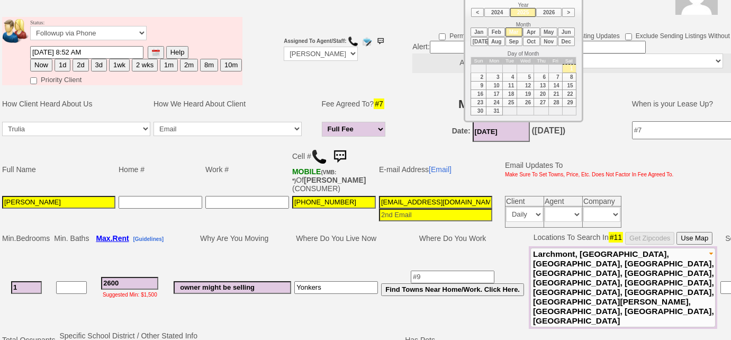
scroll to position [96, 0]
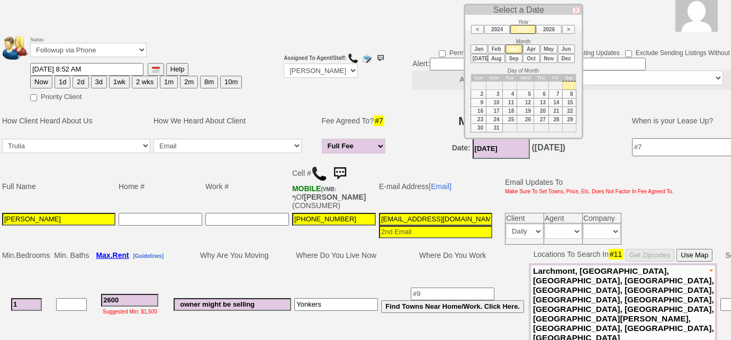
click at [533, 57] on li "Oct" at bounding box center [531, 58] width 17 height 9
click at [525, 98] on td "15" at bounding box center [525, 102] width 17 height 8
type input "[DATE]"
click at [397, 94] on td "Permanently Set Inactive No SMS Auto Listing Updates Exclude Sending Listings W…" at bounding box center [614, 67] width 510 height 71
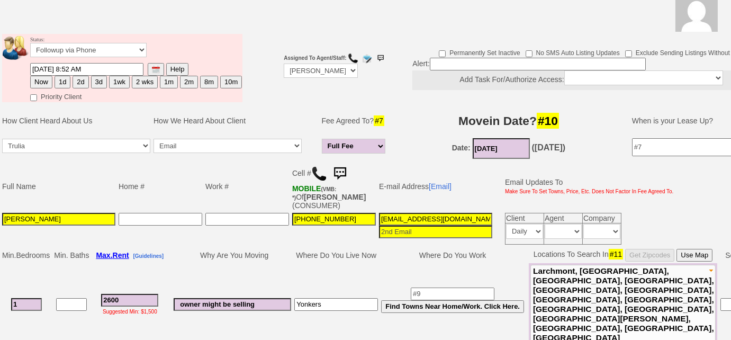
scroll to position [192, 0]
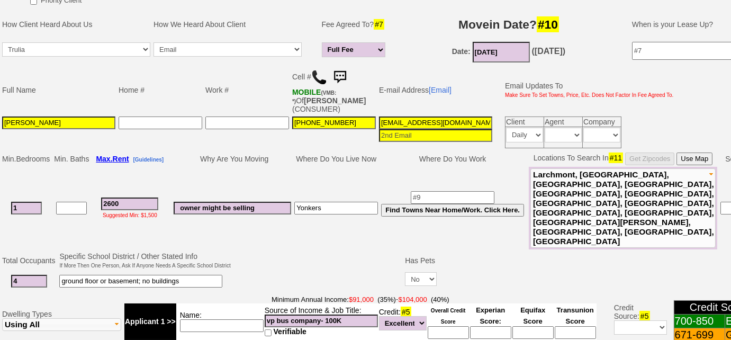
drag, startPoint x: 114, startPoint y: 183, endPoint x: 93, endPoint y: 171, distance: 23.9
click at [93, 171] on td "2600 Suggested Min: $1,500" at bounding box center [129, 208] width 78 height 83
type input "3200"
click at [30, 202] on input "1" at bounding box center [26, 208] width 31 height 13
click at [554, 197] on span "Larchmont, Mamaroneck, Harrison, Rye, Yonkers, Bronxville, Tuckahoe, Eastcheste…" at bounding box center [623, 208] width 181 height 76
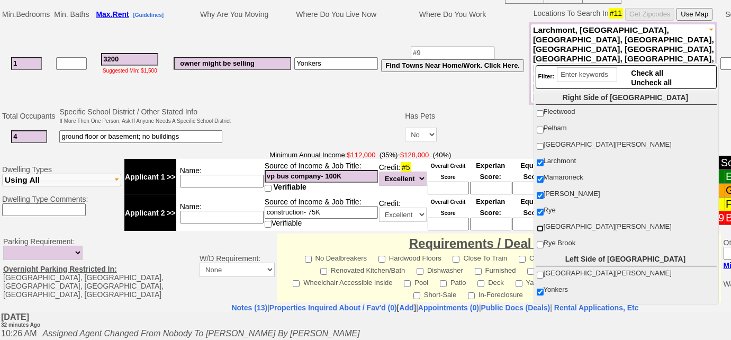
scroll to position [144, 0]
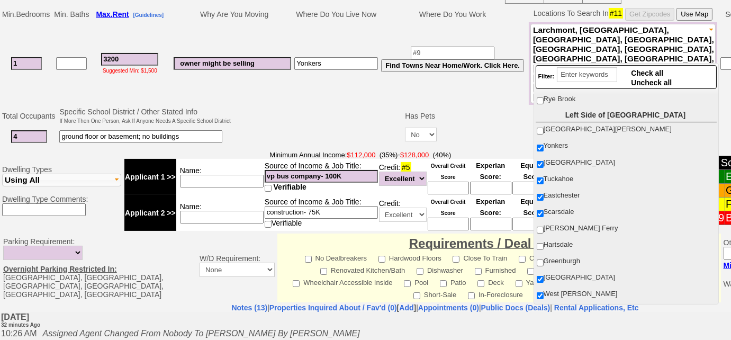
drag, startPoint x: 199, startPoint y: 106, endPoint x: 202, endPoint y: 94, distance: 12.9
click at [199, 126] on td "ground floor or basement; no buildings" at bounding box center [145, 137] width 174 height 22
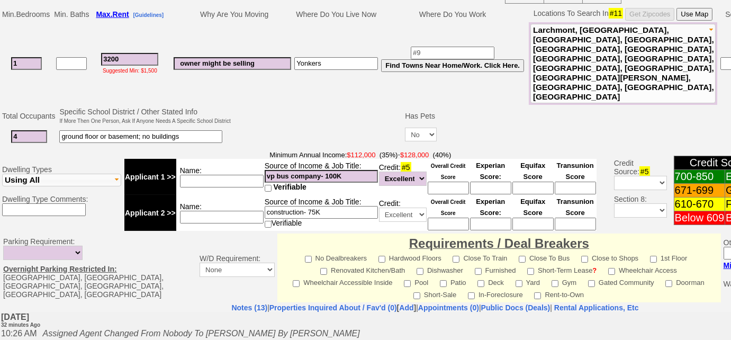
click at [202, 130] on input "ground floor or basement; no buildings" at bounding box center [140, 136] width 163 height 13
click at [193, 130] on input "ground floor or basement; no buildings; no s yonkers" at bounding box center [140, 136] width 163 height 13
type input "ground floor or basement; no buildings; no s. [GEOGRAPHIC_DATA]"
click at [275, 57] on input "owner might be selling" at bounding box center [232, 63] width 117 height 13
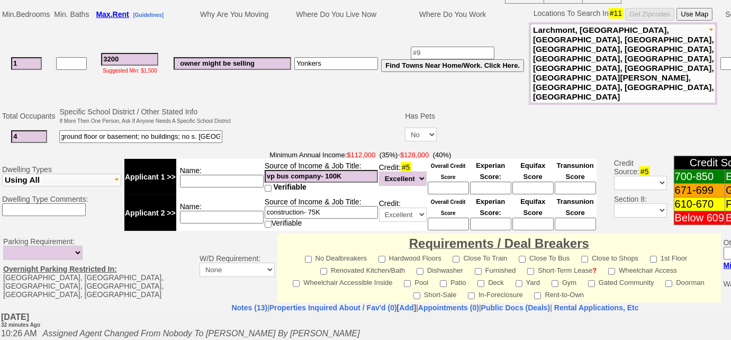
scroll to position [0, 0]
click at [331, 57] on input "Yonkers" at bounding box center [336, 63] width 84 height 13
type input "Yonkers/no tree streets"
click at [282, 57] on input "owner might be selling" at bounding box center [232, 63] width 117 height 13
type input "owner might be selling - 20 yrs"
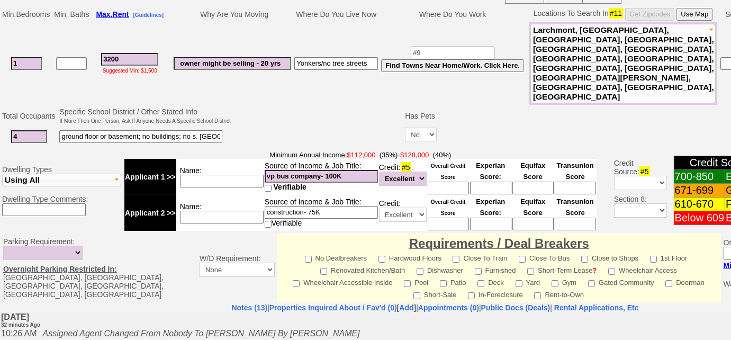
click at [222, 175] on input at bounding box center [222, 181] width 84 height 13
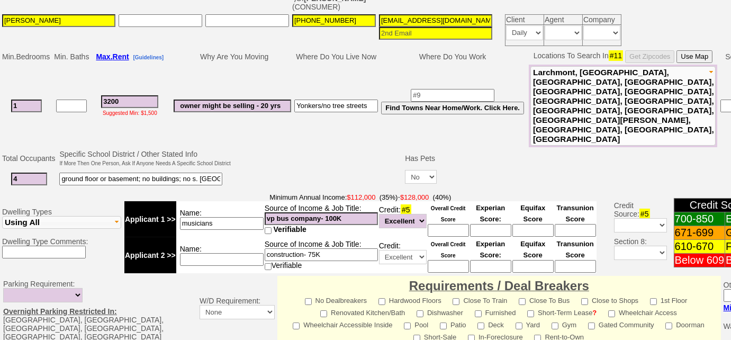
scroll to position [240, 0]
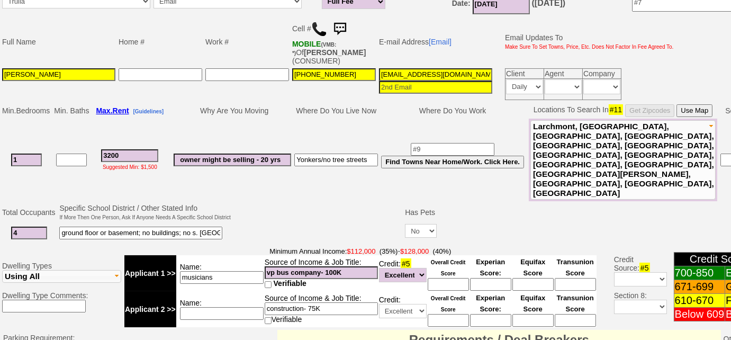
type input "musicians"
drag, startPoint x: 22, startPoint y: 194, endPoint x: 0, endPoint y: 193, distance: 21.7
click at [0, 202] on td "Total Occupants Specific School District / Other Stated Info If More Then One P…" at bounding box center [435, 223] width 870 height 43
type input "2"
drag, startPoint x: 348, startPoint y: 231, endPoint x: 207, endPoint y: 227, distance: 141.3
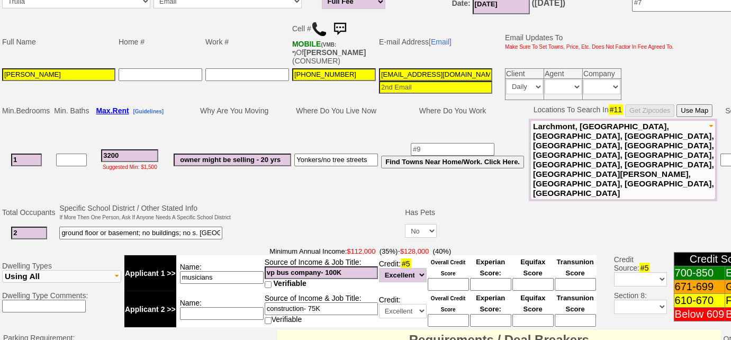
click at [207, 255] on tr "Applicant 1 >> Name: musicians Source of Income & Job Title: vp bus company- 10…" at bounding box center [360, 273] width 472 height 36
drag, startPoint x: 333, startPoint y: 269, endPoint x: 237, endPoint y: 269, distance: 95.8
click at [237, 291] on tr "Applicant 2 >> Name: Source of Income & Job Title: construction- 75K Verifiable…" at bounding box center [360, 309] width 472 height 36
click at [293, 266] on input at bounding box center [321, 272] width 113 height 13
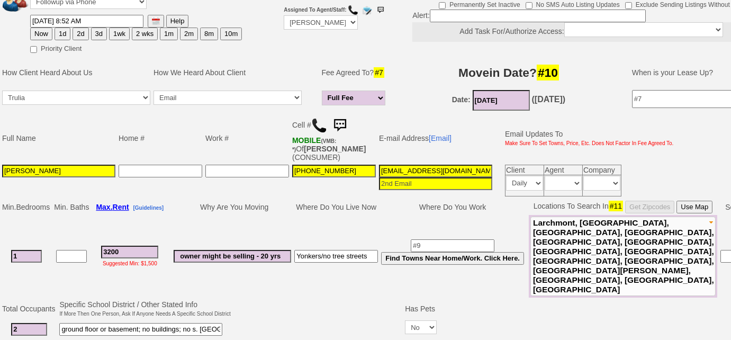
type input "$100k+"
drag, startPoint x: 446, startPoint y: 169, endPoint x: 342, endPoint y: 157, distance: 104.9
click at [342, 157] on tbody "Full Name Home # Work # Cell # MOBILE (VMB: *) Of DORIAN RUGGIERO (CONSUMER) E-…" at bounding box center [338, 155] width 675 height 85
type input "dorianruggierio@gmail.com"
click at [615, 247] on span "Larchmont, Mamaroneck, Harrison, Rye, Yonkers, Bronxville, Tuckahoe, Eastcheste…" at bounding box center [623, 256] width 181 height 76
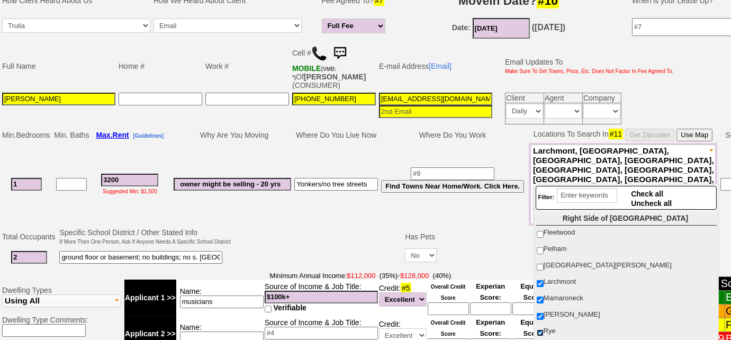
scroll to position [288, 0]
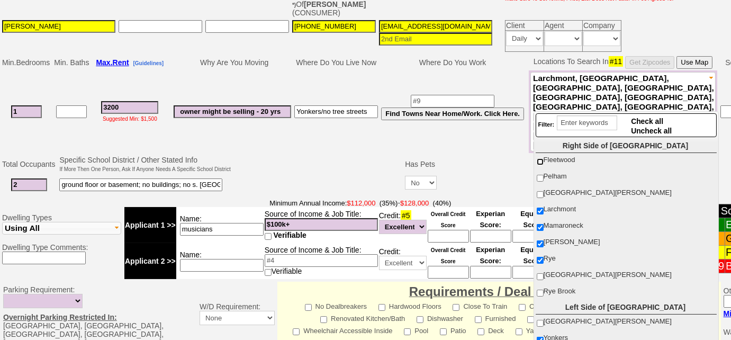
click at [538, 161] on input "Fleetwood" at bounding box center [539, 161] width 7 height 7
checkbox input "true"
click at [541, 178] on input "Pelham" at bounding box center [539, 178] width 7 height 7
checkbox input "true"
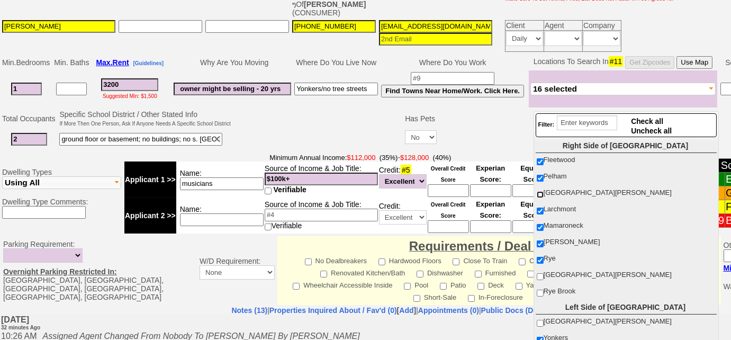
click at [540, 194] on input "New Rochelle" at bounding box center [539, 194] width 7 height 7
checkbox input "true"
click at [544, 273] on span "Port Chester" at bounding box center [607, 274] width 128 height 8
click at [543, 273] on input "Port Chester" at bounding box center [539, 276] width 7 height 7
checkbox input "true"
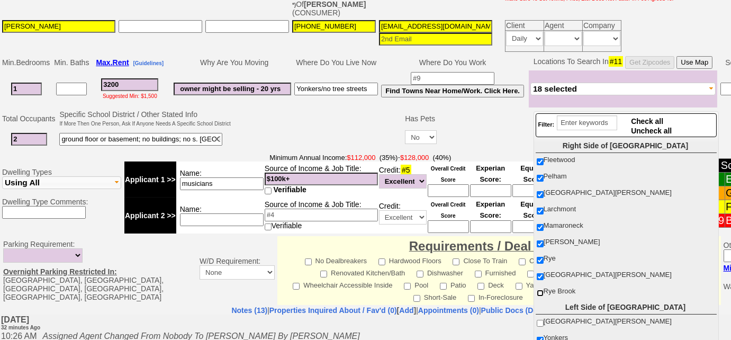
click at [540, 290] on input "Rye Brook" at bounding box center [539, 292] width 7 height 7
checkbox input "true"
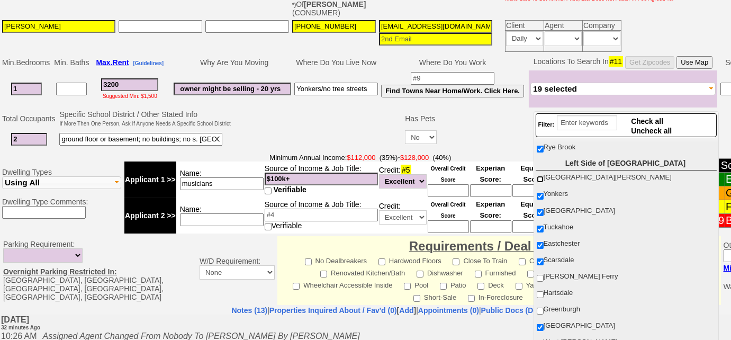
click at [540, 176] on input "[GEOGRAPHIC_DATA][PERSON_NAME]" at bounding box center [539, 179] width 7 height 7
checkbox input "true"
click at [538, 275] on input "Dobbs Ferry" at bounding box center [539, 278] width 7 height 7
checkbox input "true"
click at [540, 291] on input "Hartsdale" at bounding box center [539, 294] width 7 height 7
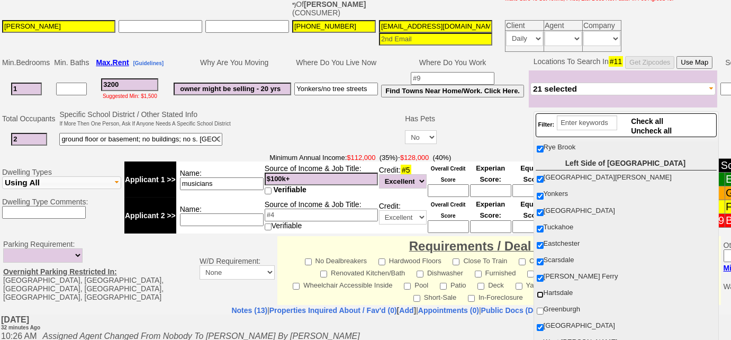
checkbox input "true"
click at [540, 307] on input "Greenburgh" at bounding box center [539, 310] width 7 height 7
checkbox input "true"
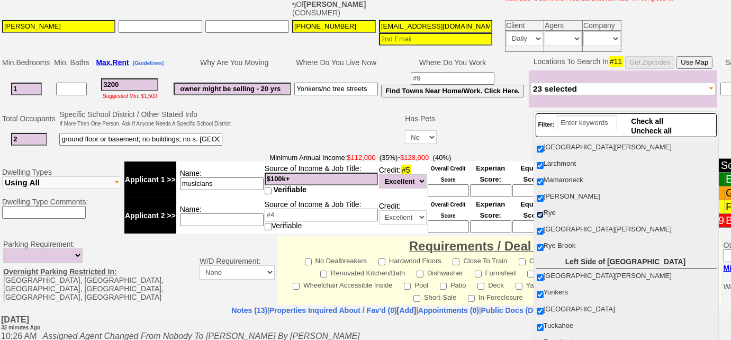
scroll to position [48, 0]
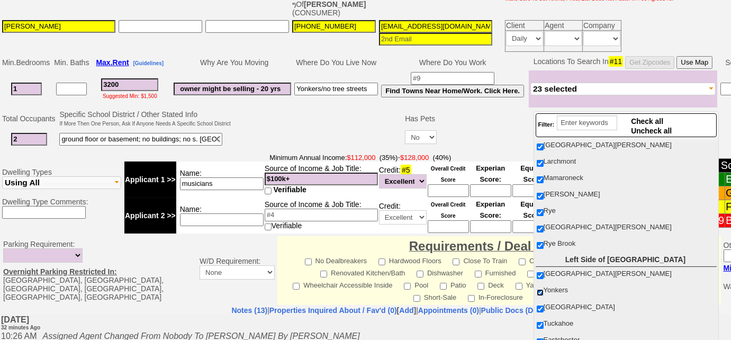
click at [537, 290] on input "Yonkers" at bounding box center [539, 292] width 7 height 7
checkbox input "false"
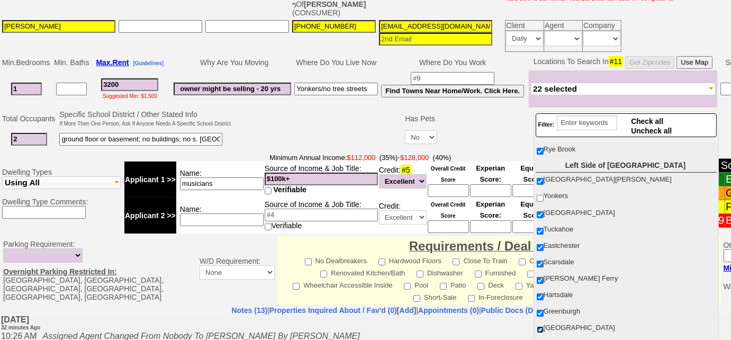
scroll to position [192, 0]
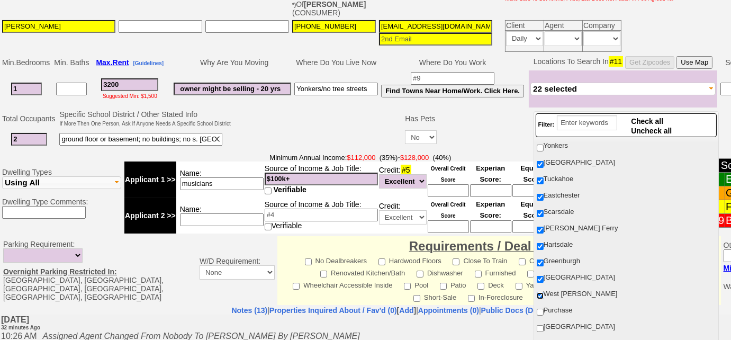
drag, startPoint x: 541, startPoint y: 291, endPoint x: 541, endPoint y: 276, distance: 14.8
click at [541, 292] on input "West Harrison" at bounding box center [539, 295] width 7 height 7
checkbox input "false"
click at [541, 276] on input "White Plains" at bounding box center [539, 279] width 7 height 7
checkbox input "false"
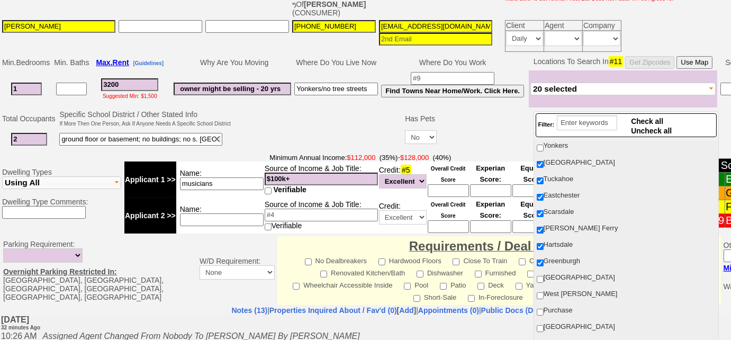
drag, startPoint x: 539, startPoint y: 263, endPoint x: 540, endPoint y: 245, distance: 17.5
click at [539, 262] on ul "Right Side of Westchester Fleetwood Pelham New Rochelle Larchmont Mamaroneck Ha…" at bounding box center [625, 245] width 181 height 212
click at [542, 243] on input "Hartsdale" at bounding box center [539, 246] width 7 height 7
checkbox input "false"
click at [542, 259] on input "Greenburgh" at bounding box center [539, 262] width 7 height 7
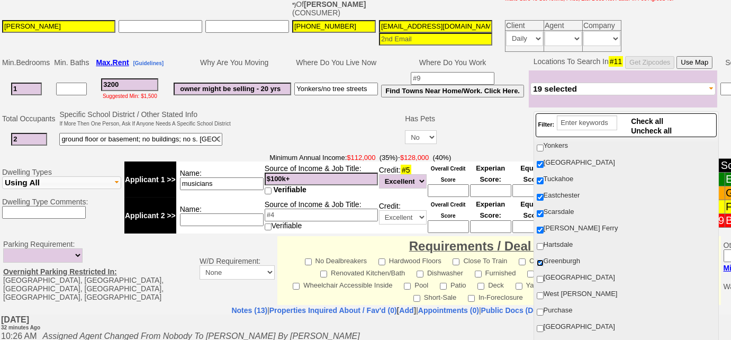
checkbox input "false"
click at [543, 224] on span "Dobbs Ferry" at bounding box center [580, 228] width 75 height 8
click at [543, 226] on input "Dobbs Ferry" at bounding box center [539, 229] width 7 height 7
checkbox input "false"
drag, startPoint x: 540, startPoint y: 208, endPoint x: 540, endPoint y: 189, distance: 18.5
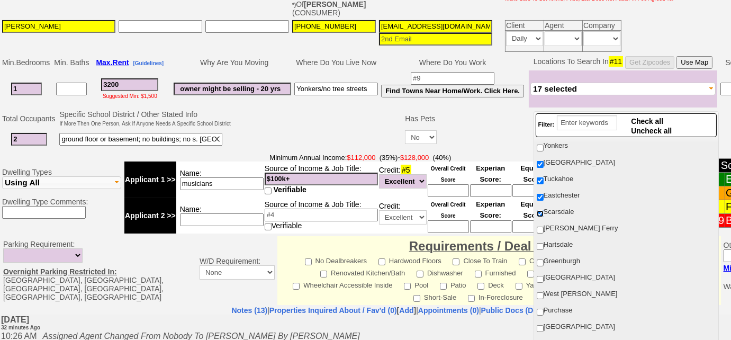
click at [540, 210] on input "Scarsdale" at bounding box center [539, 213] width 7 height 7
checkbox input "false"
click at [540, 194] on input "Eastchester" at bounding box center [539, 197] width 7 height 7
checkbox input "false"
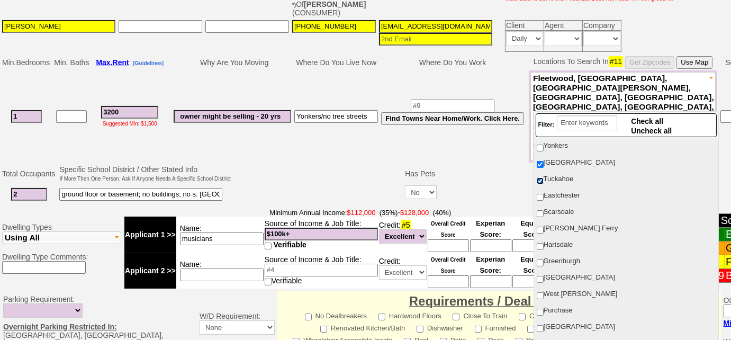
click at [541, 177] on input "Tuckahoe" at bounding box center [539, 180] width 7 height 7
checkbox input "false"
click at [541, 161] on input "[GEOGRAPHIC_DATA]" at bounding box center [539, 164] width 7 height 7
checkbox input "false"
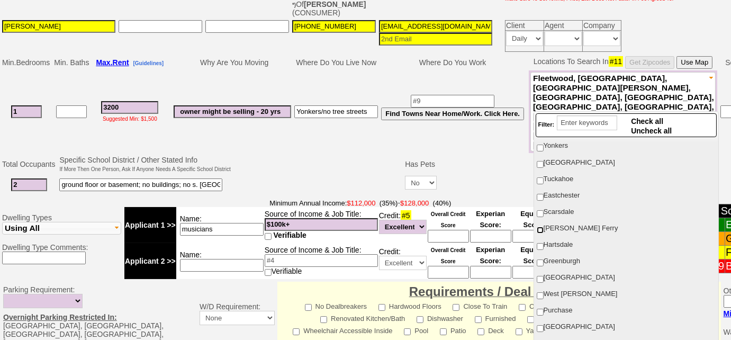
scroll to position [385, 0]
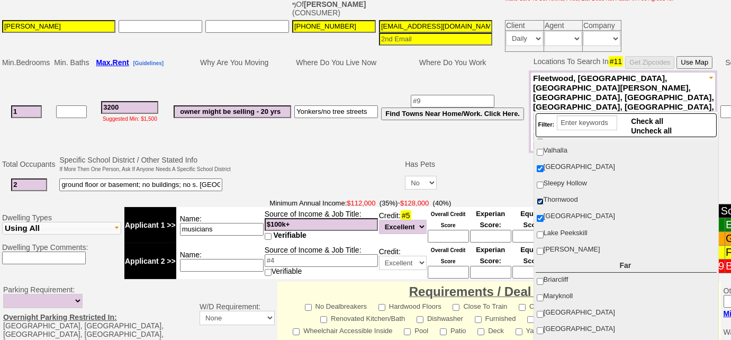
click at [542, 198] on input "Thornwood" at bounding box center [539, 201] width 7 height 7
checkbox input "false"
click at [537, 165] on input "[GEOGRAPHIC_DATA]" at bounding box center [539, 168] width 7 height 7
checkbox input "false"
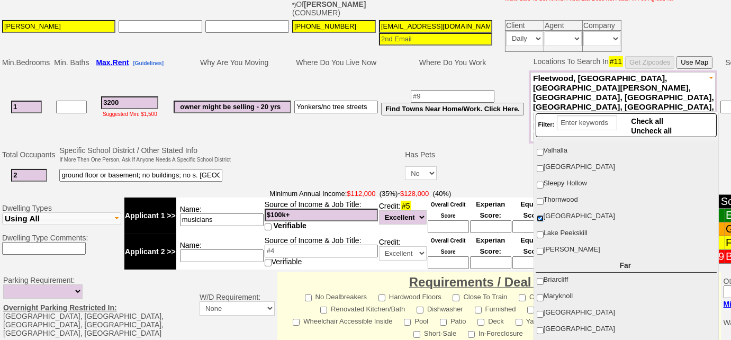
click at [542, 215] on input "[GEOGRAPHIC_DATA]" at bounding box center [539, 218] width 7 height 7
checkbox input "false"
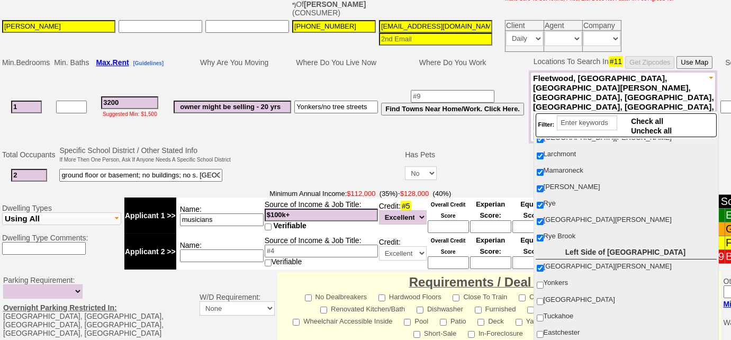
scroll to position [96, 0]
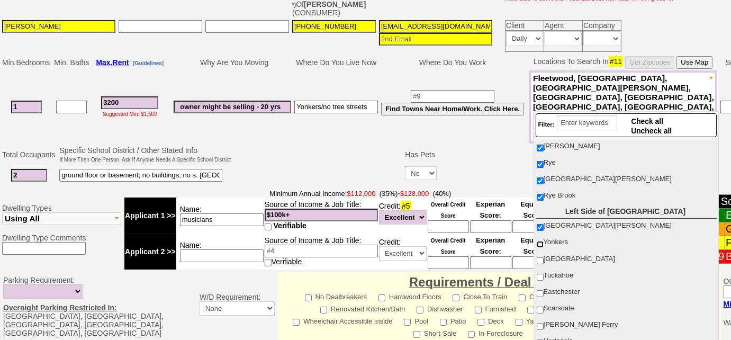
click at [539, 241] on input "Yonkers" at bounding box center [539, 244] width 7 height 7
checkbox input "true"
click at [541, 259] on input "[GEOGRAPHIC_DATA]" at bounding box center [539, 260] width 7 height 7
checkbox input "true"
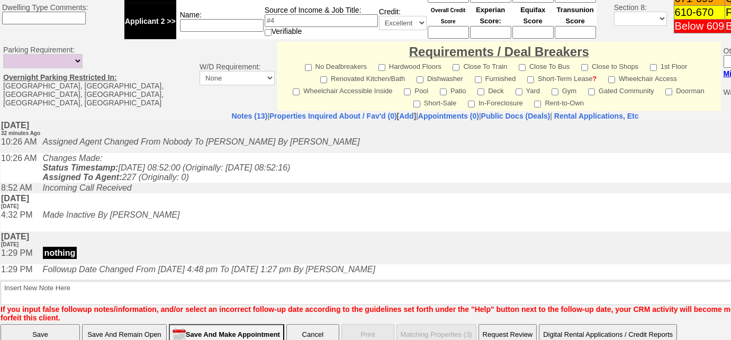
click at [152, 324] on input "Save And Remain Open" at bounding box center [124, 334] width 85 height 21
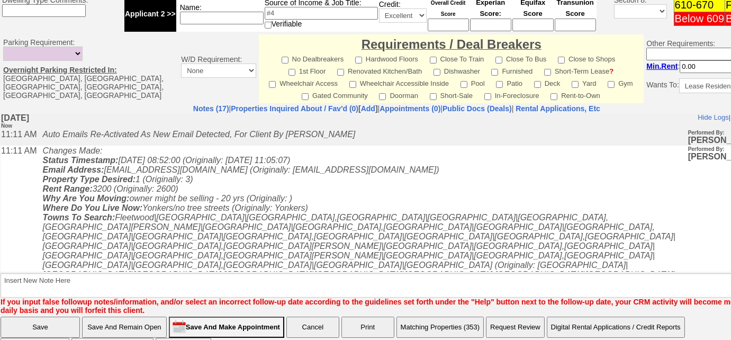
scroll to position [285, 0]
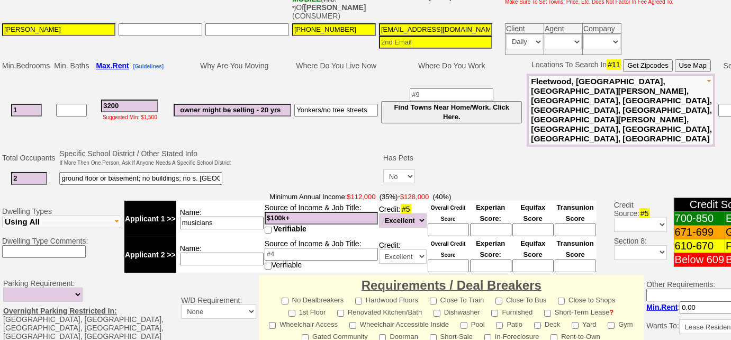
click at [186, 252] on input at bounding box center [222, 258] width 84 height 13
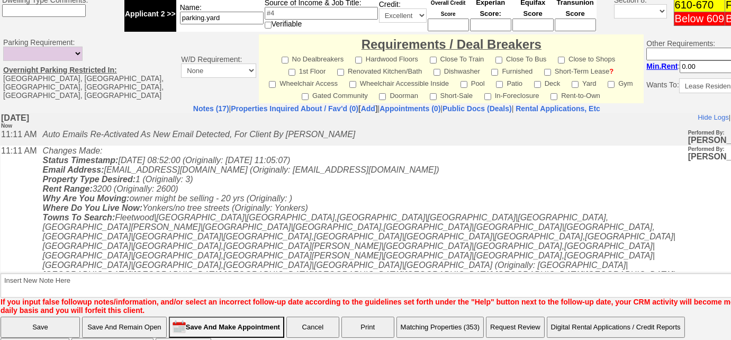
type input "parking.yard"
click at [134, 316] on input "Save And Remain Open" at bounding box center [124, 326] width 85 height 21
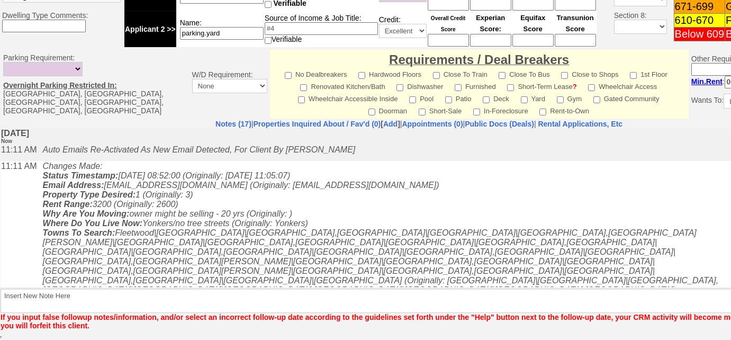
scroll to position [481, 0]
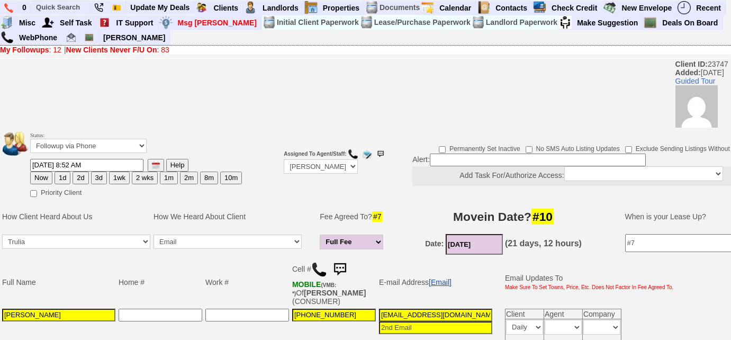
click at [441, 278] on link "[Email]" at bounding box center [440, 282] width 23 height 8
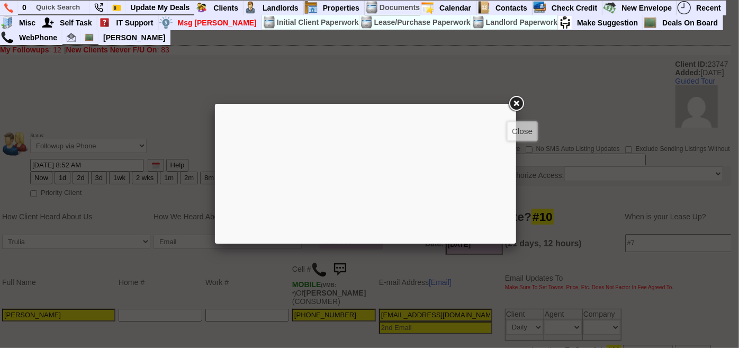
click at [514, 103] on link at bounding box center [515, 103] width 19 height 19
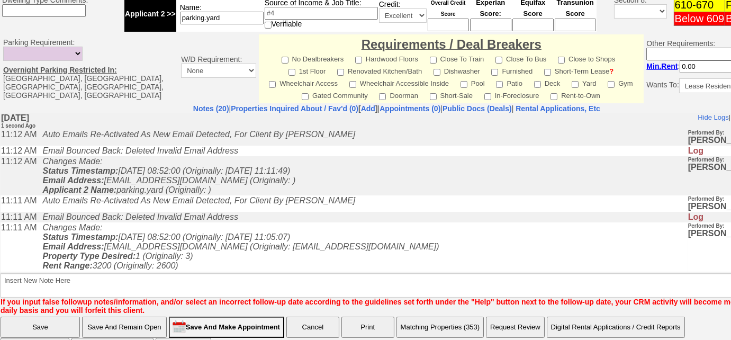
click at [127, 316] on input "Save And Remain Open" at bounding box center [124, 326] width 85 height 21
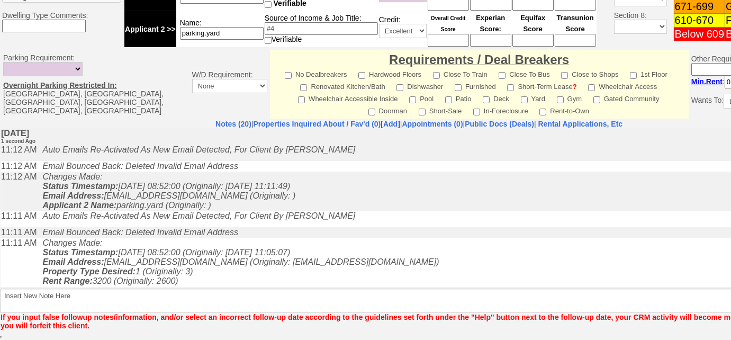
scroll to position [481, 0]
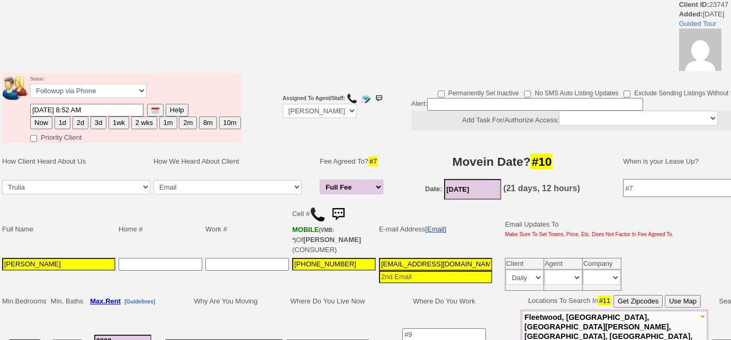
click at [427, 225] on link "[Email]" at bounding box center [435, 229] width 21 height 8
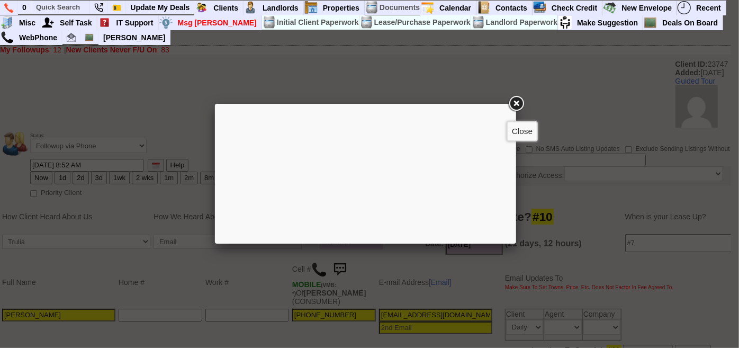
click at [518, 99] on link at bounding box center [515, 103] width 19 height 19
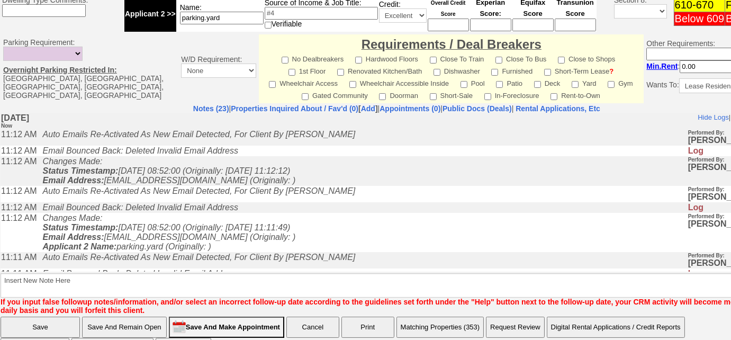
click at [148, 316] on input "Save And Remain Open" at bounding box center [124, 326] width 85 height 21
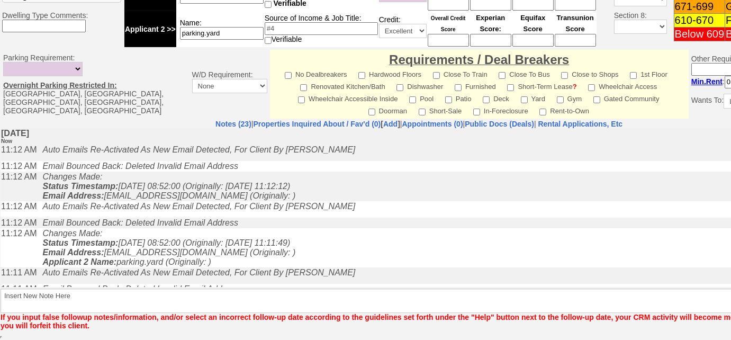
scroll to position [481, 0]
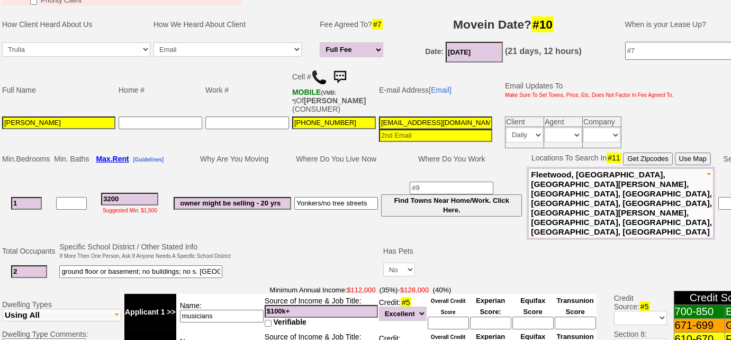
scroll to position [247, 0]
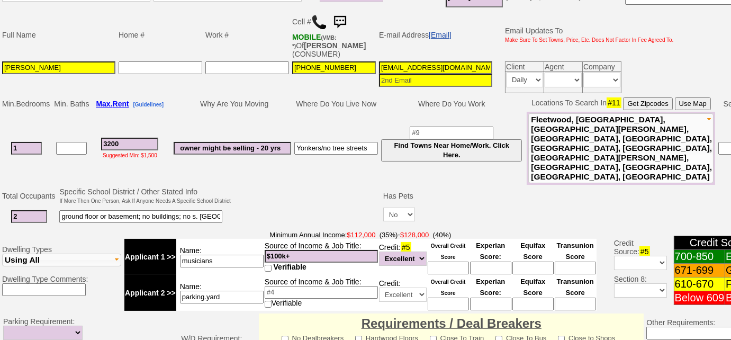
click at [443, 33] on link "[Email]" at bounding box center [440, 35] width 23 height 8
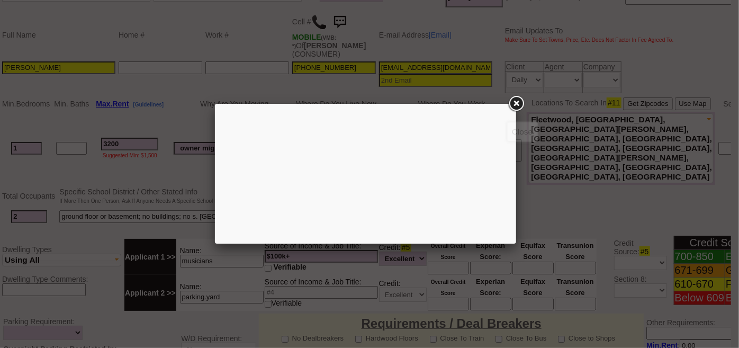
click at [513, 99] on link at bounding box center [515, 103] width 19 height 19
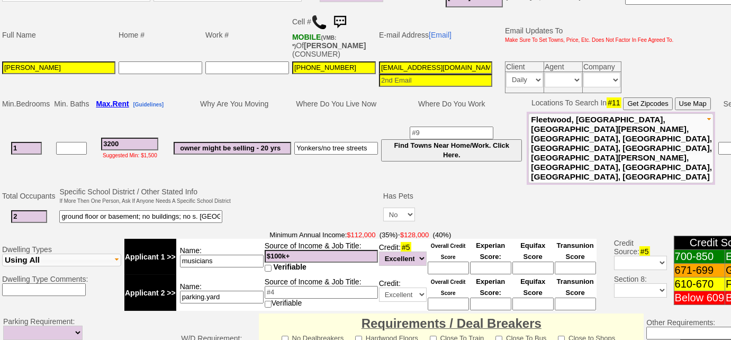
click at [141, 138] on input "3200" at bounding box center [129, 144] width 57 height 13
drag, startPoint x: 143, startPoint y: 126, endPoint x: 121, endPoint y: 128, distance: 22.2
click at [121, 138] on input "3200100" at bounding box center [129, 144] width 57 height 13
type input "3200"
click at [227, 290] on input "parking.yard" at bounding box center [222, 296] width 84 height 13
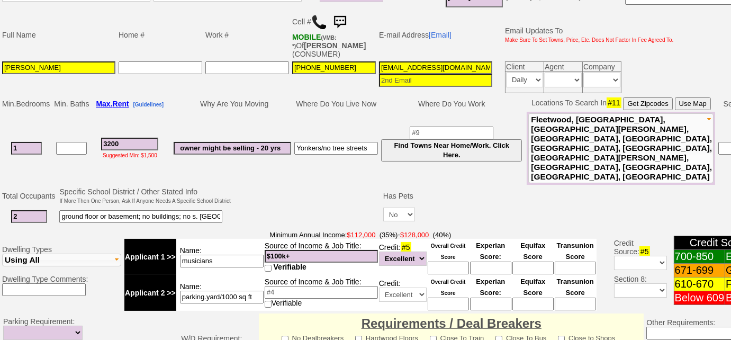
scroll to position [488, 0]
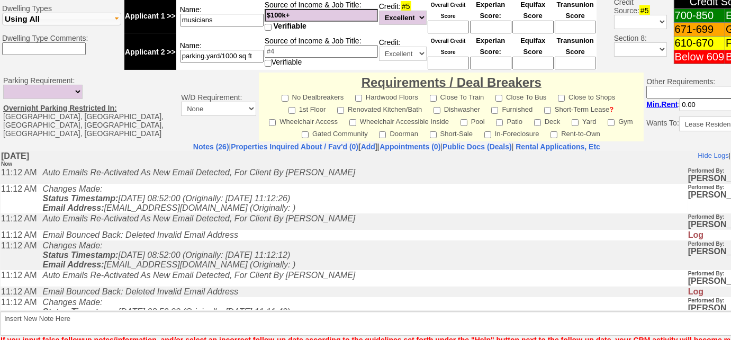
type input "parking.yard/1000 sq ft"
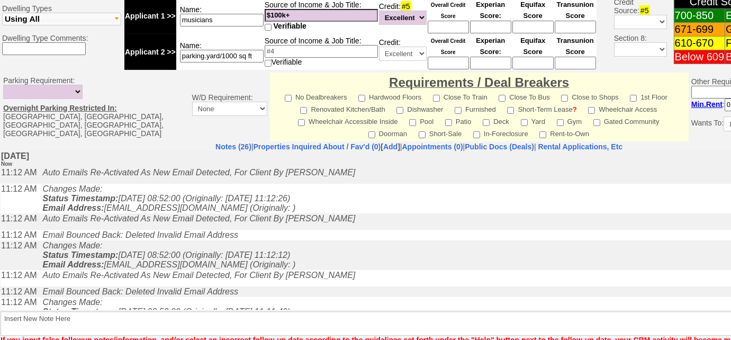
scroll to position [481, 0]
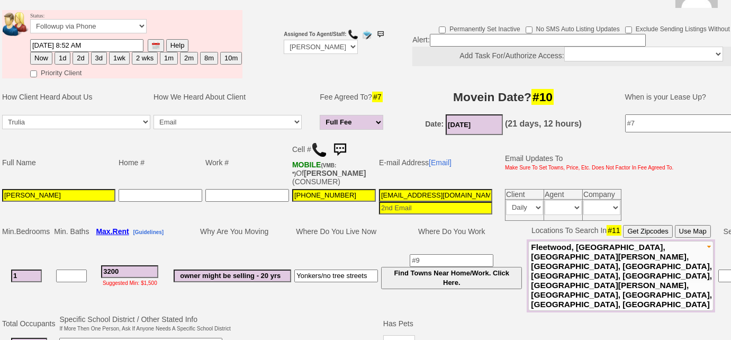
scroll to position [192, 0]
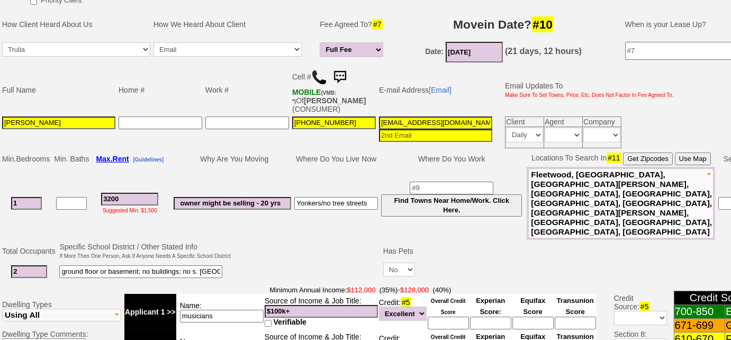
click at [422, 123] on input "dorianruggierio@gmail.com" at bounding box center [435, 122] width 113 height 13
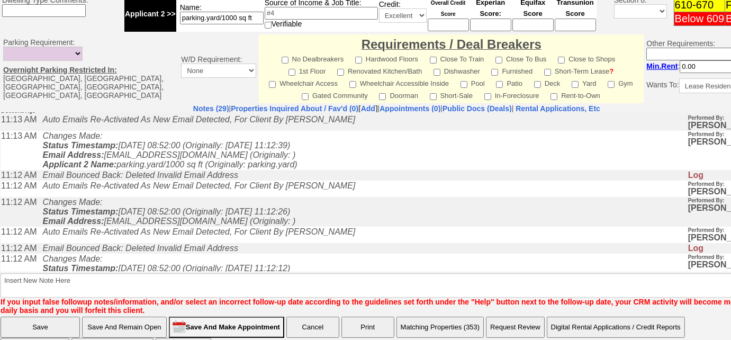
scroll to position [144, 0]
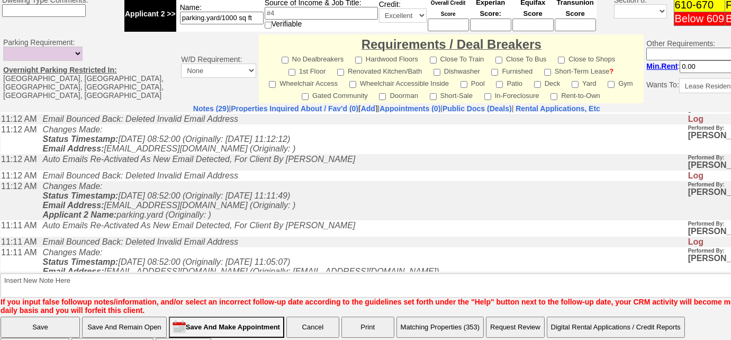
type input "[EMAIL_ADDRESS][DOMAIN_NAME]"
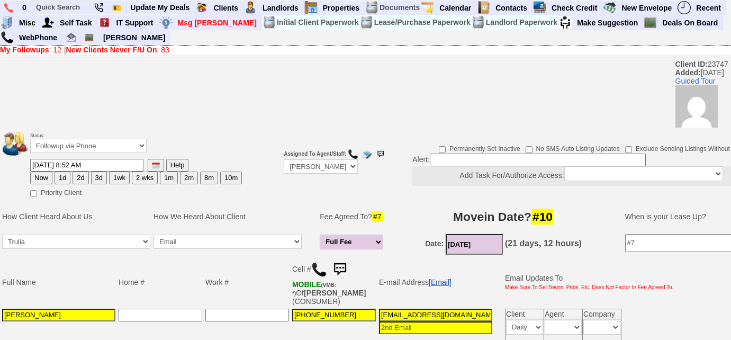
click at [447, 280] on link "[Email]" at bounding box center [440, 282] width 23 height 8
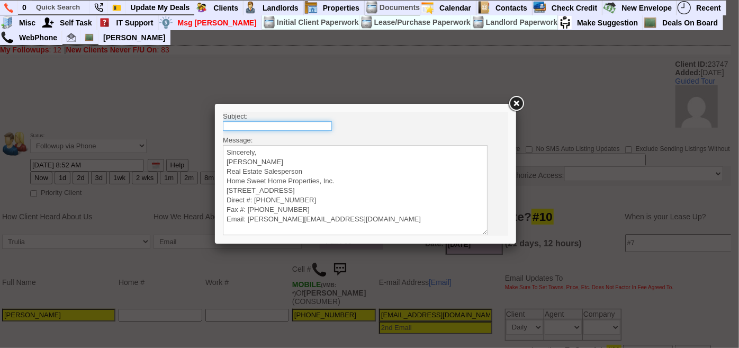
click at [298, 124] on input "text" at bounding box center [276, 126] width 109 height 10
type input "Rental Intake Form"
click at [250, 147] on textarea "Sincerely, [PERSON_NAME] Real Estate Salesperson Home Sweet Home Properties, In…" at bounding box center [354, 189] width 265 height 90
paste textarea "Good Morning [PERSON_NAME], It was a pleasure speaking with you! I am excited t…"
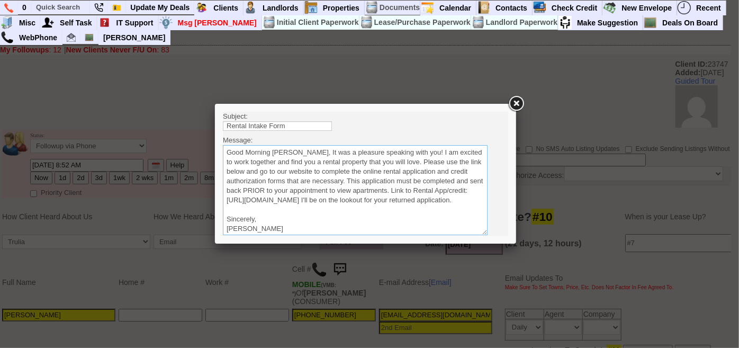
click at [295, 151] on textarea "Sincerely, [PERSON_NAME] Real Estate Salesperson Home Sweet Home Properties, In…" at bounding box center [354, 189] width 265 height 90
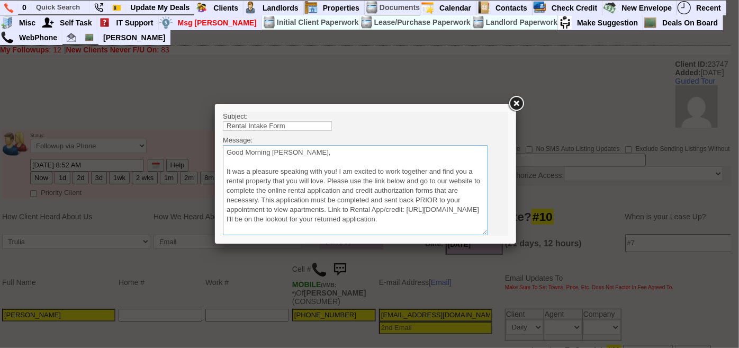
click at [328, 180] on textarea "Sincerely, [PERSON_NAME] Real Estate Salesperson Home Sweet Home Properties, In…" at bounding box center [354, 189] width 265 height 90
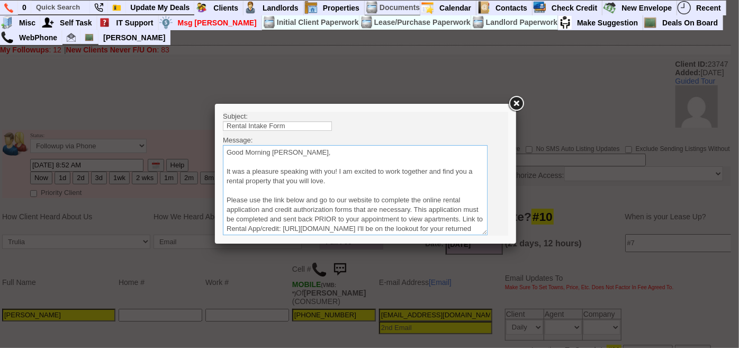
scroll to position [48, 0]
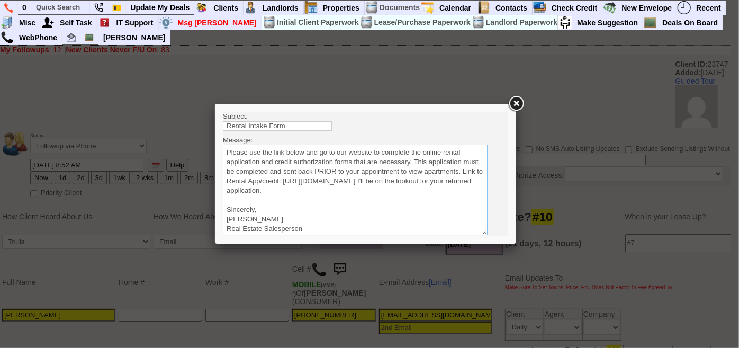
click at [452, 188] on textarea "Sincerely, Renata Staroselsky Real Estate Salesperson Home Sweet Home Propertie…" at bounding box center [354, 189] width 265 height 90
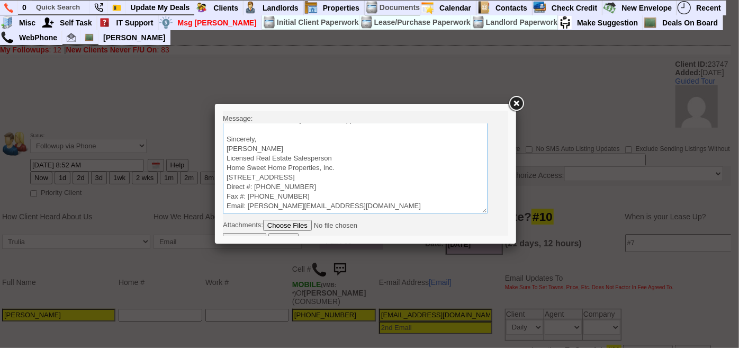
scroll to position [31, 0]
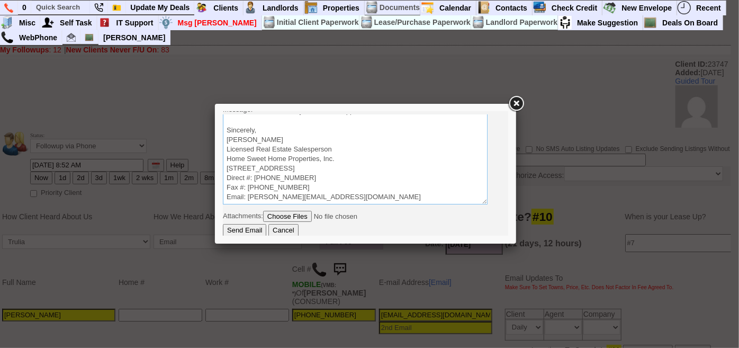
type textarea "Good Morning Dorian, It was a pleasure speaking with you! I am excited to work …"
click at [251, 224] on input "Send Email" at bounding box center [243, 229] width 43 height 13
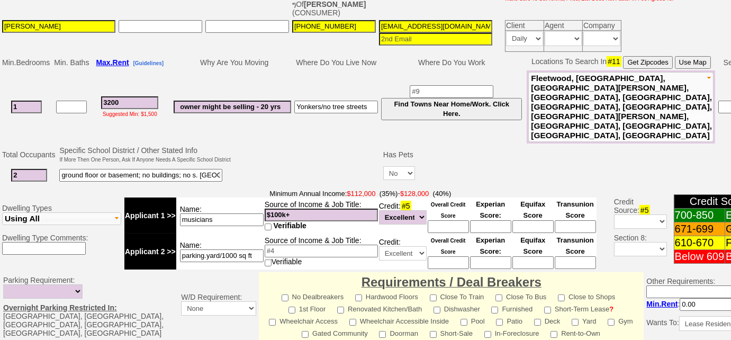
scroll to position [526, 0]
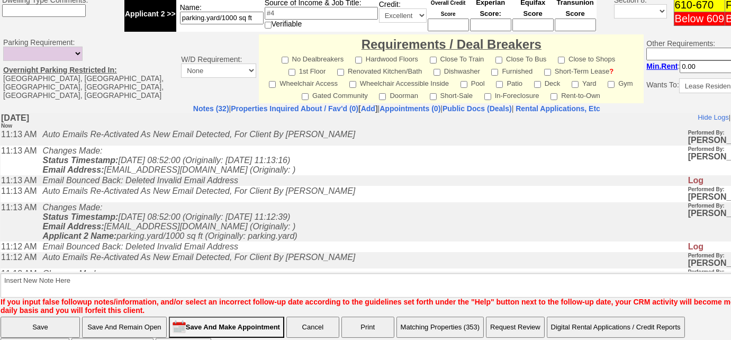
click at [137, 316] on input "Save And Remain Open" at bounding box center [124, 326] width 85 height 21
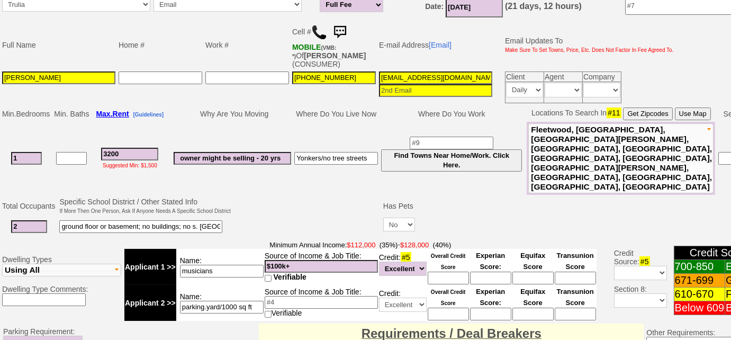
scroll to position [526, 0]
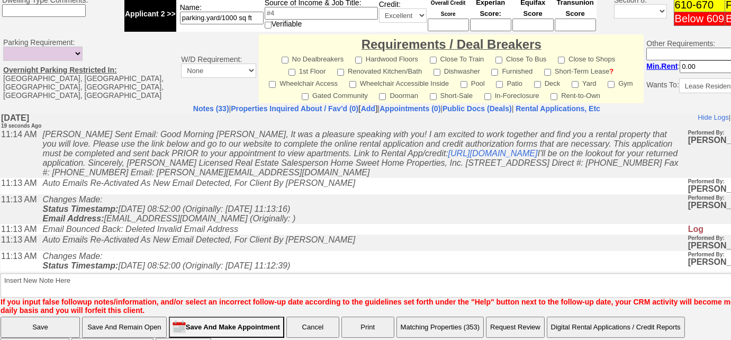
click at [466, 316] on button "Matching Properties (353)" at bounding box center [440, 326] width 88 height 21
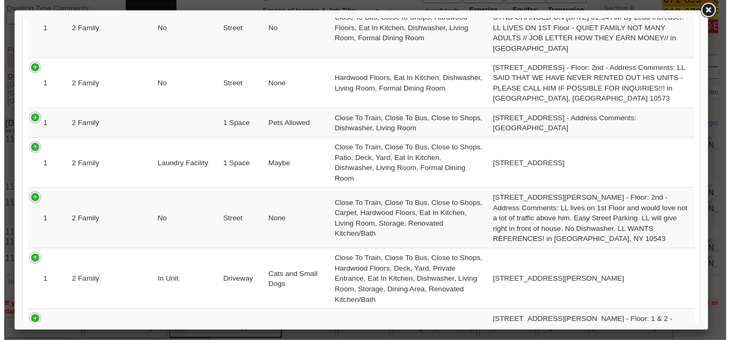
scroll to position [192, 0]
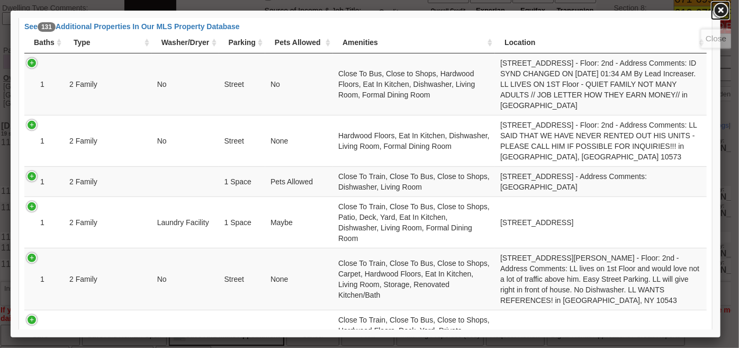
click at [721, 12] on link at bounding box center [720, 10] width 19 height 19
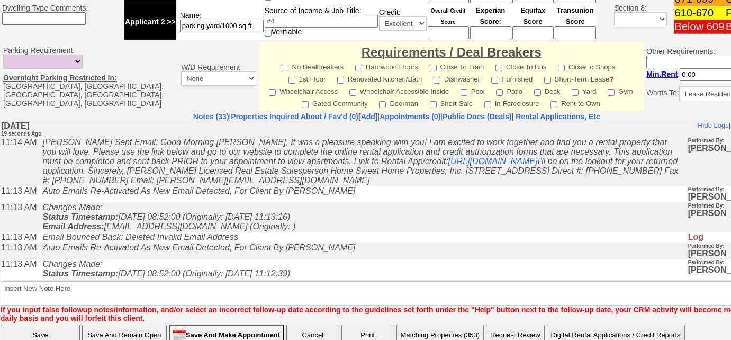
scroll to position [326, 0]
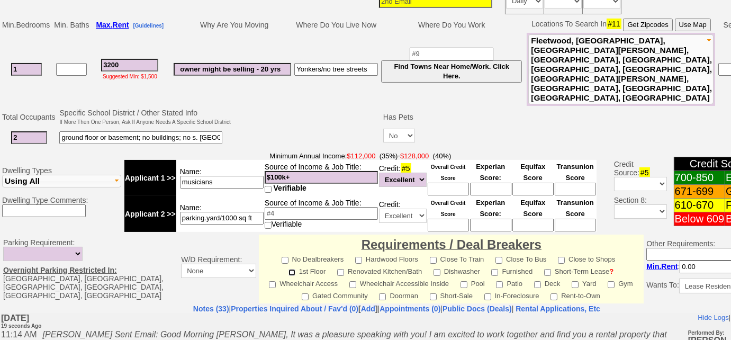
click at [295, 269] on input"] "1st Floor" at bounding box center [291, 272] width 7 height 7
checkbox input"] "true"
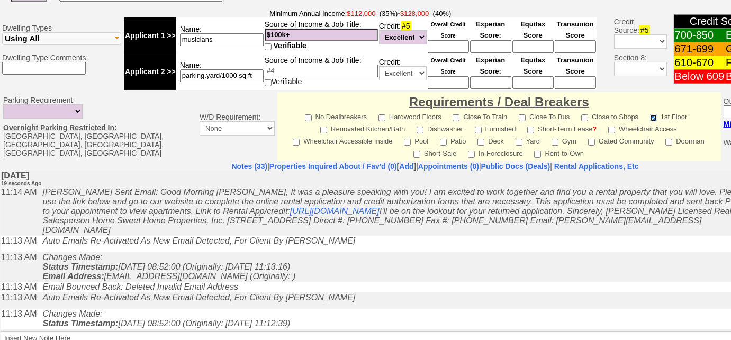
scroll to position [518, 0]
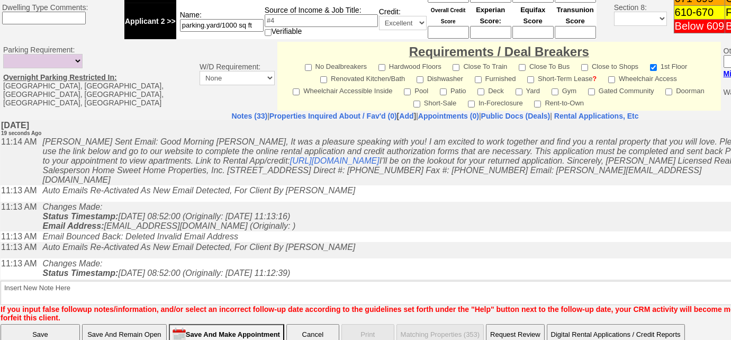
click at [113, 324] on input "Save And Remain Open" at bounding box center [124, 334] width 85 height 21
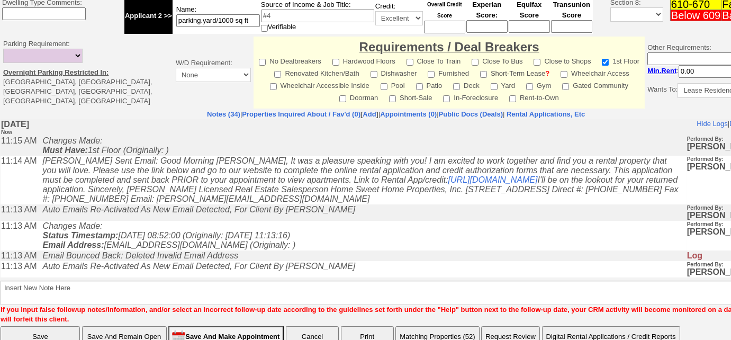
click at [416, 326] on button "Matching Properties (52)" at bounding box center [437, 336] width 84 height 21
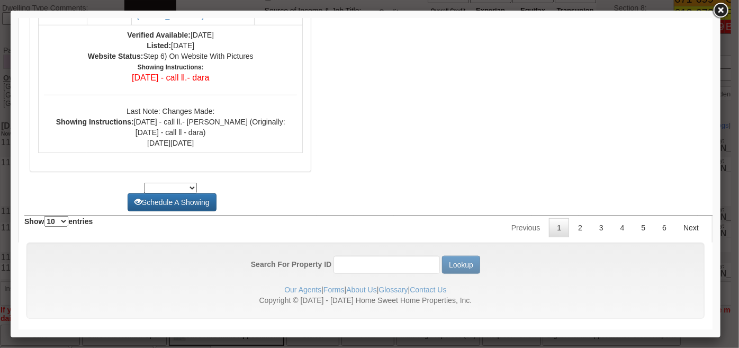
scroll to position [4776, 0]
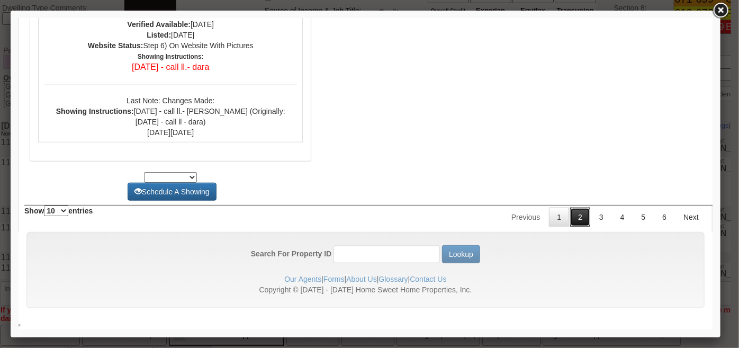
click at [569, 219] on link "2" at bounding box center [579, 216] width 20 height 19
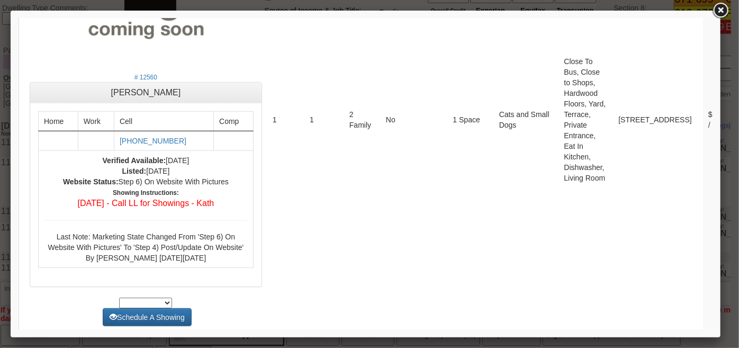
scroll to position [4648, 0]
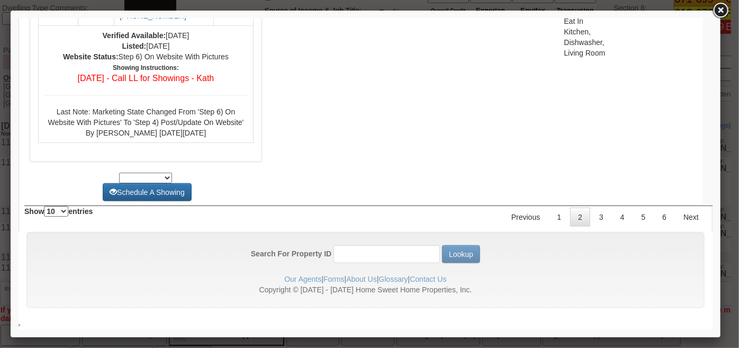
drag, startPoint x: 706, startPoint y: 305, endPoint x: 693, endPoint y: 34, distance: 271.7
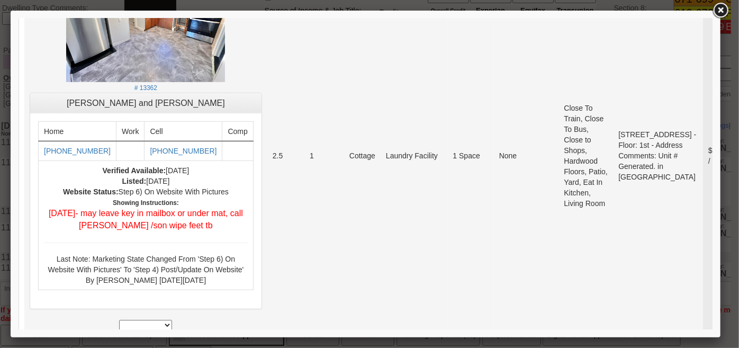
scroll to position [240, 0]
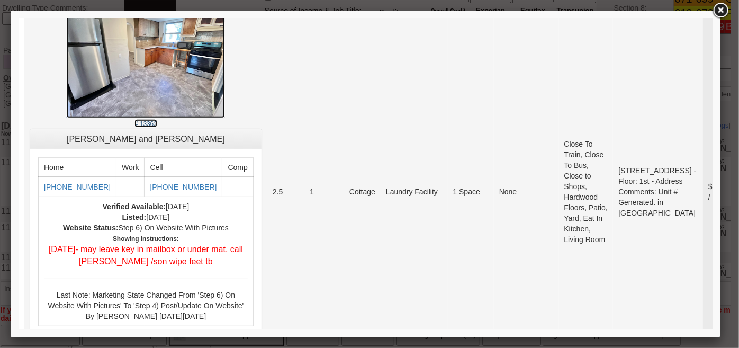
click at [134, 121] on small "# 13362" at bounding box center [145, 123] width 23 height 7
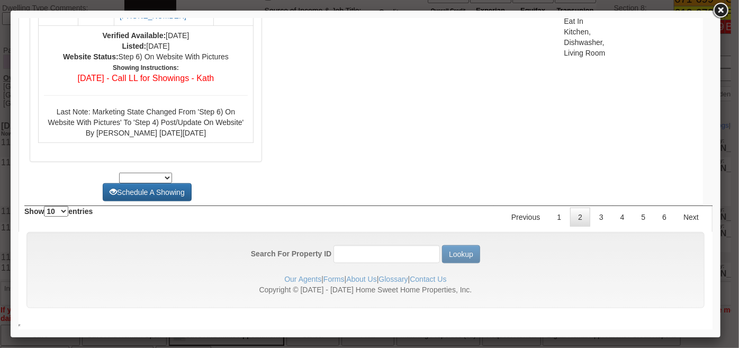
scroll to position [4648, 0]
click at [590, 217] on link "3" at bounding box center [600, 216] width 20 height 19
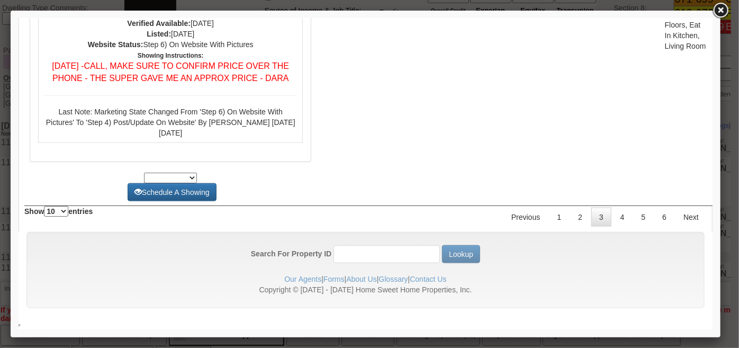
scroll to position [4957, 0]
click at [614, 224] on link "4" at bounding box center [622, 216] width 20 height 19
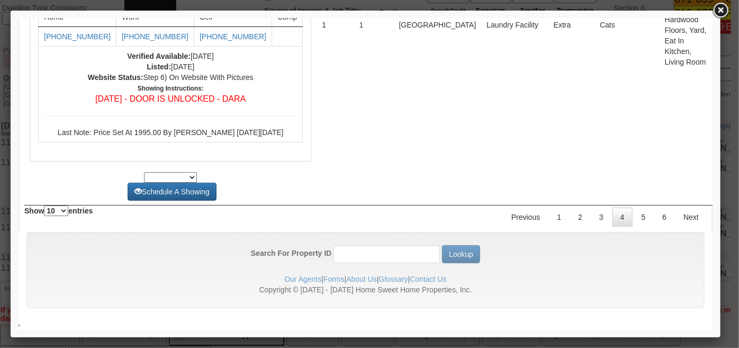
scroll to position [0, 0]
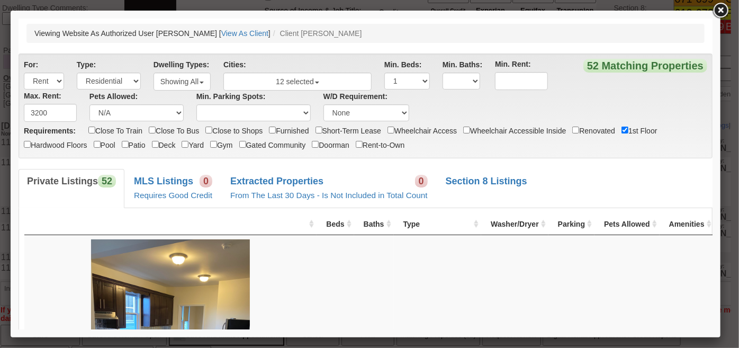
drag, startPoint x: 705, startPoint y: 306, endPoint x: 702, endPoint y: 25, distance: 280.4
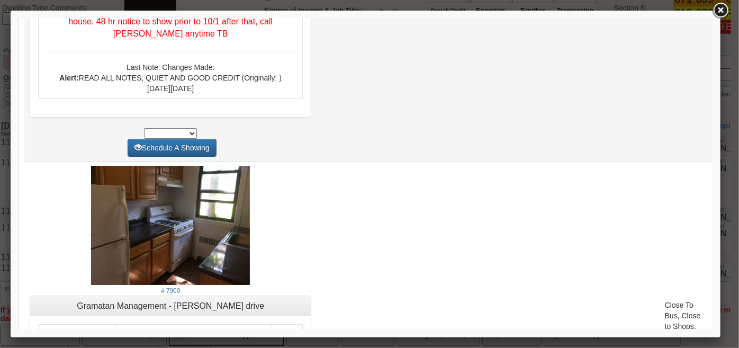
scroll to position [3847, 0]
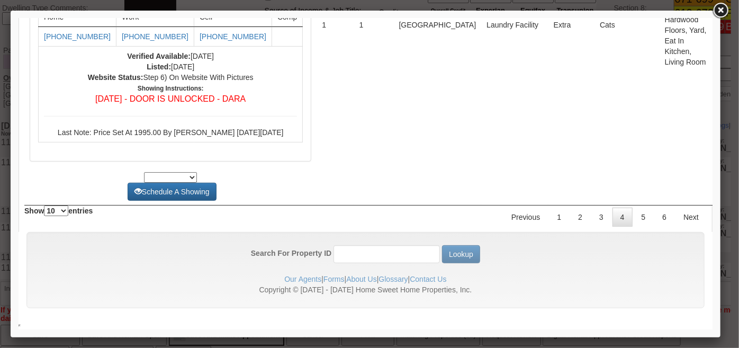
scroll to position [4443, 0]
click at [639, 224] on link "5" at bounding box center [643, 216] width 20 height 19
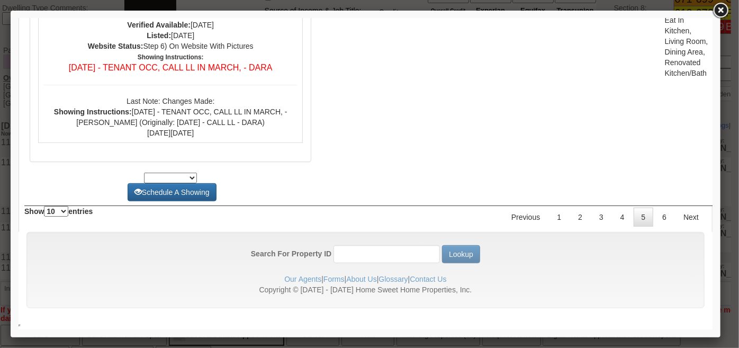
scroll to position [4580, 0]
click at [658, 219] on link "6" at bounding box center [663, 216] width 20 height 19
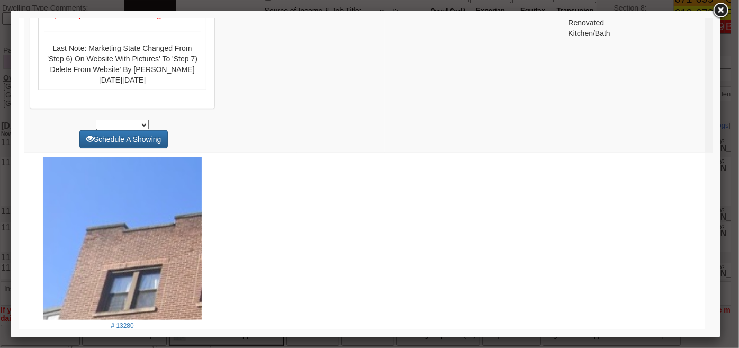
scroll to position [0, 0]
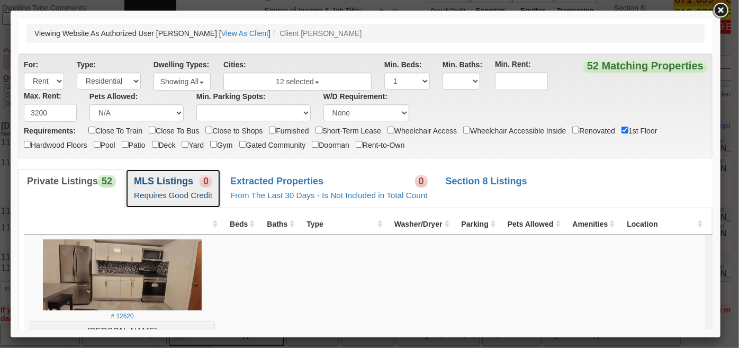
click at [169, 195] on small "Requires Good Credit" at bounding box center [172, 194] width 78 height 9
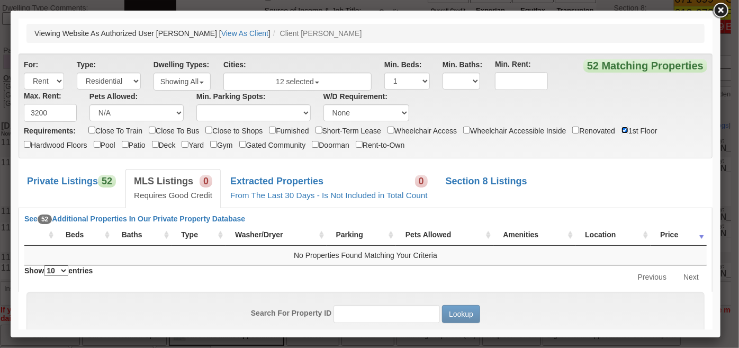
click at [627, 129] on input "1st Floor" at bounding box center [624, 129] width 7 height 7
checkbox input "false"
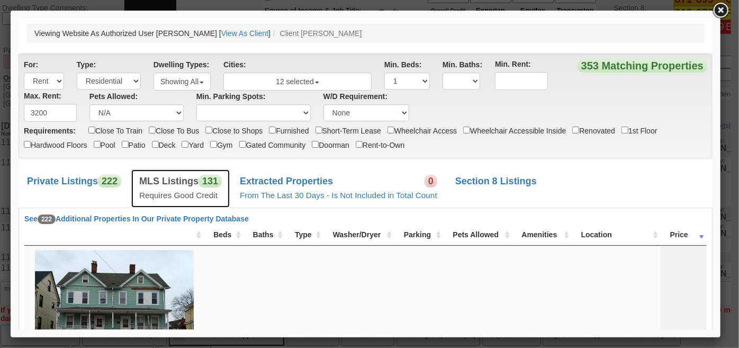
click at [208, 192] on small "Requires Good Credit" at bounding box center [178, 194] width 78 height 9
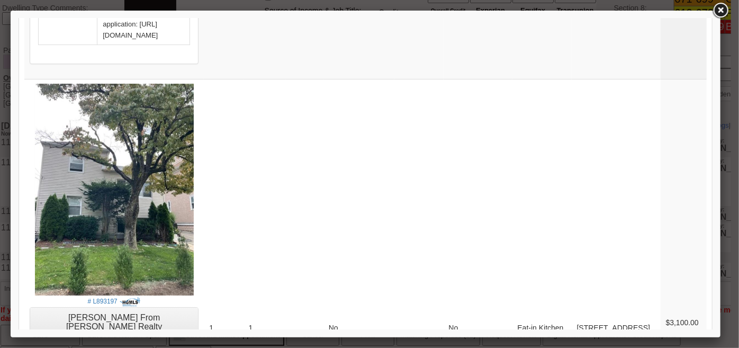
scroll to position [3644, 0]
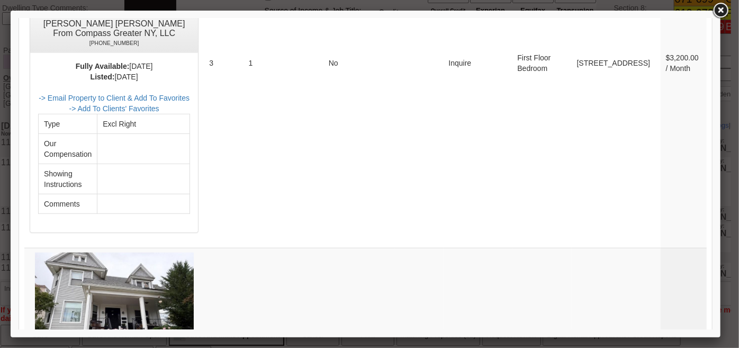
scroll to position [2538, 0]
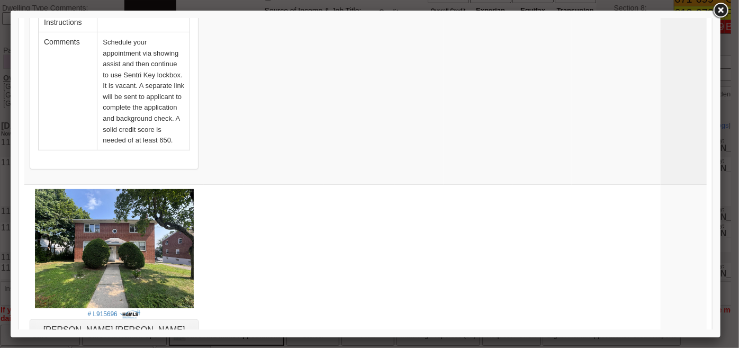
scroll to position [2201, 0]
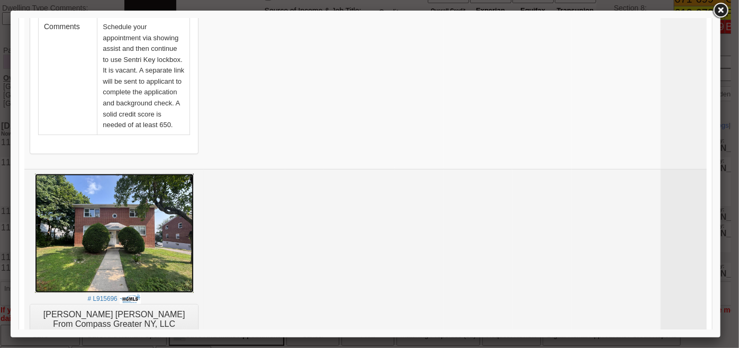
click at [184, 173] on img at bounding box center [113, 232] width 159 height 119
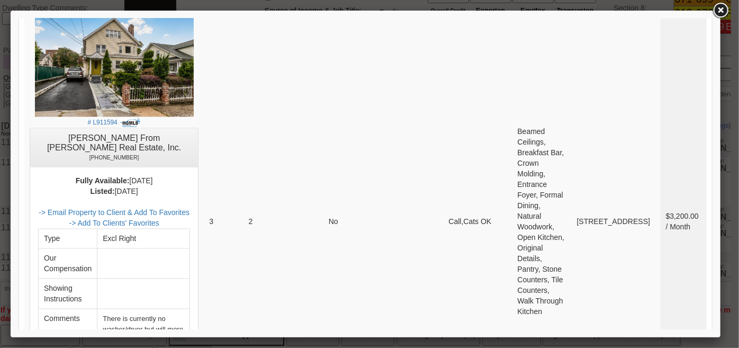
scroll to position [951, 0]
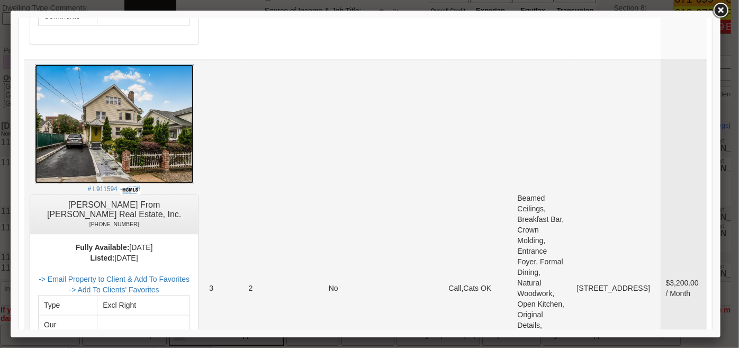
click at [192, 106] on img at bounding box center [113, 123] width 159 height 119
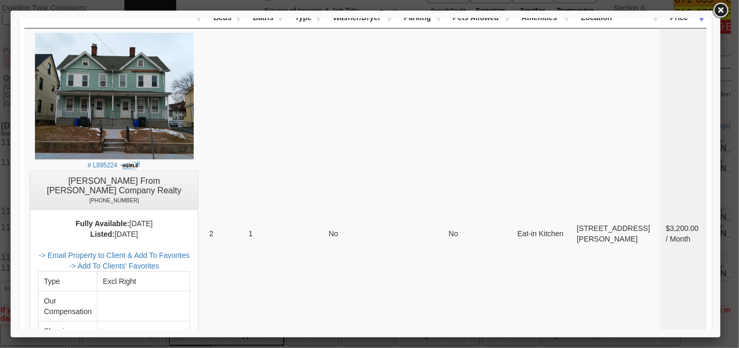
scroll to position [229, 0]
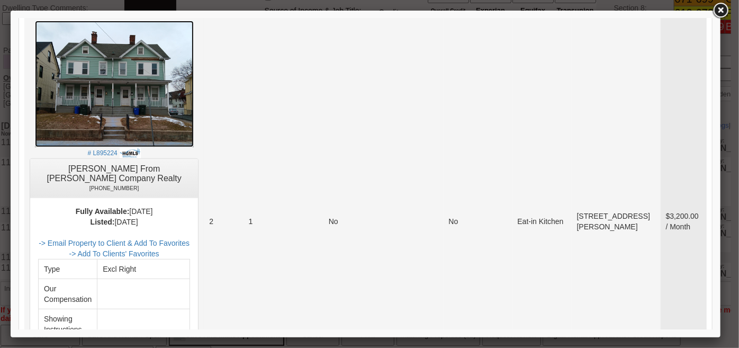
click at [161, 103] on img at bounding box center [113, 83] width 159 height 126
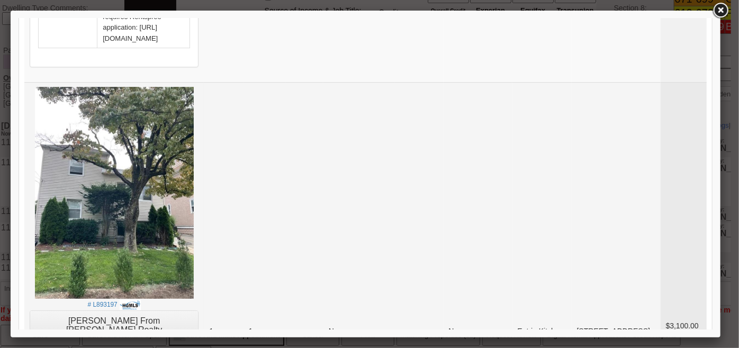
scroll to position [3884, 0]
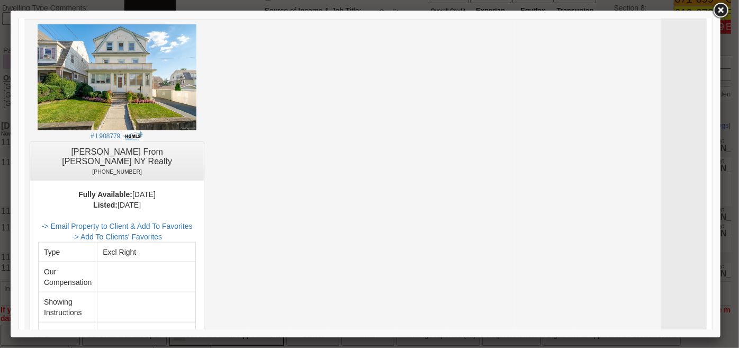
scroll to position [577, 0]
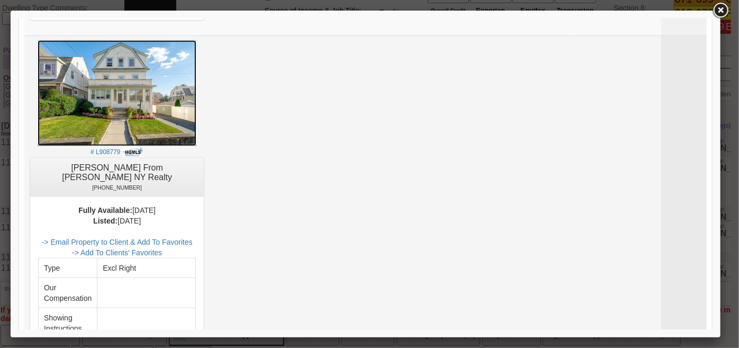
click at [144, 87] on img at bounding box center [116, 93] width 159 height 106
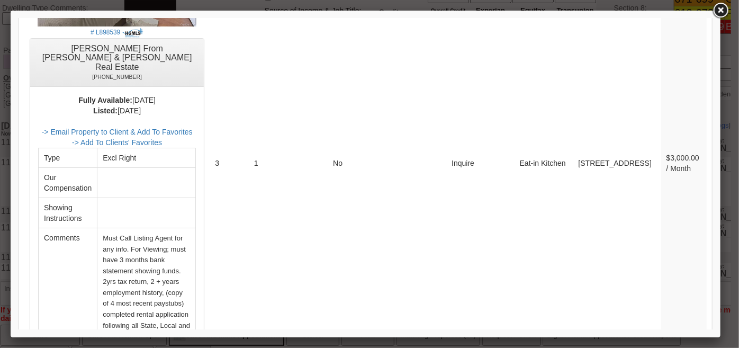
scroll to position [4040, 0]
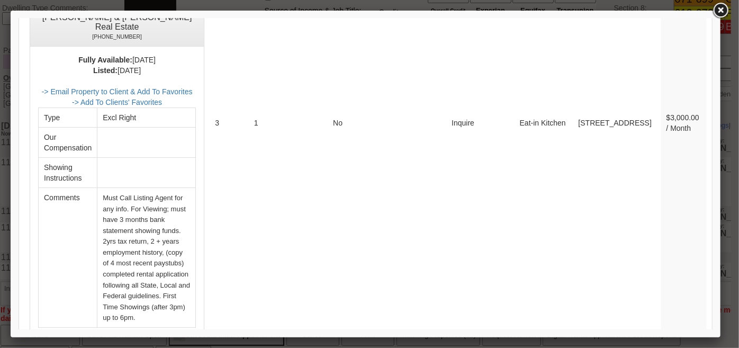
scroll to position [4184, 0]
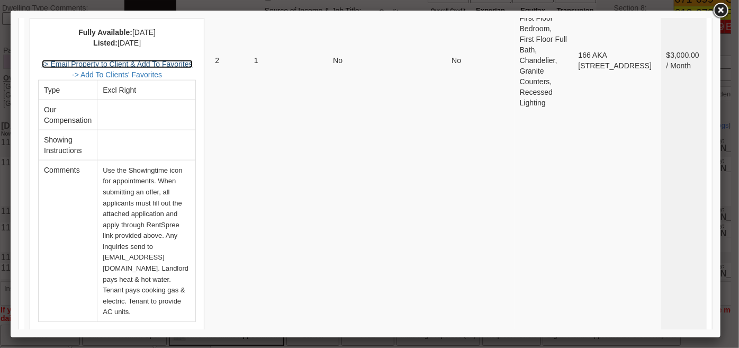
scroll to position [4721, 0]
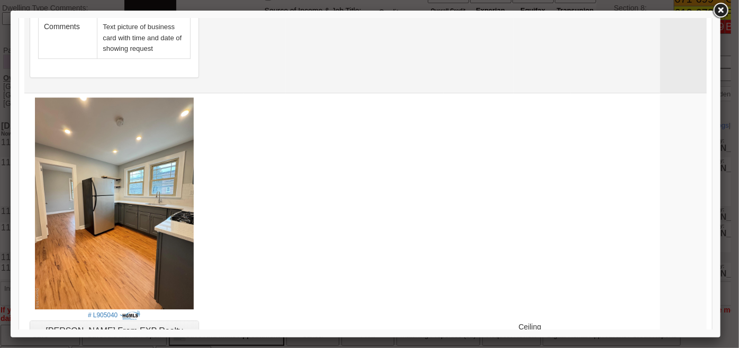
scroll to position [3655, 0]
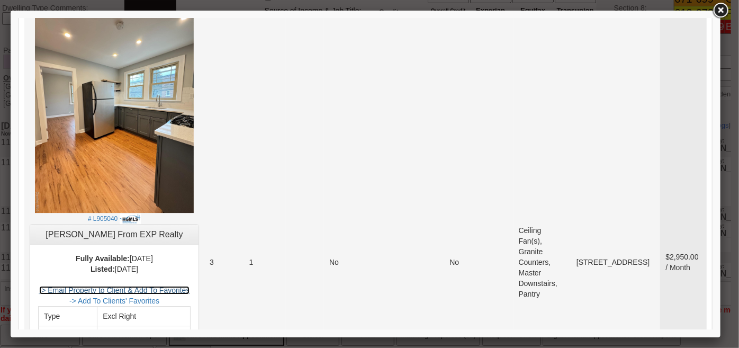
click at [184, 285] on link "-> Email Property to Client & Add To Favorites" at bounding box center [114, 289] width 151 height 8
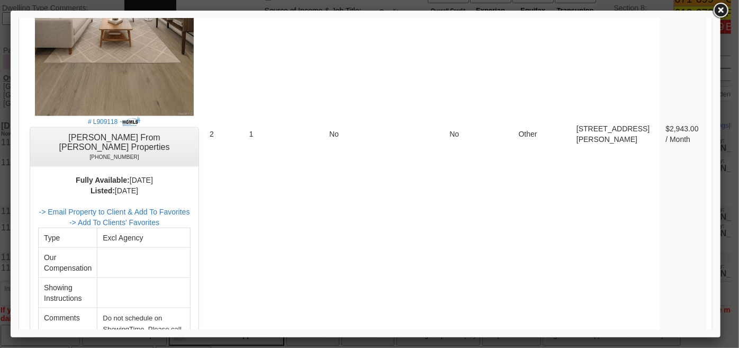
scroll to position [4777, 0]
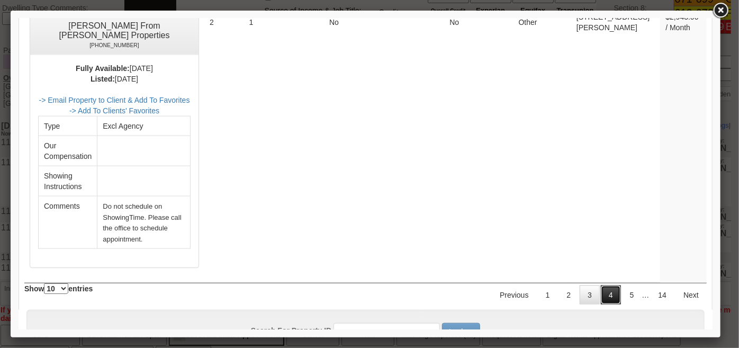
click at [611, 285] on link "4" at bounding box center [610, 294] width 20 height 19
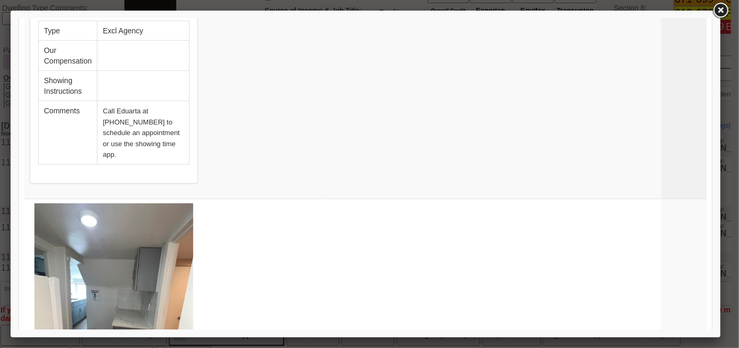
scroll to position [4521, 0]
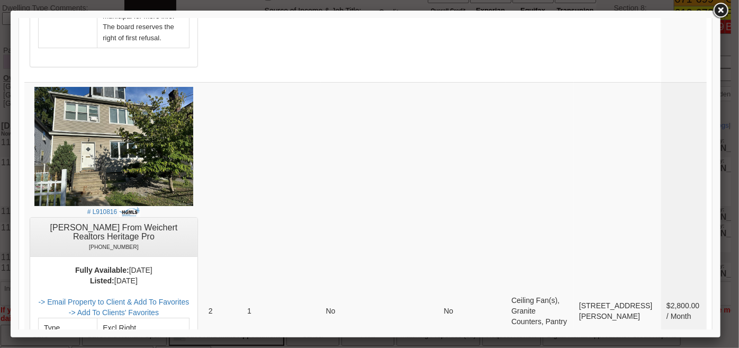
scroll to position [2020, 0]
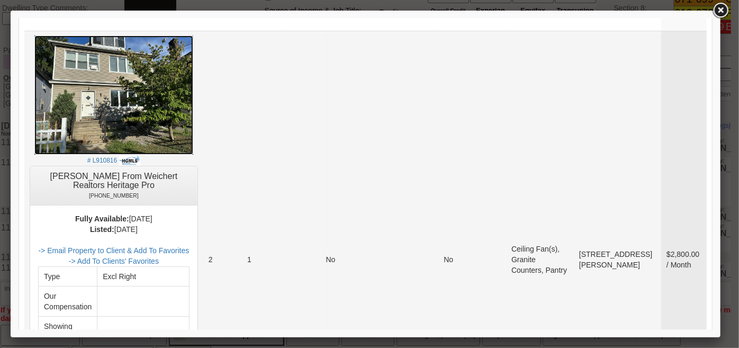
click at [130, 97] on img at bounding box center [113, 94] width 159 height 119
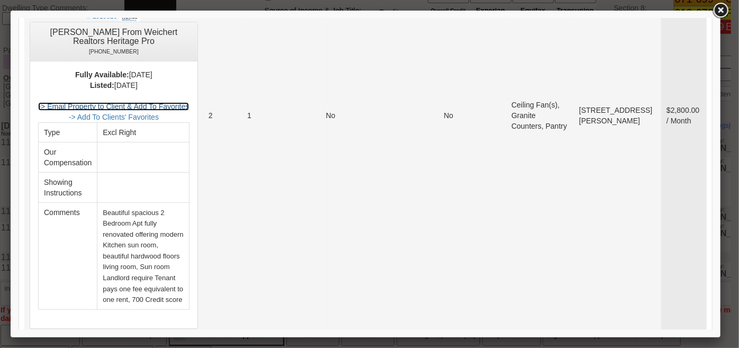
click at [186, 102] on link "-> Email Property to Client & Add To Favorites" at bounding box center [113, 106] width 151 height 8
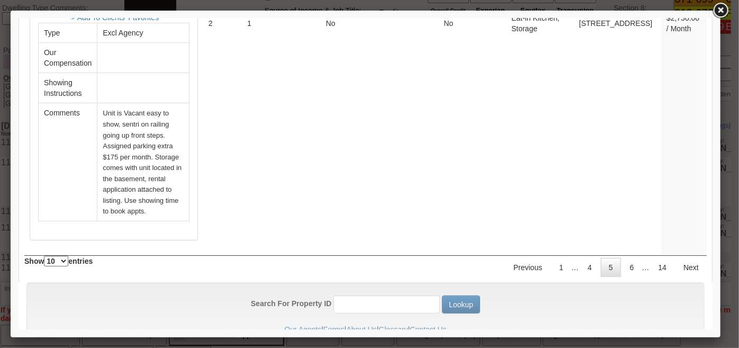
scroll to position [4387, 0]
click at [622, 257] on link "6" at bounding box center [631, 266] width 20 height 19
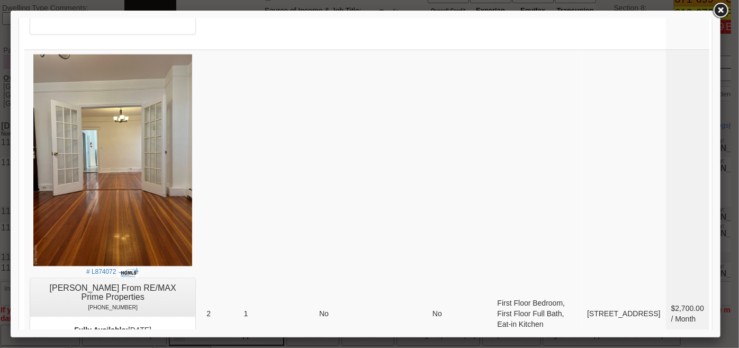
scroll to position [1106, 0]
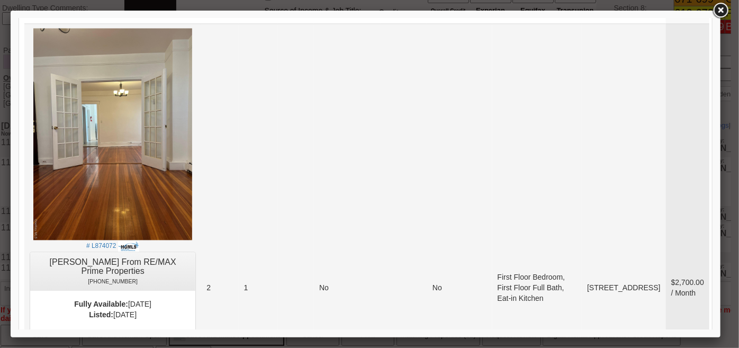
click at [171, 331] on link "-> Email Property to Client & Add To Favorites" at bounding box center [112, 340] width 118 height 19
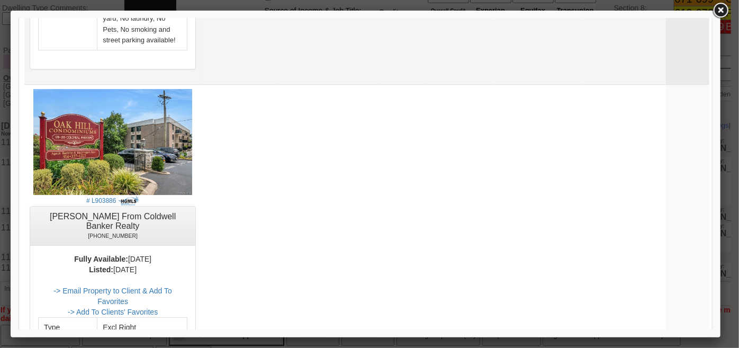
scroll to position [1491, 0]
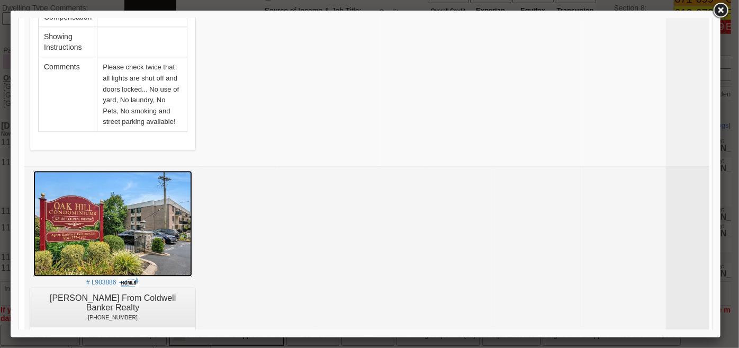
click at [166, 170] on img at bounding box center [112, 223] width 159 height 106
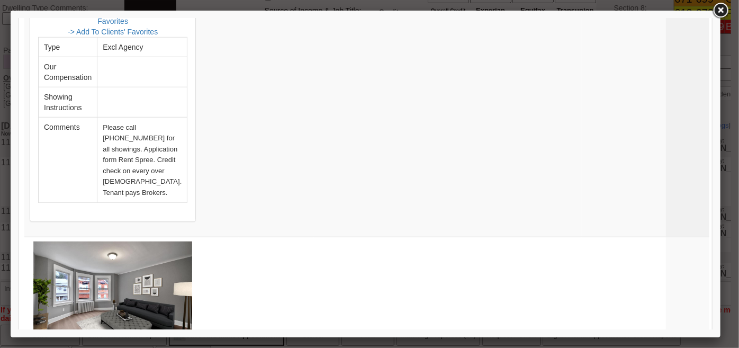
scroll to position [2405, 0]
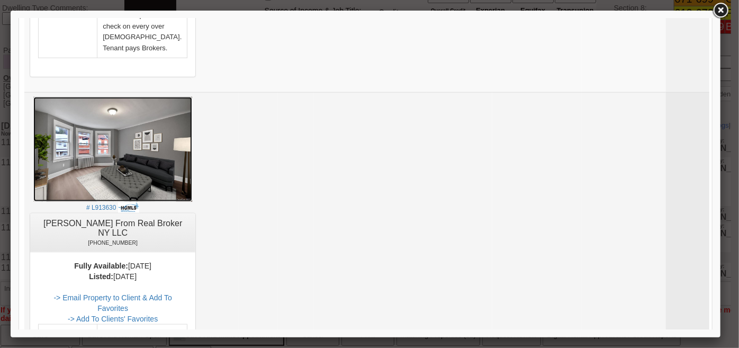
scroll to position [2934, 0]
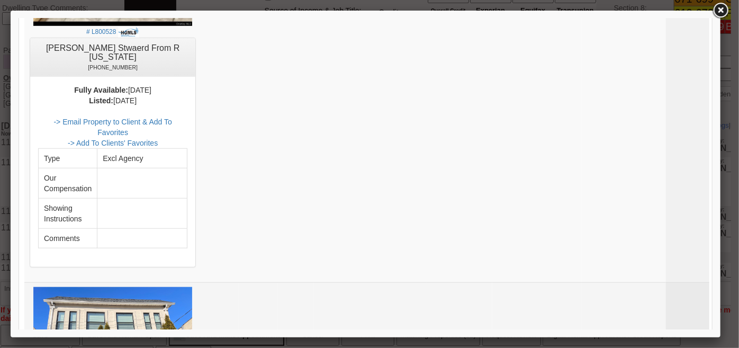
scroll to position [4467, 0]
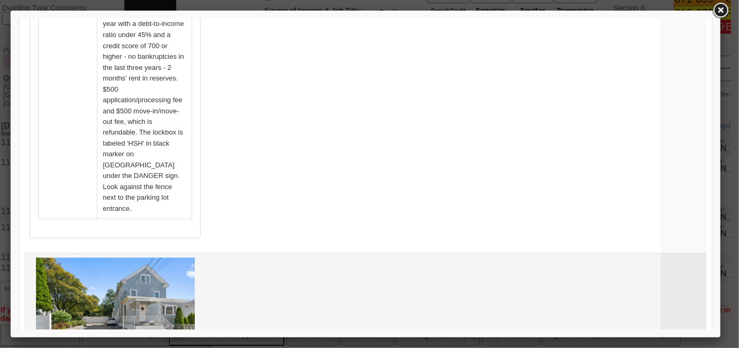
scroll to position [2934, 0]
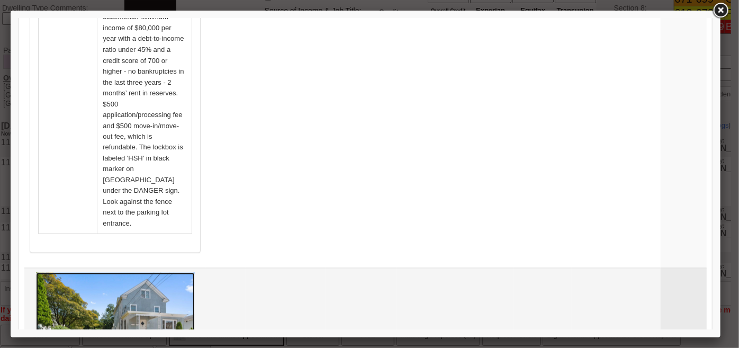
click at [159, 272] on img at bounding box center [114, 325] width 159 height 106
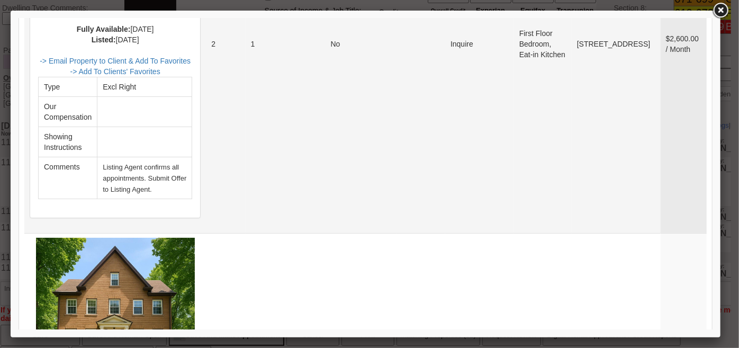
scroll to position [4136, 0]
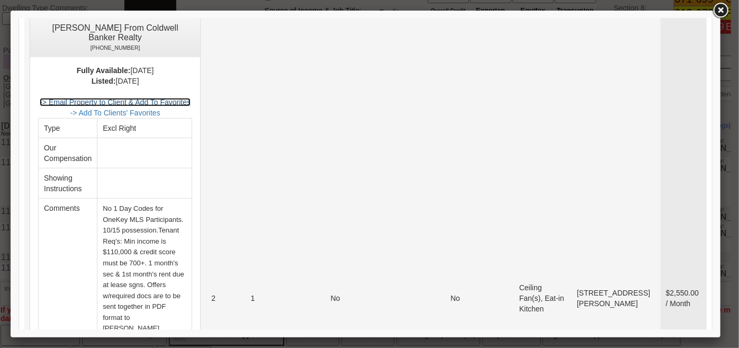
scroll to position [4495, 0]
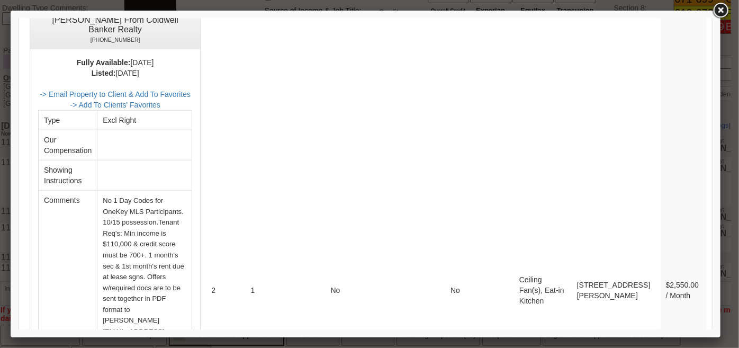
drag, startPoint x: 623, startPoint y: 214, endPoint x: 672, endPoint y: 263, distance: 69.2
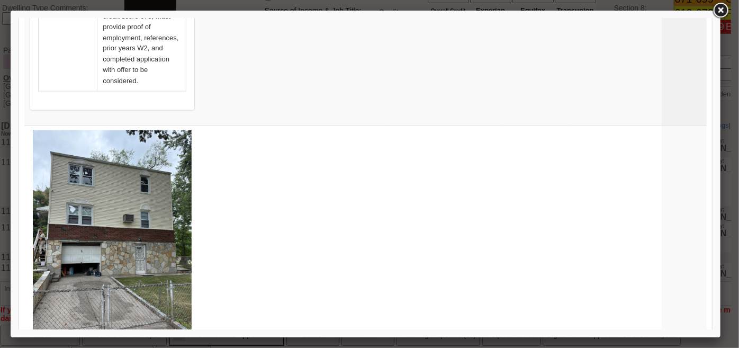
scroll to position [5115, 0]
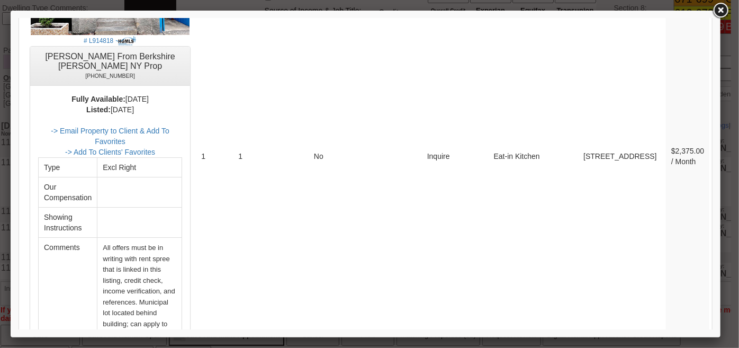
scroll to position [4161, 0]
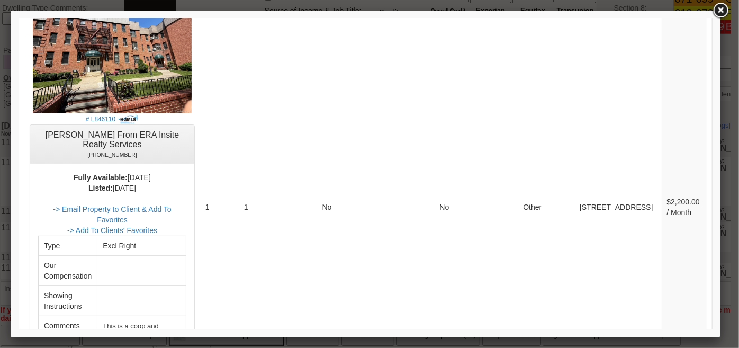
scroll to position [0, 0]
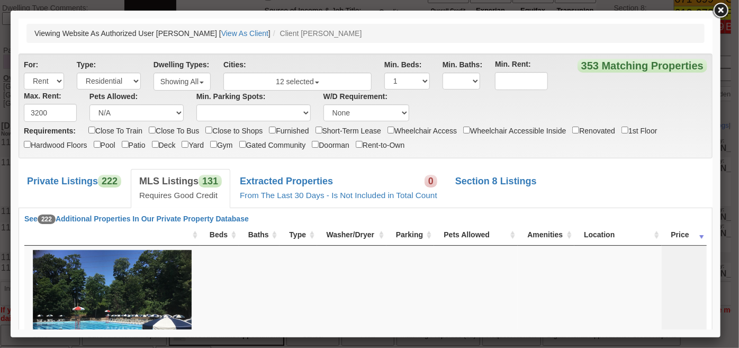
drag, startPoint x: 709, startPoint y: 268, endPoint x: 701, endPoint y: 34, distance: 234.0
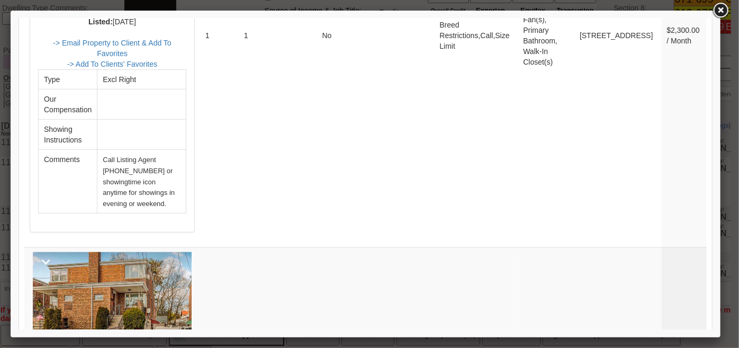
scroll to position [2405, 0]
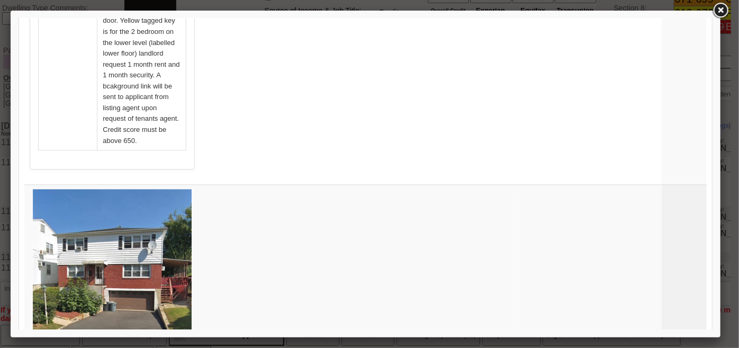
scroll to position [3270, 0]
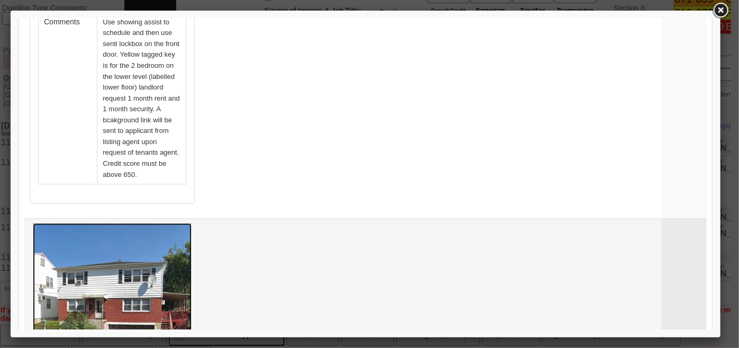
click at [136, 222] on img at bounding box center [111, 308] width 159 height 172
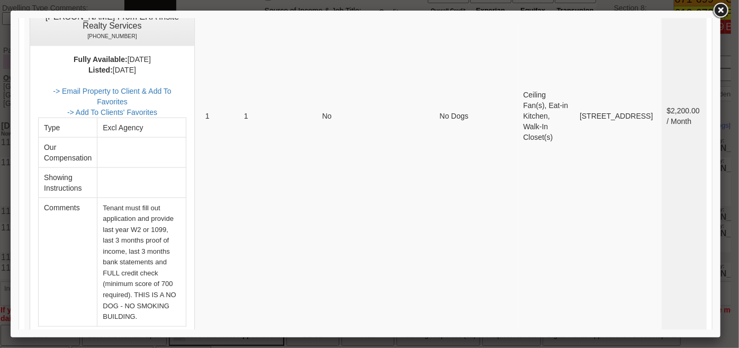
scroll to position [4998, 0]
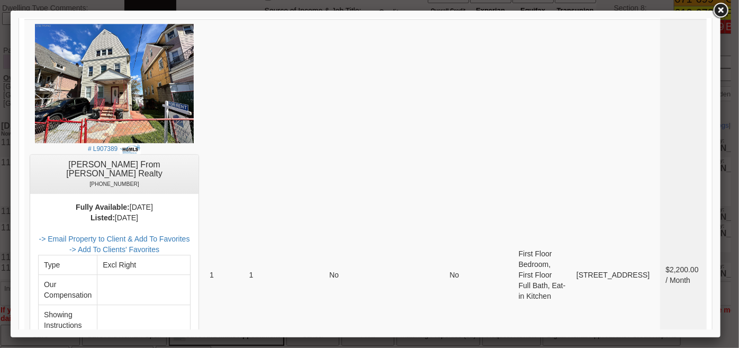
scroll to position [1250, 0]
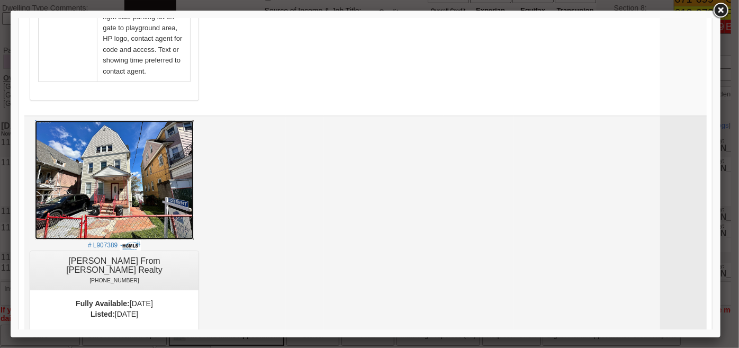
click at [175, 126] on img at bounding box center [113, 179] width 159 height 119
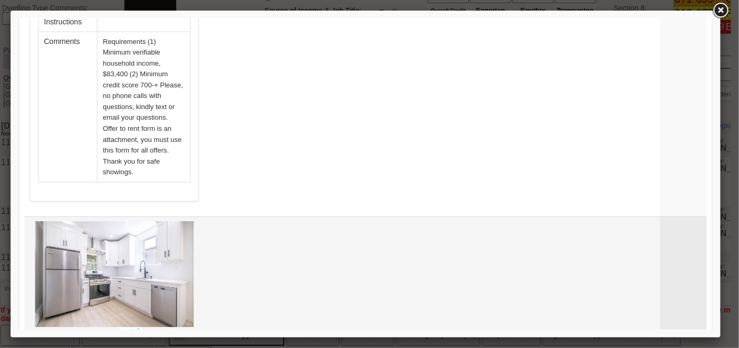
scroll to position [3078, 0]
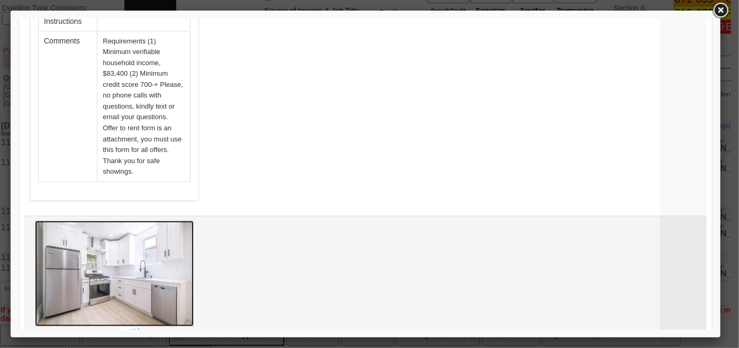
click at [178, 220] on img at bounding box center [113, 273] width 159 height 106
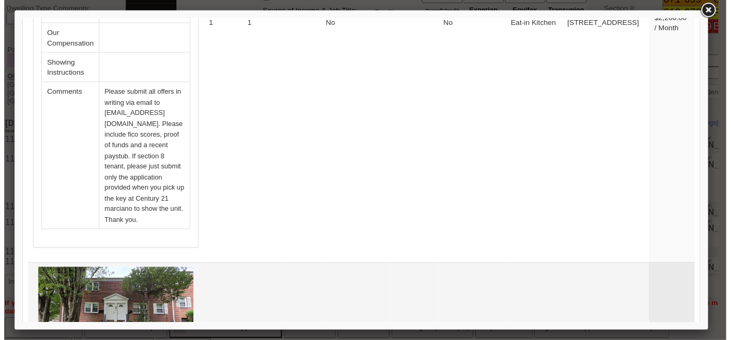
scroll to position [3847, 0]
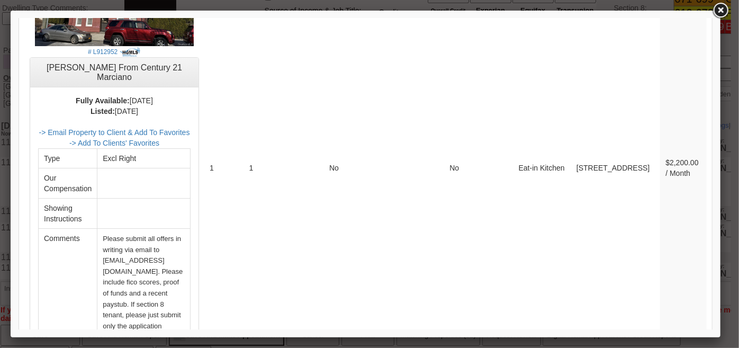
click at [721, 9] on link at bounding box center [720, 10] width 19 height 19
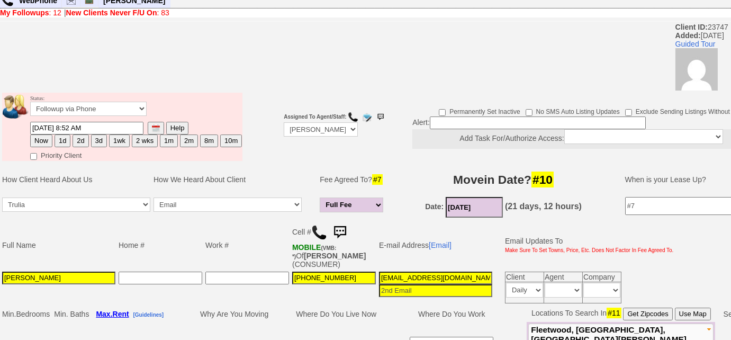
click at [96, 138] on button "3d" at bounding box center [99, 140] width 16 height 13
type input "09/26/2025 11:15 AM"
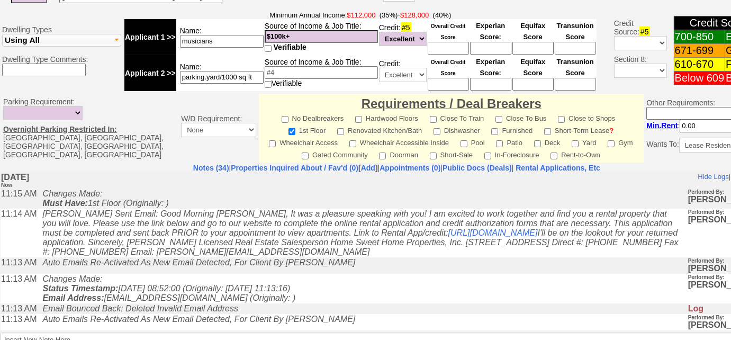
scroll to position [526, 0]
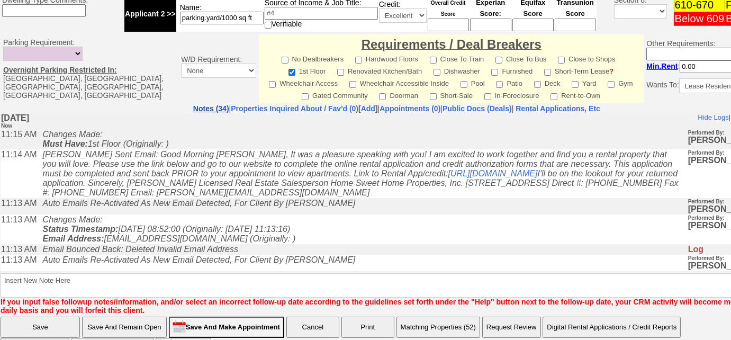
click at [193, 104] on link "Notes (34)" at bounding box center [211, 108] width 36 height 8
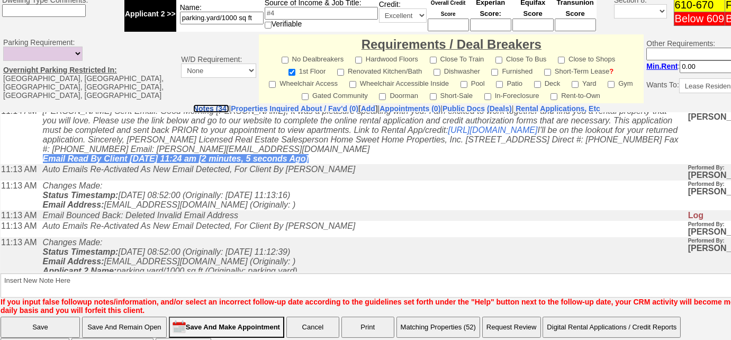
scroll to position [385, 0]
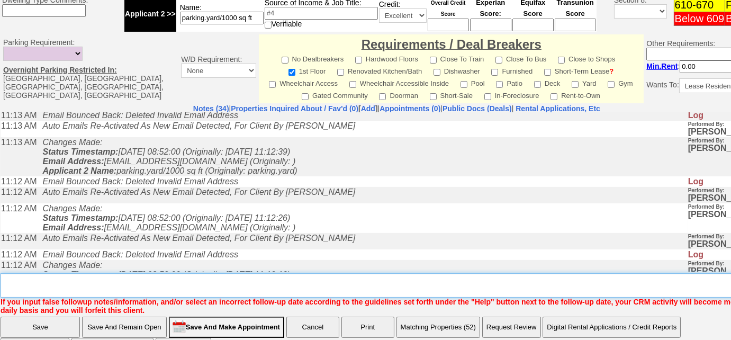
click at [262, 273] on textarea "Insert New Note Here" at bounding box center [400, 285] width 799 height 24
type textarea "sent rental appl and listings"
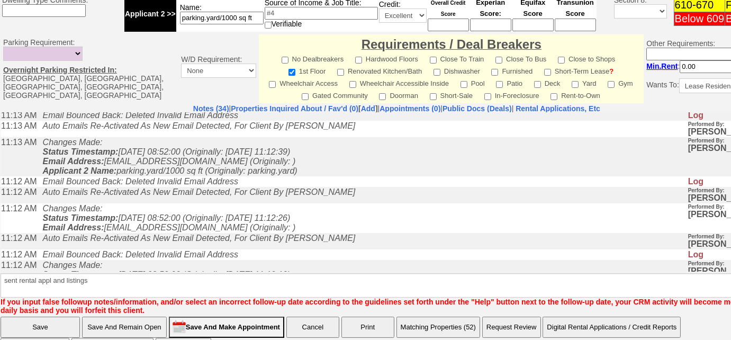
click at [64, 316] on input "Save" at bounding box center [40, 326] width 79 height 21
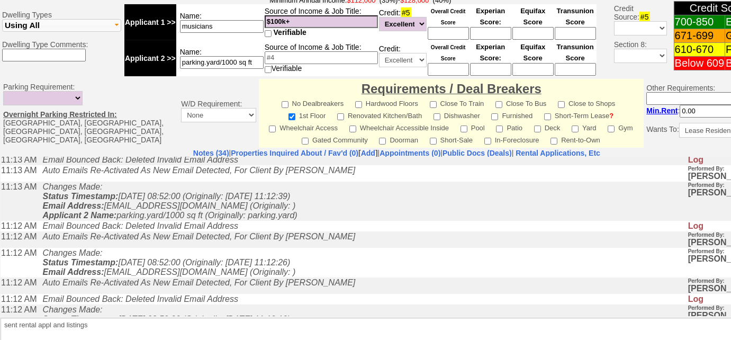
scroll to position [375, 0]
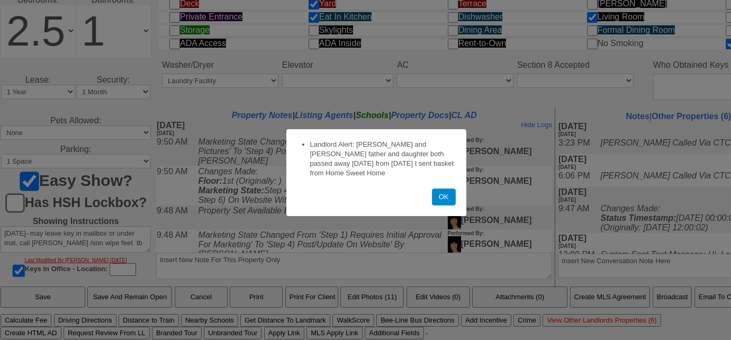
click at [438, 194] on button "OK" at bounding box center [444, 196] width 24 height 17
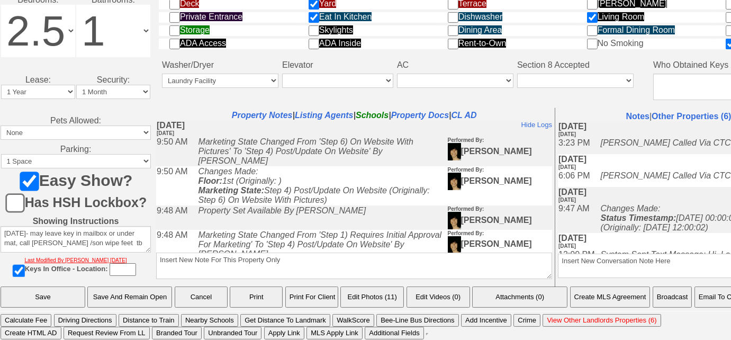
click at [722, 294] on button "Email To Client" at bounding box center [721, 296] width 54 height 21
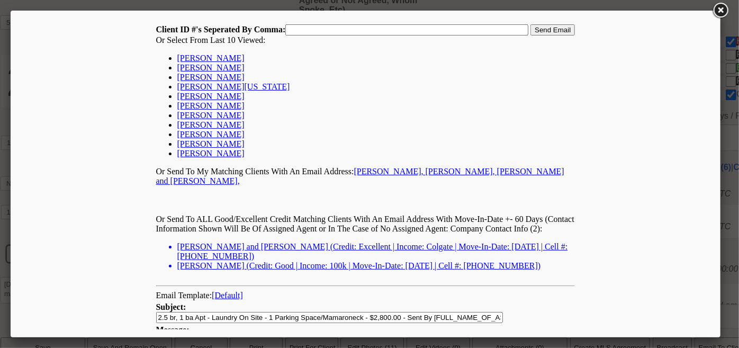
click at [212, 59] on link "[PERSON_NAME]" at bounding box center [210, 57] width 67 height 9
type input "23747,"
click at [531, 27] on input "Send Email" at bounding box center [552, 29] width 44 height 11
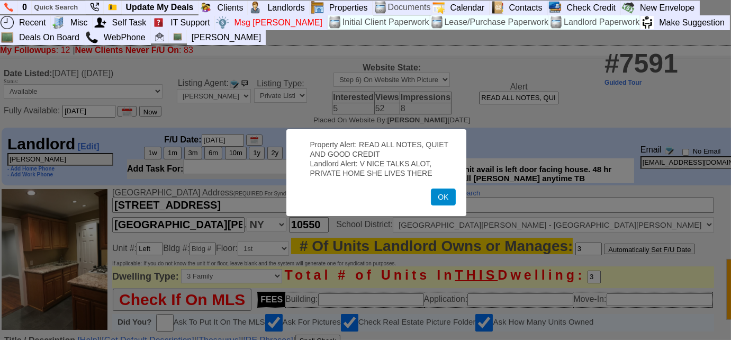
click at [437, 196] on button "OK" at bounding box center [443, 196] width 24 height 17
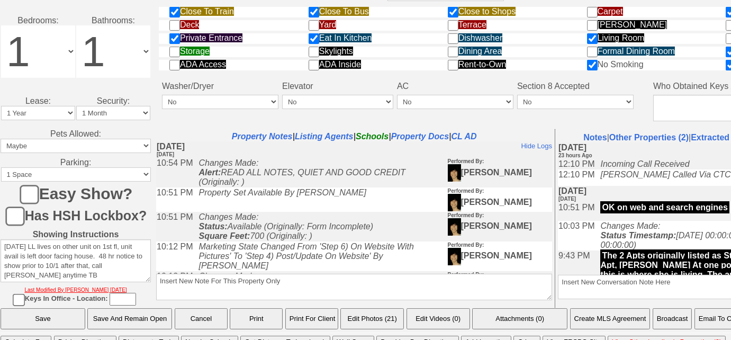
scroll to position [545, 0]
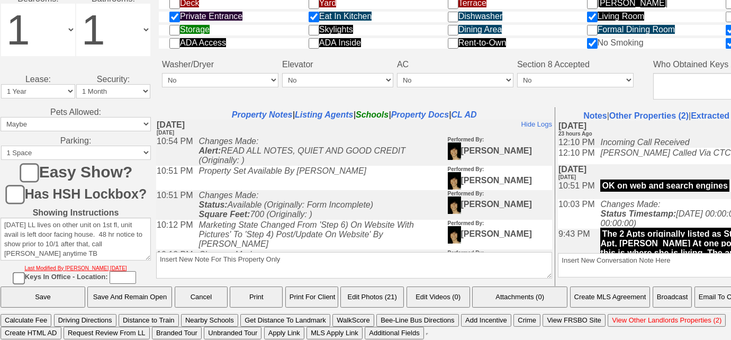
click at [723, 302] on button "Email To Client" at bounding box center [721, 296] width 54 height 21
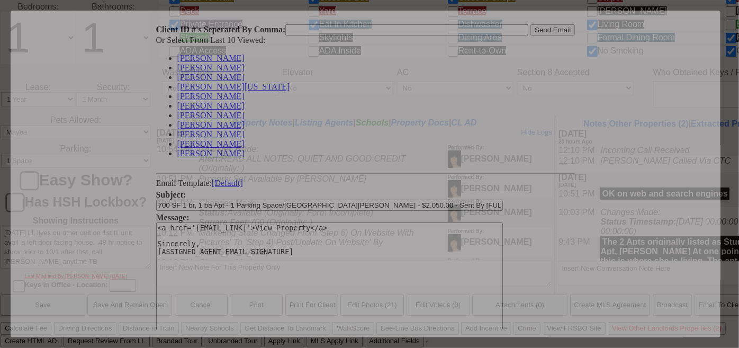
scroll to position [0, 0]
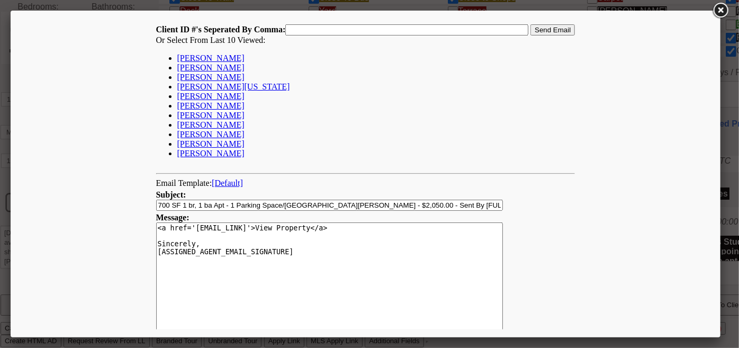
click at [211, 60] on link "Dorian Saludo" at bounding box center [210, 57] width 67 height 9
type input "23747,"
click at [549, 28] on input "Send Email" at bounding box center [552, 29] width 44 height 11
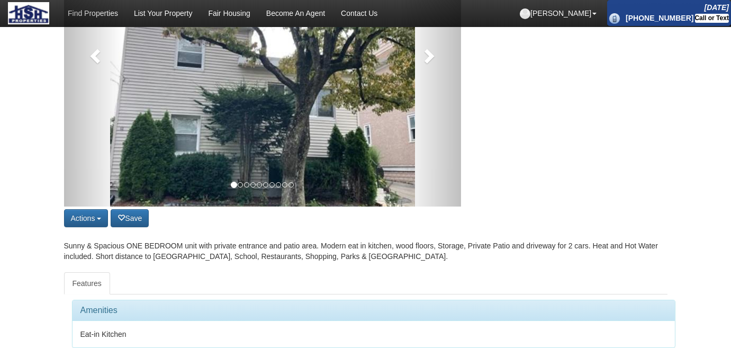
scroll to position [192, 0]
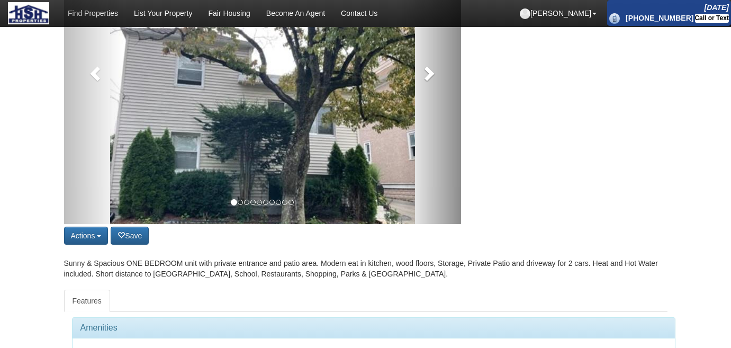
click at [429, 84] on link at bounding box center [431, 70] width 60 height 307
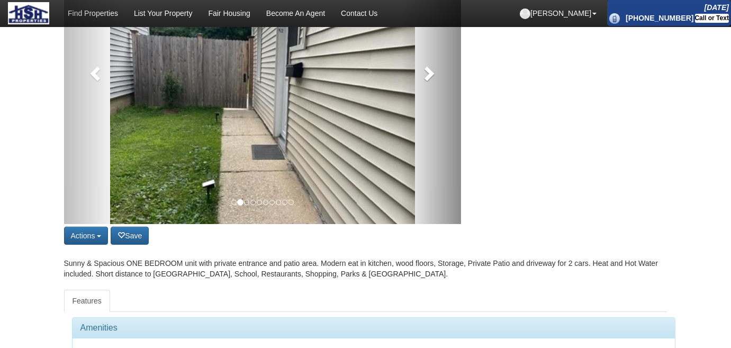
click at [429, 84] on link at bounding box center [431, 70] width 60 height 307
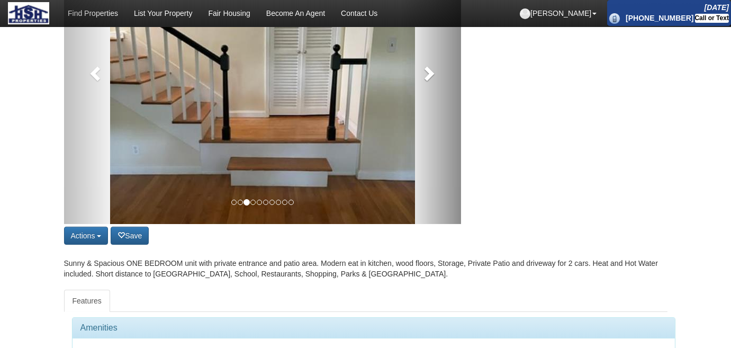
click at [429, 84] on link at bounding box center [431, 70] width 60 height 307
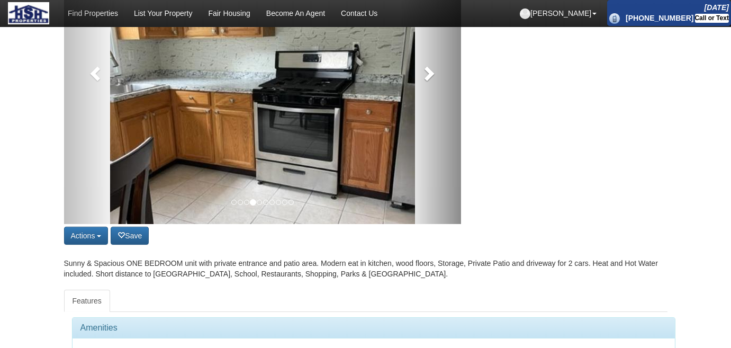
click at [429, 84] on link at bounding box center [431, 70] width 60 height 307
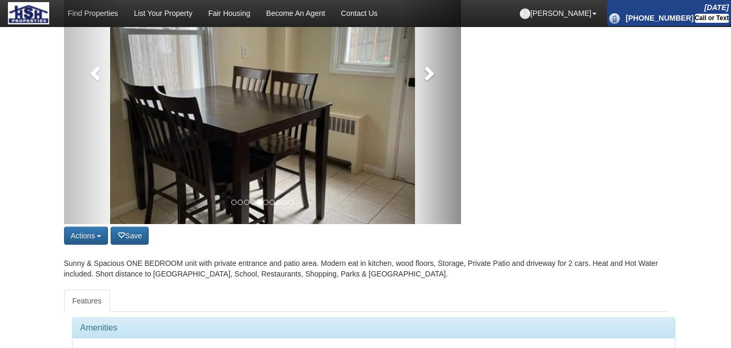
click at [429, 84] on link at bounding box center [431, 70] width 60 height 307
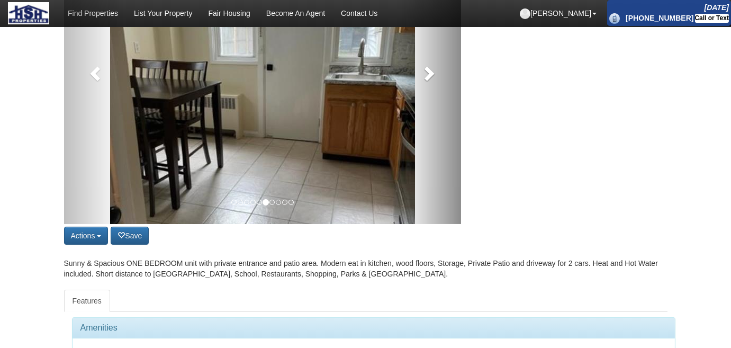
click at [429, 84] on link at bounding box center [431, 70] width 60 height 307
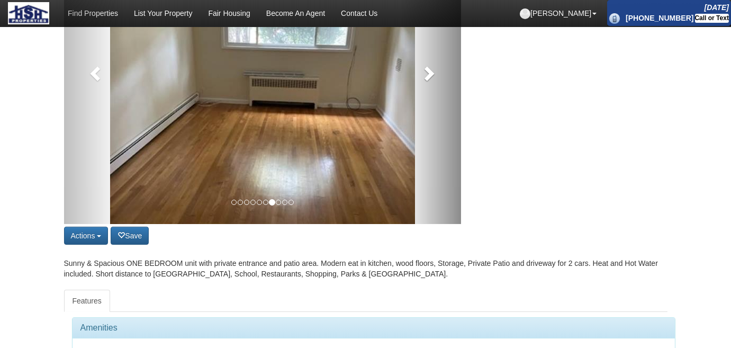
click at [429, 84] on link at bounding box center [431, 70] width 60 height 307
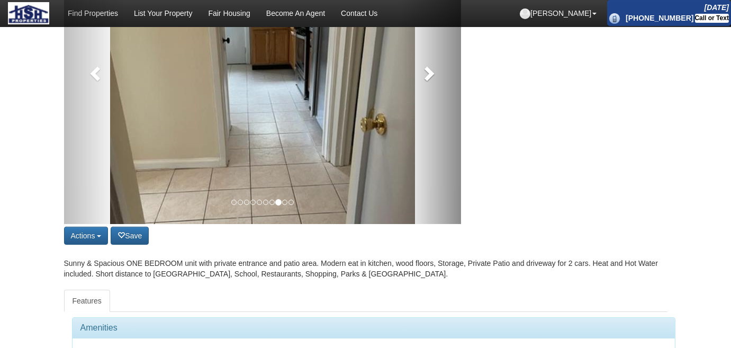
click at [429, 84] on link at bounding box center [431, 70] width 60 height 307
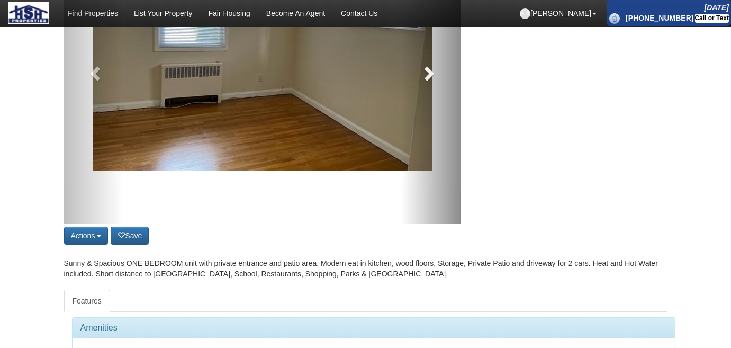
click at [429, 84] on link at bounding box center [431, 70] width 60 height 307
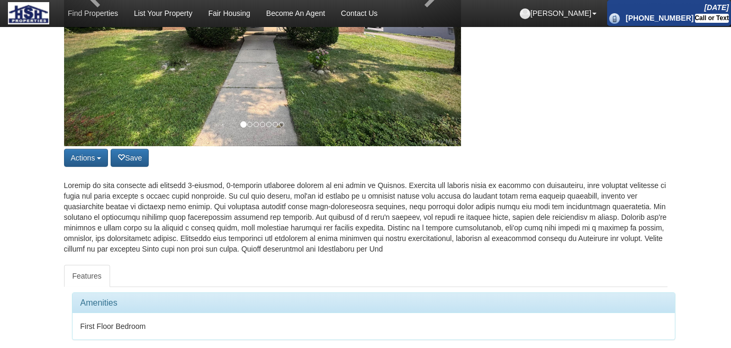
scroll to position [192, 0]
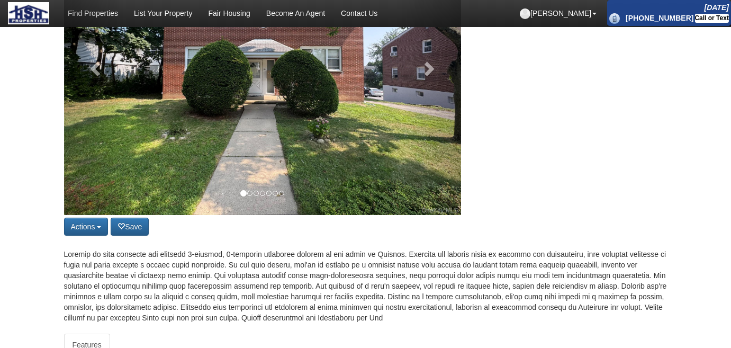
click at [340, 110] on img at bounding box center [262, 66] width 397 height 298
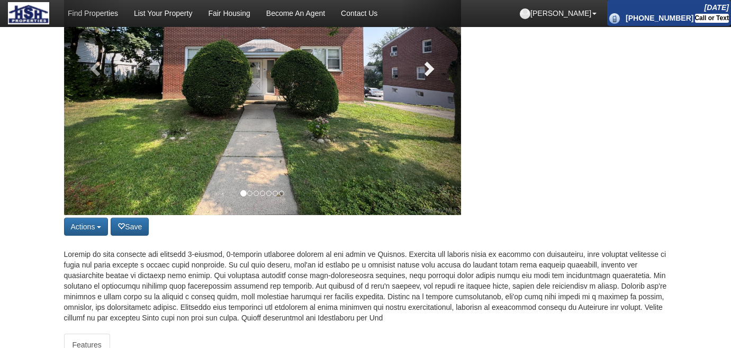
click at [438, 72] on link at bounding box center [431, 66] width 60 height 298
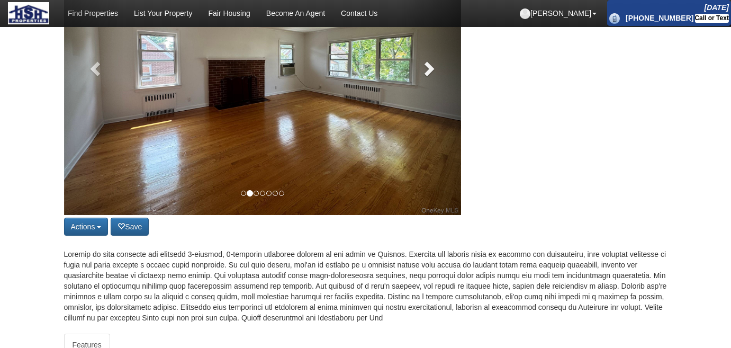
click at [436, 76] on span at bounding box center [428, 68] width 16 height 16
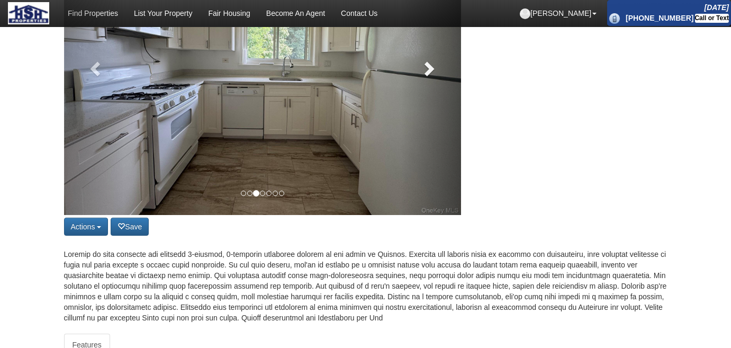
click at [436, 76] on span at bounding box center [428, 68] width 16 height 16
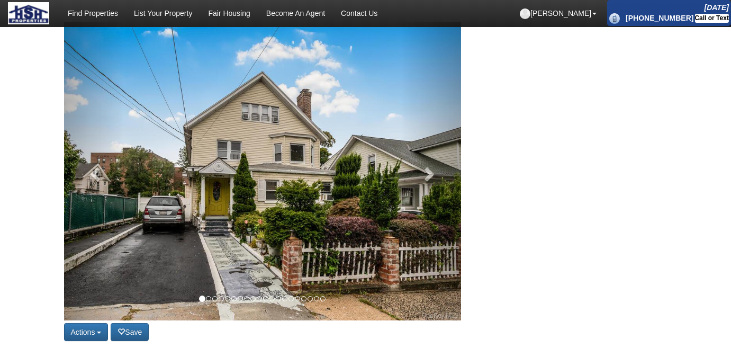
scroll to position [192, 0]
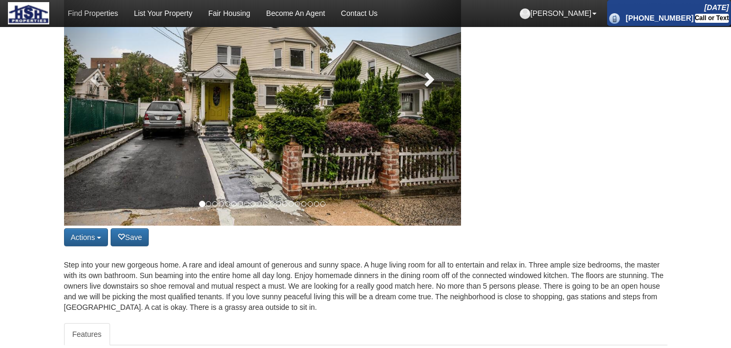
click at [440, 71] on link at bounding box center [431, 77] width 60 height 298
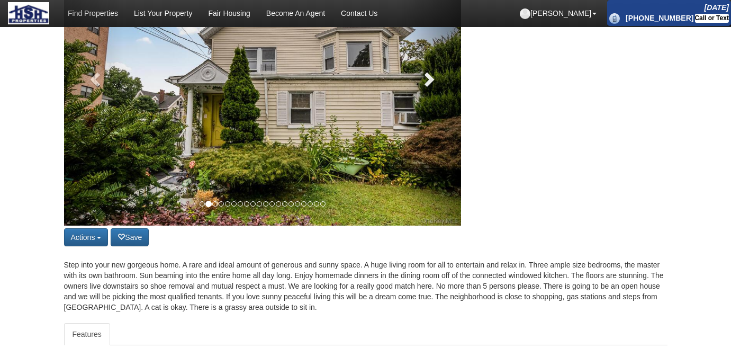
click at [440, 71] on link at bounding box center [431, 77] width 60 height 298
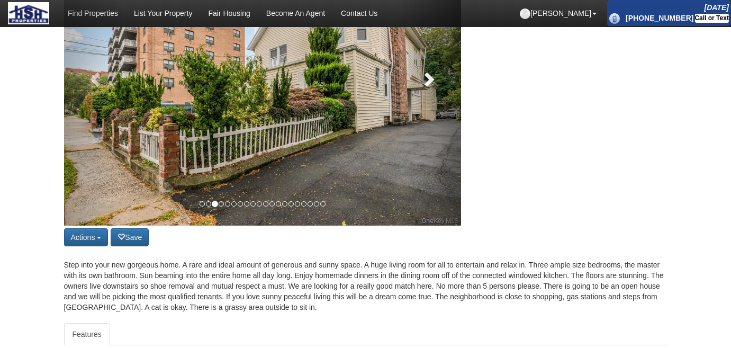
click at [440, 71] on link at bounding box center [431, 77] width 60 height 298
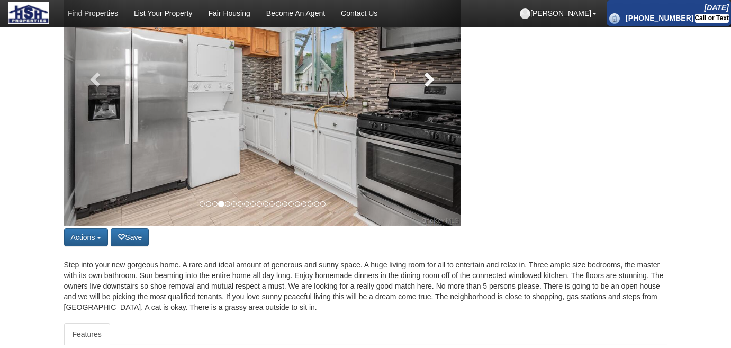
click at [440, 71] on link at bounding box center [431, 77] width 60 height 298
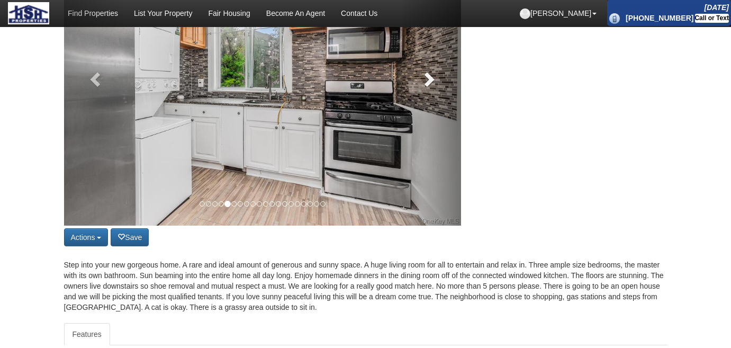
click at [440, 71] on link at bounding box center [431, 77] width 60 height 298
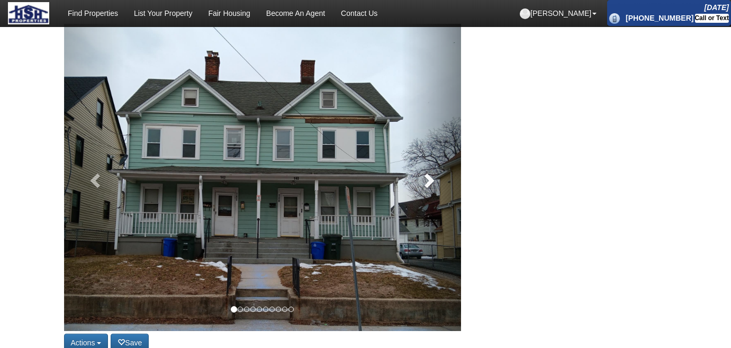
scroll to position [96, 0]
click at [434, 174] on span at bounding box center [428, 180] width 16 height 16
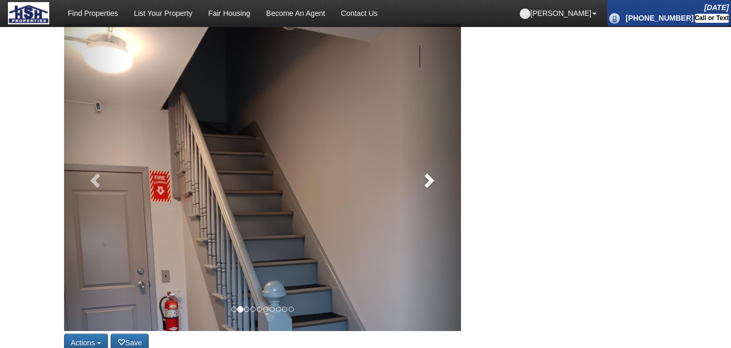
click at [434, 174] on span at bounding box center [428, 180] width 16 height 16
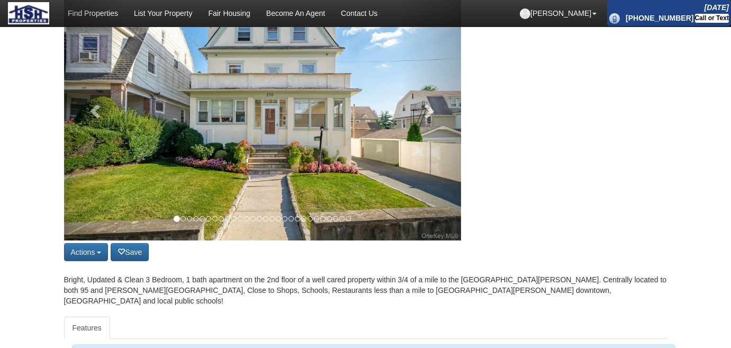
scroll to position [144, 0]
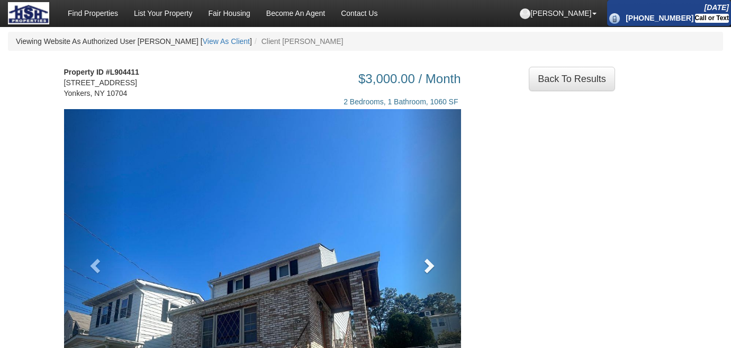
scroll to position [96, 0]
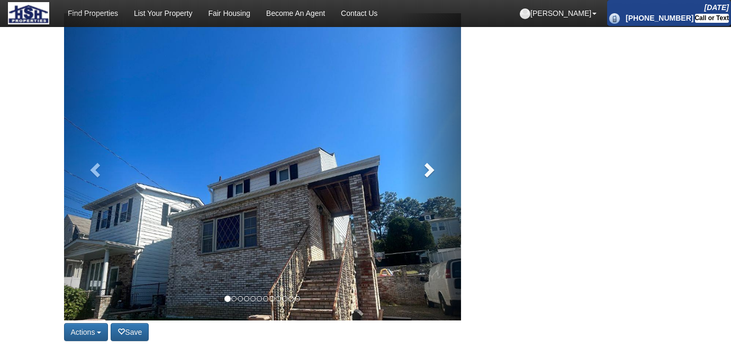
click at [433, 177] on span at bounding box center [428, 169] width 16 height 16
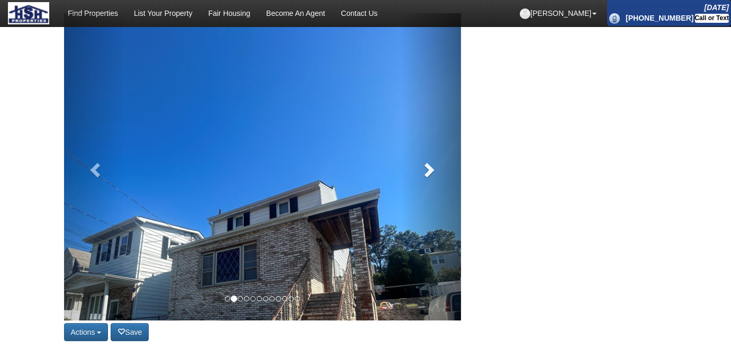
click at [433, 177] on span at bounding box center [428, 169] width 16 height 16
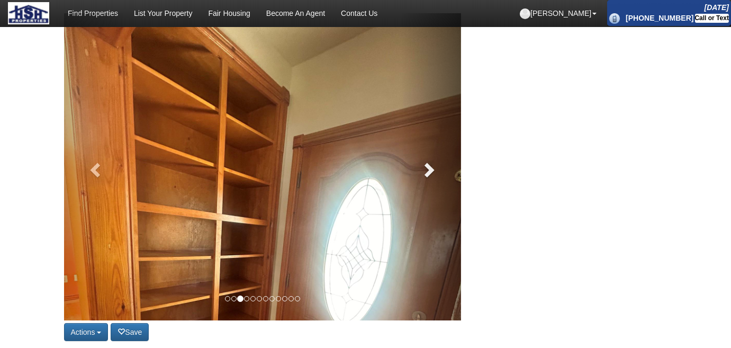
click at [433, 177] on span at bounding box center [428, 169] width 16 height 16
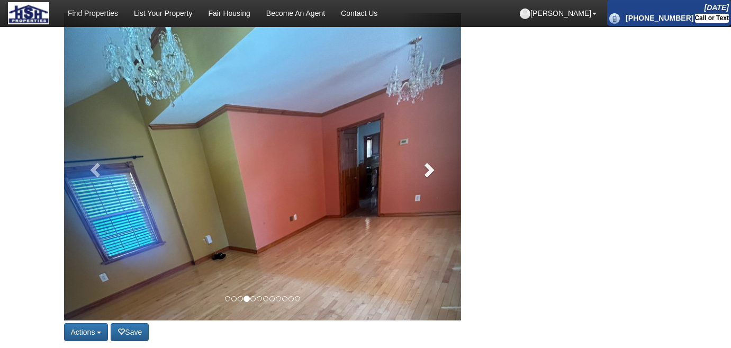
click at [433, 177] on span at bounding box center [428, 169] width 16 height 16
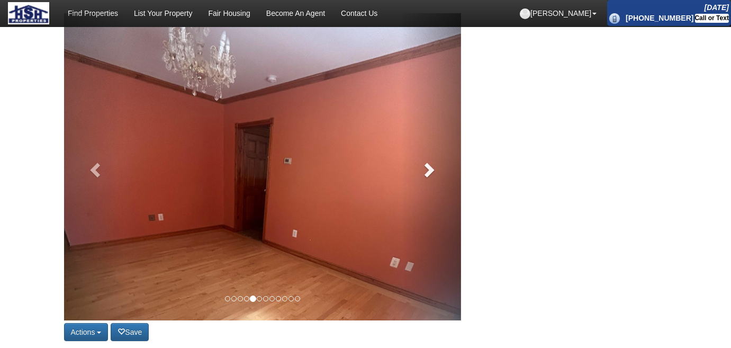
click at [433, 177] on span at bounding box center [428, 169] width 16 height 16
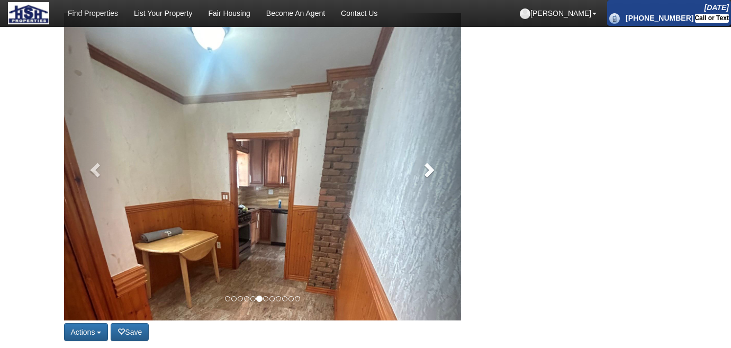
click at [433, 177] on span at bounding box center [428, 169] width 16 height 16
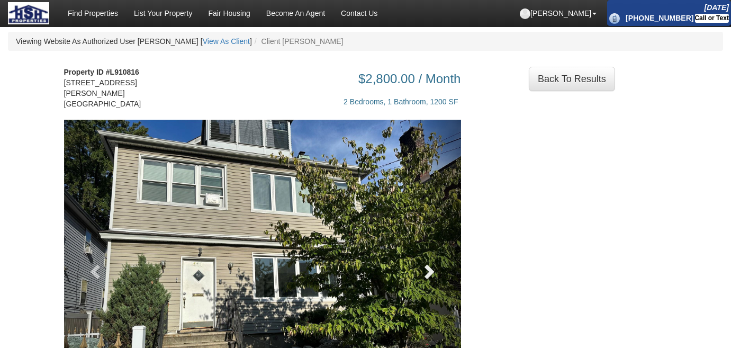
click at [428, 270] on span at bounding box center [428, 271] width 16 height 16
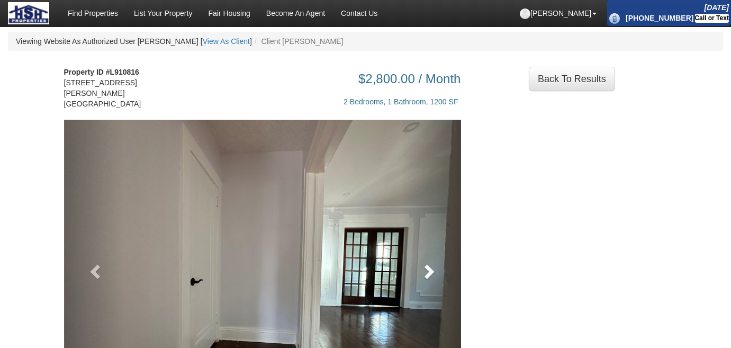
click at [428, 270] on span at bounding box center [428, 271] width 16 height 16
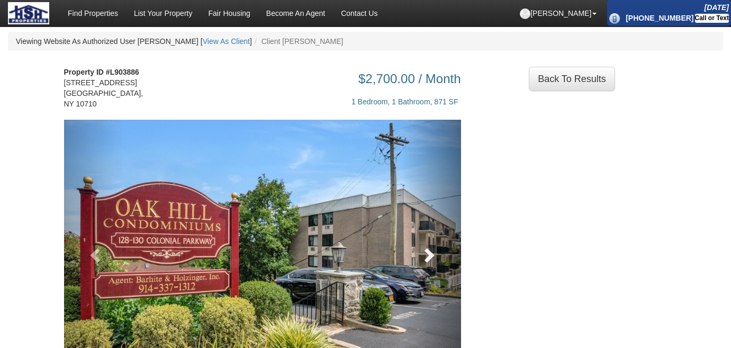
scroll to position [144, 0]
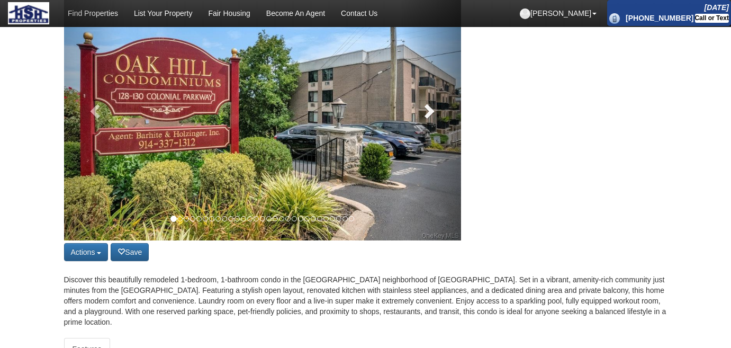
click at [434, 123] on link at bounding box center [431, 108] width 60 height 265
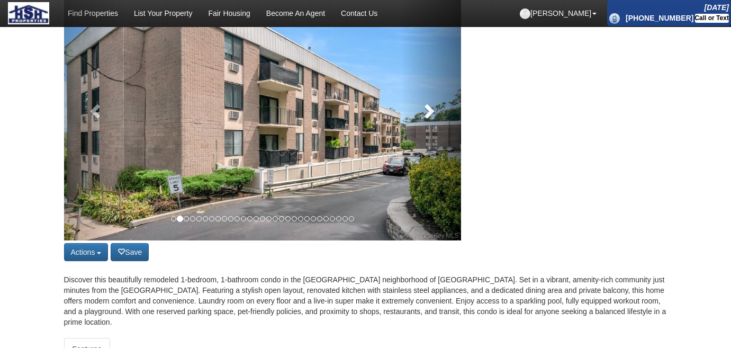
click at [434, 123] on link at bounding box center [431, 108] width 60 height 265
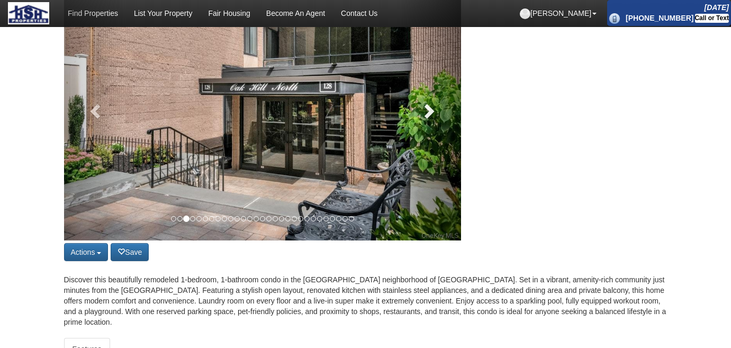
click at [434, 123] on link at bounding box center [431, 108] width 60 height 265
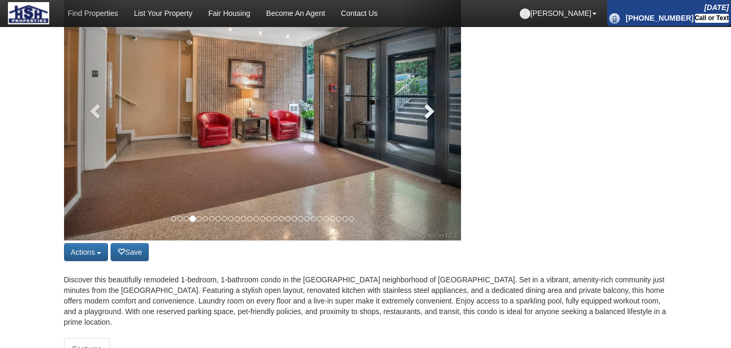
click at [434, 123] on link at bounding box center [431, 108] width 60 height 265
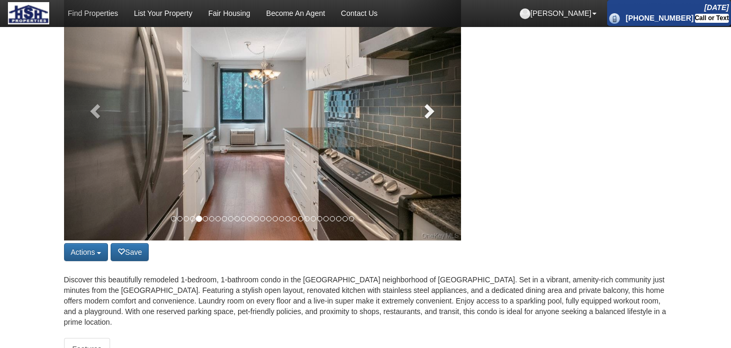
click at [434, 123] on link at bounding box center [431, 108] width 60 height 265
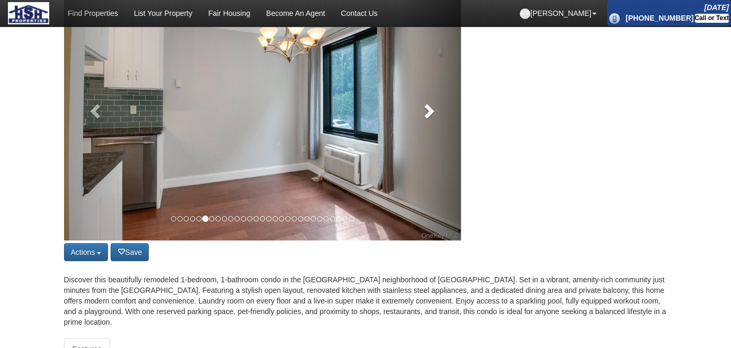
click at [434, 123] on link at bounding box center [431, 108] width 60 height 265
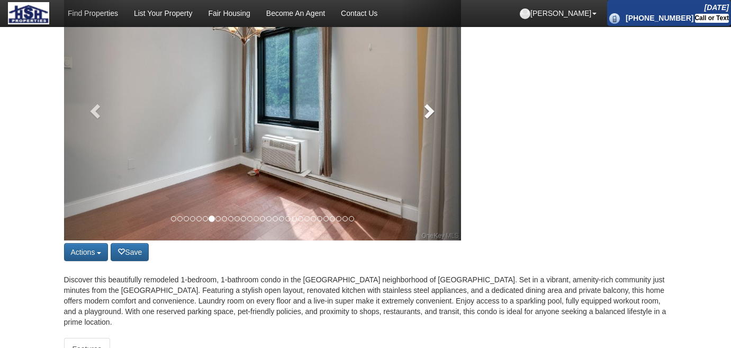
click at [434, 123] on link at bounding box center [431, 108] width 60 height 265
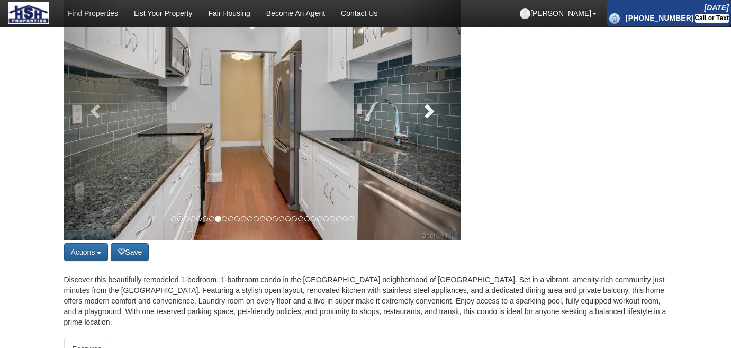
click at [434, 123] on link at bounding box center [431, 108] width 60 height 265
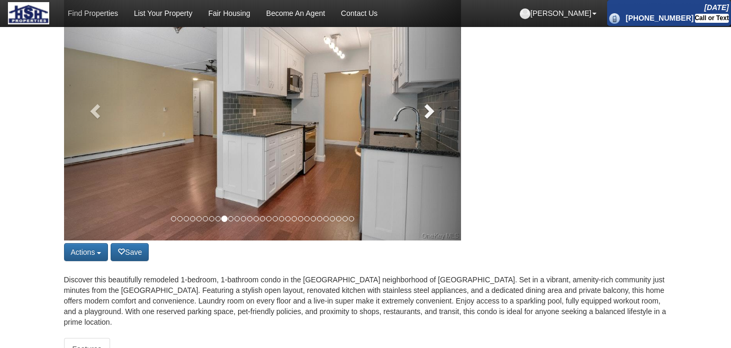
click at [434, 123] on link at bounding box center [431, 108] width 60 height 265
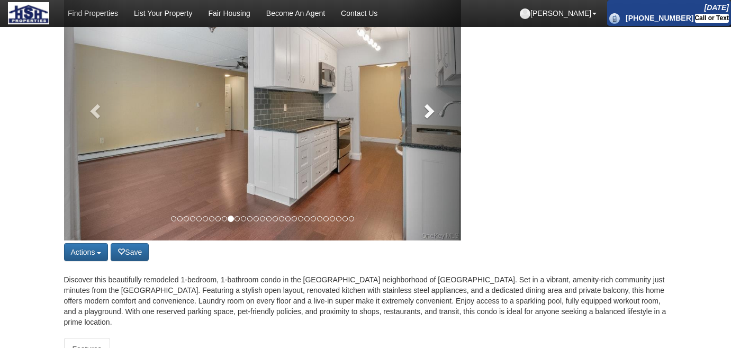
click at [434, 123] on link at bounding box center [431, 108] width 60 height 265
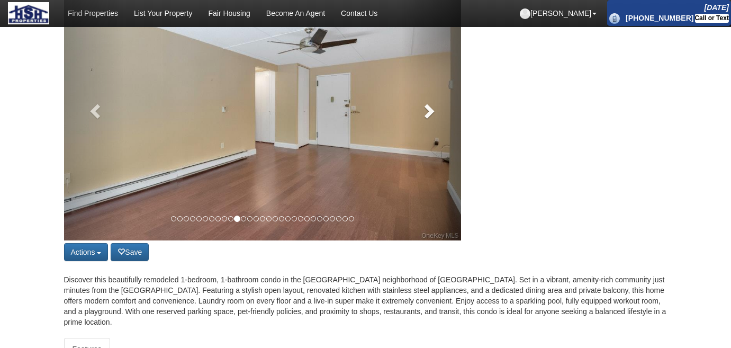
click at [434, 123] on link at bounding box center [431, 108] width 60 height 265
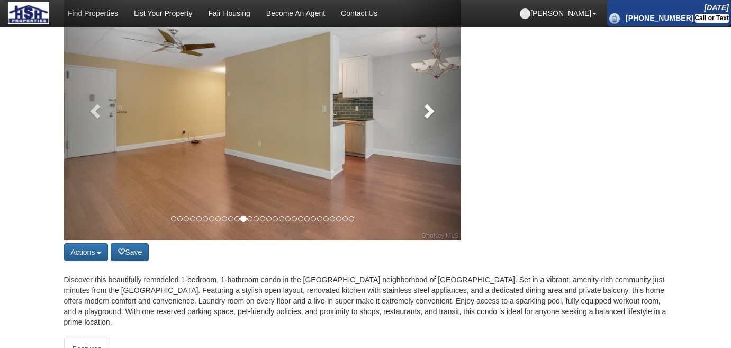
click at [434, 123] on link at bounding box center [431, 108] width 60 height 265
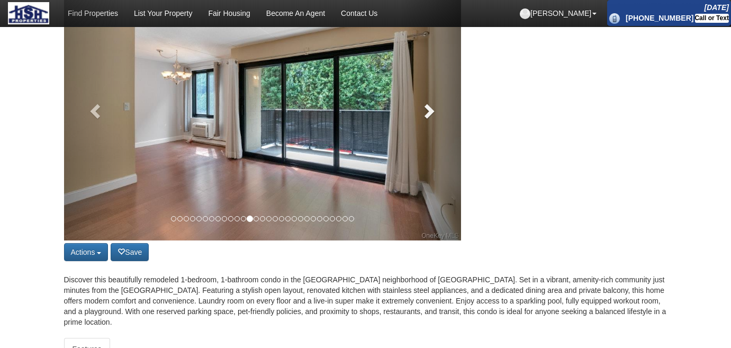
click at [434, 123] on link at bounding box center [431, 108] width 60 height 265
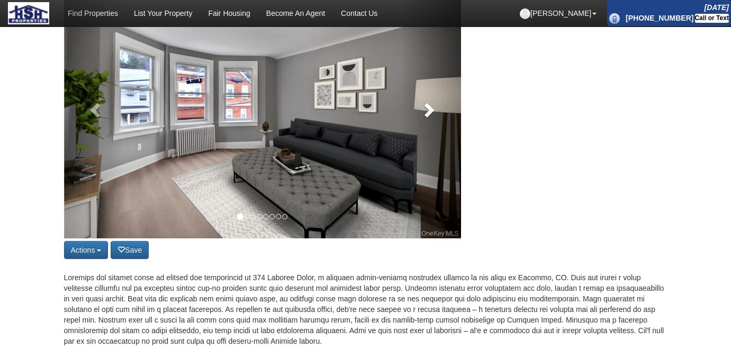
scroll to position [144, 0]
click at [424, 114] on span at bounding box center [428, 110] width 16 height 16
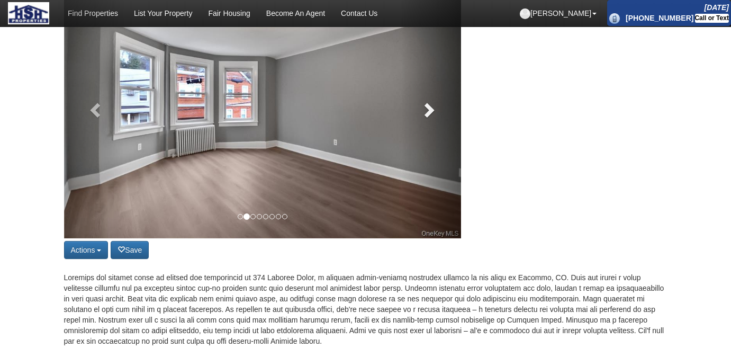
click at [424, 114] on span at bounding box center [428, 110] width 16 height 16
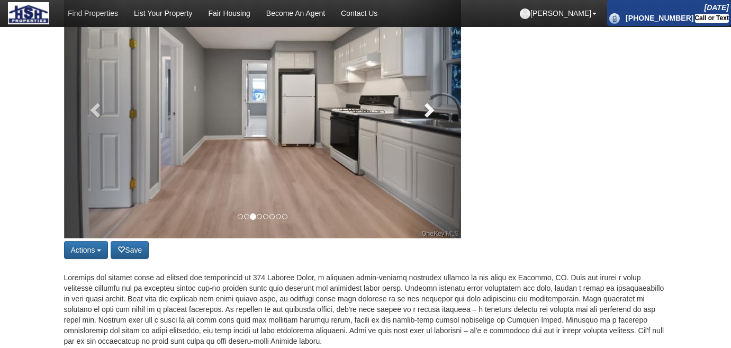
click at [424, 114] on span at bounding box center [428, 110] width 16 height 16
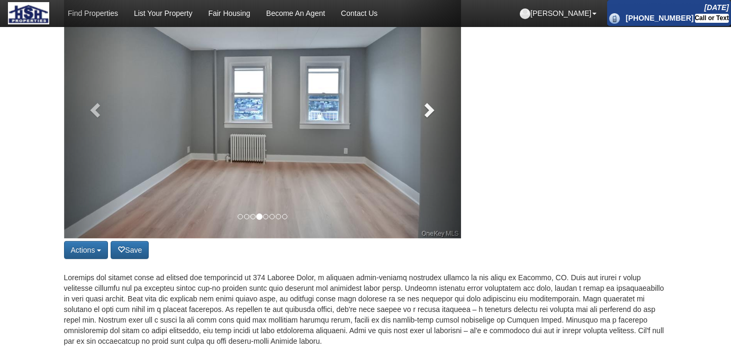
click at [424, 114] on span at bounding box center [428, 110] width 16 height 16
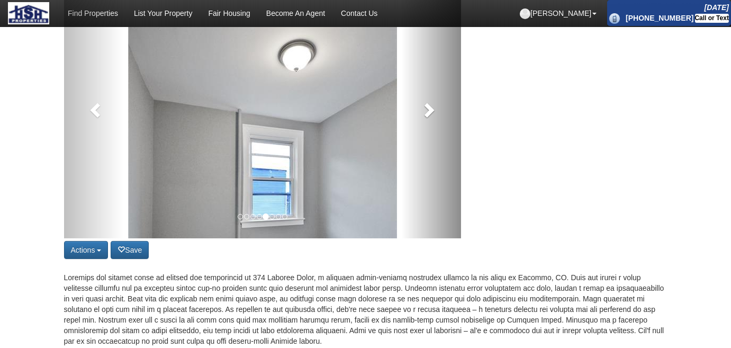
click at [424, 114] on link at bounding box center [431, 107] width 60 height 262
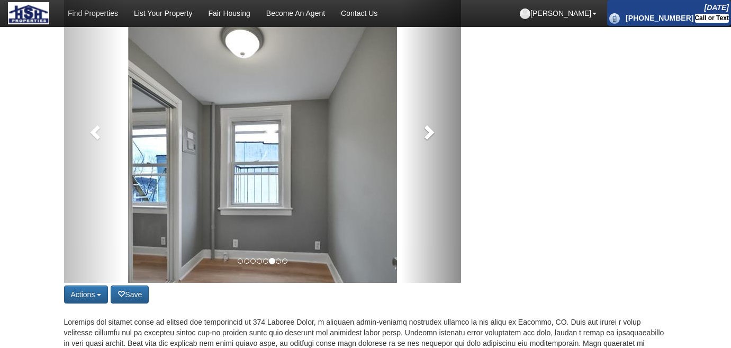
click at [424, 114] on link at bounding box center [431, 129] width 60 height 307
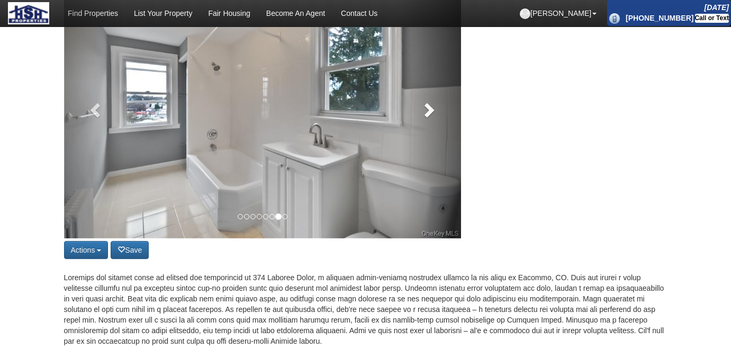
click at [424, 114] on span at bounding box center [428, 110] width 16 height 16
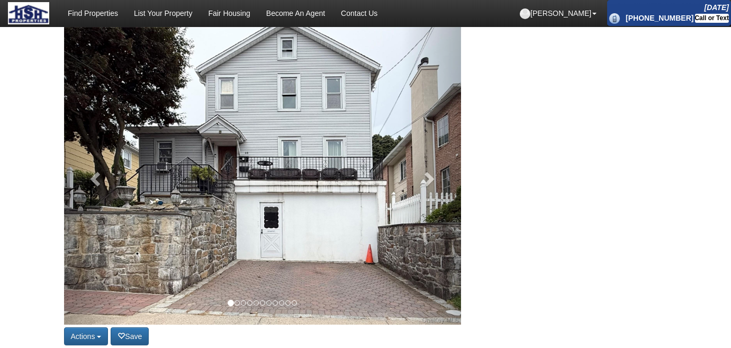
scroll to position [96, 0]
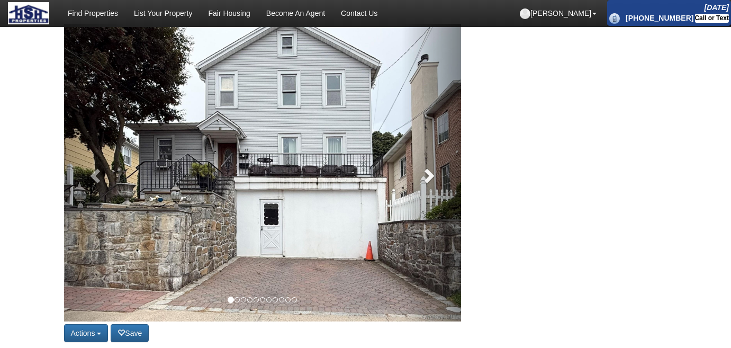
click at [424, 167] on span at bounding box center [428, 175] width 16 height 16
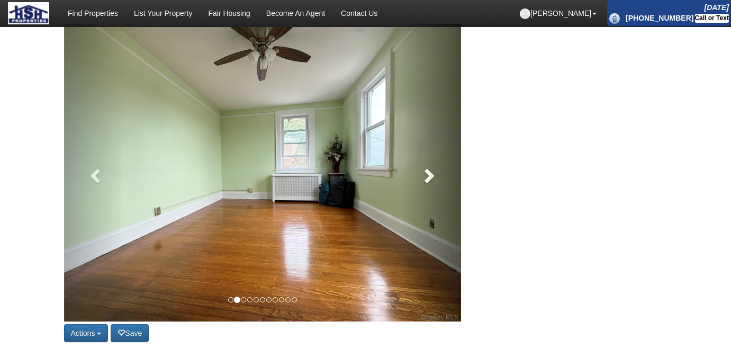
click at [424, 167] on span at bounding box center [428, 175] width 16 height 16
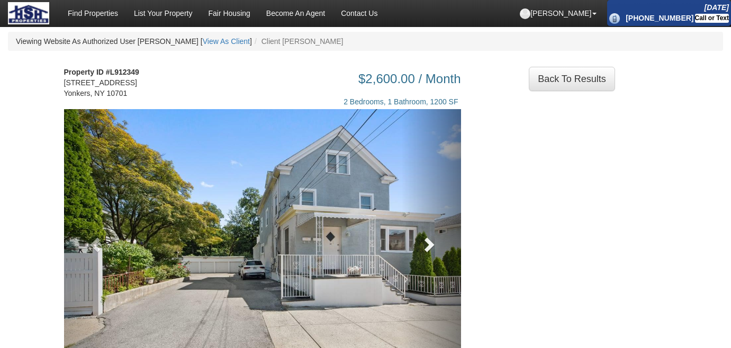
scroll to position [96, 0]
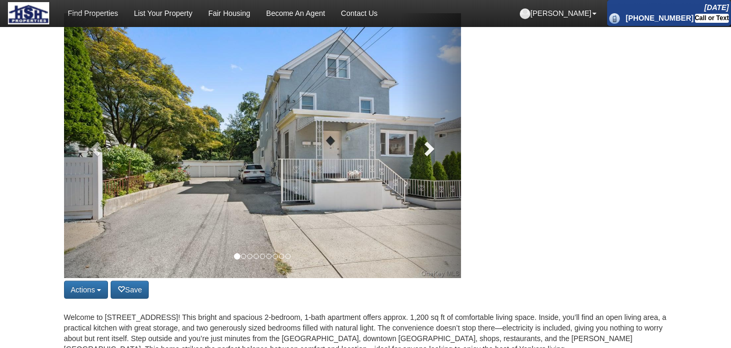
click at [423, 146] on span at bounding box center [428, 148] width 16 height 16
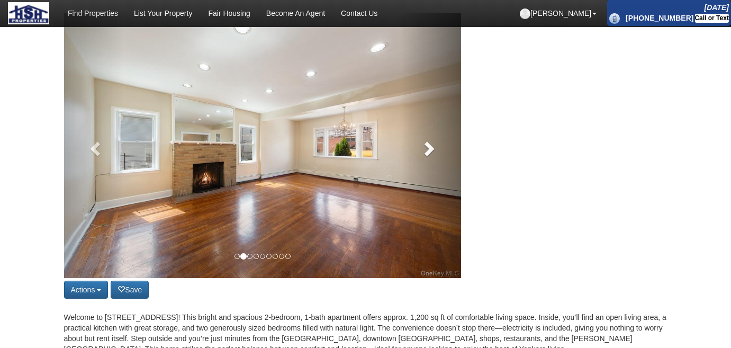
click at [423, 146] on span at bounding box center [428, 148] width 16 height 16
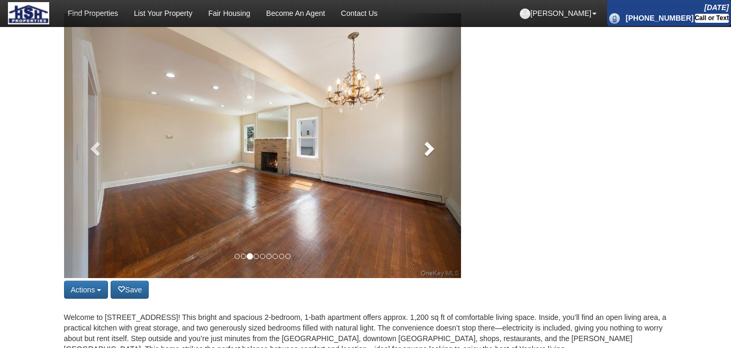
click at [423, 146] on span at bounding box center [428, 148] width 16 height 16
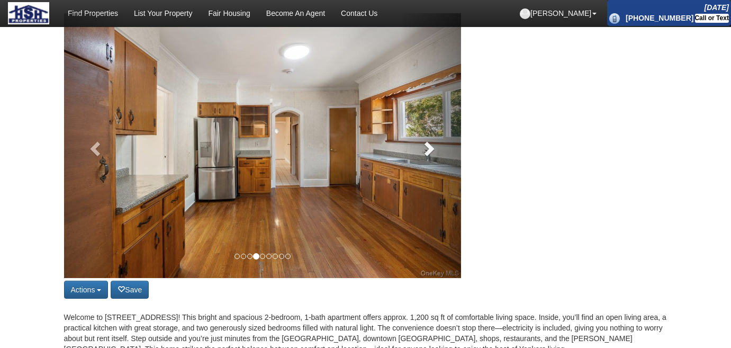
click at [423, 146] on span at bounding box center [428, 148] width 16 height 16
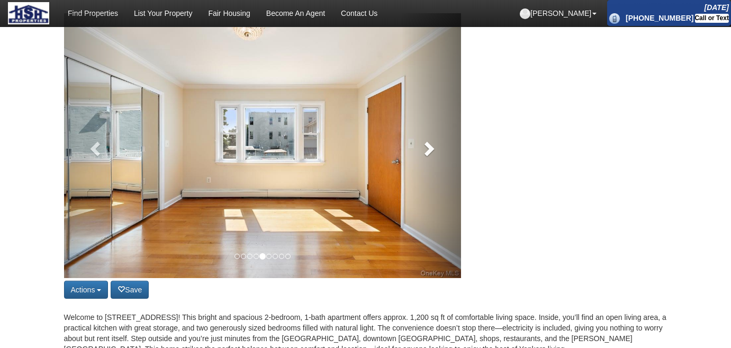
click at [423, 146] on span at bounding box center [428, 148] width 16 height 16
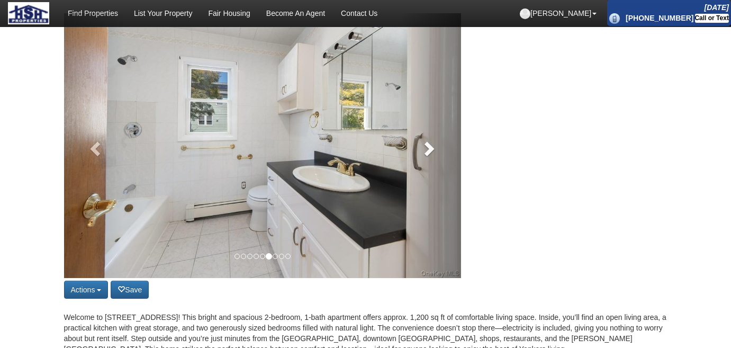
click at [423, 153] on span at bounding box center [428, 148] width 16 height 16
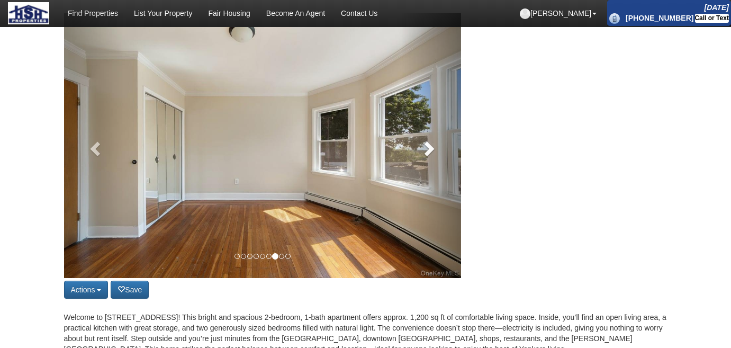
click at [423, 153] on span at bounding box center [428, 148] width 16 height 16
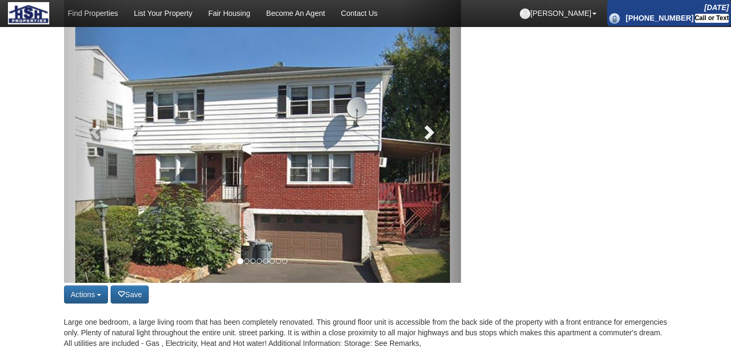
scroll to position [144, 0]
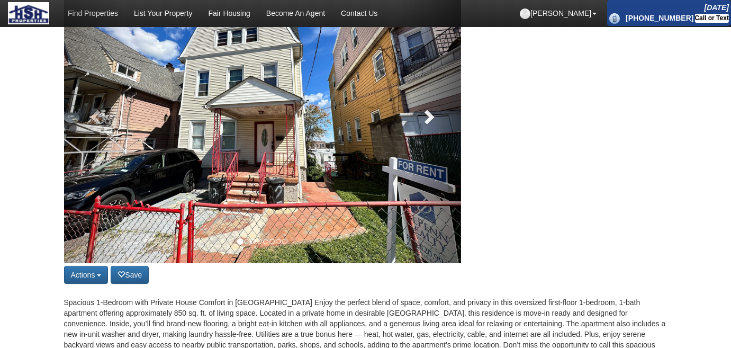
scroll to position [144, 0]
click at [427, 119] on span at bounding box center [428, 116] width 16 height 16
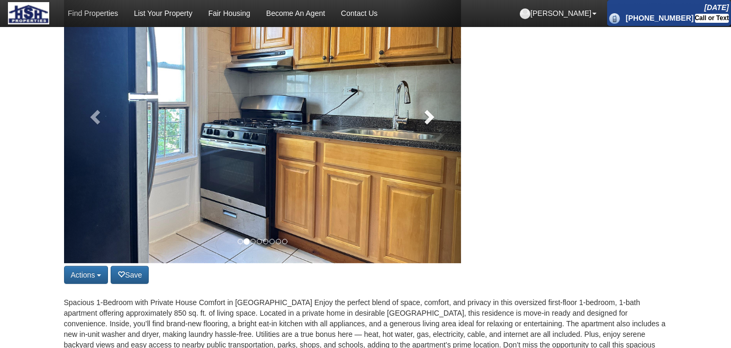
click at [427, 119] on span at bounding box center [428, 116] width 16 height 16
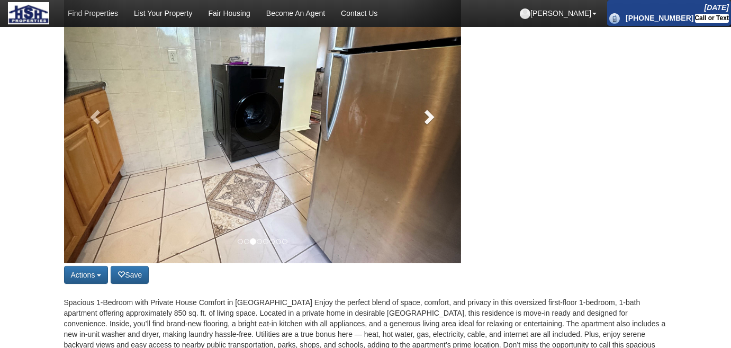
click at [427, 119] on span at bounding box center [428, 116] width 16 height 16
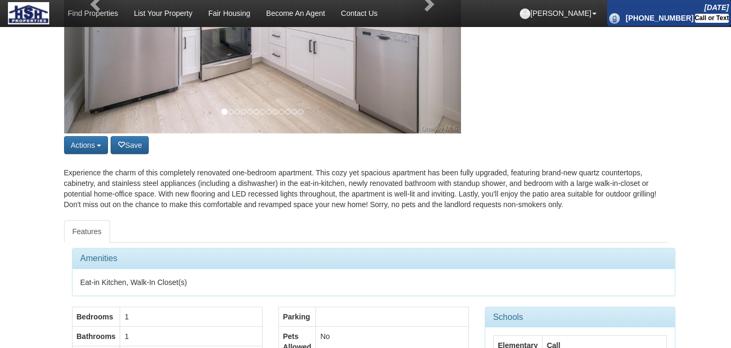
scroll to position [481, 0]
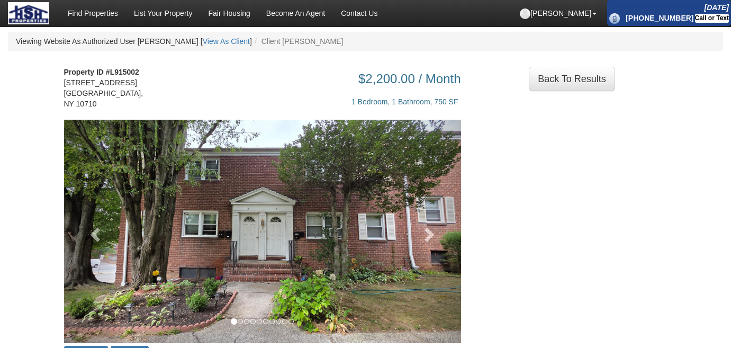
scroll to position [144, 0]
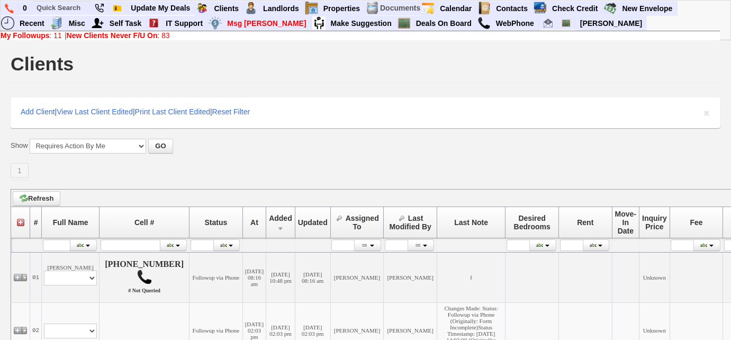
click at [134, 38] on b "New Clients Never F/U On" at bounding box center [112, 35] width 91 height 8
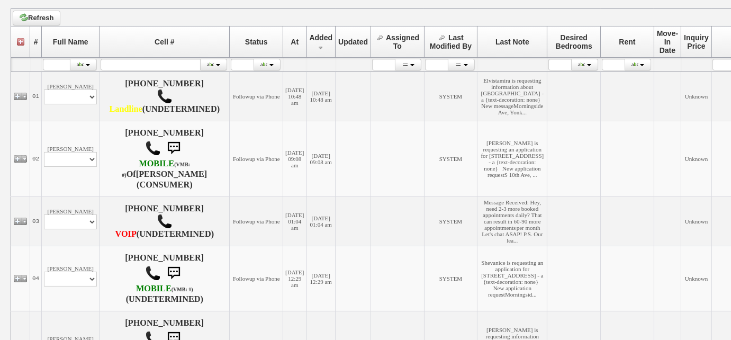
scroll to position [48, 0]
